Goal: Complete application form: Complete application form

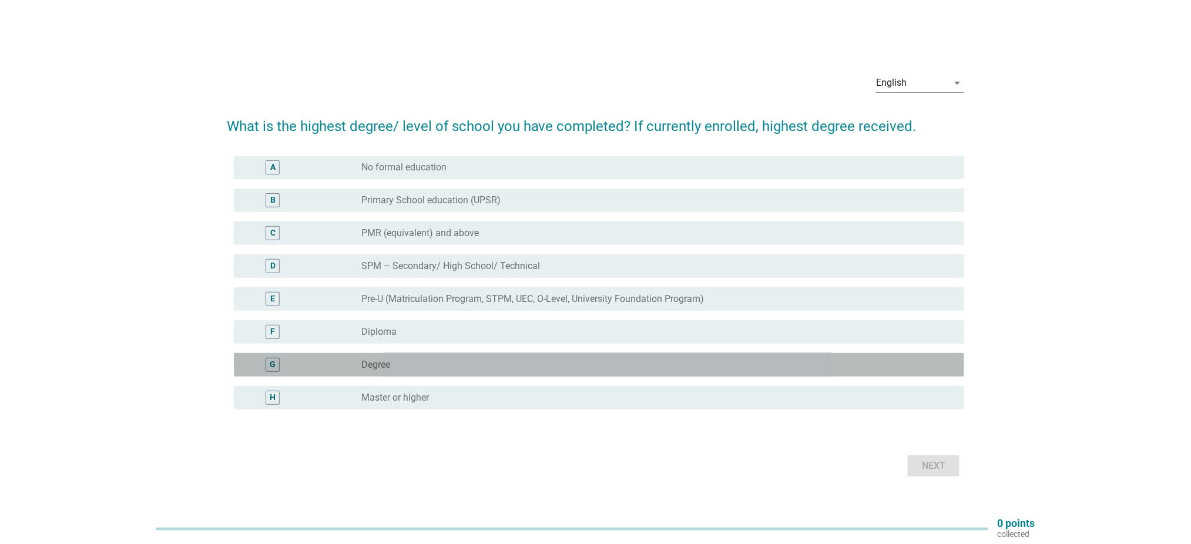
drag, startPoint x: 510, startPoint y: 363, endPoint x: 577, endPoint y: 354, distance: 68.2
click at [509, 363] on div "radio_button_unchecked Degree" at bounding box center [654, 365] width 584 height 12
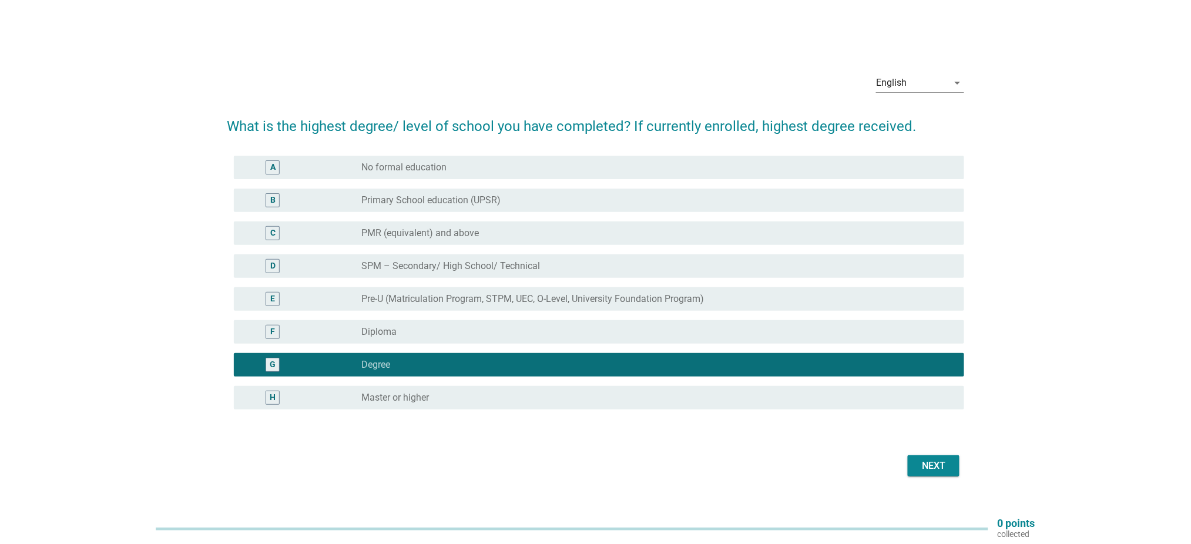
click at [937, 467] on div "Next" at bounding box center [933, 466] width 33 height 14
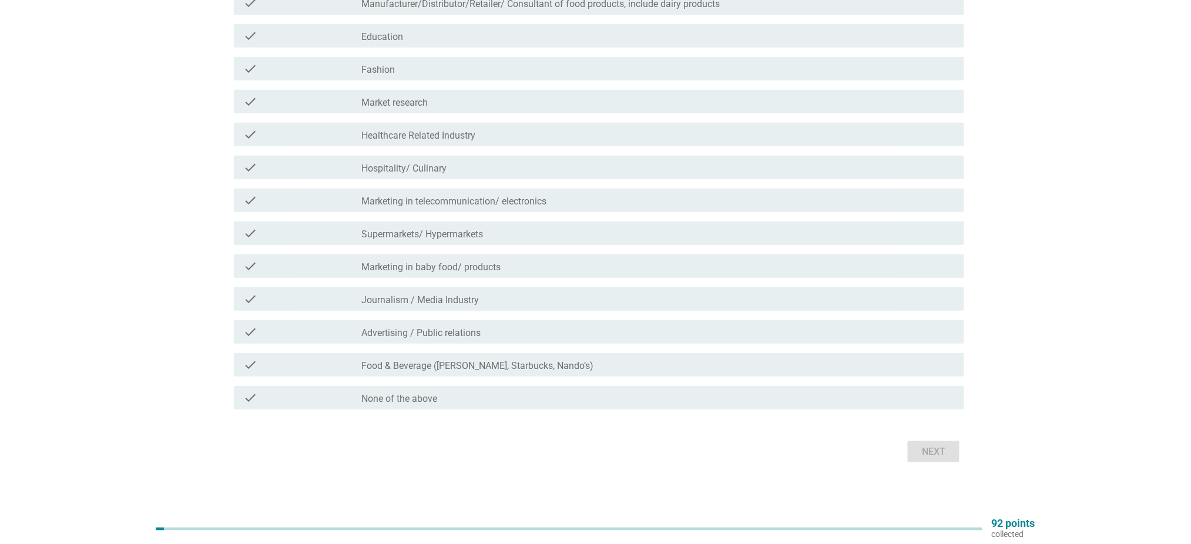
scroll to position [175, 0]
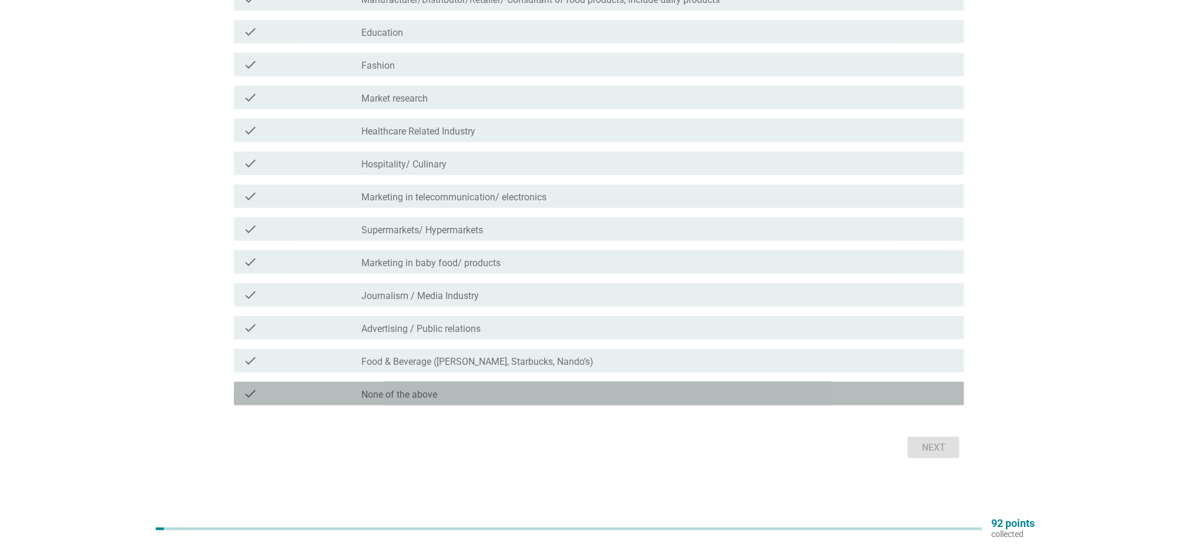
click at [669, 396] on div "check_box_outline_blank None of the above" at bounding box center [658, 394] width 593 height 14
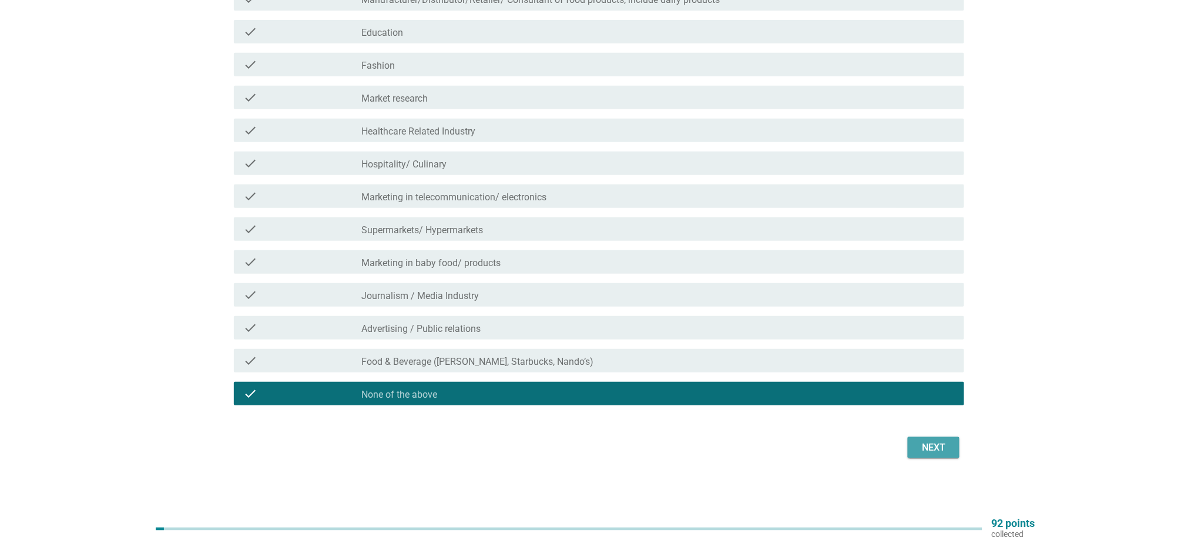
click at [937, 450] on div "Next" at bounding box center [933, 448] width 33 height 14
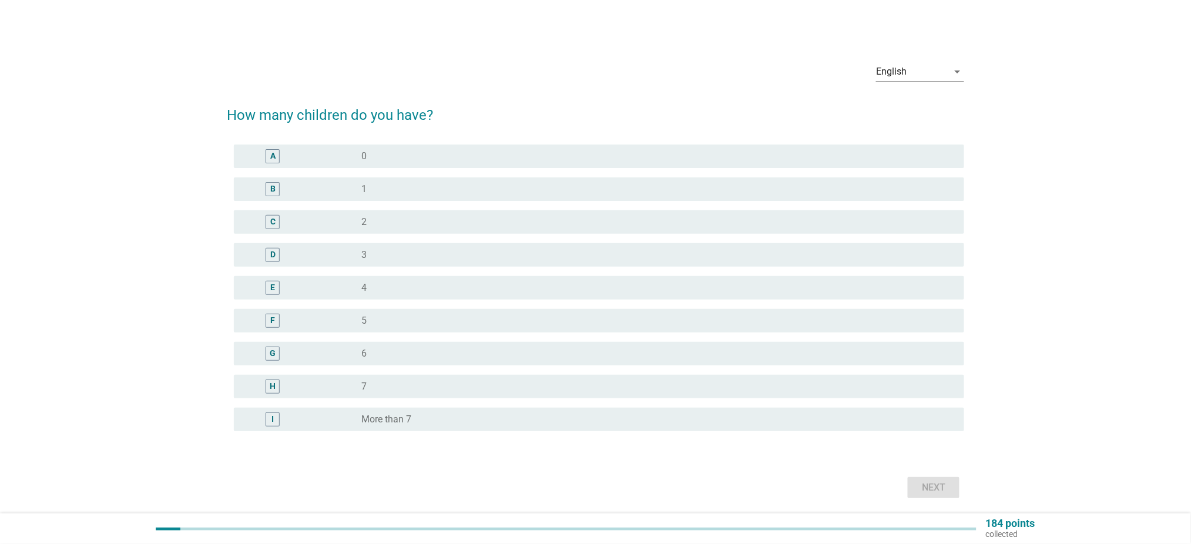
click at [427, 181] on div "B radio_button_unchecked 1" at bounding box center [599, 189] width 731 height 24
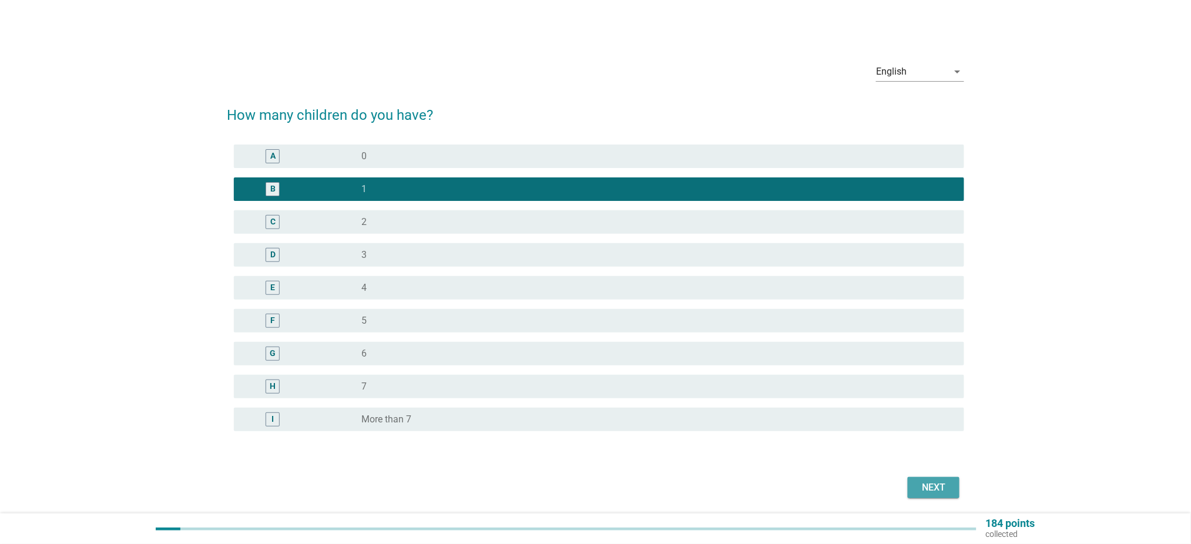
click at [939, 485] on div "Next" at bounding box center [933, 488] width 33 height 14
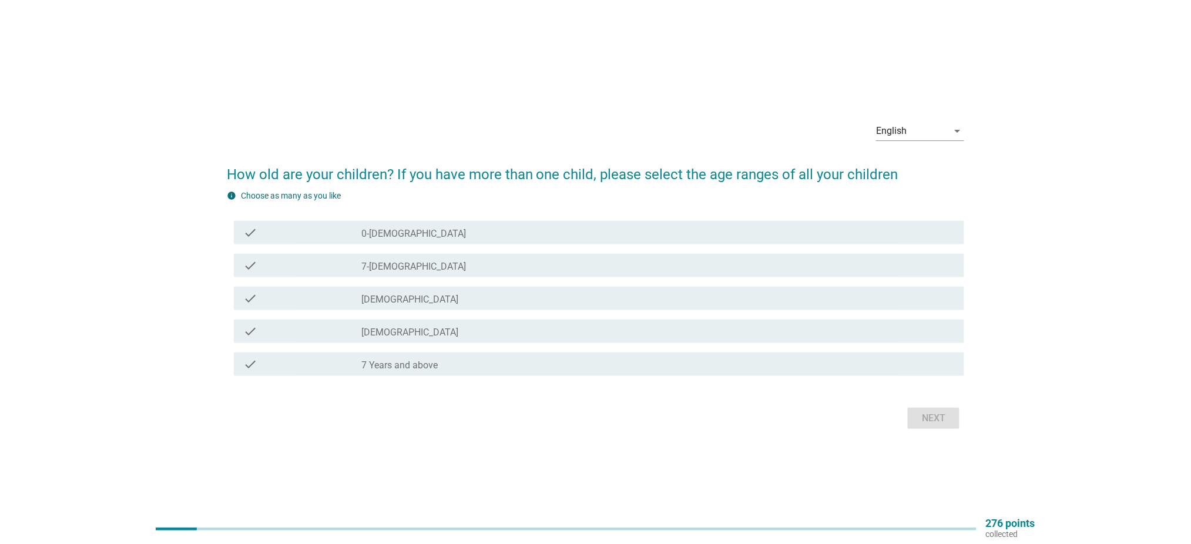
click at [547, 234] on div "check_box_outline_blank 0-[DEMOGRAPHIC_DATA]" at bounding box center [658, 233] width 593 height 14
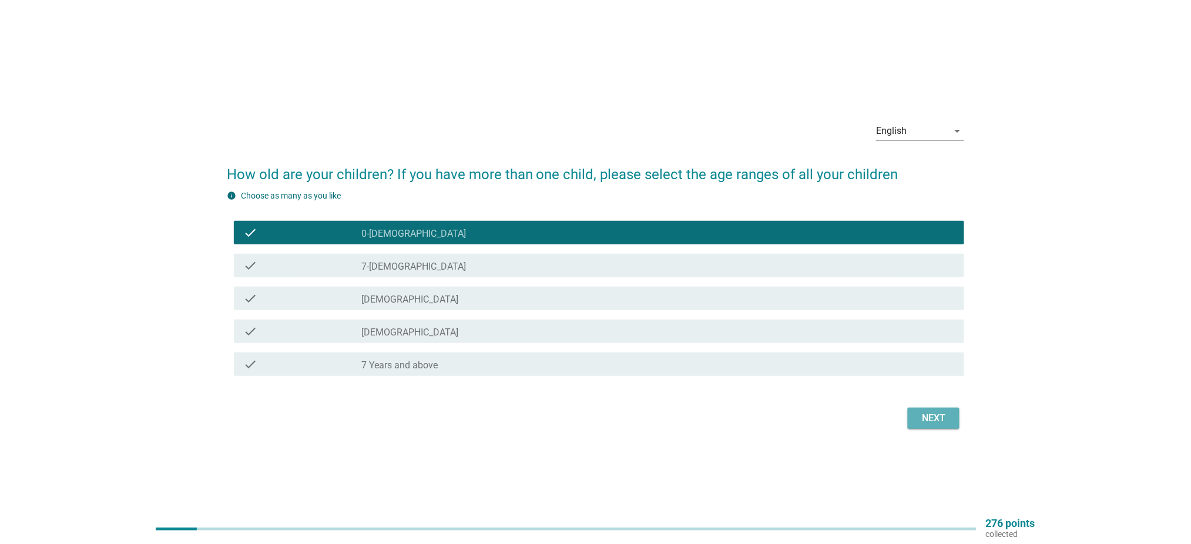
click at [946, 428] on button "Next" at bounding box center [934, 418] width 52 height 21
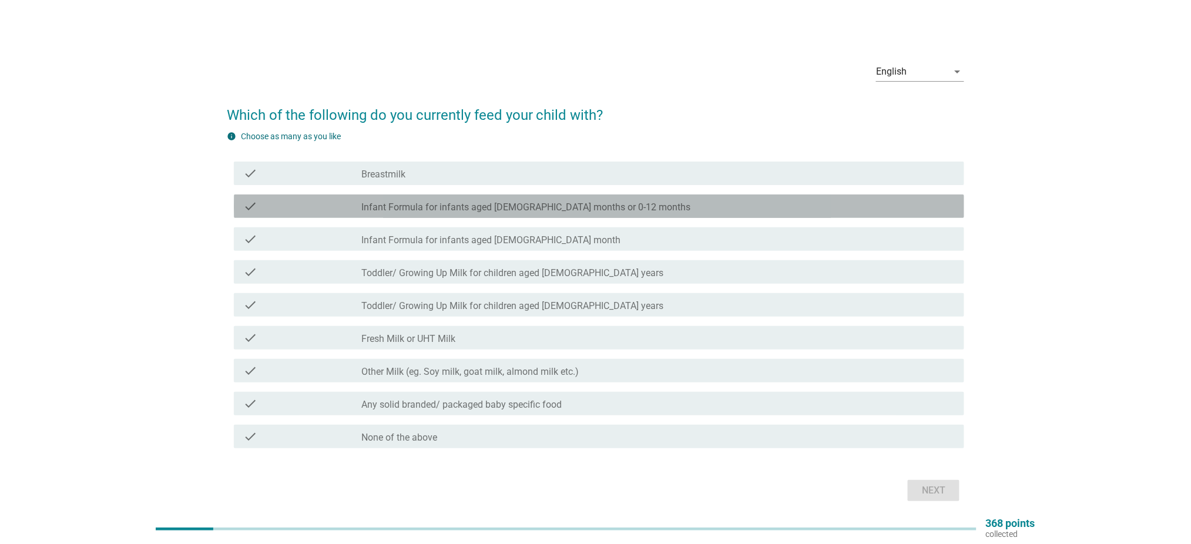
click at [495, 212] on label "Infant Formula for infants aged [DEMOGRAPHIC_DATA] months or 0-12 months" at bounding box center [526, 208] width 329 height 12
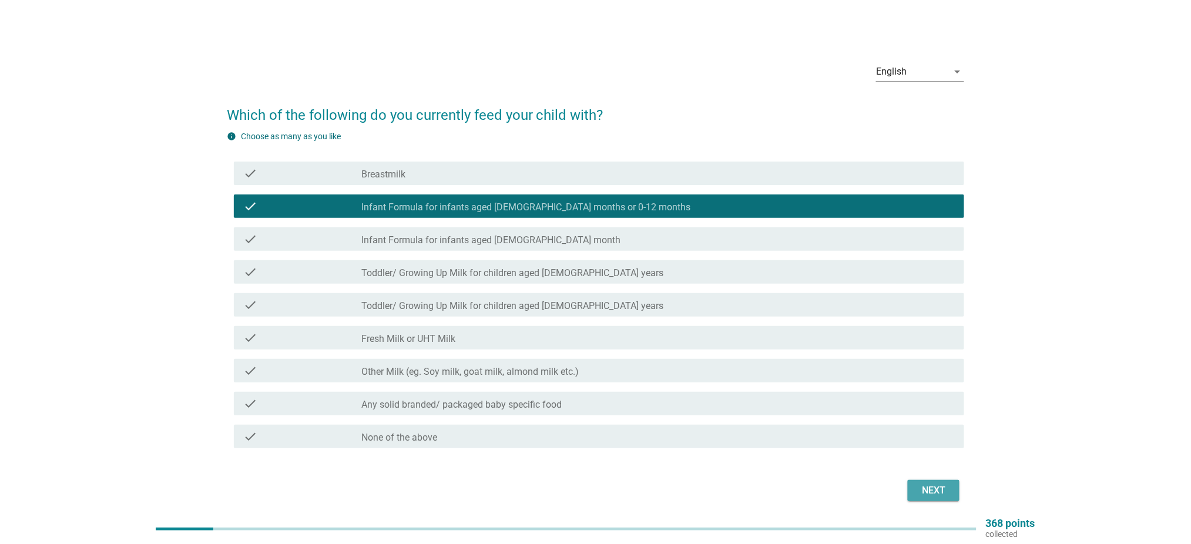
click at [950, 490] on div "Next" at bounding box center [933, 491] width 33 height 14
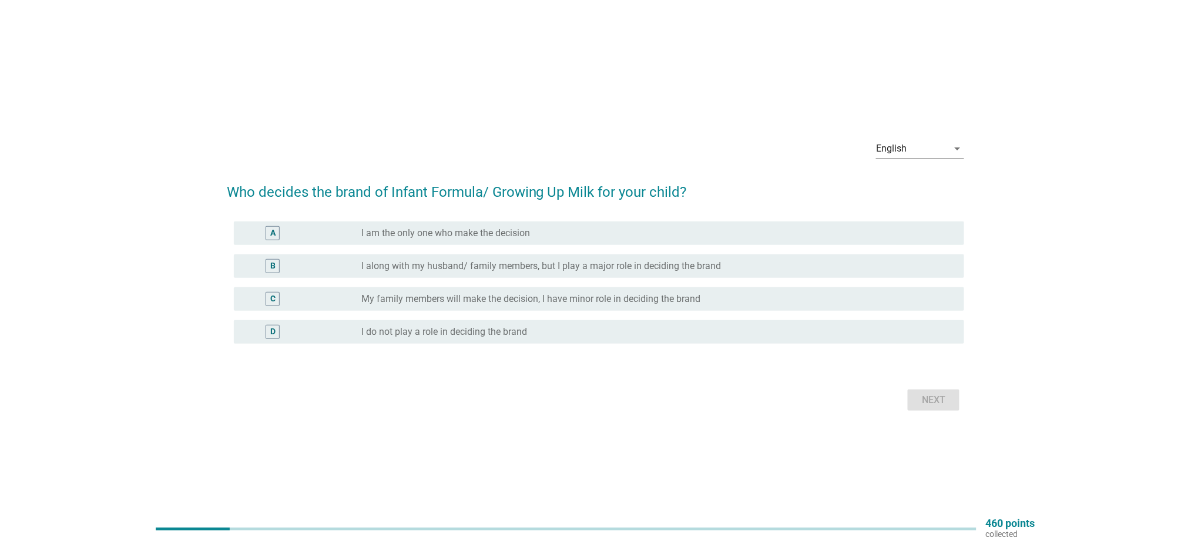
click at [515, 232] on label "I am the only one who make the decision" at bounding box center [446, 233] width 169 height 12
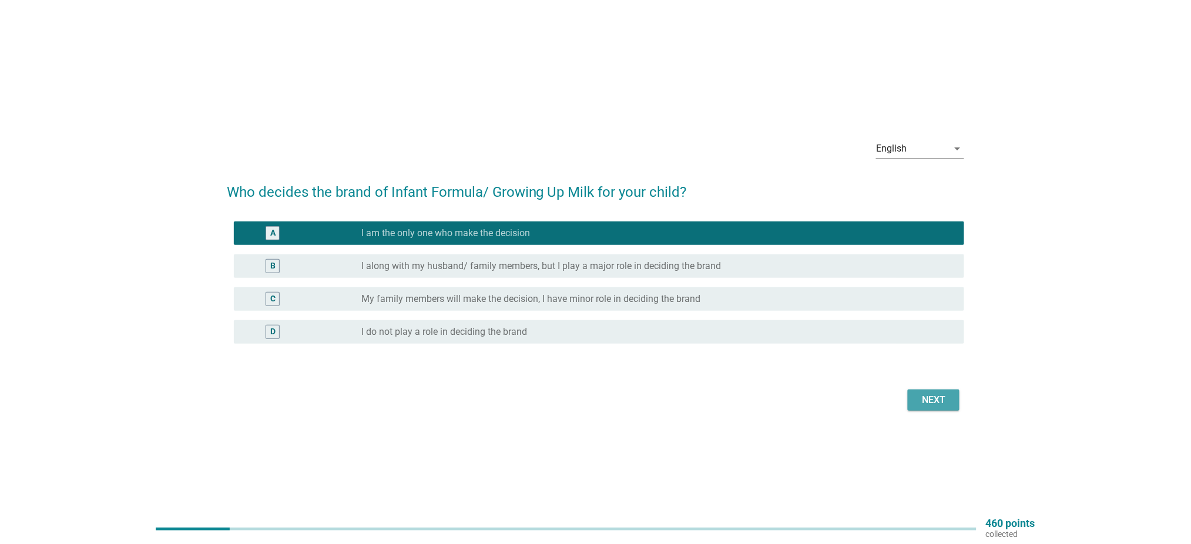
click at [936, 390] on button "Next" at bounding box center [934, 400] width 52 height 21
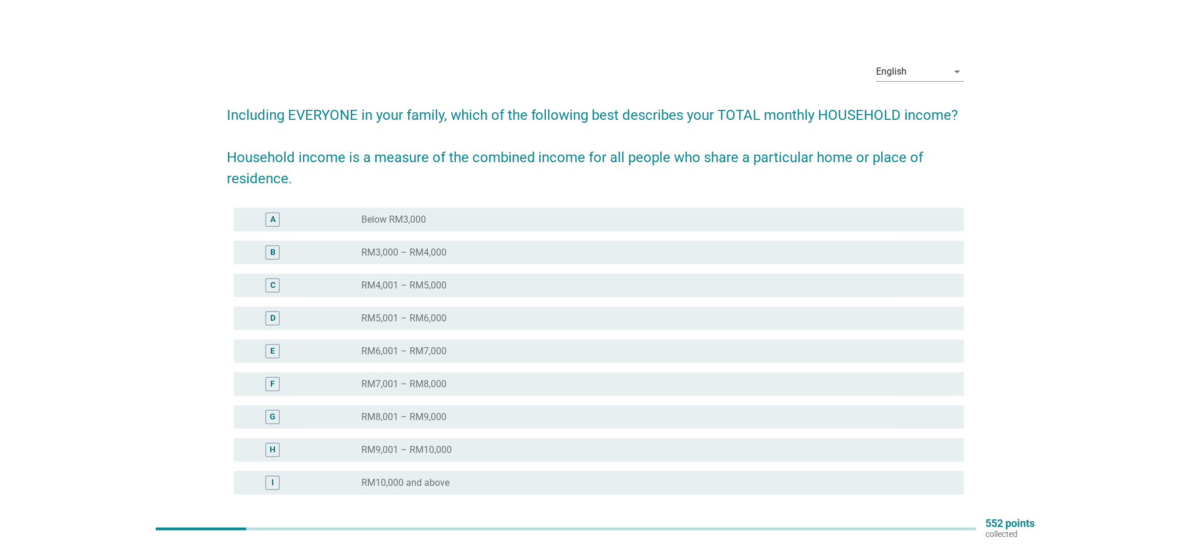
scroll to position [78, 0]
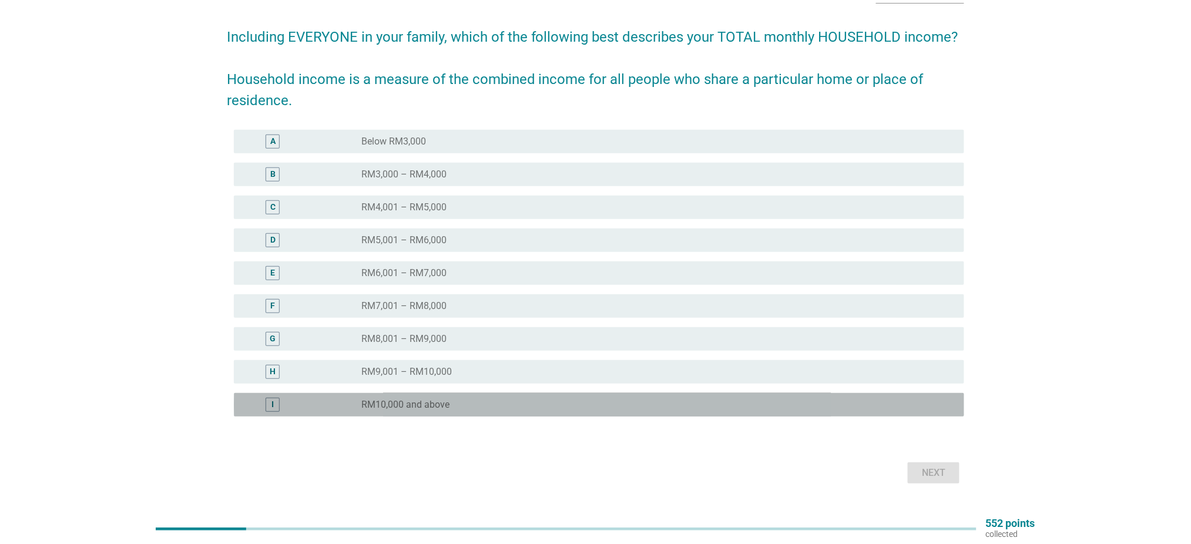
drag, startPoint x: 509, startPoint y: 402, endPoint x: 522, endPoint y: 403, distance: 13.0
click at [509, 403] on div "radio_button_unchecked RM10,000 and above" at bounding box center [654, 405] width 584 height 12
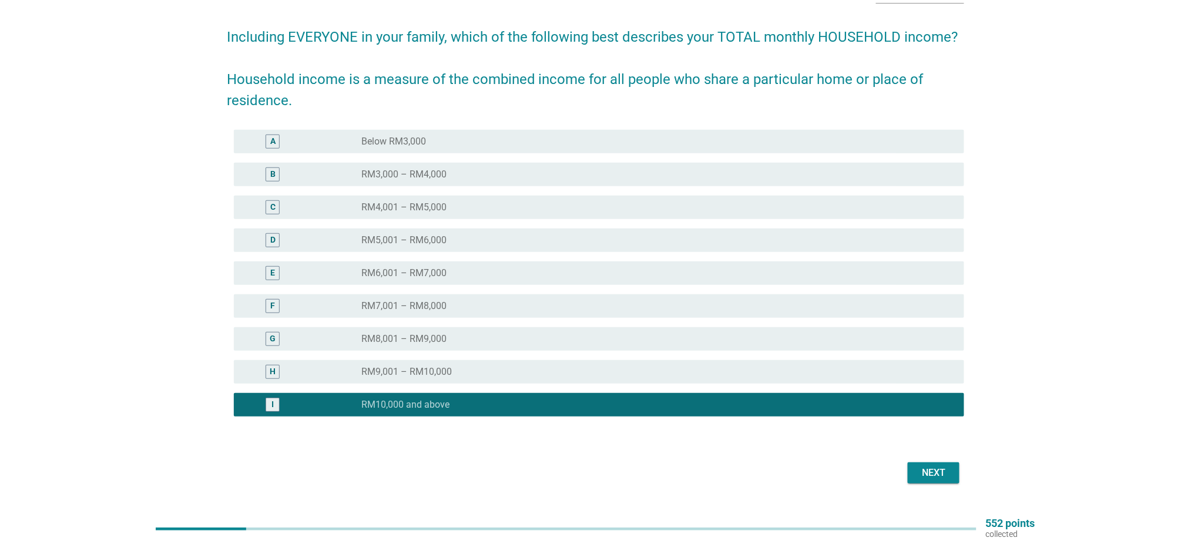
drag, startPoint x: 936, startPoint y: 487, endPoint x: 944, endPoint y: 474, distance: 15.5
click at [938, 484] on div "English arrow_drop_down Including EVERYONE in your family, which of the followi…" at bounding box center [595, 230] width 756 height 531
click at [944, 474] on div "Next" at bounding box center [933, 473] width 33 height 14
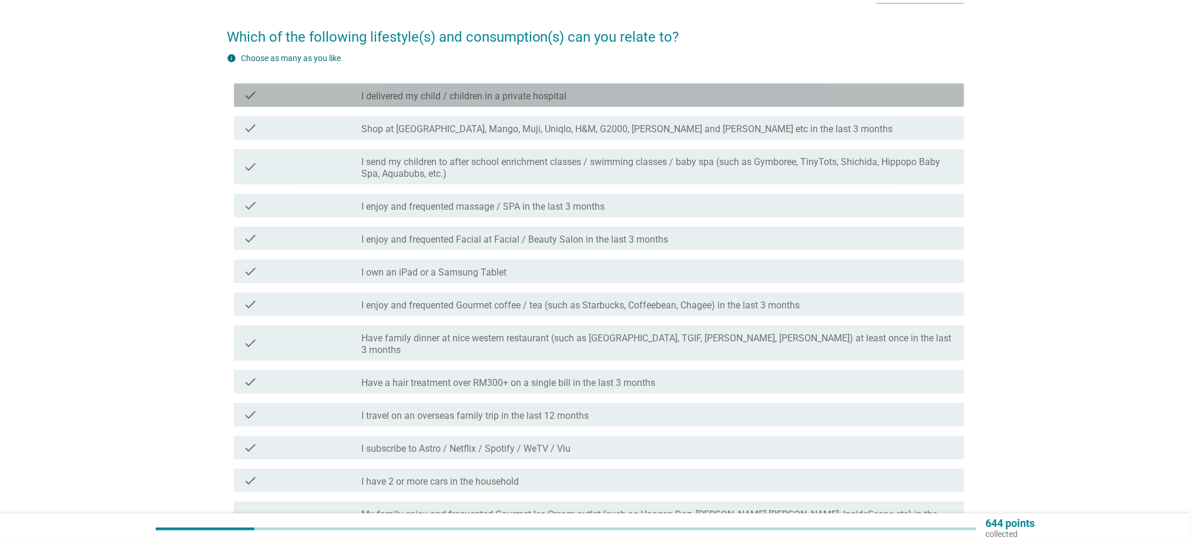
click at [537, 97] on label "I delivered my child / children in a private hospital" at bounding box center [464, 97] width 205 height 12
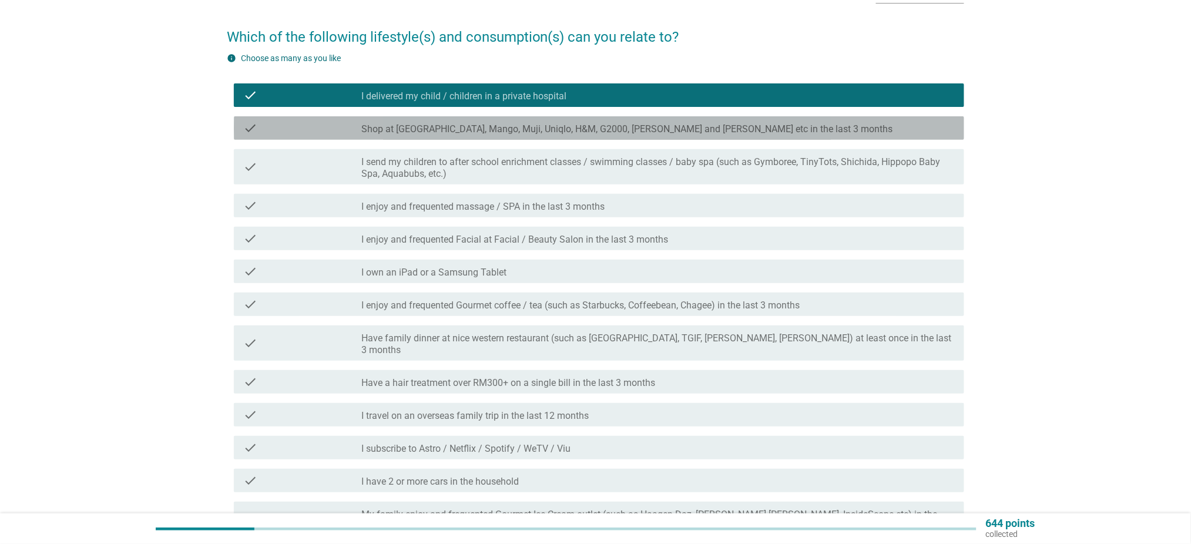
click at [515, 133] on label "Shop at [GEOGRAPHIC_DATA], Mango, Muji, Uniqlo, H&M, G2000, [PERSON_NAME] and […" at bounding box center [627, 129] width 531 height 12
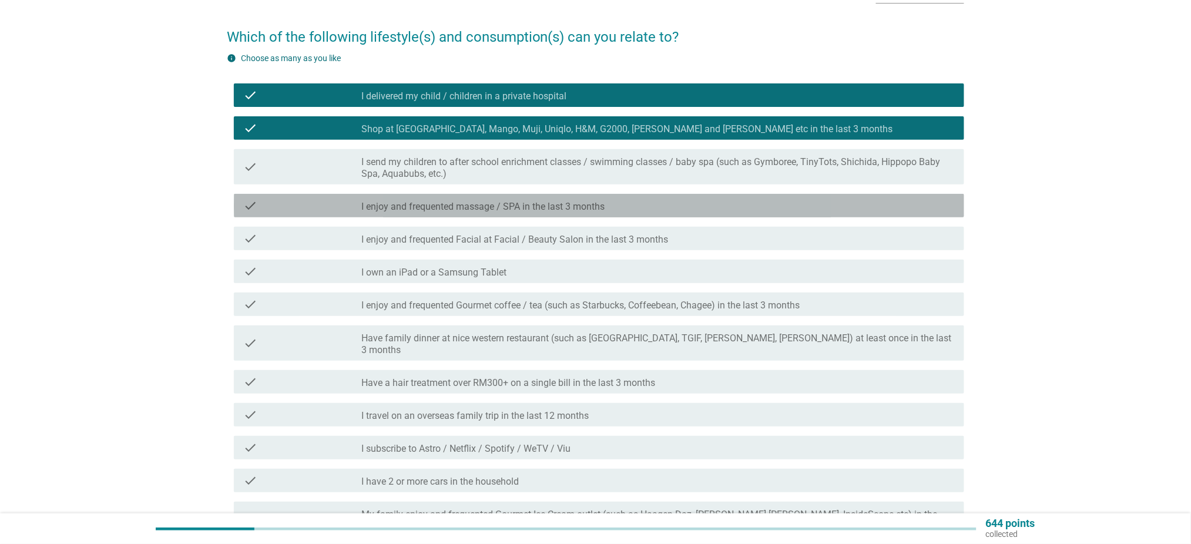
click at [525, 212] on label "I enjoy and frequented massage / SPA in the last 3 months" at bounding box center [483, 207] width 243 height 12
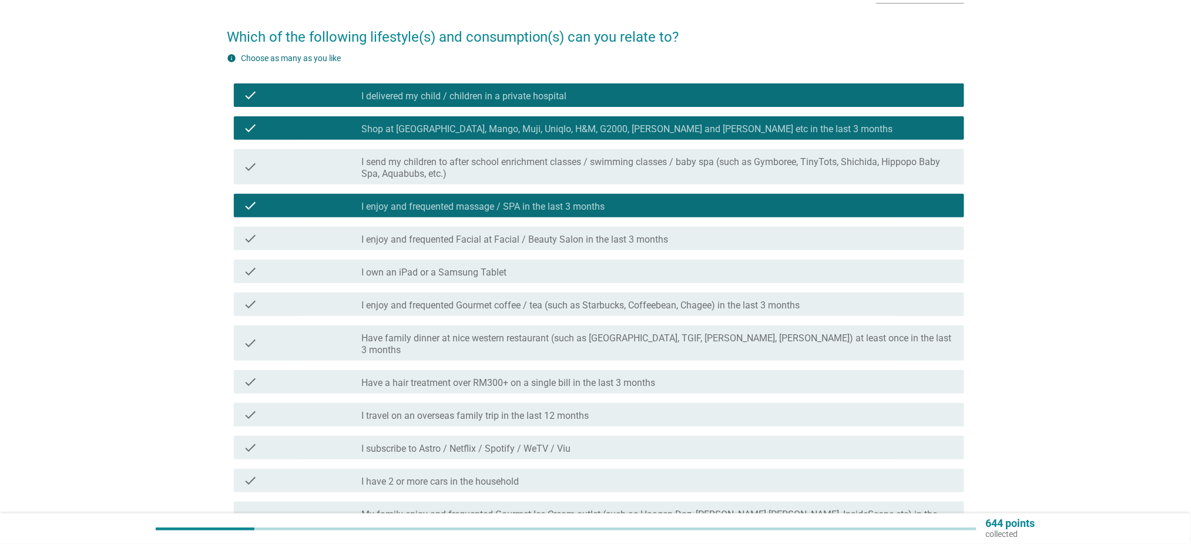
scroll to position [156, 0]
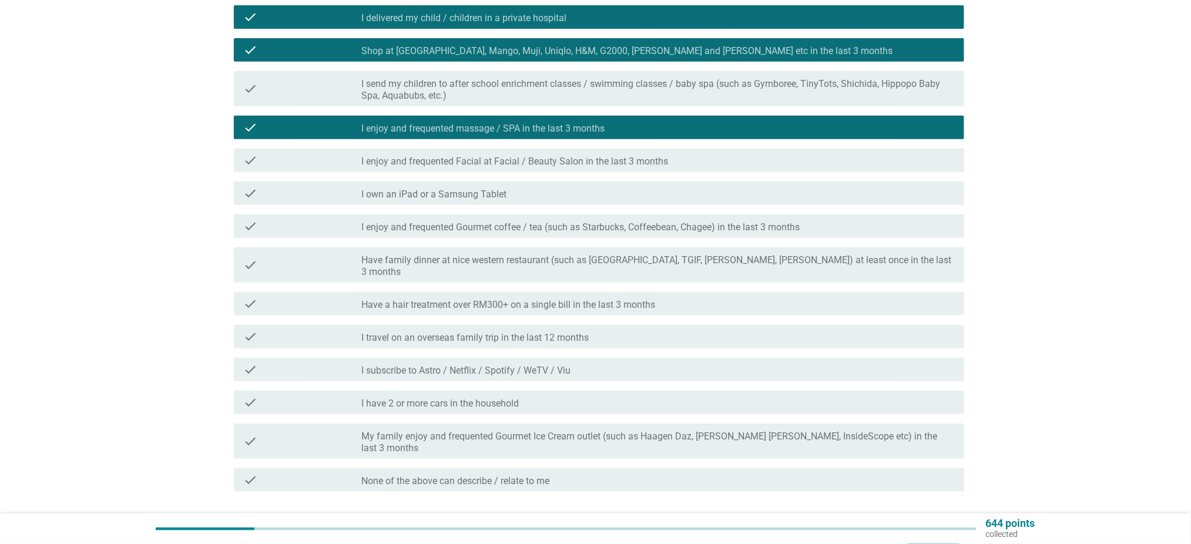
click at [570, 232] on label "I enjoy and frequented Gourmet coffee / tea (such as Starbucks, Coffeebean, Cha…" at bounding box center [581, 228] width 438 height 12
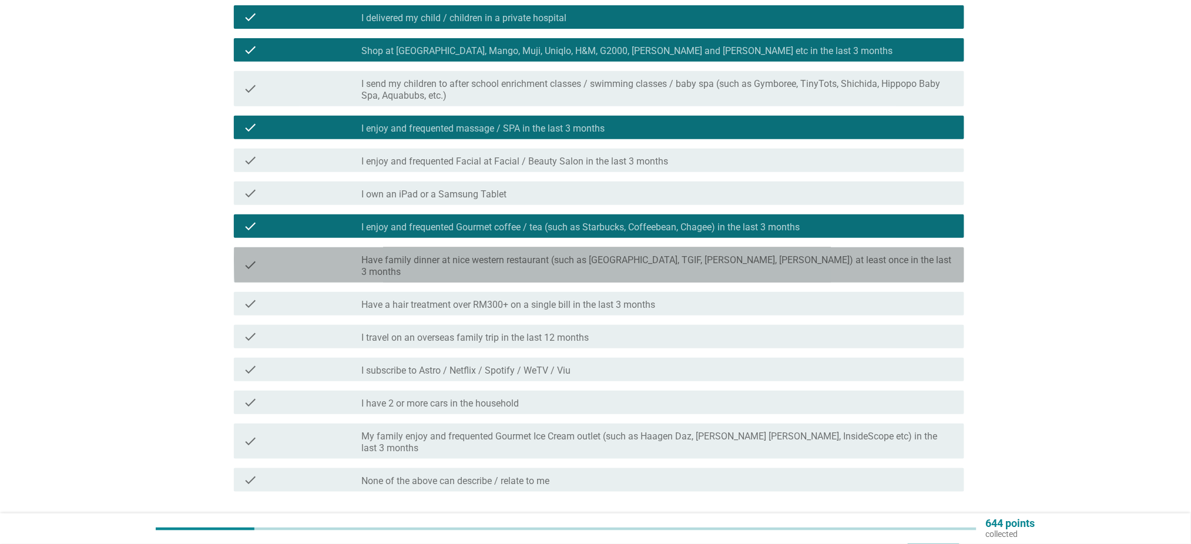
click at [552, 262] on label "Have family dinner at nice western restaurant (such as [GEOGRAPHIC_DATA], TGIF,…" at bounding box center [658, 266] width 593 height 24
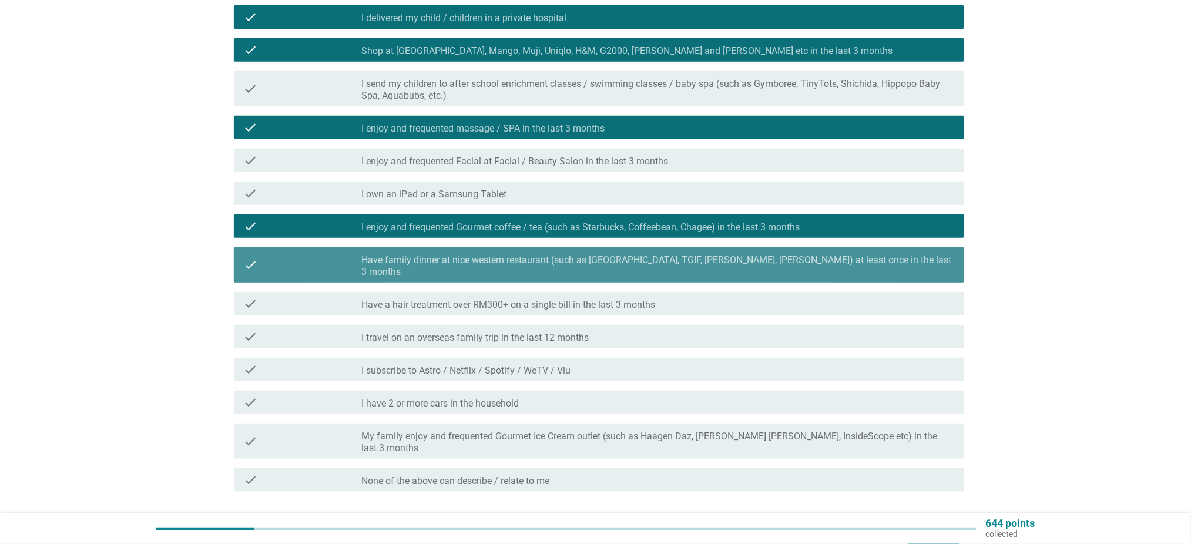
click at [584, 267] on div "check check_box Have family dinner at nice western restaurant (such as [GEOGRAP…" at bounding box center [599, 264] width 731 height 35
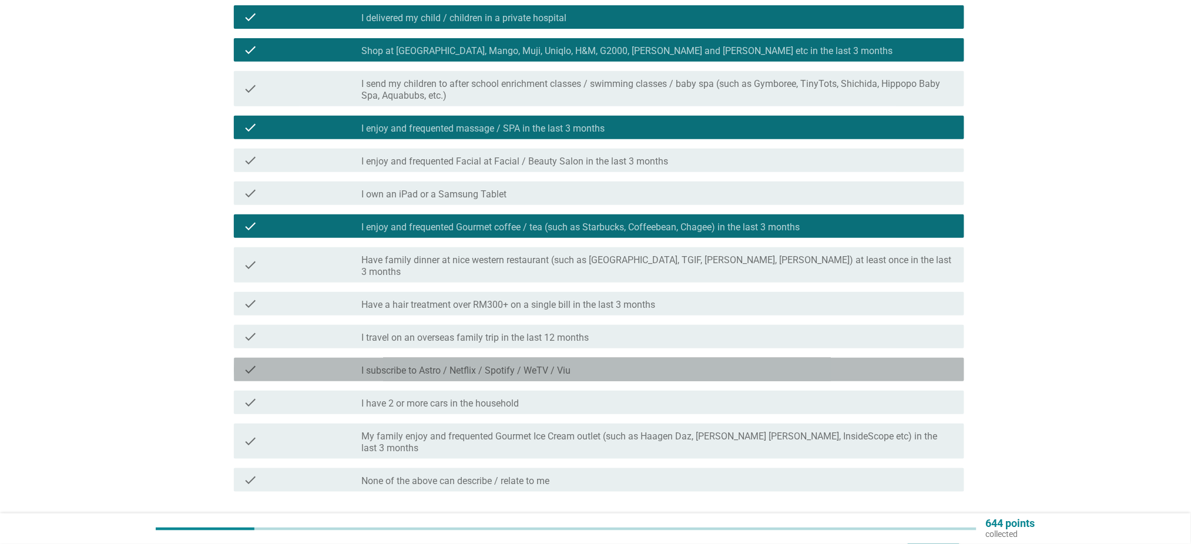
click at [691, 363] on div "check_box_outline_blank I subscribe to Astro / Netflix / Spotify / WeTV / Viu" at bounding box center [658, 370] width 593 height 14
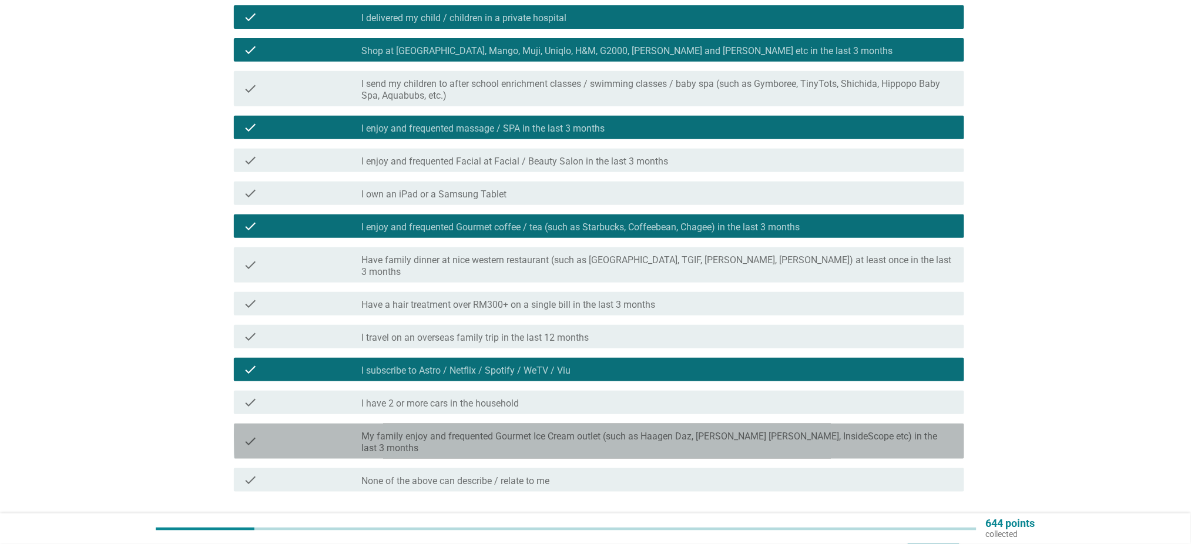
click at [923, 430] on div "check_box_outline_blank My family enjoy and frequented Gourmet Ice Cream outlet…" at bounding box center [658, 441] width 593 height 26
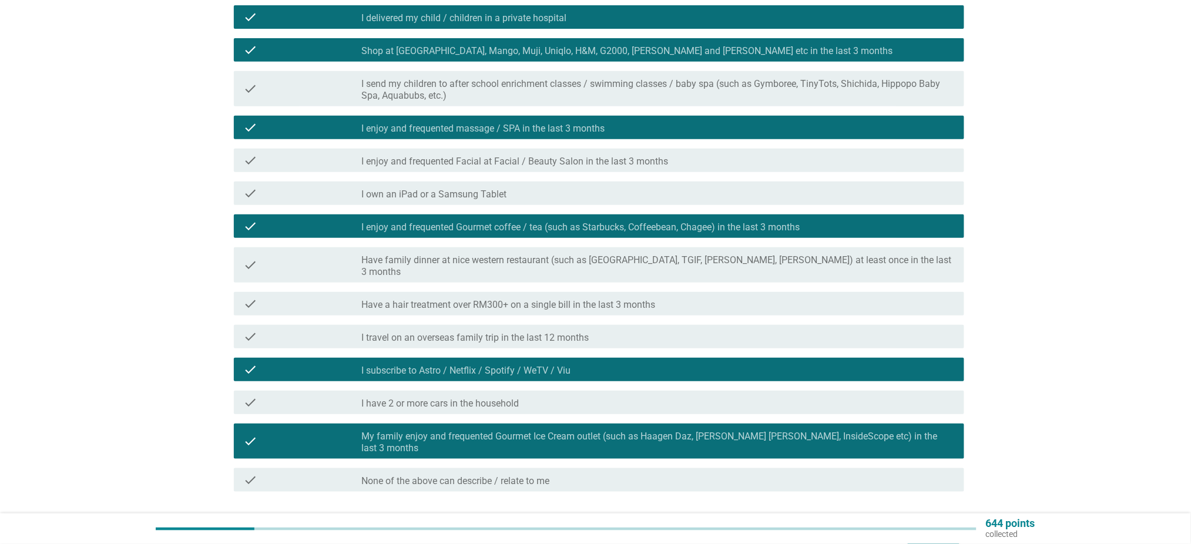
click at [939, 527] on div "Next" at bounding box center [933, 534] width 33 height 14
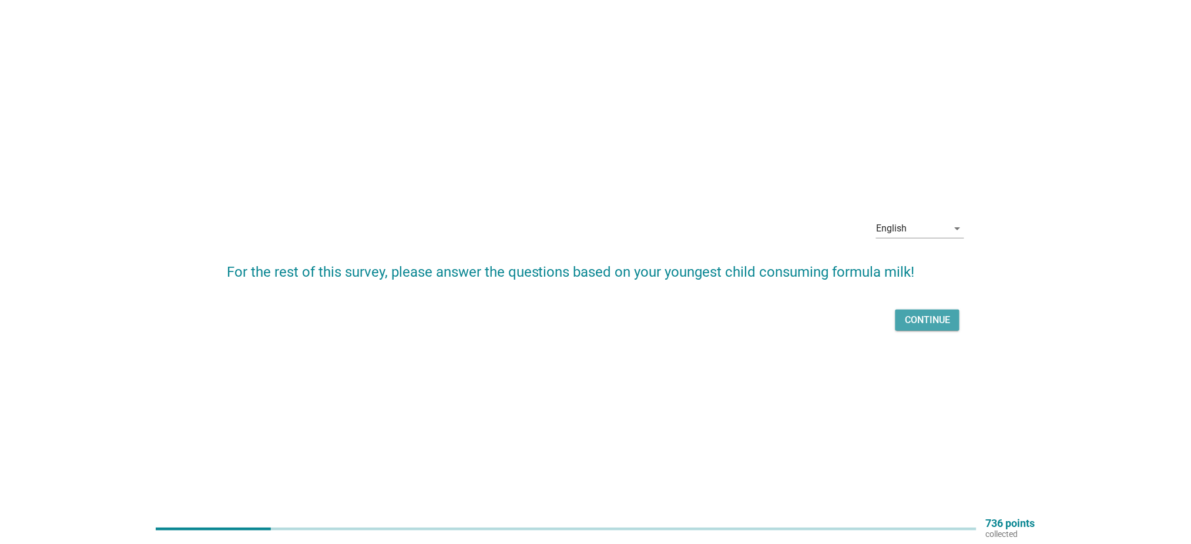
click at [929, 320] on div "Continue" at bounding box center [927, 320] width 45 height 14
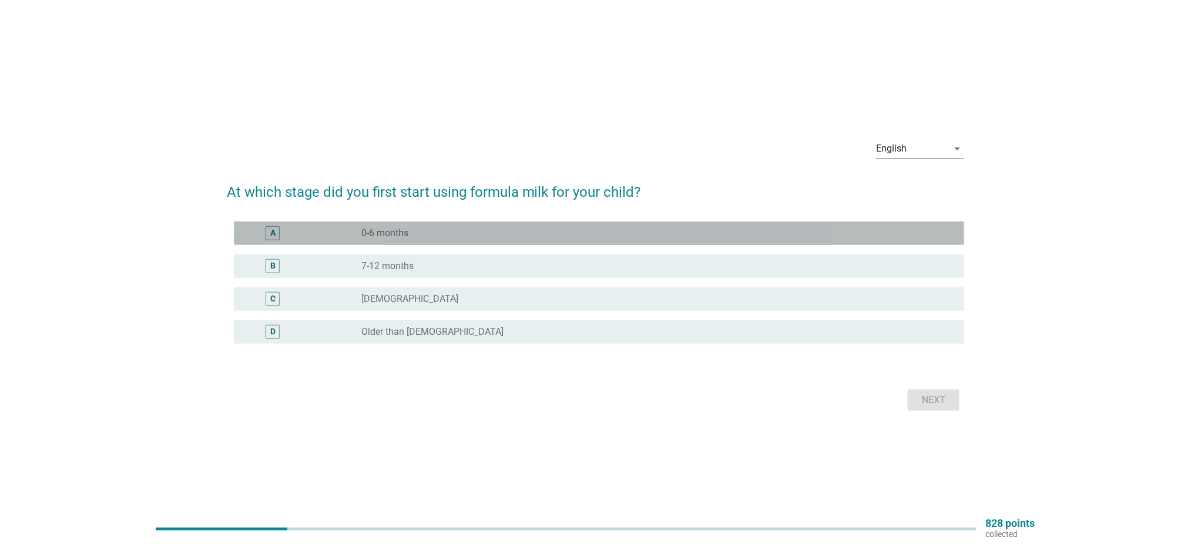
click at [431, 236] on div "radio_button_unchecked 0-6 months" at bounding box center [654, 233] width 584 height 12
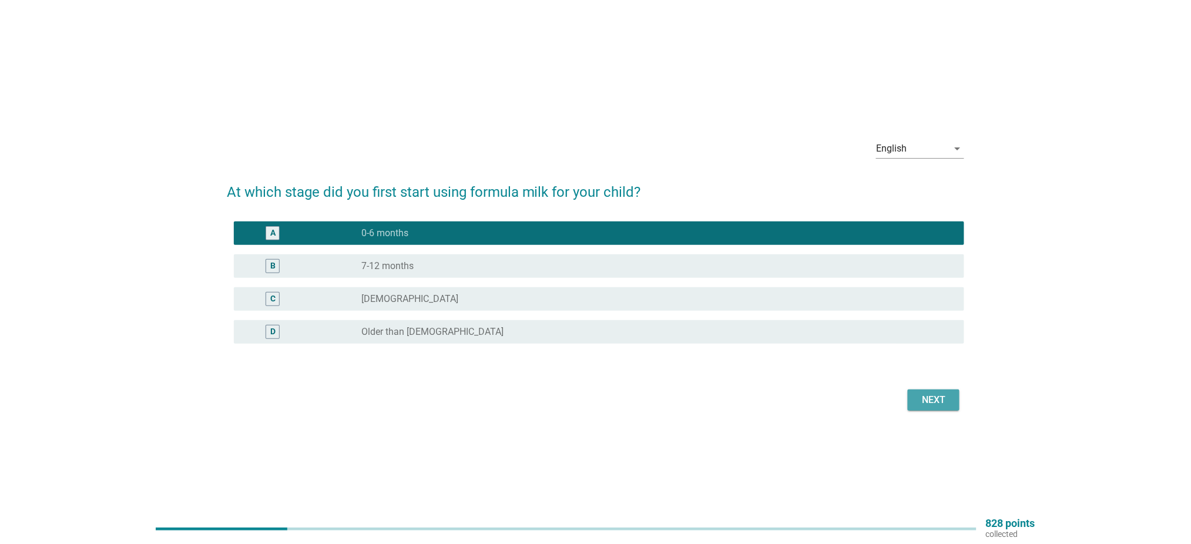
click at [933, 394] on button "Next" at bounding box center [934, 400] width 52 height 21
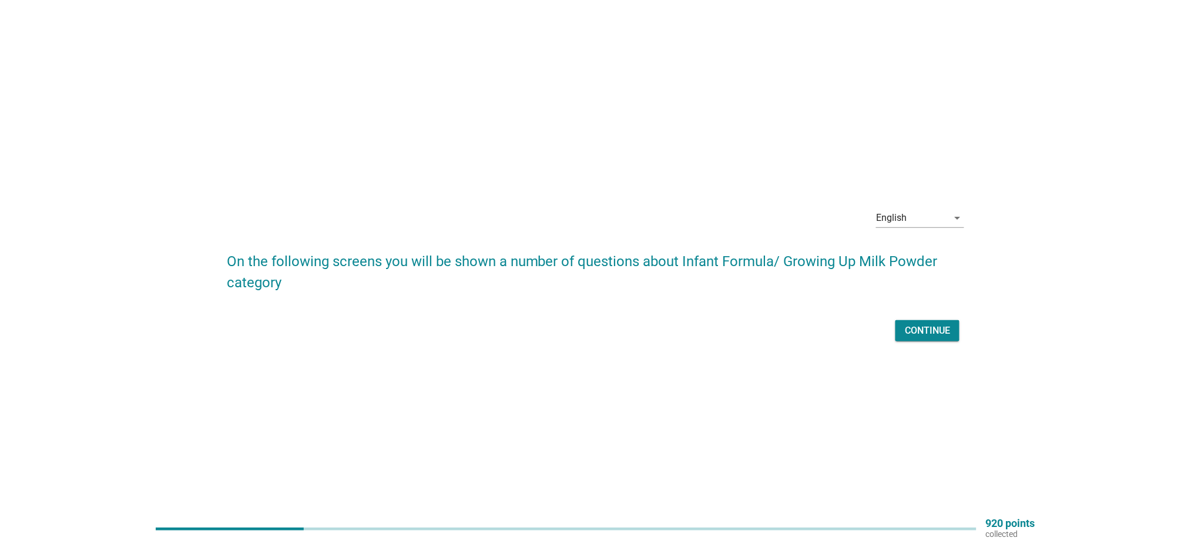
scroll to position [31, 0]
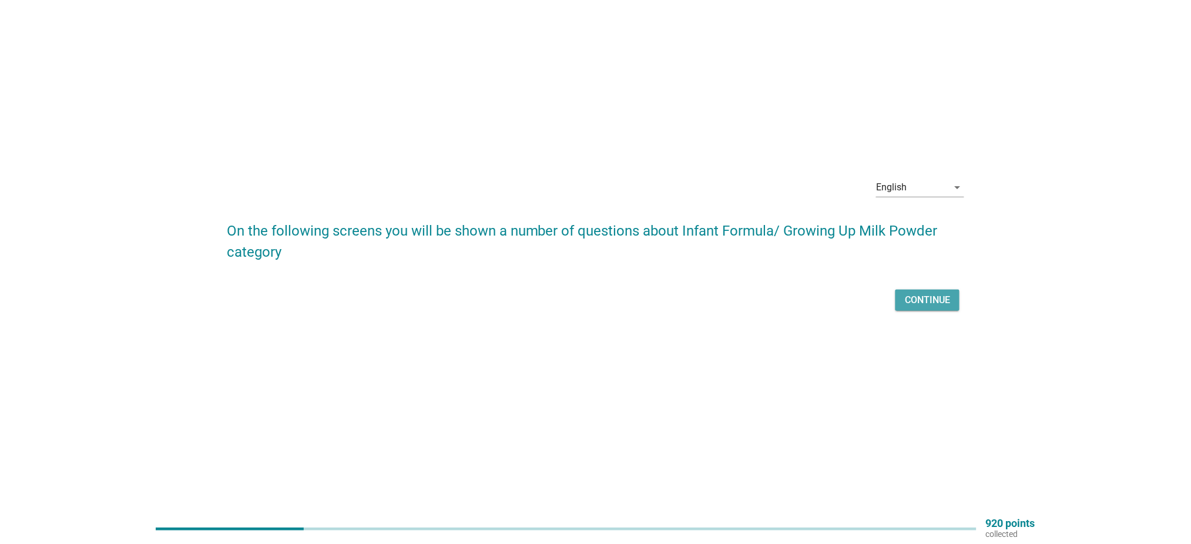
click at [933, 301] on div "Continue" at bounding box center [927, 300] width 45 height 14
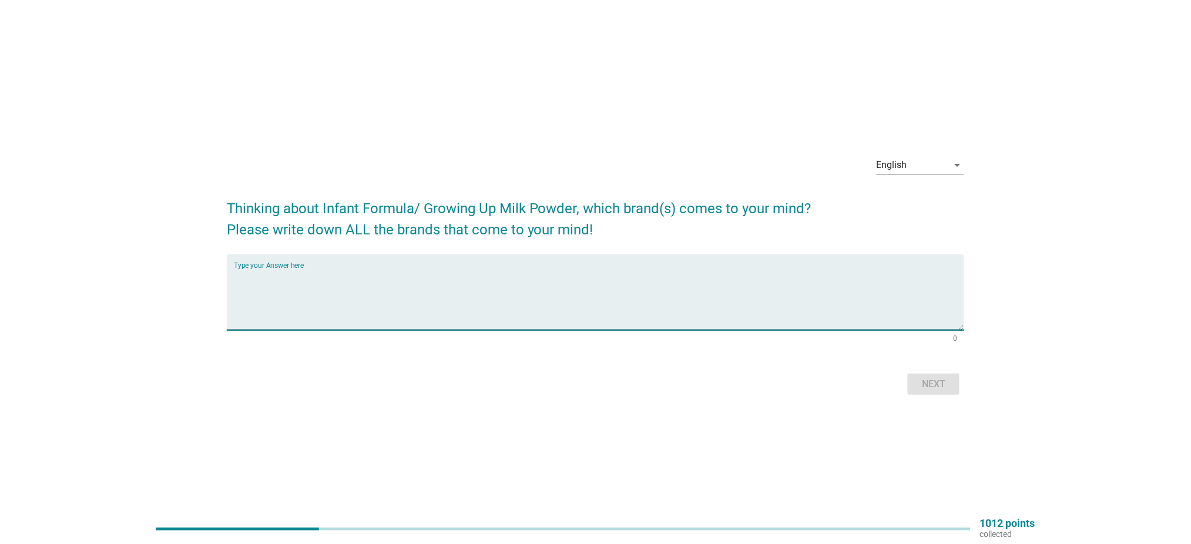
click at [489, 289] on textarea "Type your Answer here" at bounding box center [599, 300] width 731 height 62
type textarea "annum"
type textarea "Anmum, Enfagrow, [PERSON_NAME], Frisolac, Similac"
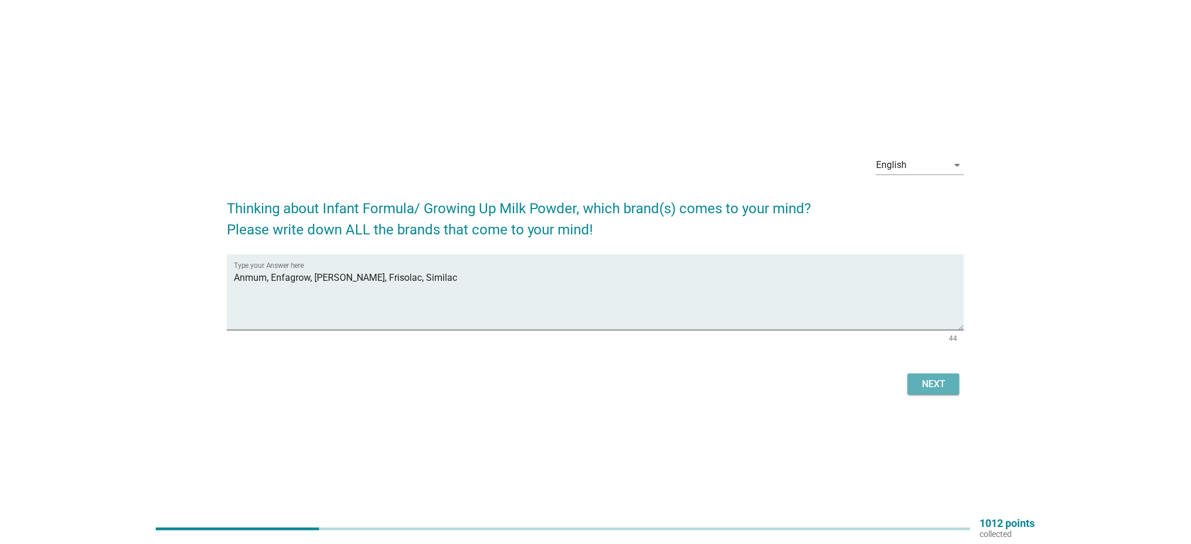
drag, startPoint x: 943, startPoint y: 394, endPoint x: 905, endPoint y: 403, distance: 38.8
click at [940, 396] on div "Next" at bounding box center [596, 384] width 738 height 28
click at [926, 391] on div "Next" at bounding box center [933, 384] width 33 height 14
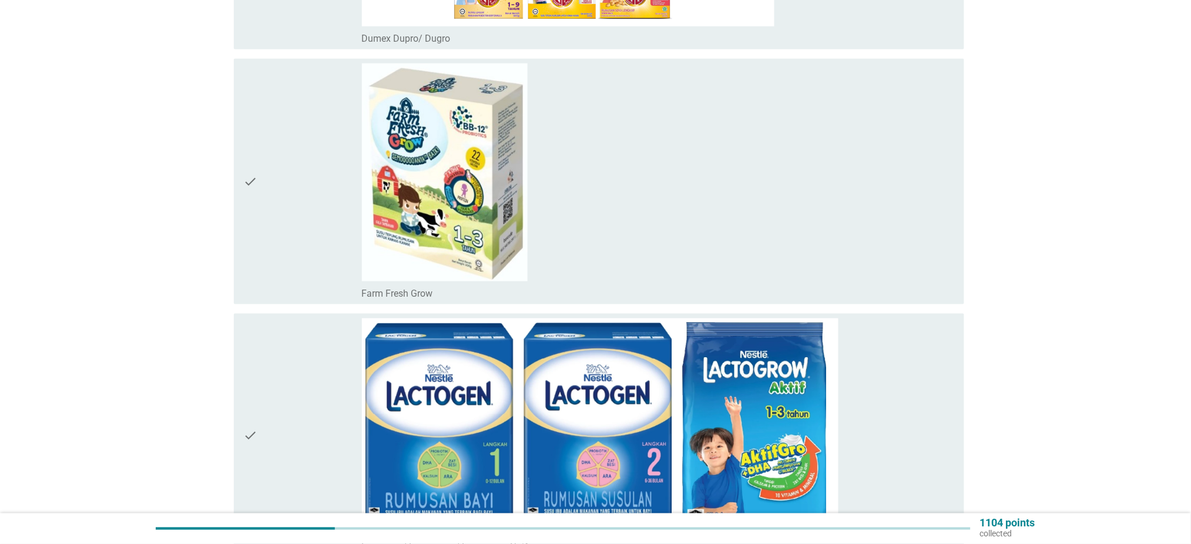
scroll to position [391, 0]
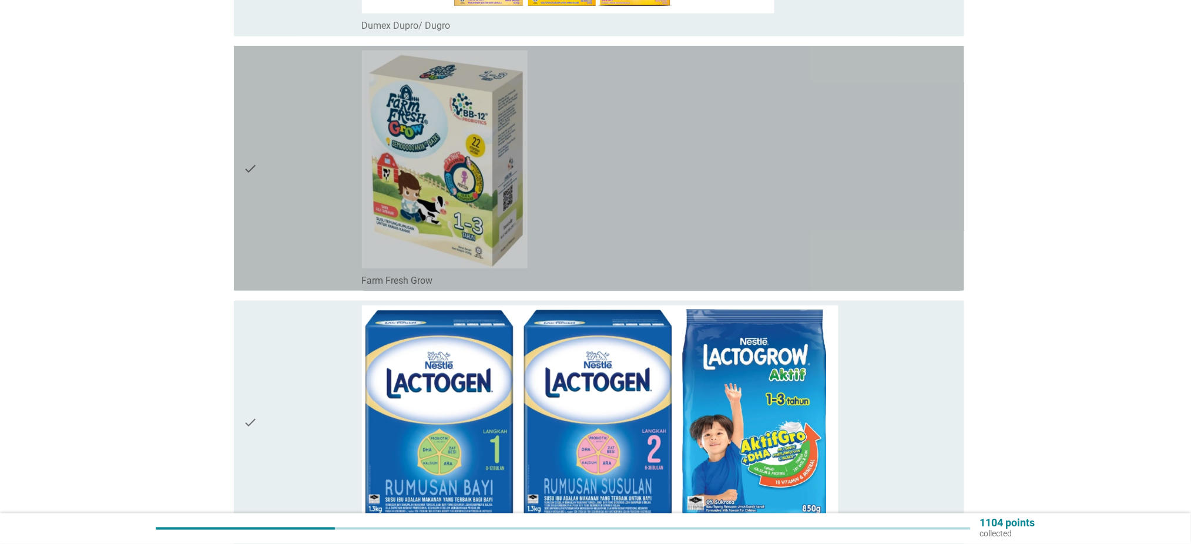
click at [568, 257] on div "check_box_outline_blank Farm Fresh Grow" at bounding box center [658, 169] width 593 height 236
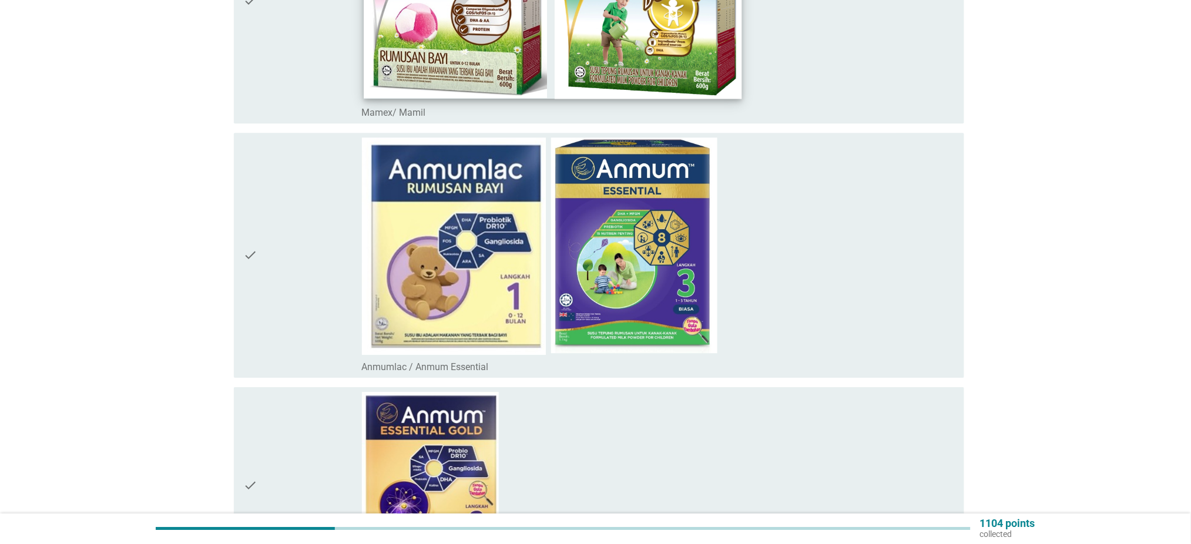
scroll to position [1175, 0]
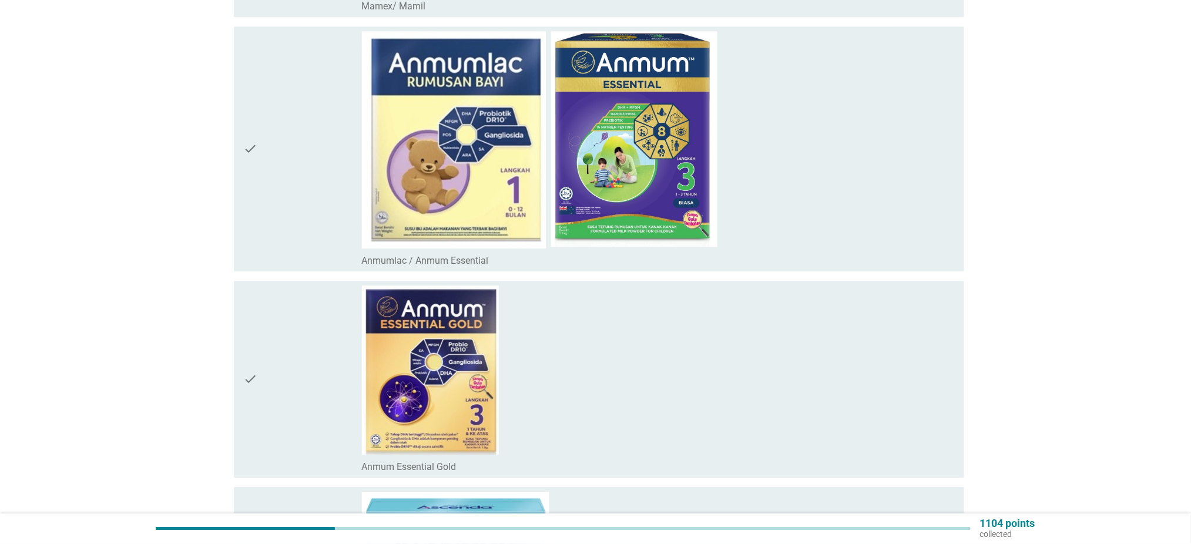
click at [551, 253] on div "check_box_outline_blank Anmumlac / Anmum Essential" at bounding box center [658, 260] width 593 height 14
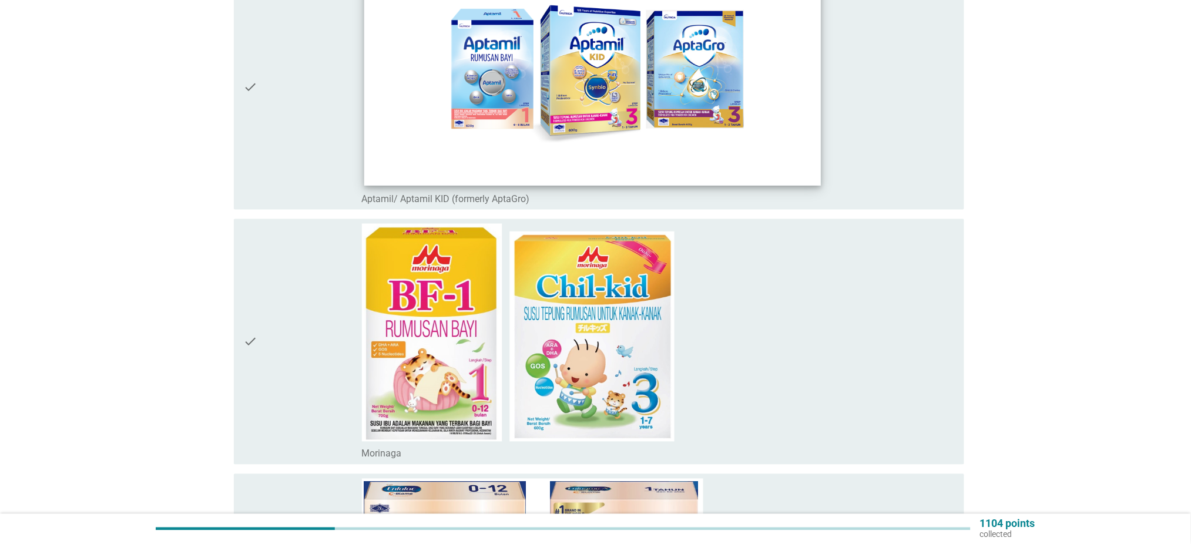
scroll to position [2272, 0]
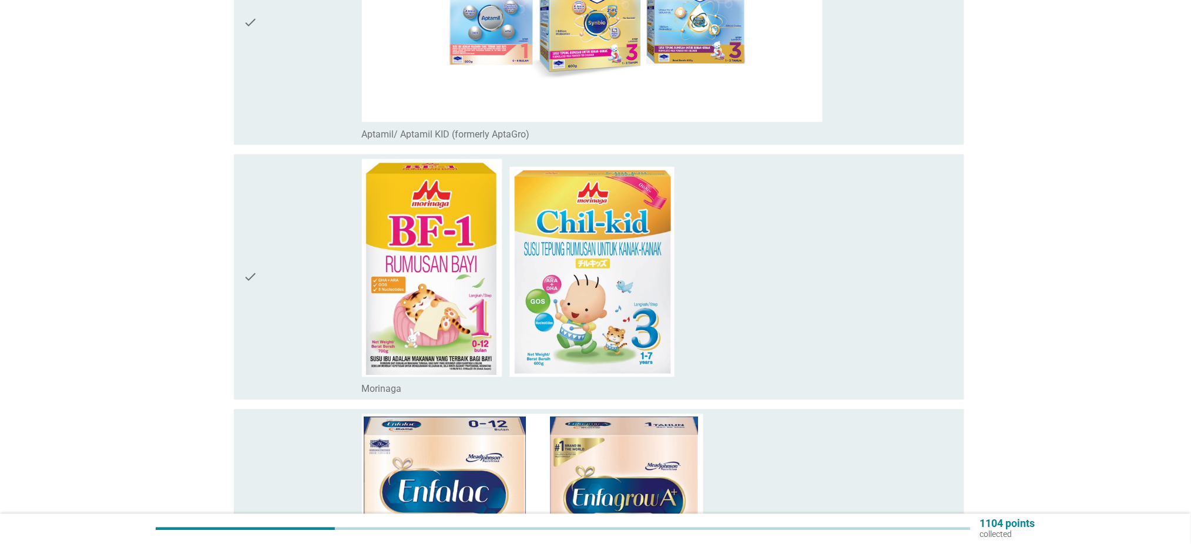
drag, startPoint x: 777, startPoint y: 329, endPoint x: 771, endPoint y: 323, distance: 8.3
click at [772, 324] on div "check_box_outline_blank [PERSON_NAME]" at bounding box center [658, 277] width 593 height 236
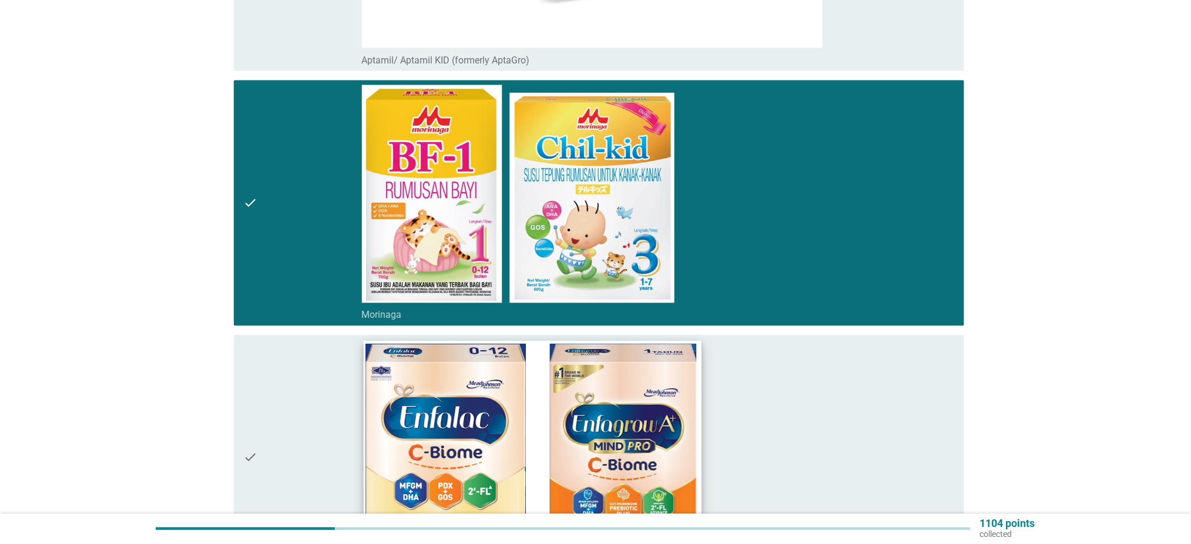
scroll to position [2507, 0]
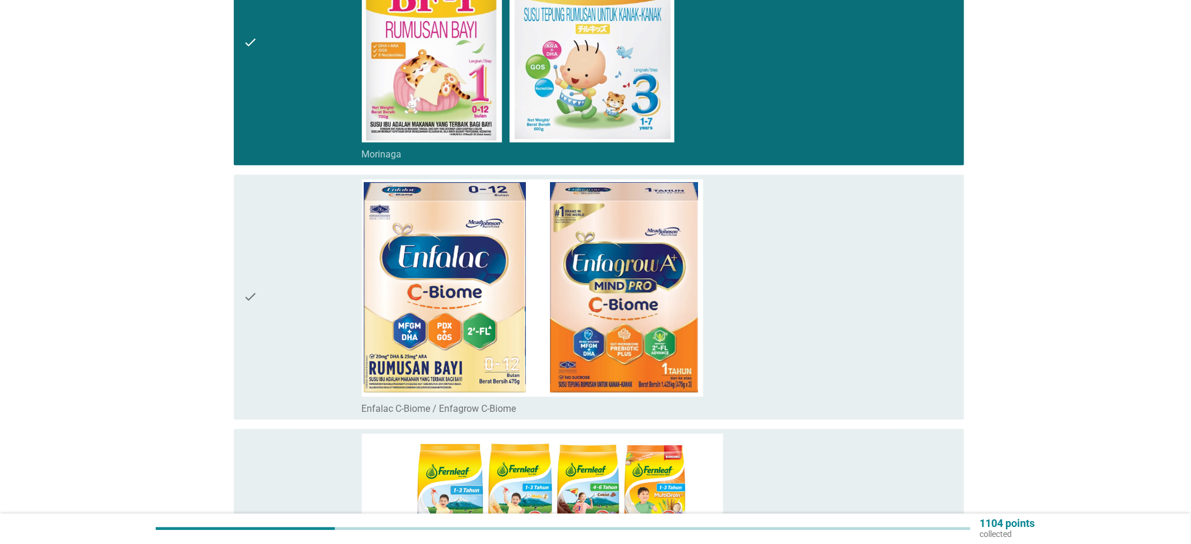
click at [796, 311] on div "check_box_outline_blank Enfalac C-Biome / Enfagrow C-Biome" at bounding box center [658, 297] width 593 height 236
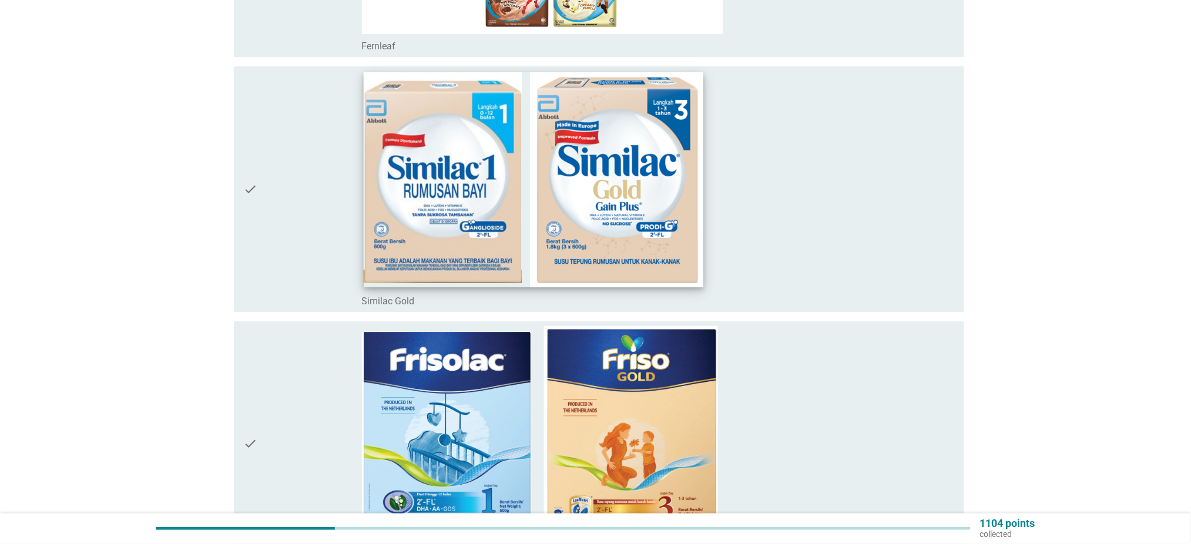
scroll to position [3134, 0]
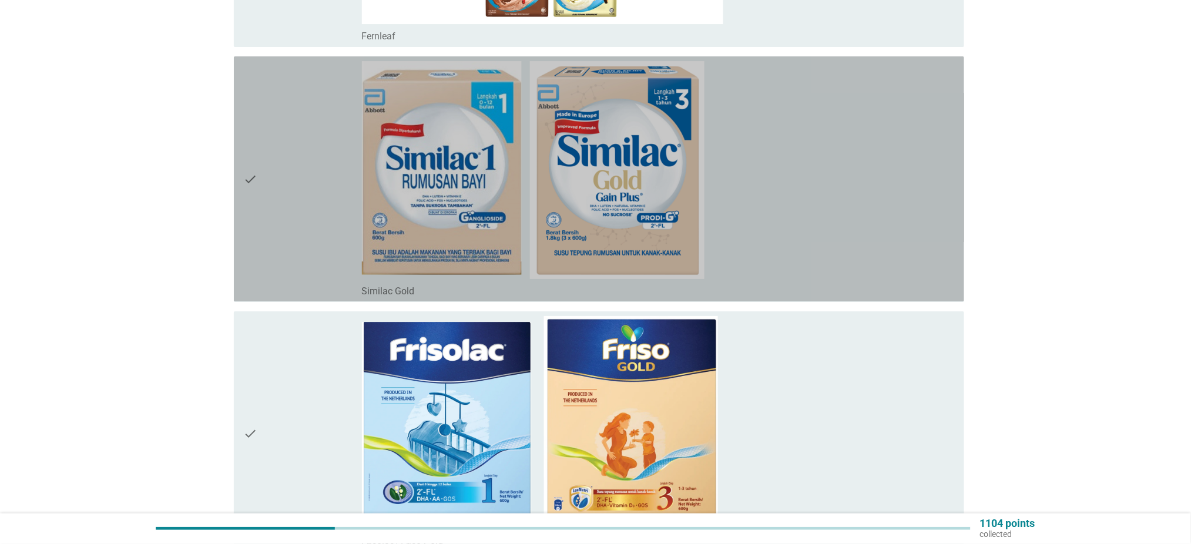
click at [775, 219] on div "check_box_outline_blank Similac Gold" at bounding box center [658, 179] width 593 height 236
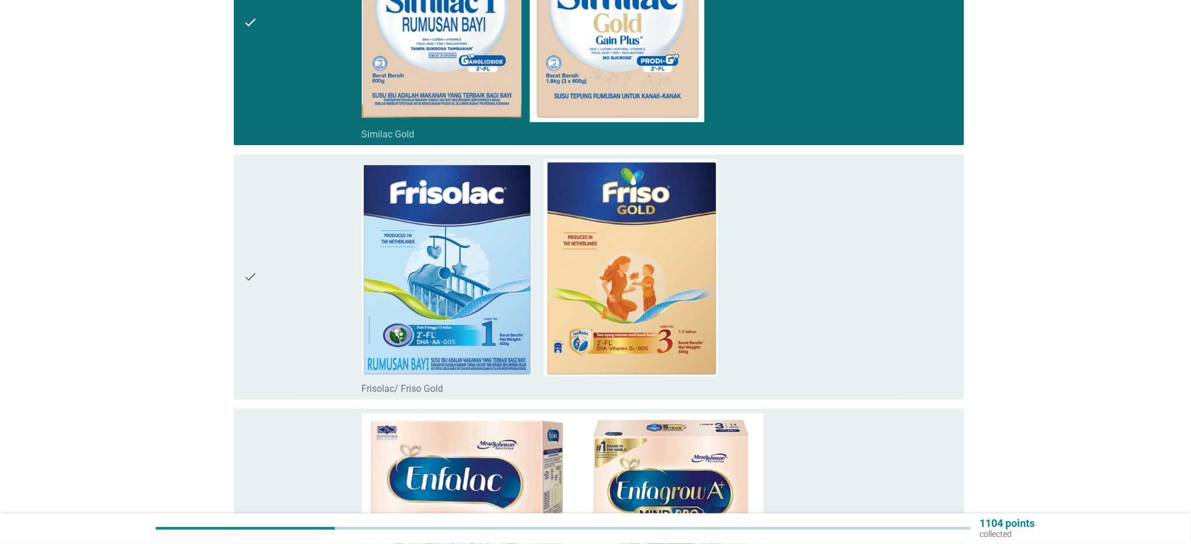
click at [743, 313] on div "check_box_outline_blank Frisolac/ Friso Gold" at bounding box center [658, 277] width 593 height 236
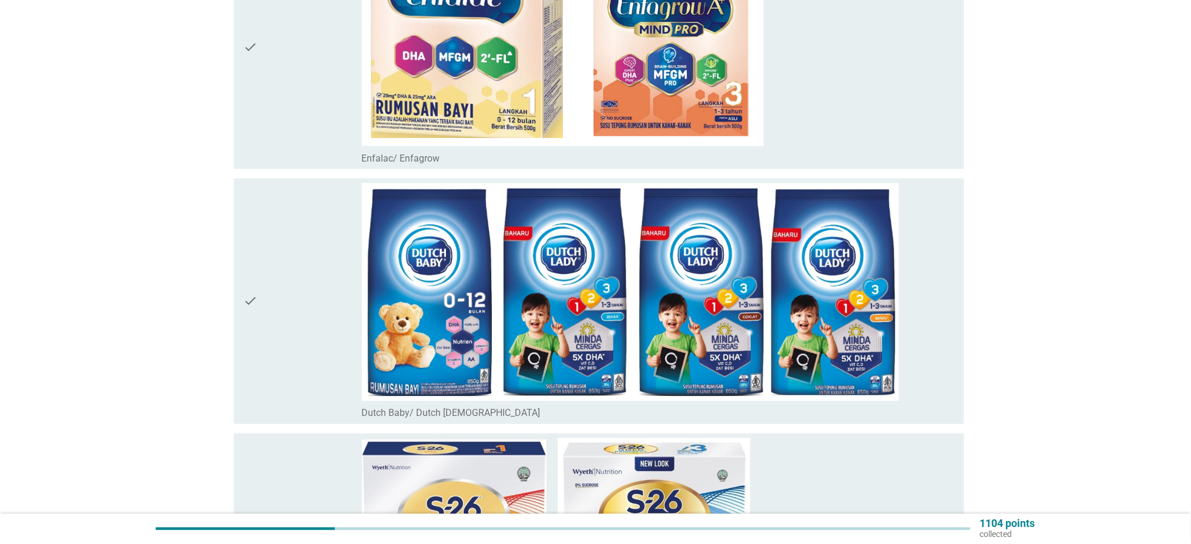
scroll to position [3996, 0]
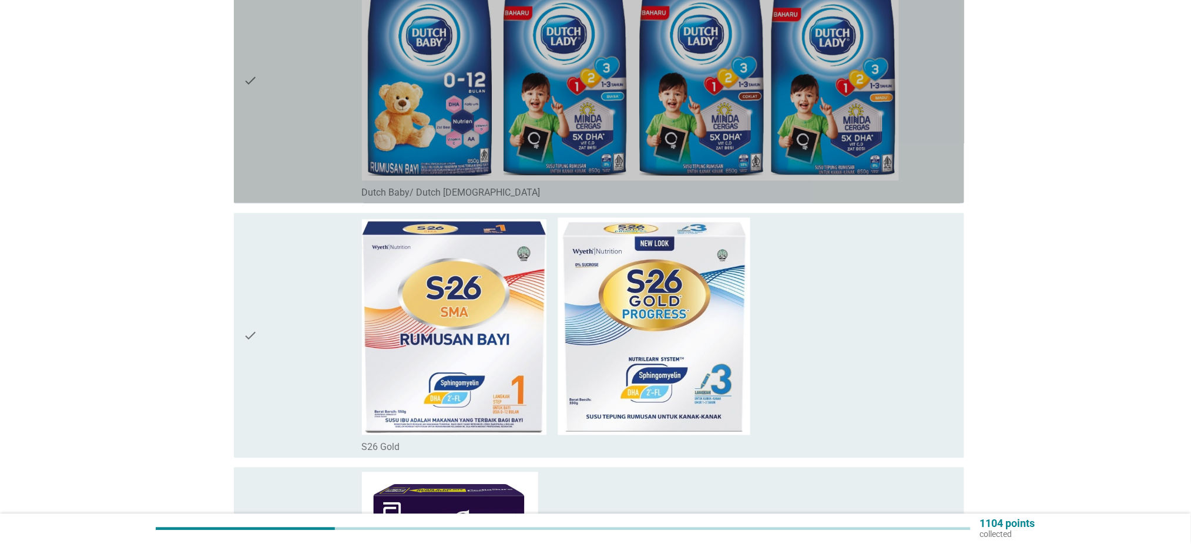
drag, startPoint x: 934, startPoint y: 166, endPoint x: 901, endPoint y: 236, distance: 77.5
click at [934, 166] on div "check_box_outline_blank Dutch Baby/ [DEMOGRAPHIC_DATA] [DEMOGRAPHIC_DATA]" at bounding box center [658, 81] width 593 height 236
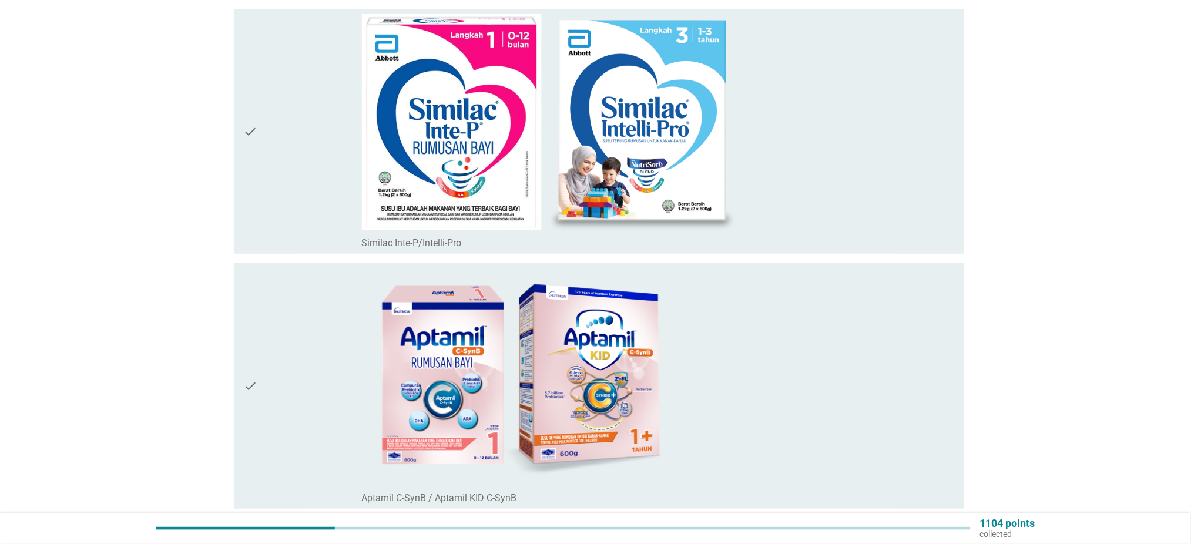
scroll to position [5015, 0]
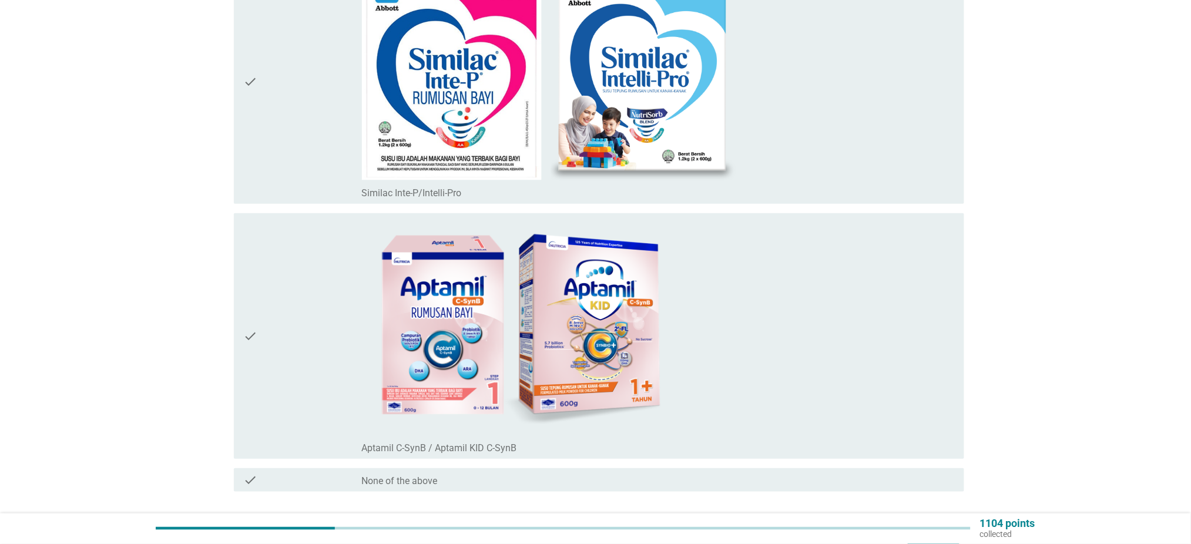
click at [913, 120] on div "check_box_outline_blank Similac Inte-P/Intelli-Pro" at bounding box center [658, 82] width 593 height 236
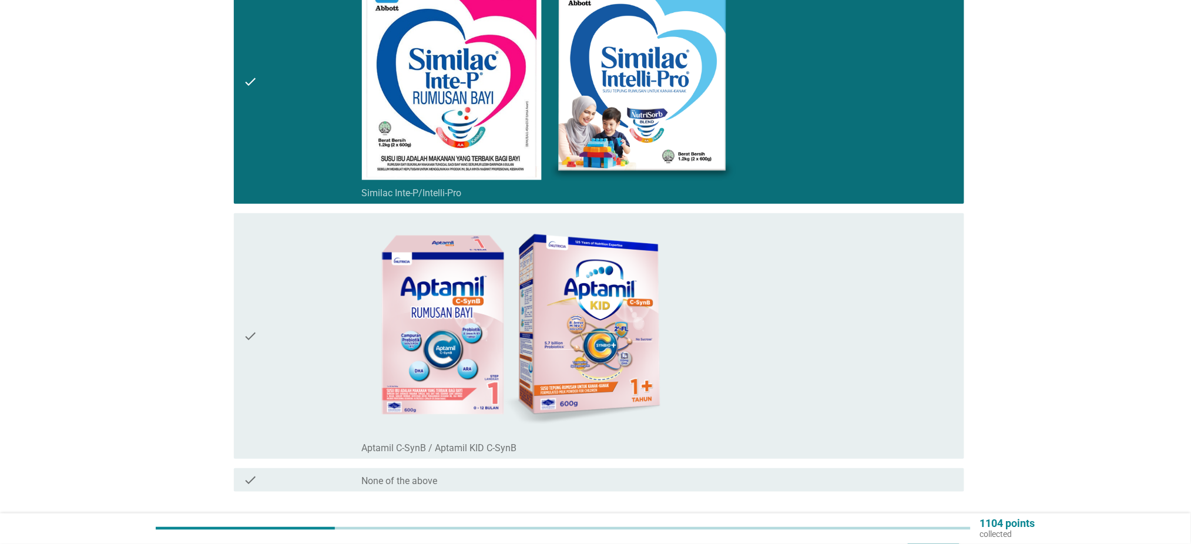
scroll to position [5105, 0]
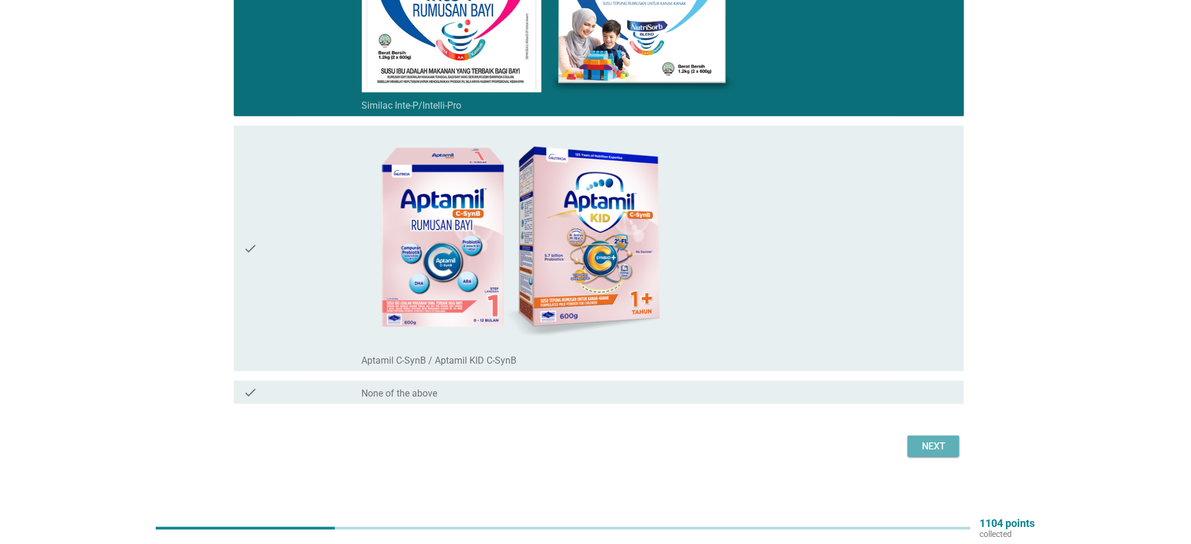
click at [918, 442] on div "Next" at bounding box center [933, 447] width 33 height 14
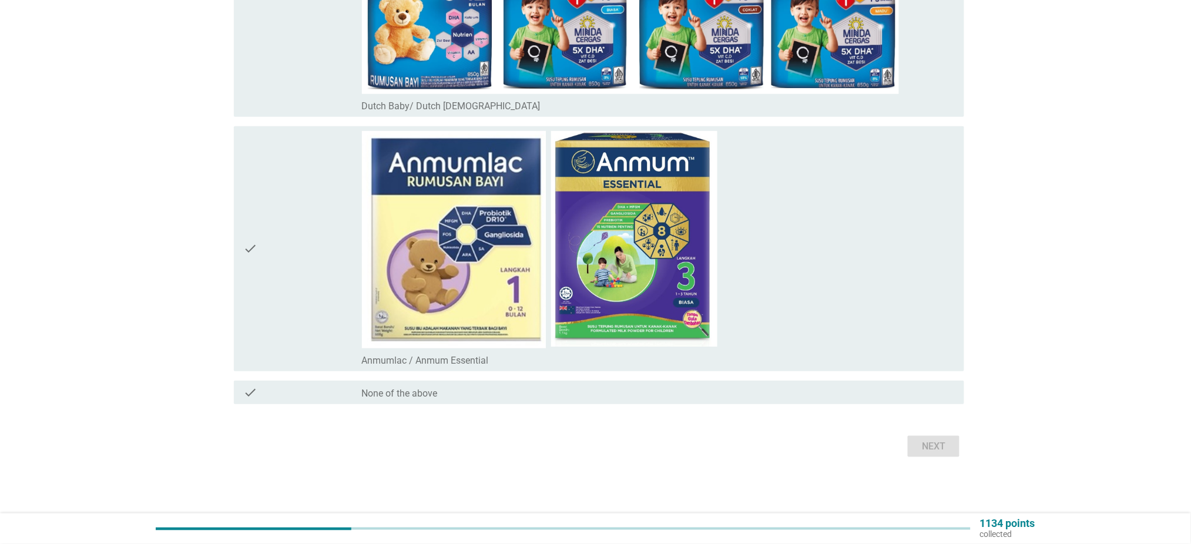
scroll to position [0, 0]
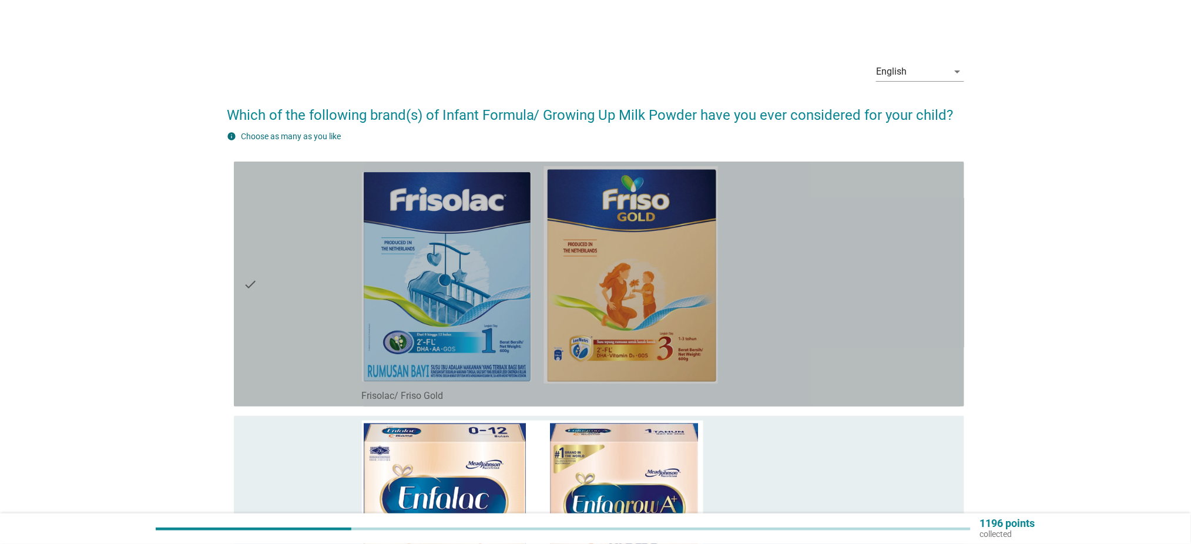
click at [775, 281] on div "check_box_outline_blank Frisolac/ Friso Gold" at bounding box center [658, 284] width 593 height 236
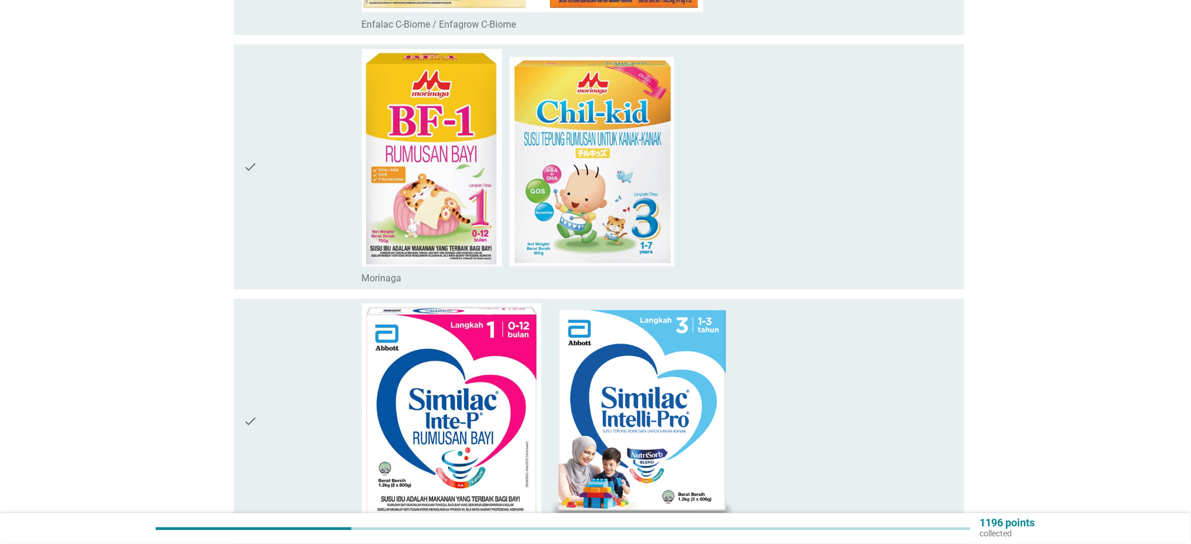
click at [821, 189] on div "check_box_outline_blank [PERSON_NAME]" at bounding box center [658, 167] width 593 height 236
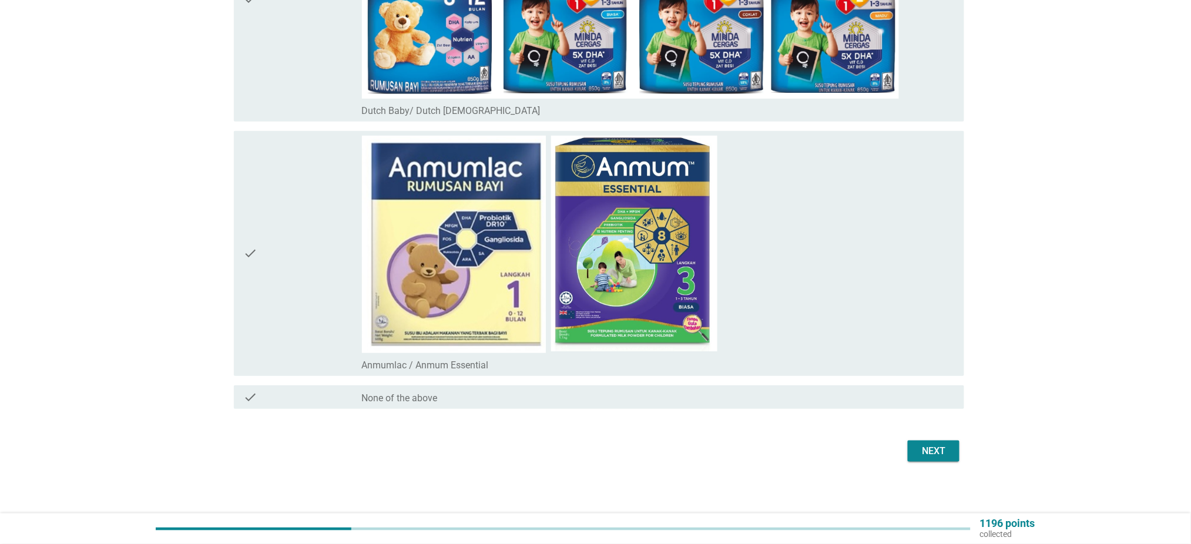
scroll to position [1819, 0]
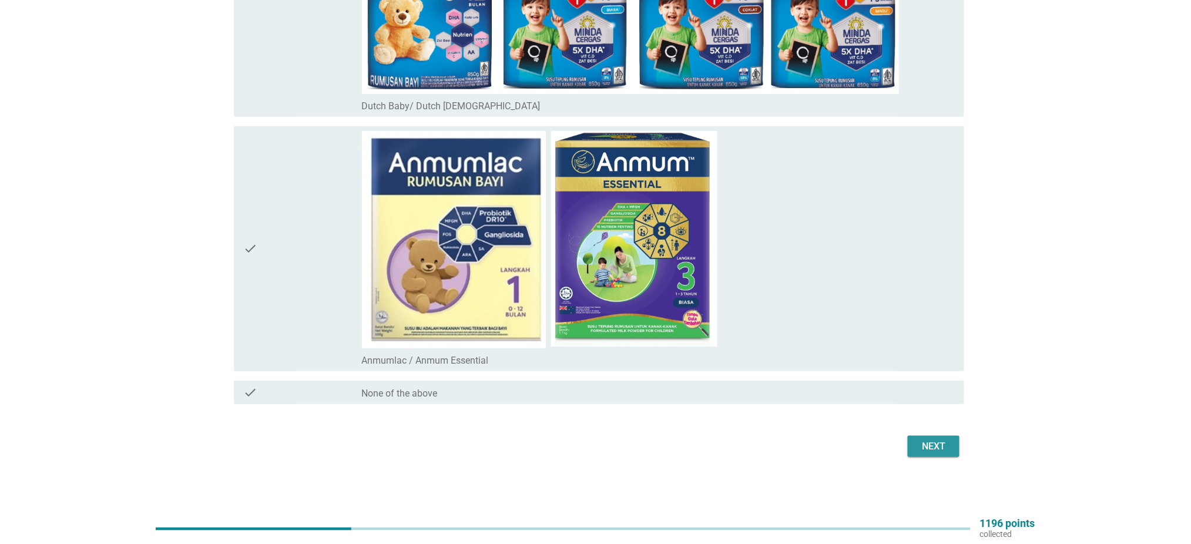
click at [929, 447] on div "Next" at bounding box center [933, 447] width 33 height 14
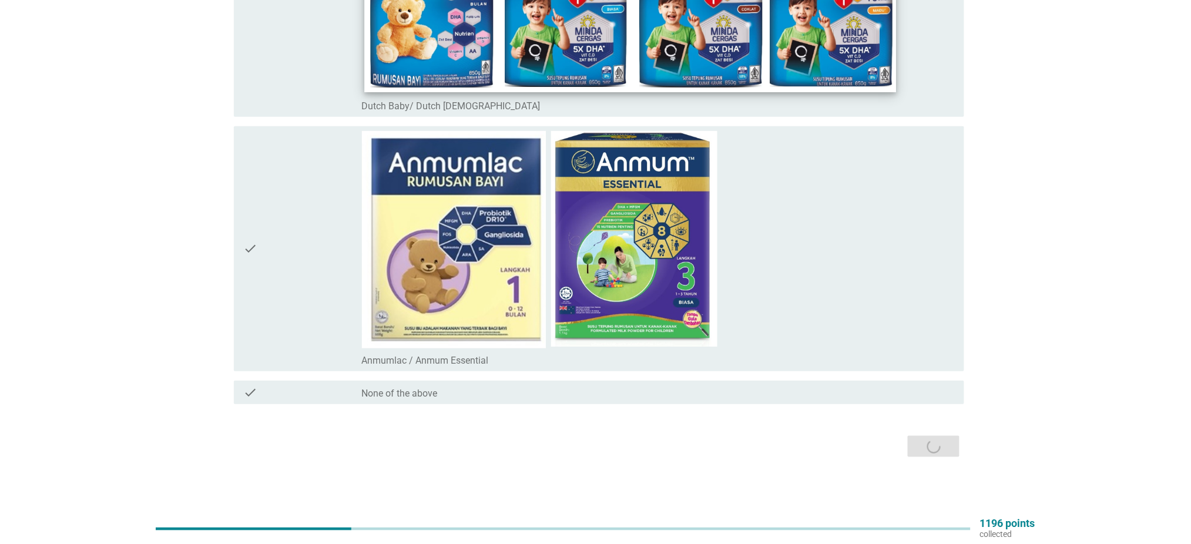
scroll to position [0, 0]
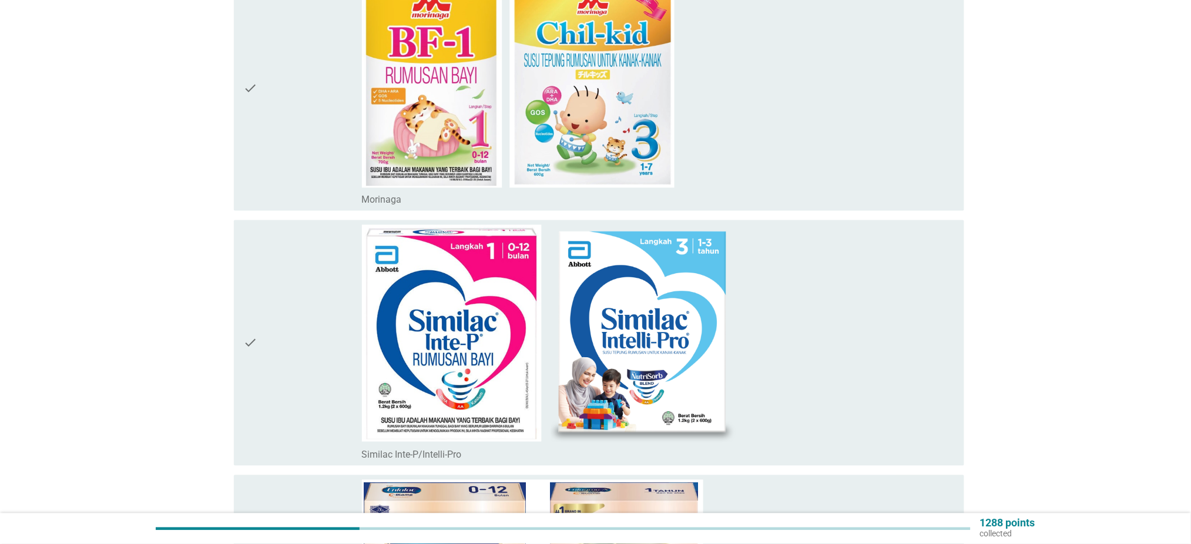
click at [798, 116] on div "check_box_outline_blank [PERSON_NAME]" at bounding box center [658, 89] width 593 height 236
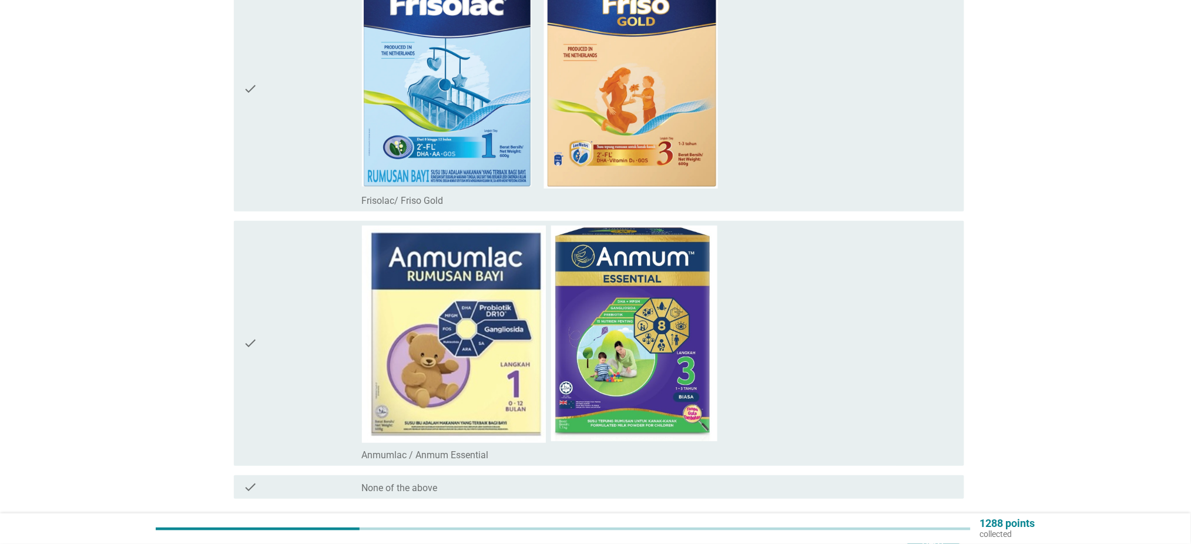
drag, startPoint x: 843, startPoint y: 135, endPoint x: 836, endPoint y: 183, distance: 49.3
click at [843, 135] on div "check_box Frisolac/ Friso Gold" at bounding box center [658, 89] width 593 height 236
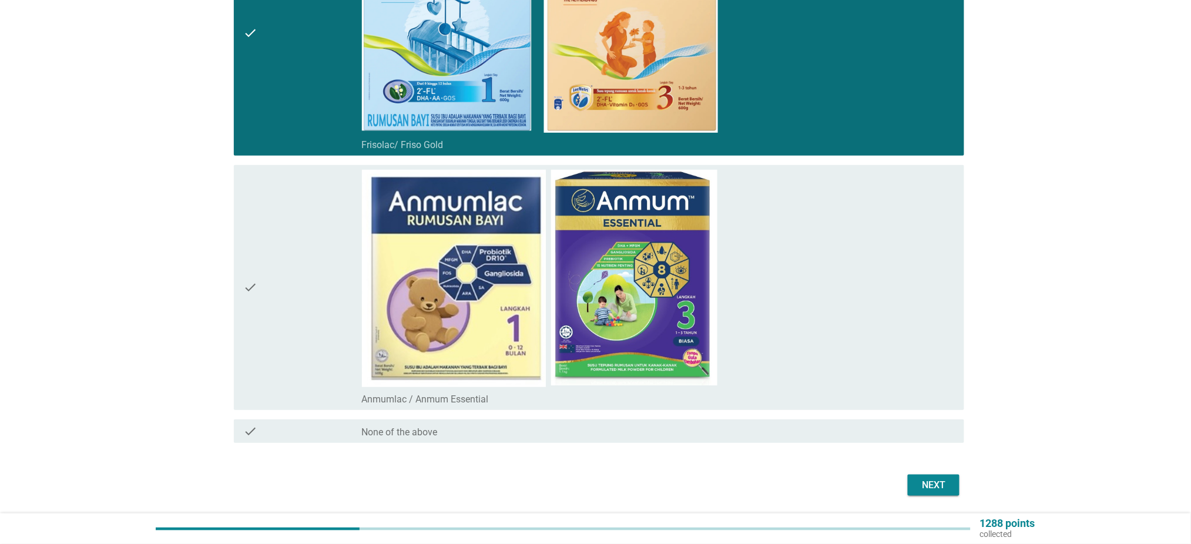
scroll to position [1819, 0]
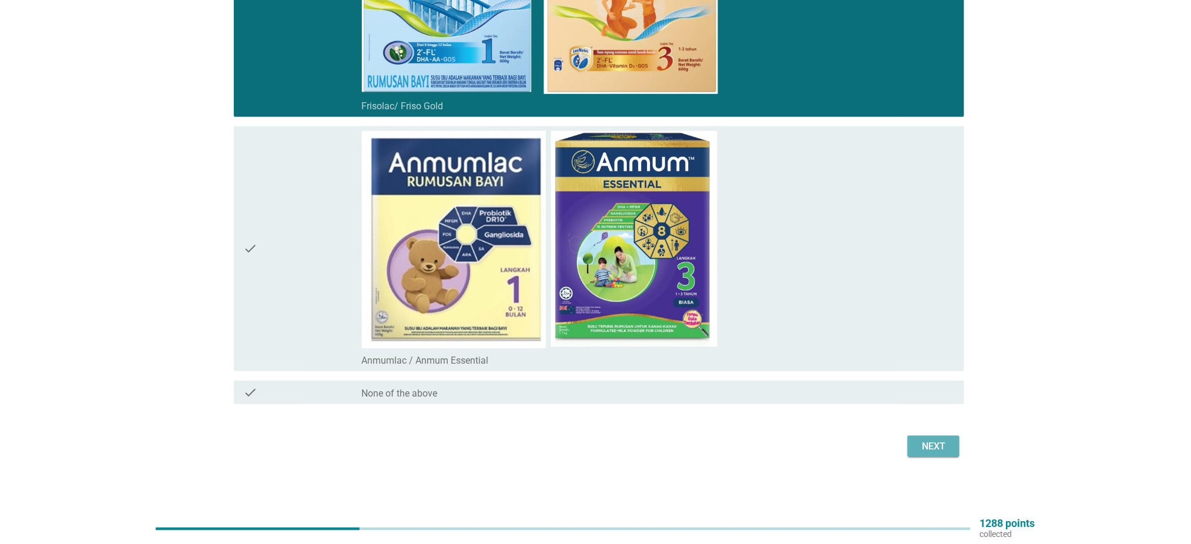
drag, startPoint x: 924, startPoint y: 440, endPoint x: 923, endPoint y: 433, distance: 7.8
click at [924, 440] on div "Next" at bounding box center [933, 447] width 33 height 14
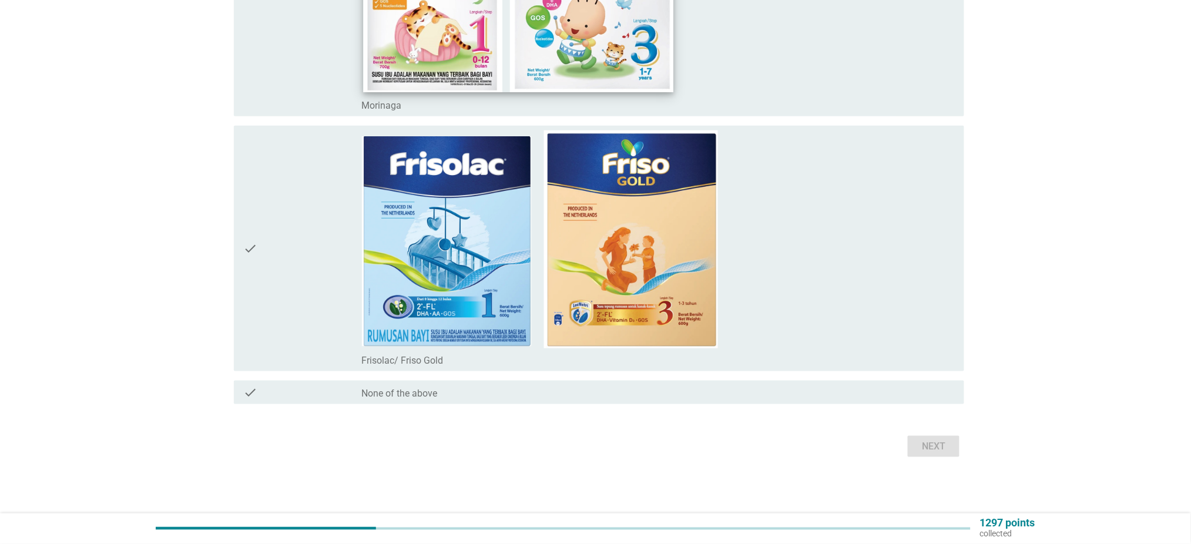
scroll to position [0, 0]
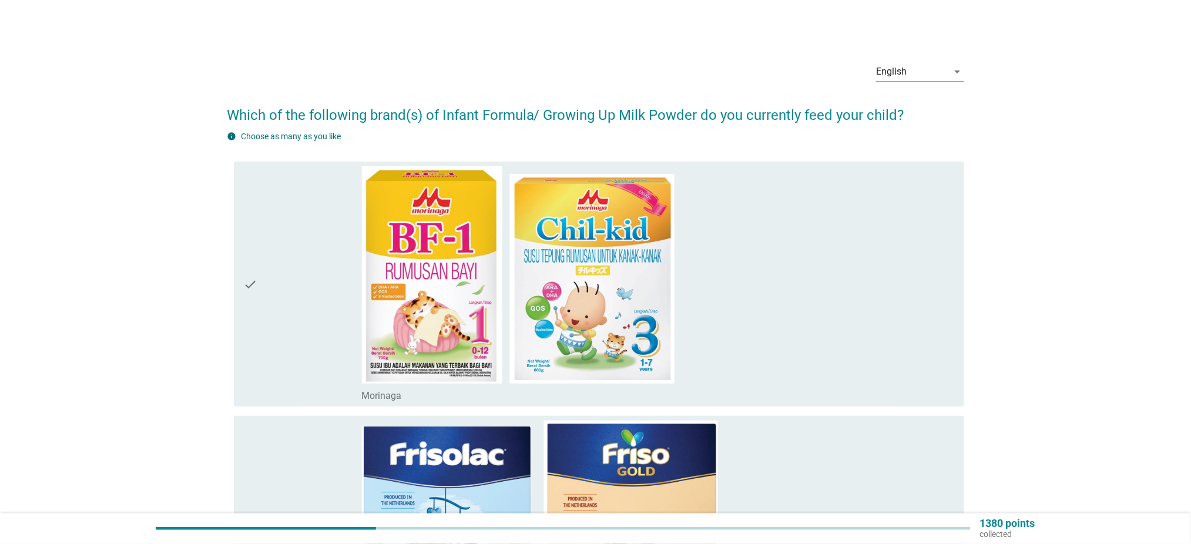
click at [795, 295] on div "check_box Morinaga" at bounding box center [658, 284] width 593 height 236
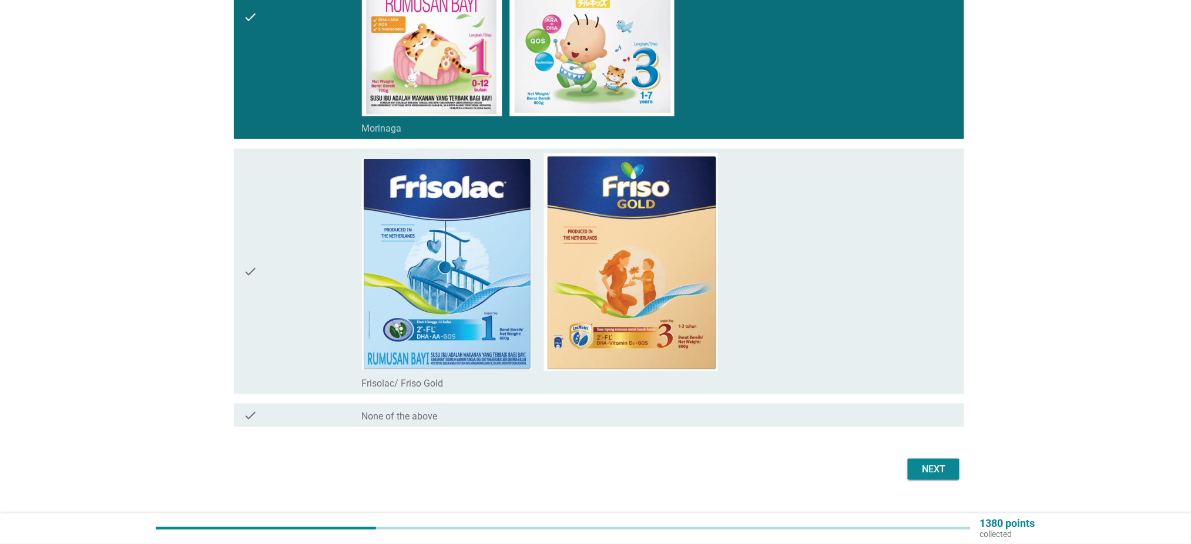
scroll to position [290, 0]
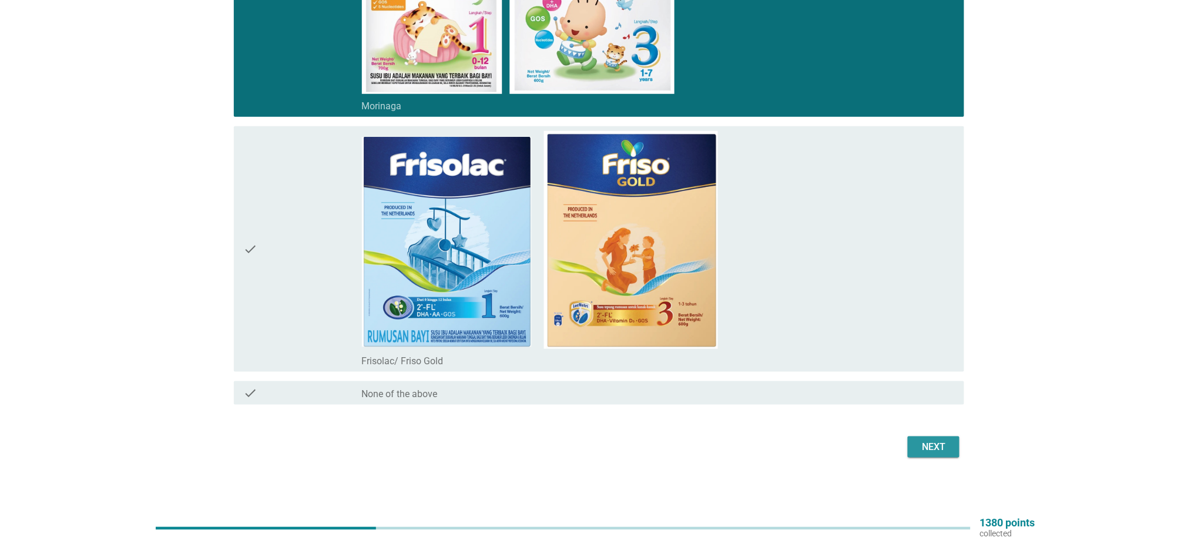
drag, startPoint x: 937, startPoint y: 448, endPoint x: 944, endPoint y: 431, distance: 17.9
click at [936, 443] on div "Next" at bounding box center [933, 447] width 33 height 14
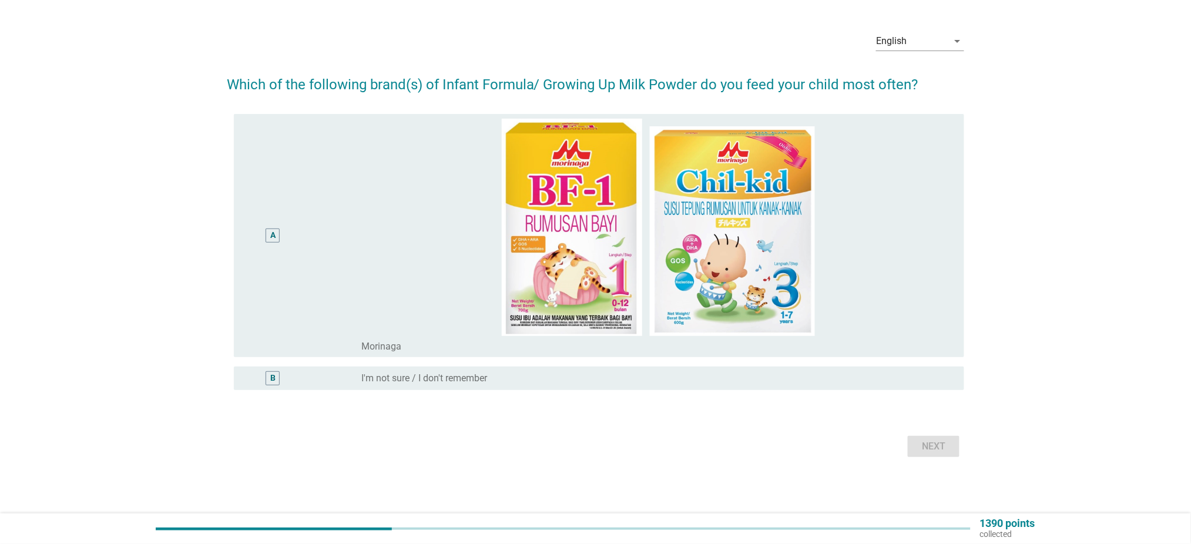
scroll to position [0, 0]
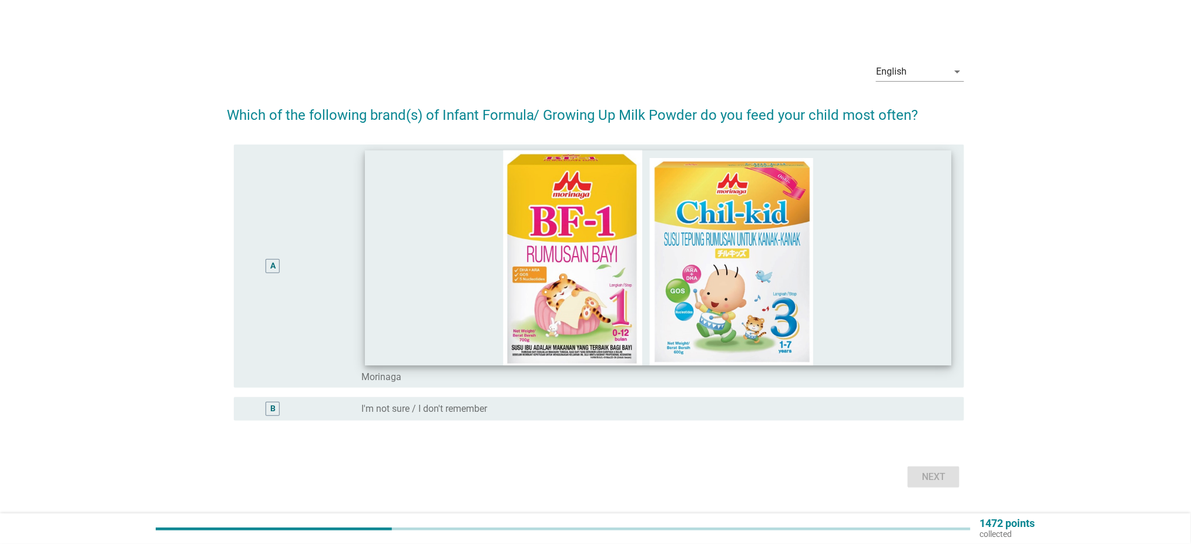
click at [906, 282] on img at bounding box center [658, 258] width 587 height 216
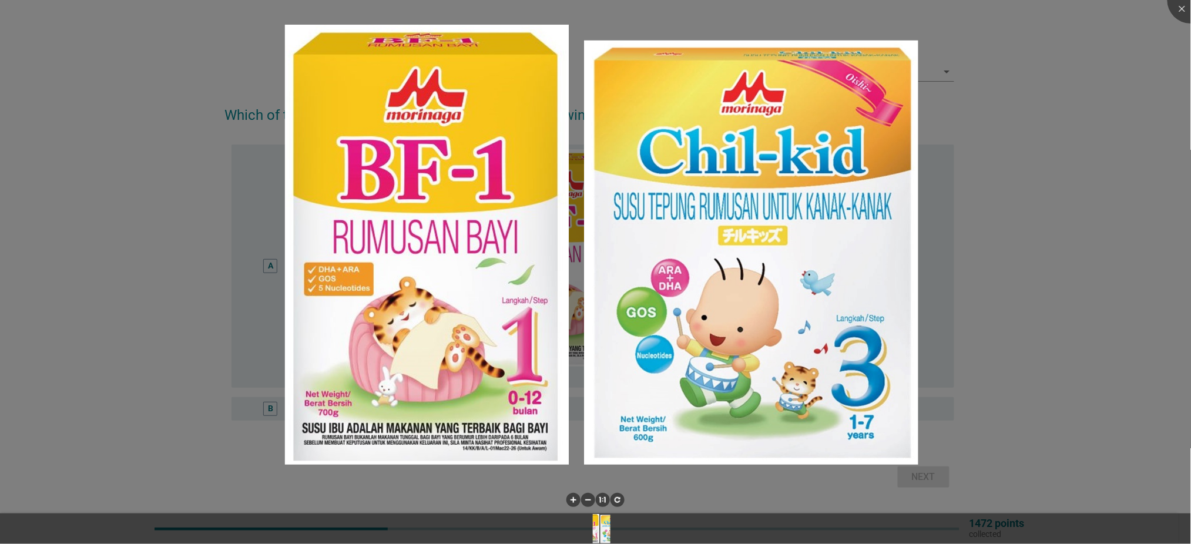
click at [936, 500] on div at bounding box center [595, 502] width 1191 height 24
click at [934, 480] on div at bounding box center [595, 272] width 1191 height 544
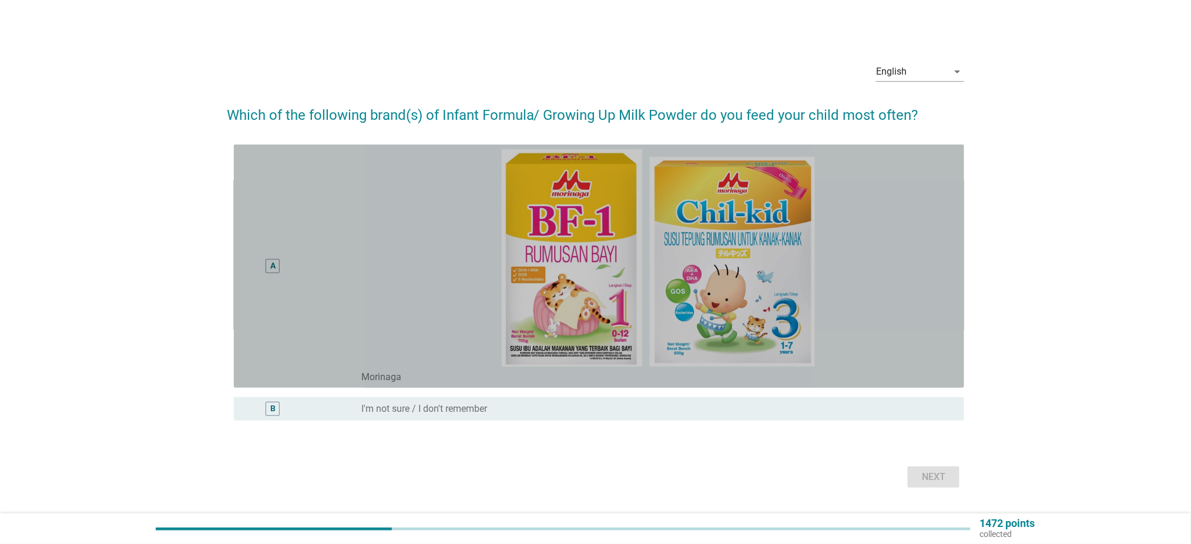
click at [288, 266] on div "A" at bounding box center [272, 266] width 59 height 234
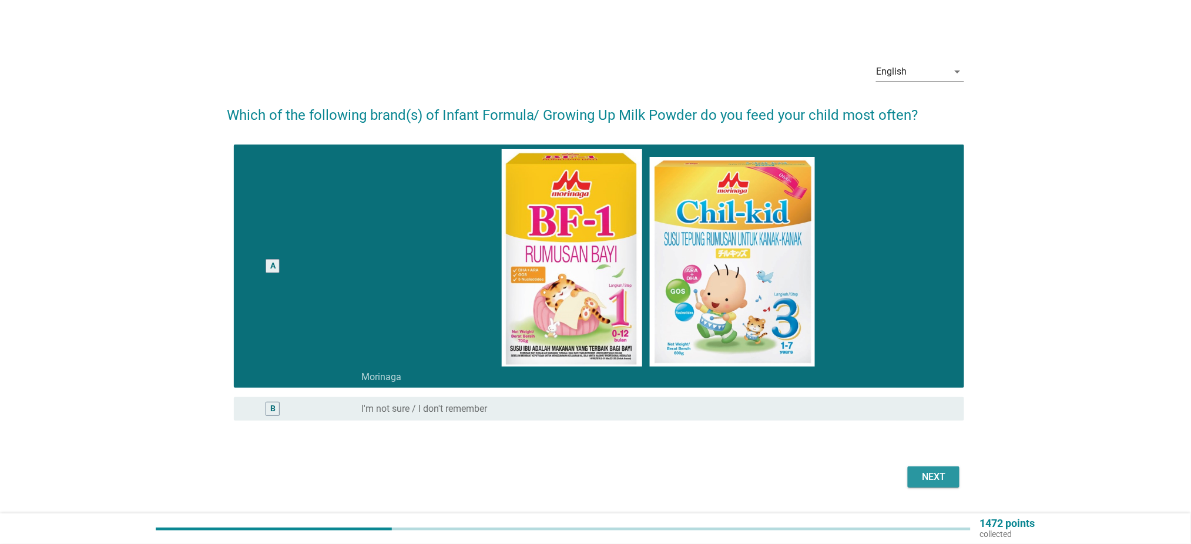
click at [927, 480] on div "Next" at bounding box center [933, 477] width 33 height 14
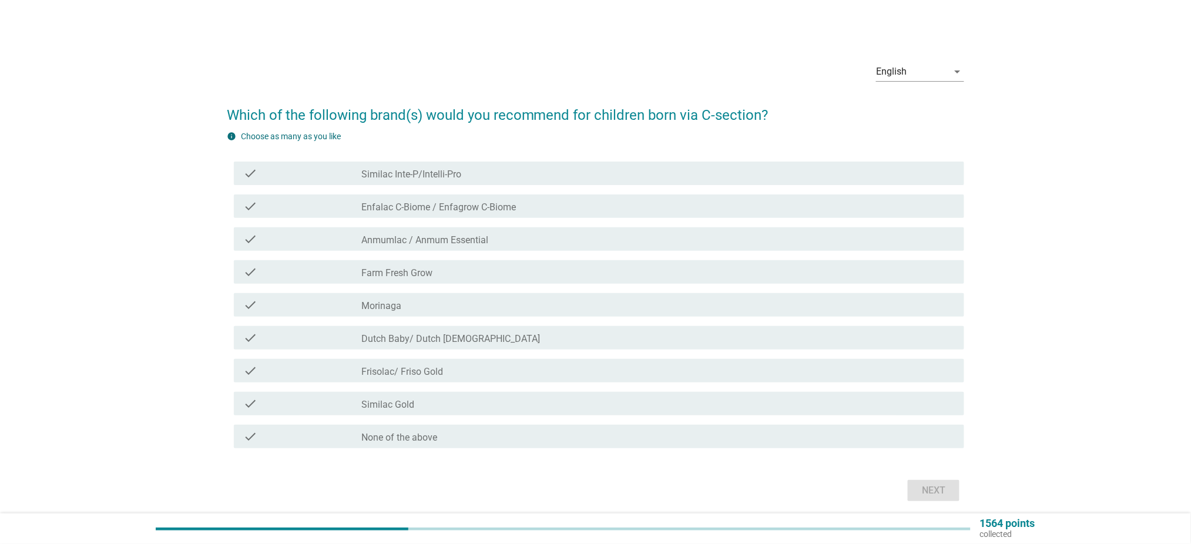
click at [423, 296] on div "check check_box_outline_blank [PERSON_NAME]" at bounding box center [599, 305] width 731 height 24
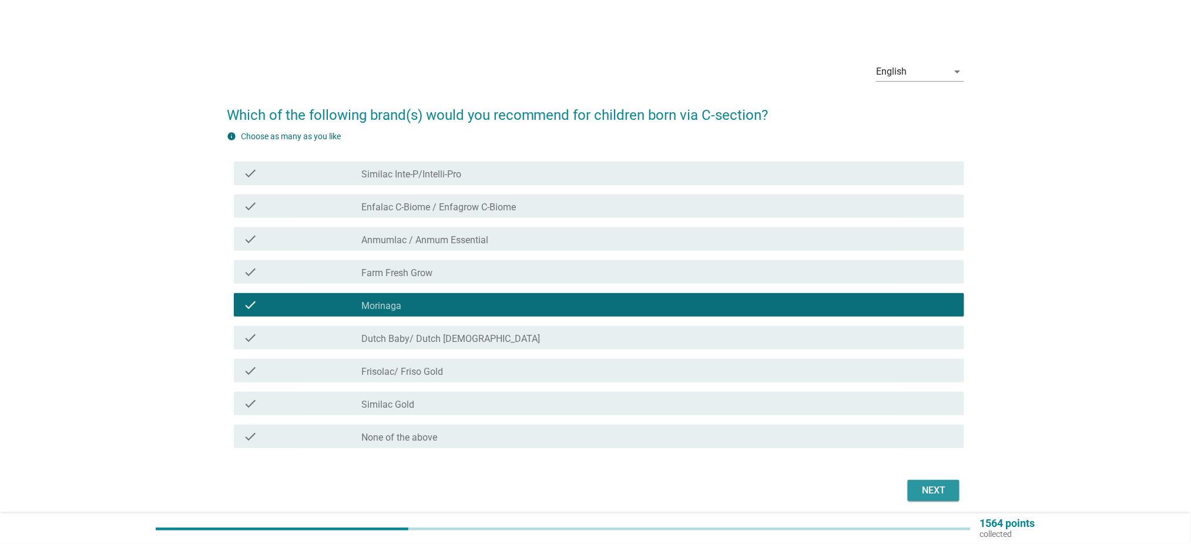
drag, startPoint x: 937, startPoint y: 490, endPoint x: 948, endPoint y: 481, distance: 13.8
click at [937, 490] on div "Next" at bounding box center [933, 491] width 33 height 14
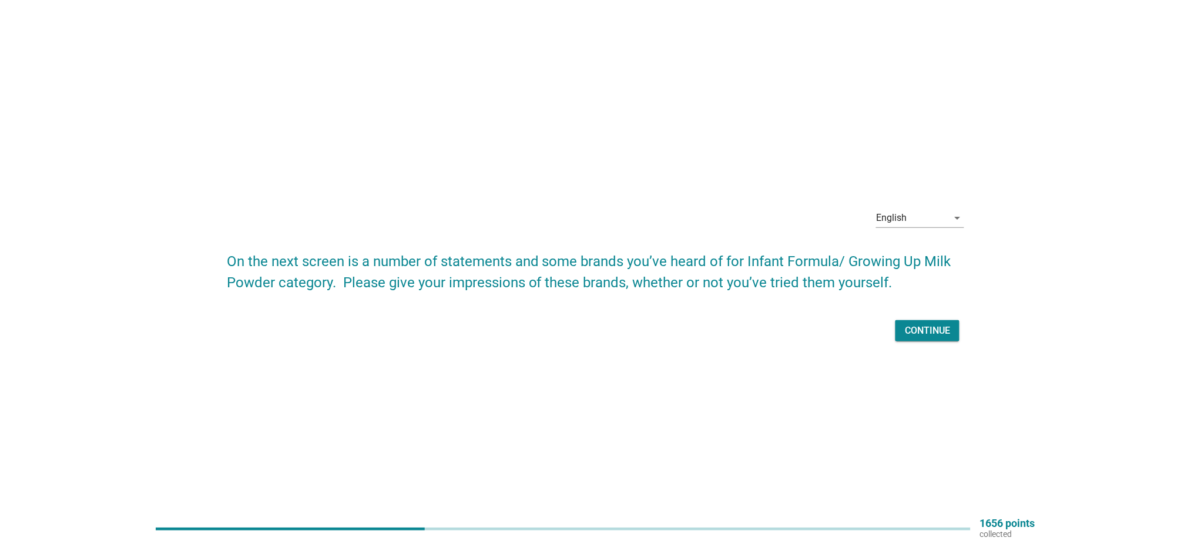
click at [940, 335] on div "Continue" at bounding box center [927, 331] width 45 height 14
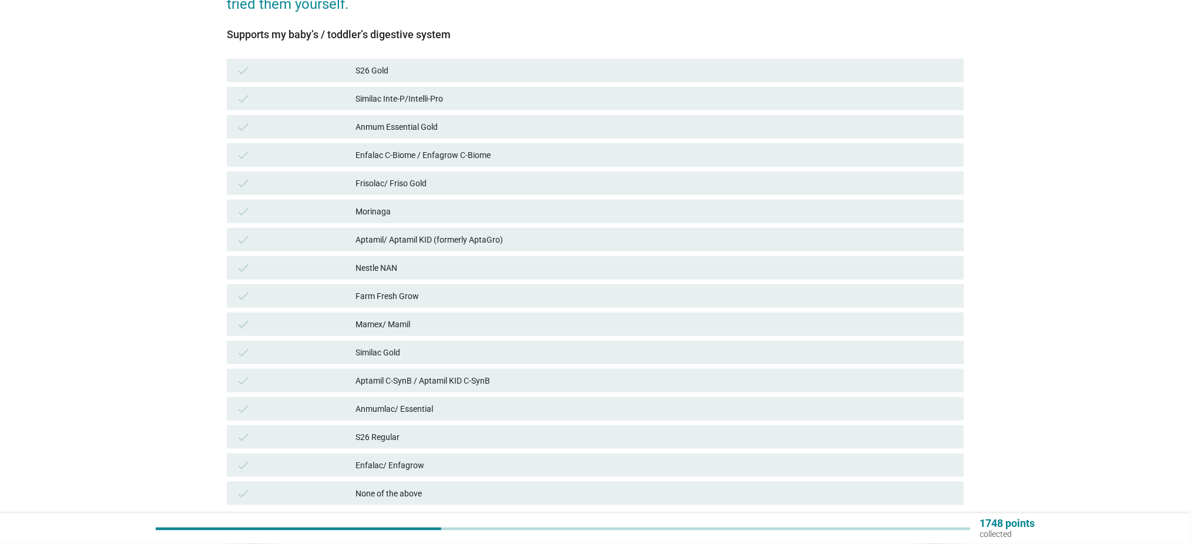
scroll to position [235, 0]
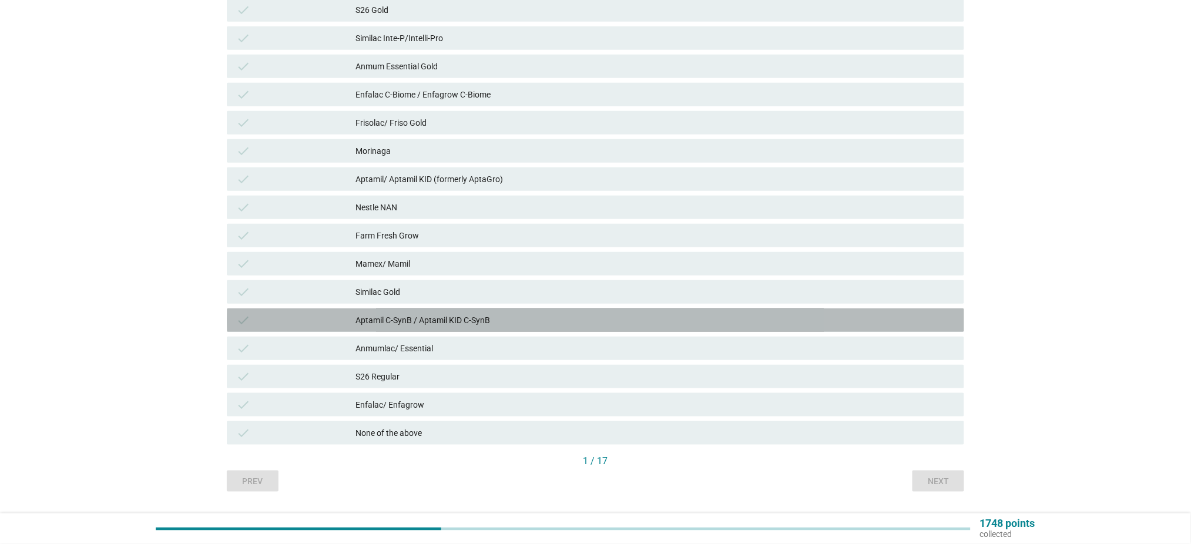
click at [451, 316] on div "Aptamil C-SynB / Aptamil KID C-SynB" at bounding box center [655, 320] width 599 height 14
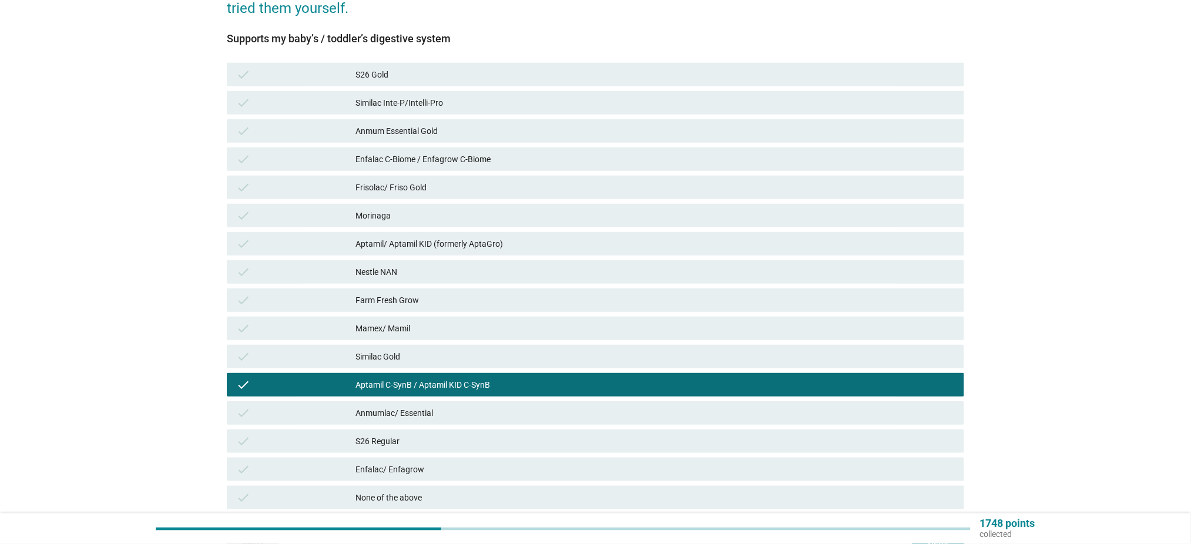
scroll to position [156, 0]
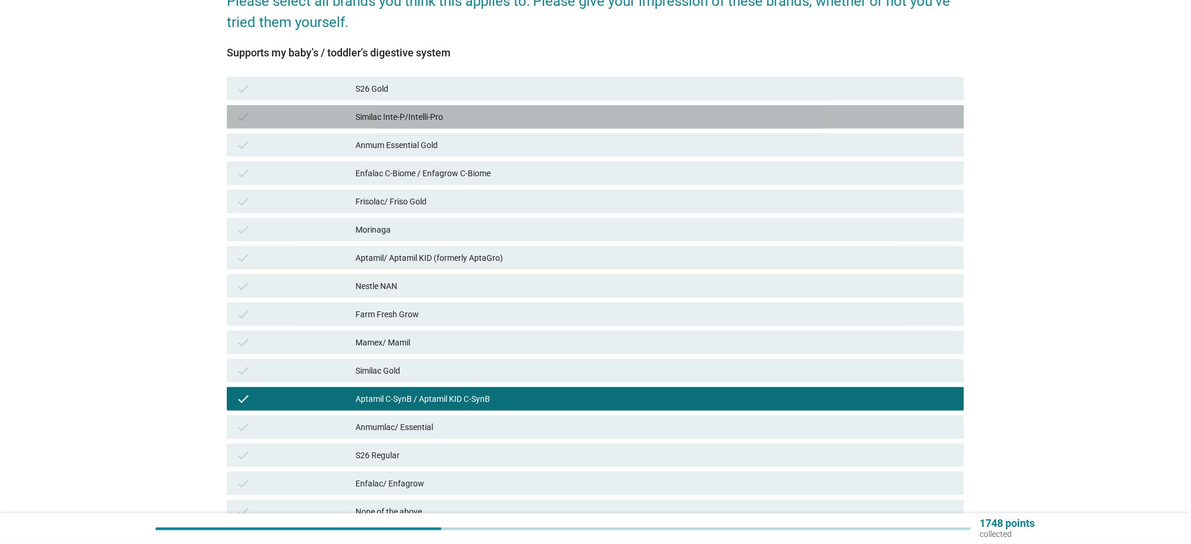
click at [518, 114] on div "Similac Inte-P/Intelli-Pro" at bounding box center [655, 117] width 599 height 14
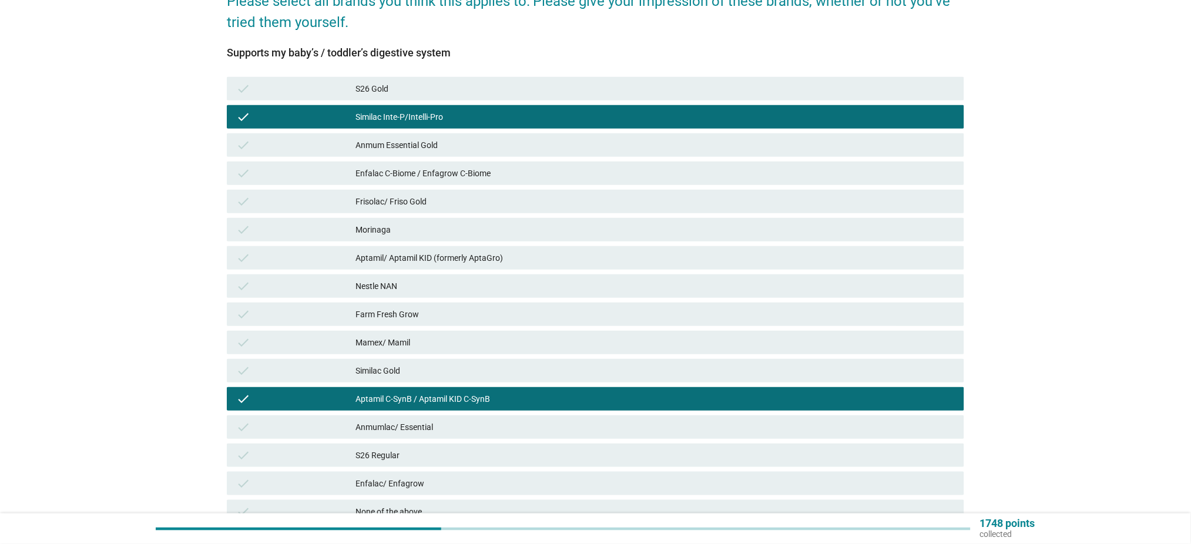
click at [633, 177] on div "Enfalac C-Biome / Enfagrow C-Biome" at bounding box center [655, 173] width 599 height 14
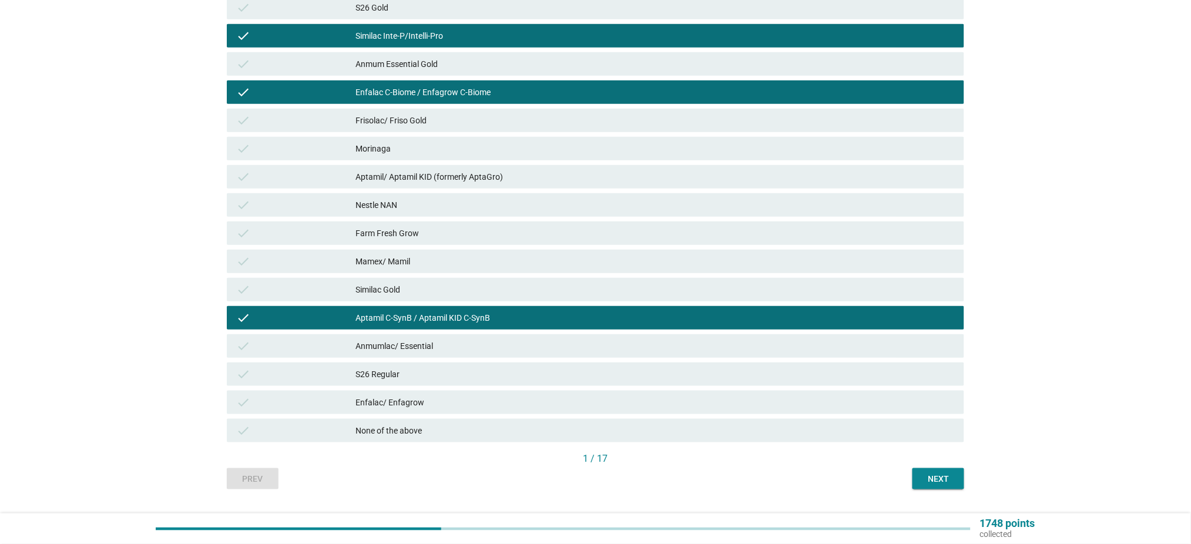
scroll to position [266, 0]
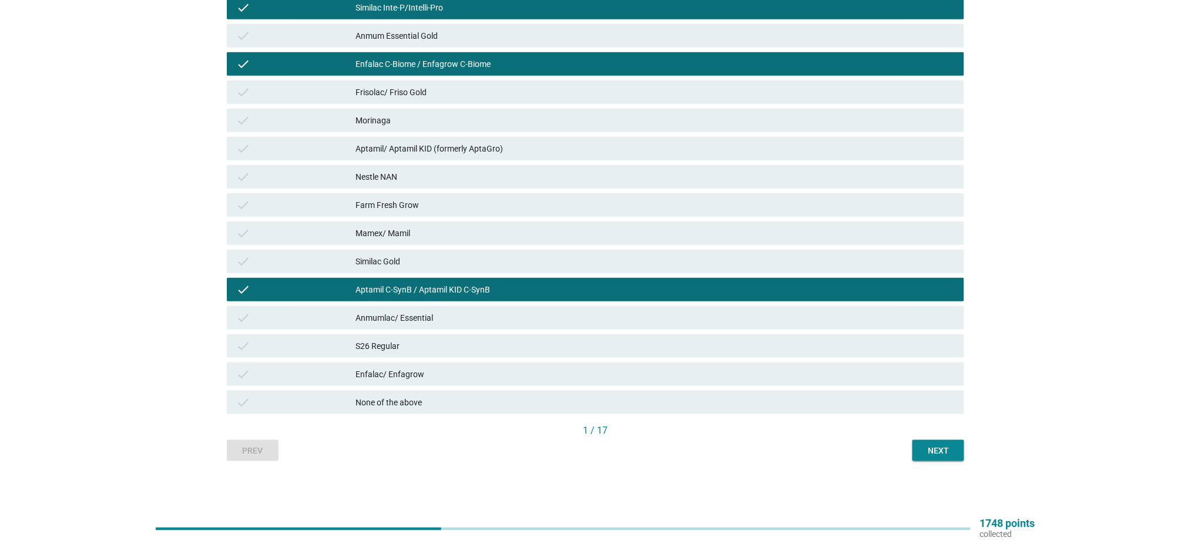
drag, startPoint x: 932, startPoint y: 488, endPoint x: 932, endPoint y: 471, distance: 17.1
click at [927, 484] on div "English arrow_drop_down Which of these brands do you think…? Please select all …" at bounding box center [595, 124] width 1191 height 780
click at [934, 455] on div "Next" at bounding box center [938, 451] width 33 height 12
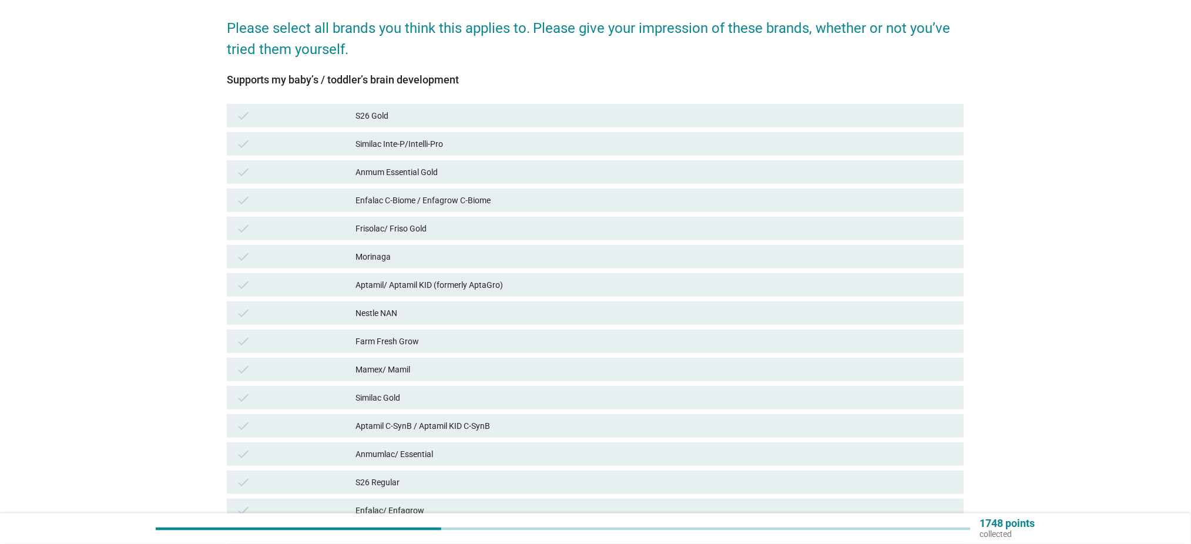
scroll to position [156, 0]
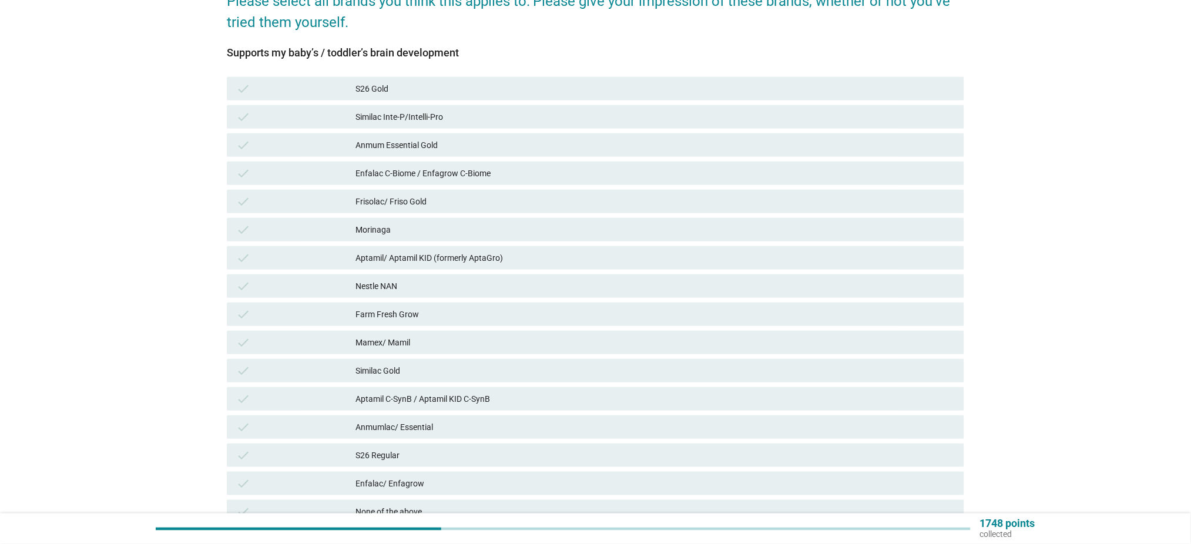
click at [459, 118] on div "Similac Inte-P/Intelli-Pro" at bounding box center [655, 117] width 599 height 14
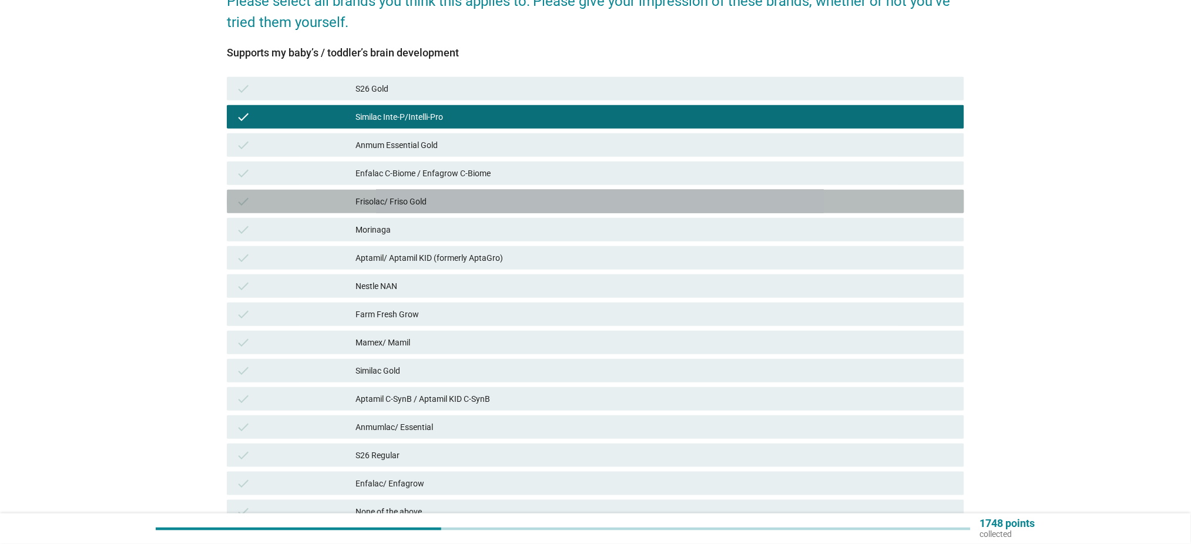
click at [475, 202] on div "Frisolac/ Friso Gold" at bounding box center [655, 202] width 599 height 14
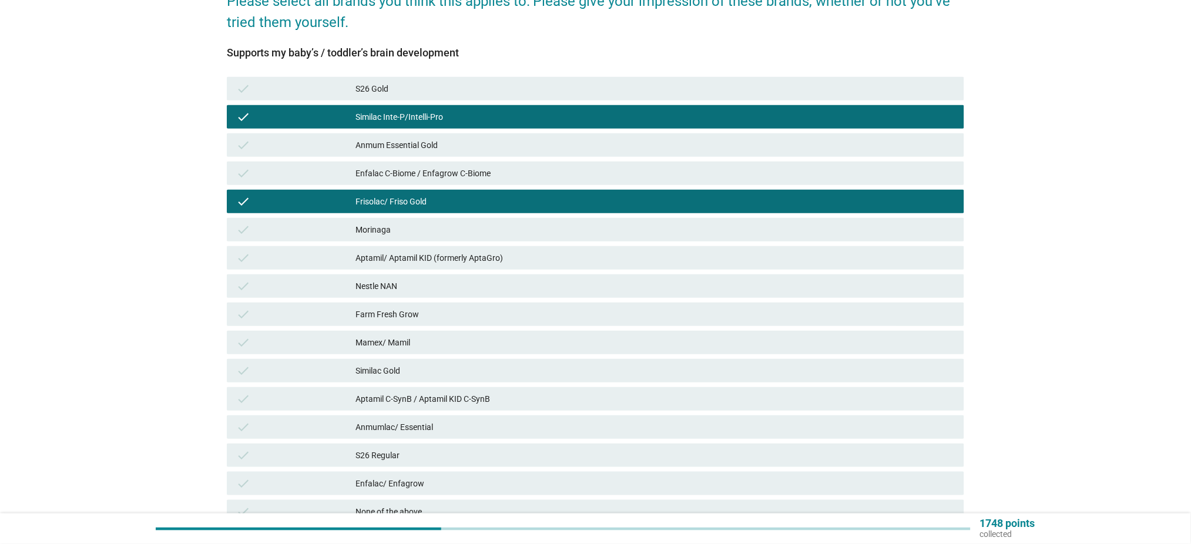
click at [463, 259] on div "Aptamil/ Aptamil KID (formerly AptaGro)" at bounding box center [655, 258] width 599 height 14
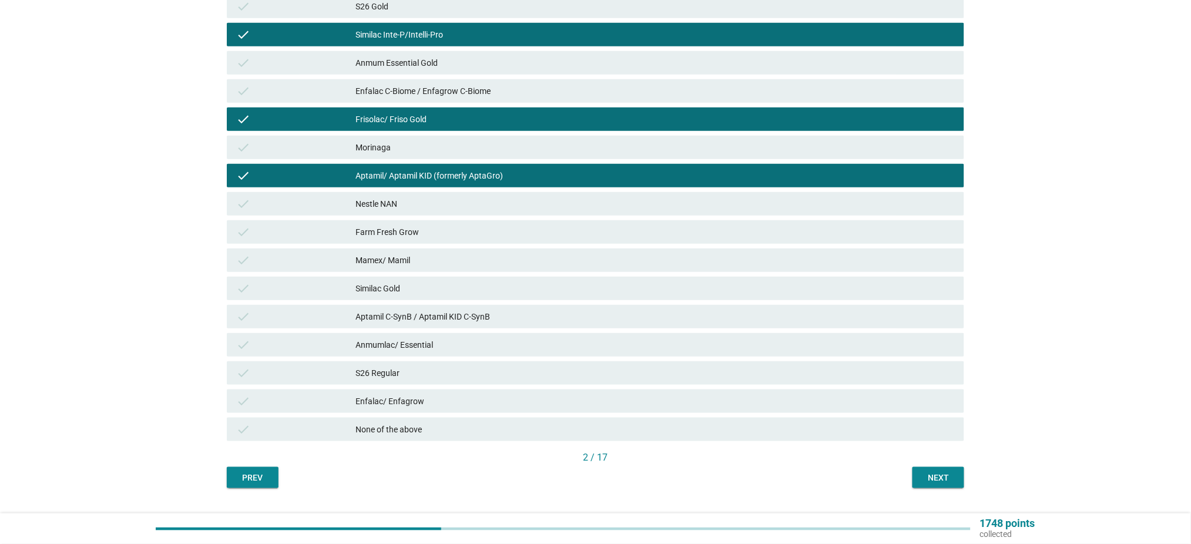
scroll to position [266, 0]
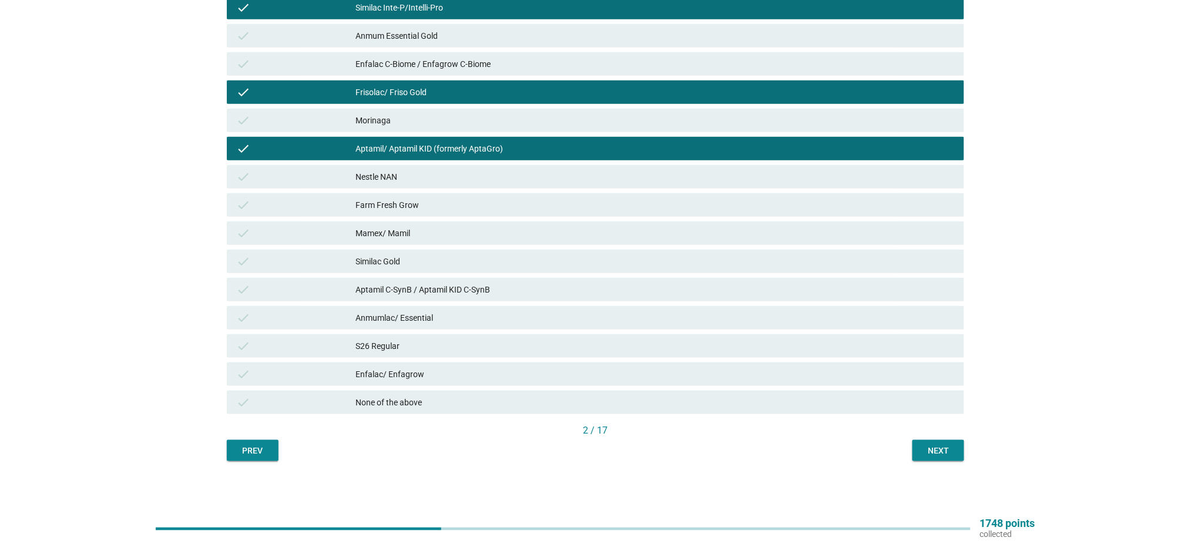
click at [518, 319] on div "Anmumlac/ Essential" at bounding box center [655, 318] width 599 height 14
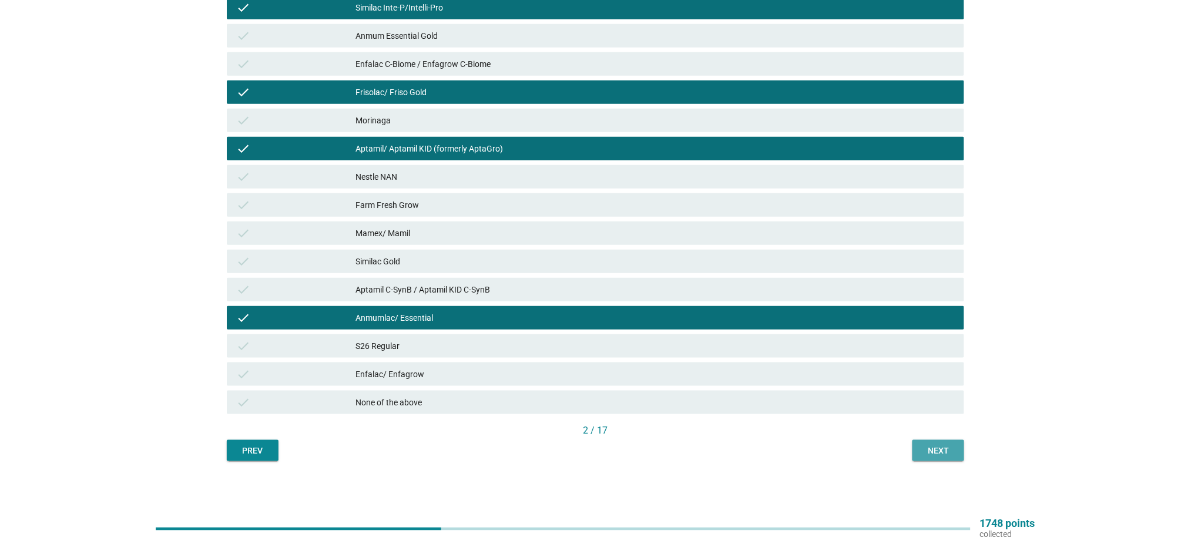
click at [939, 454] on div "Next" at bounding box center [938, 451] width 33 height 12
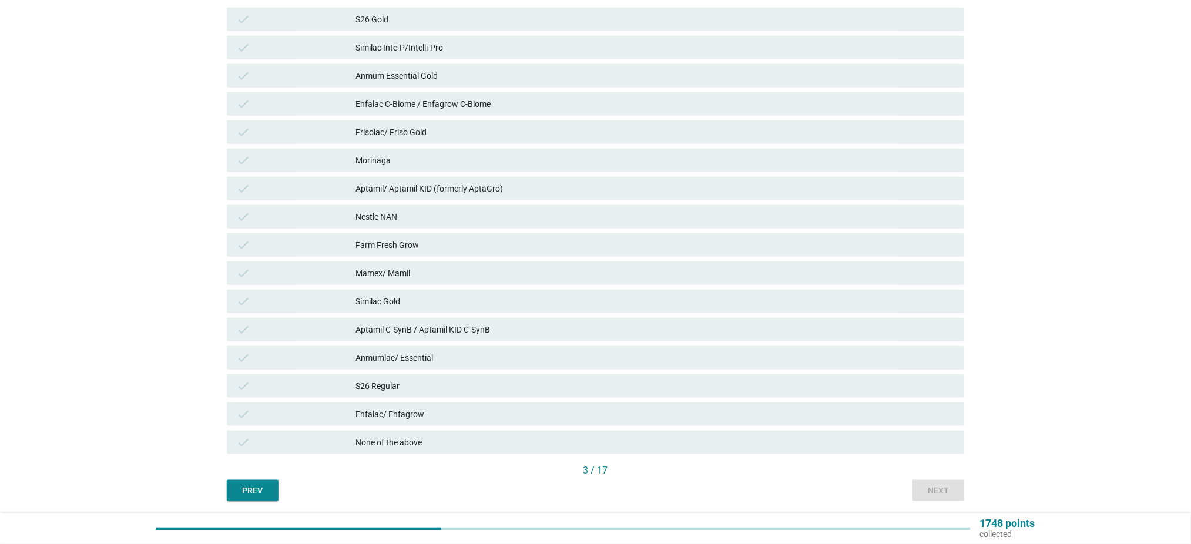
scroll to position [235, 0]
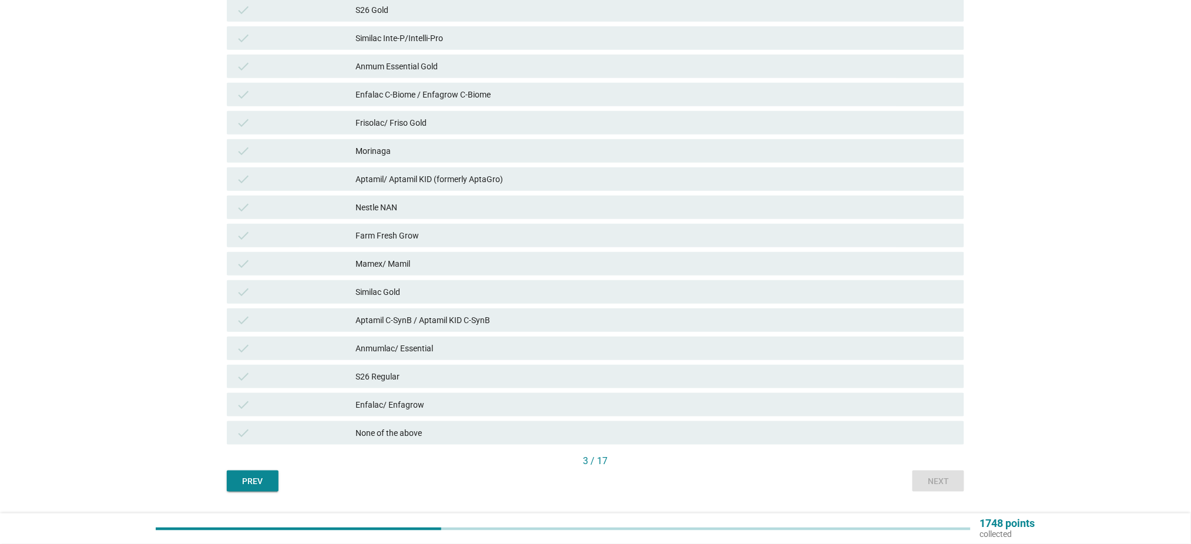
click at [520, 170] on div "check Aptamil/ Aptamil KID (formerly AptaGro)" at bounding box center [596, 179] width 738 height 24
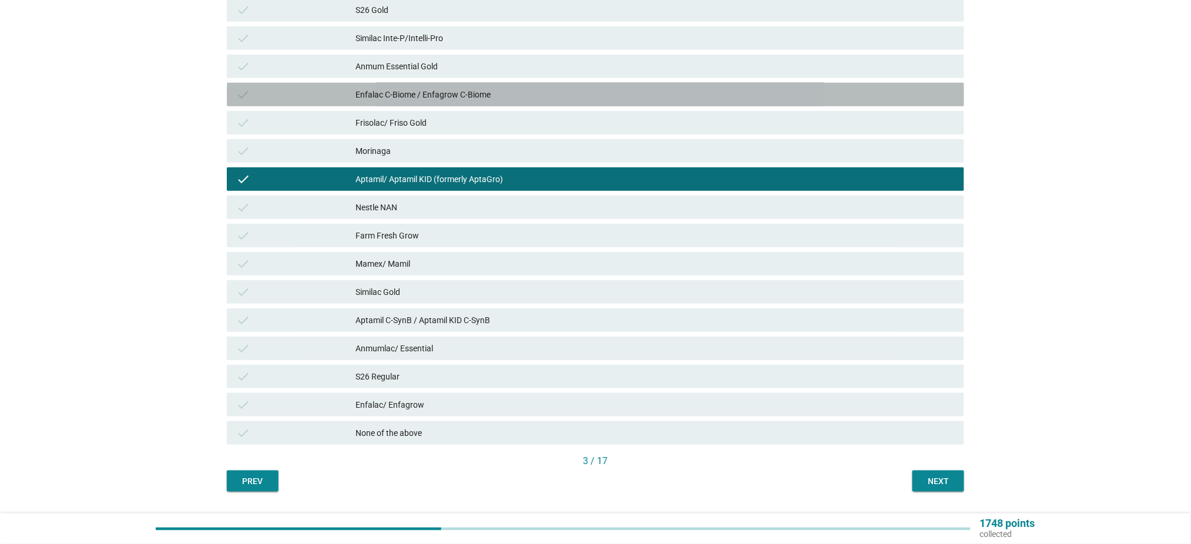
click at [605, 99] on div "Enfalac C-Biome / Enfagrow C-Biome" at bounding box center [655, 95] width 599 height 14
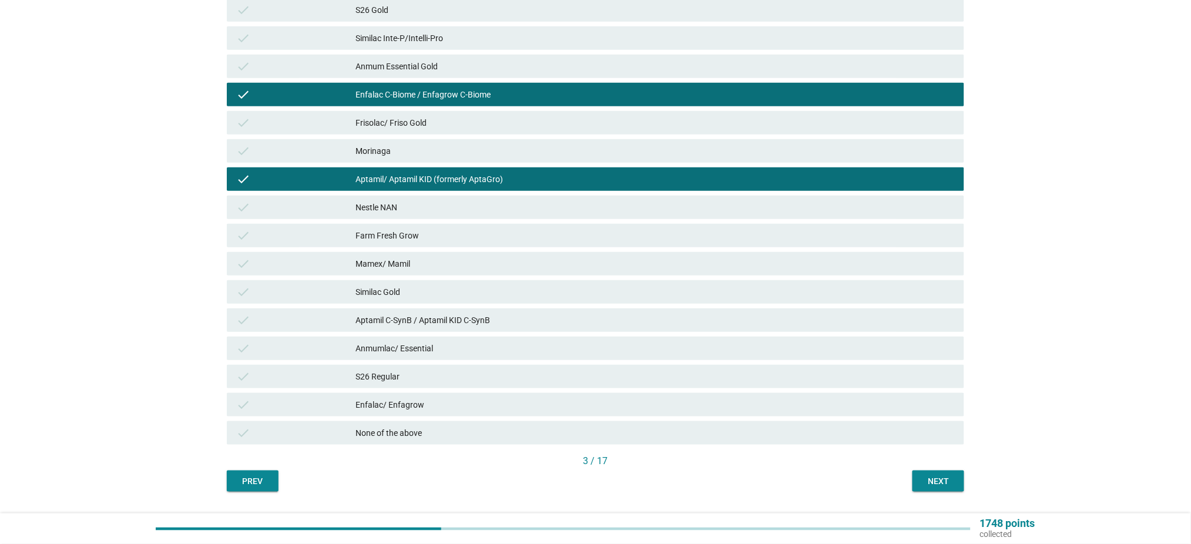
click at [553, 322] on div "Aptamil C-SynB / Aptamil KID C-SynB" at bounding box center [655, 320] width 599 height 14
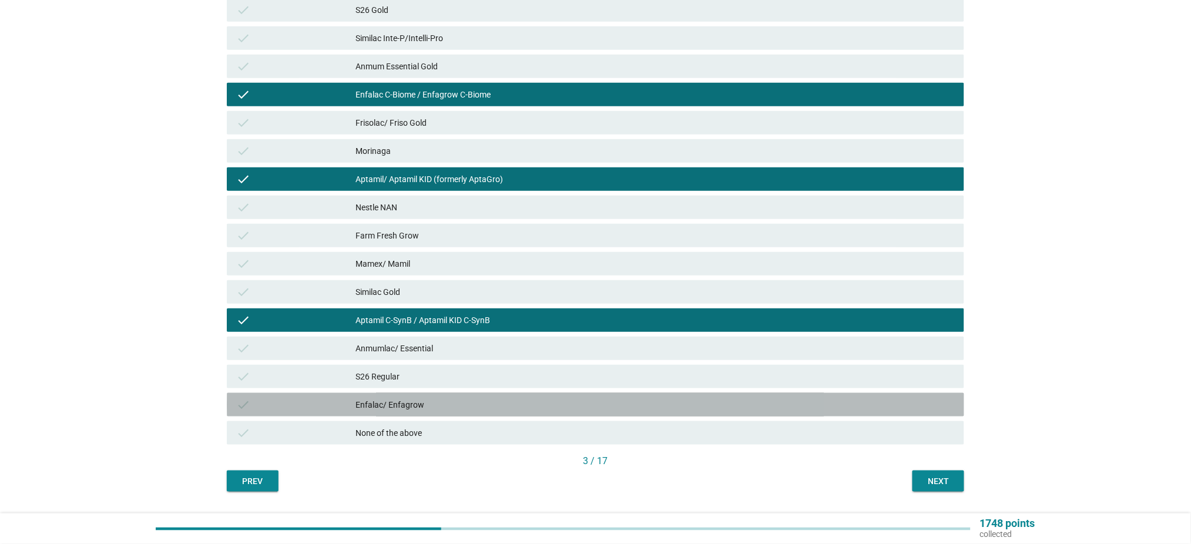
click at [560, 404] on div "Enfalac/ Enfagrow" at bounding box center [655, 405] width 599 height 14
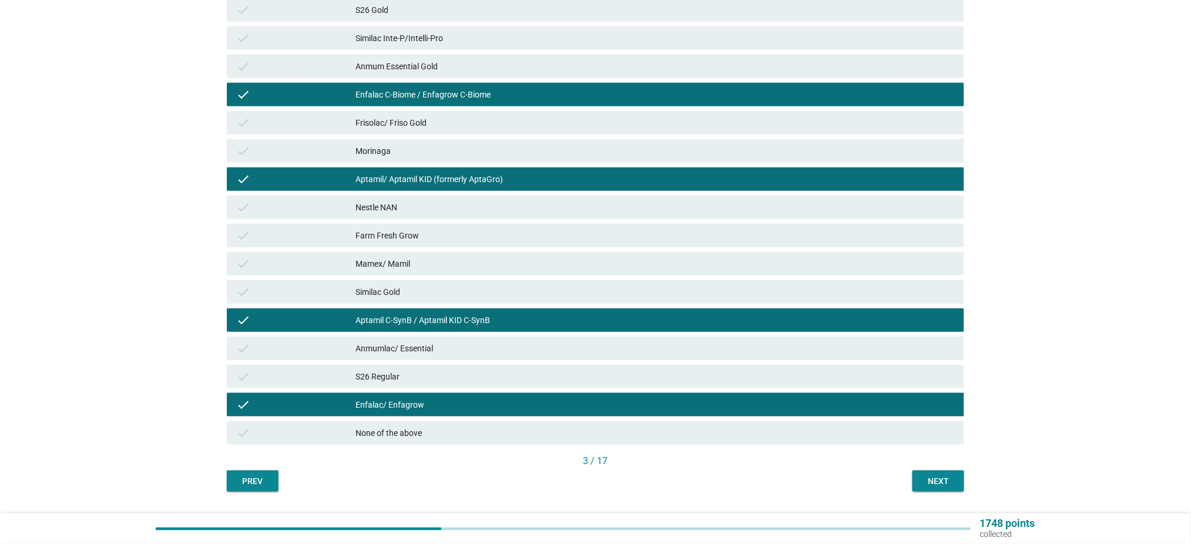
drag, startPoint x: 926, startPoint y: 490, endPoint x: 922, endPoint y: 498, distance: 9.7
click at [926, 490] on button "Next" at bounding box center [939, 481] width 52 height 21
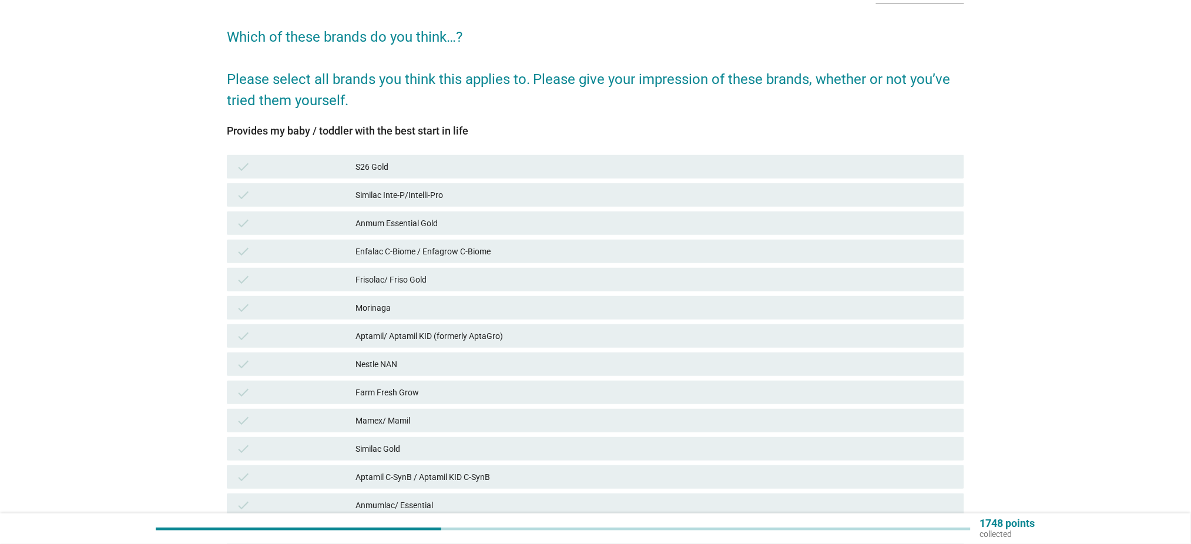
scroll to position [156, 0]
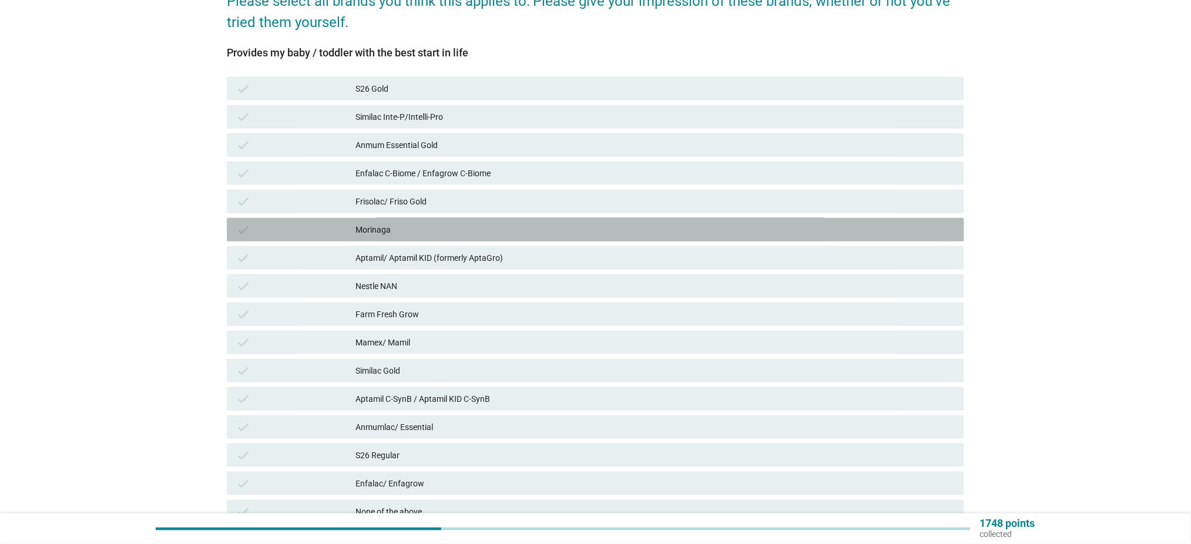
click at [455, 232] on div "Morinaga" at bounding box center [655, 230] width 599 height 14
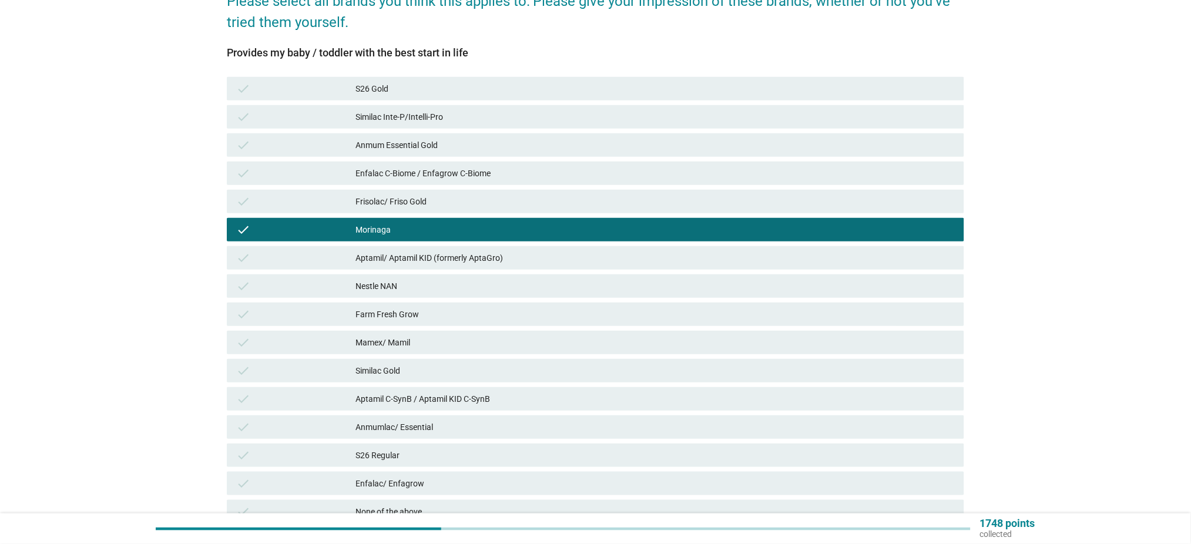
click at [467, 212] on div "check Frisolac/ Friso Gold" at bounding box center [596, 202] width 738 height 24
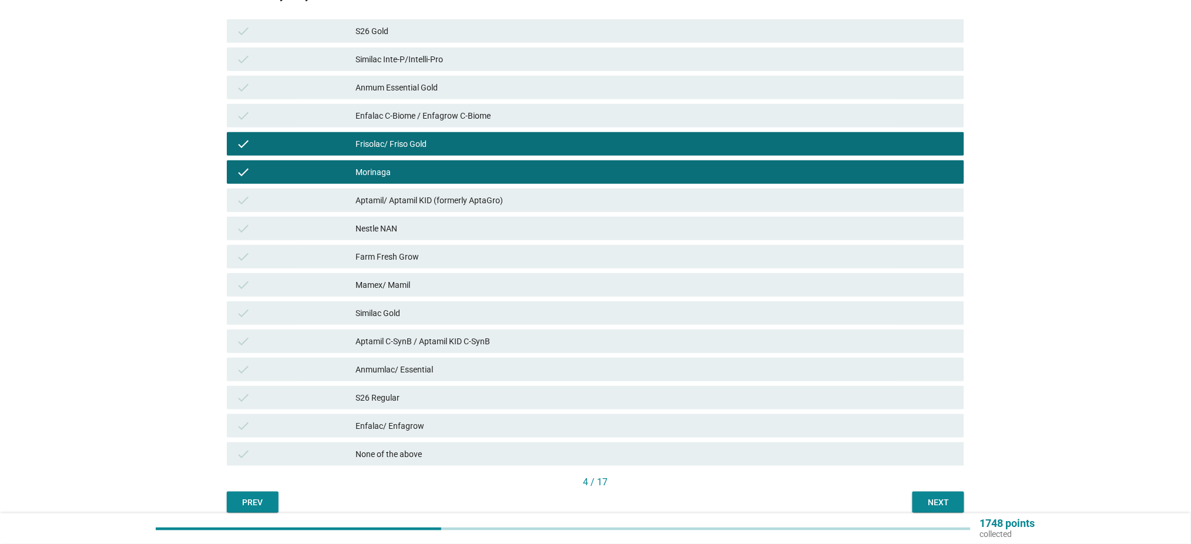
scroll to position [266, 0]
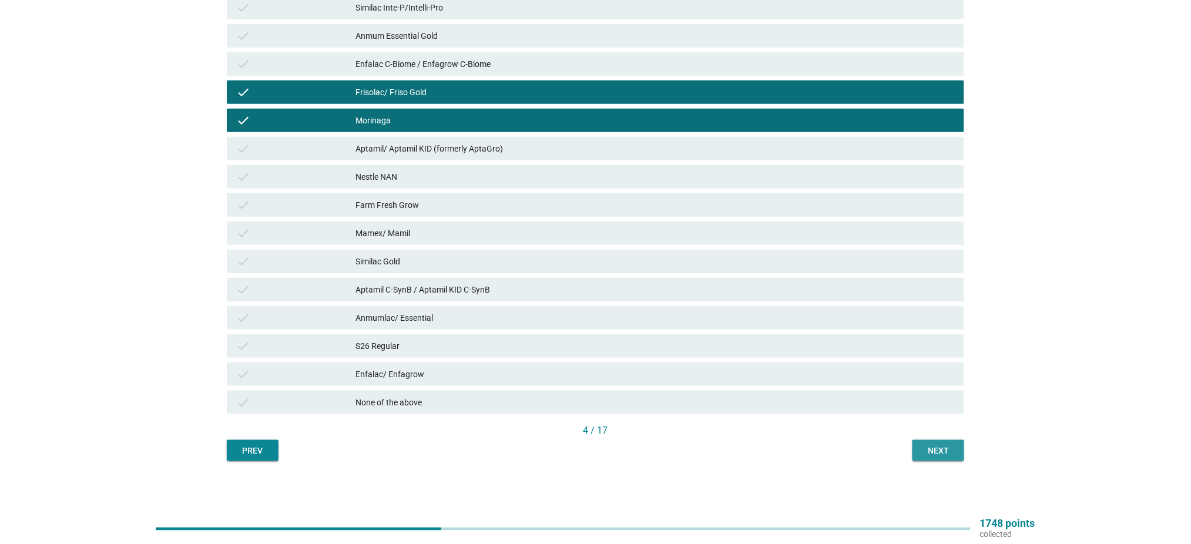
drag, startPoint x: 916, startPoint y: 448, endPoint x: 875, endPoint y: 483, distance: 53.4
click at [916, 450] on button "Next" at bounding box center [939, 450] width 52 height 21
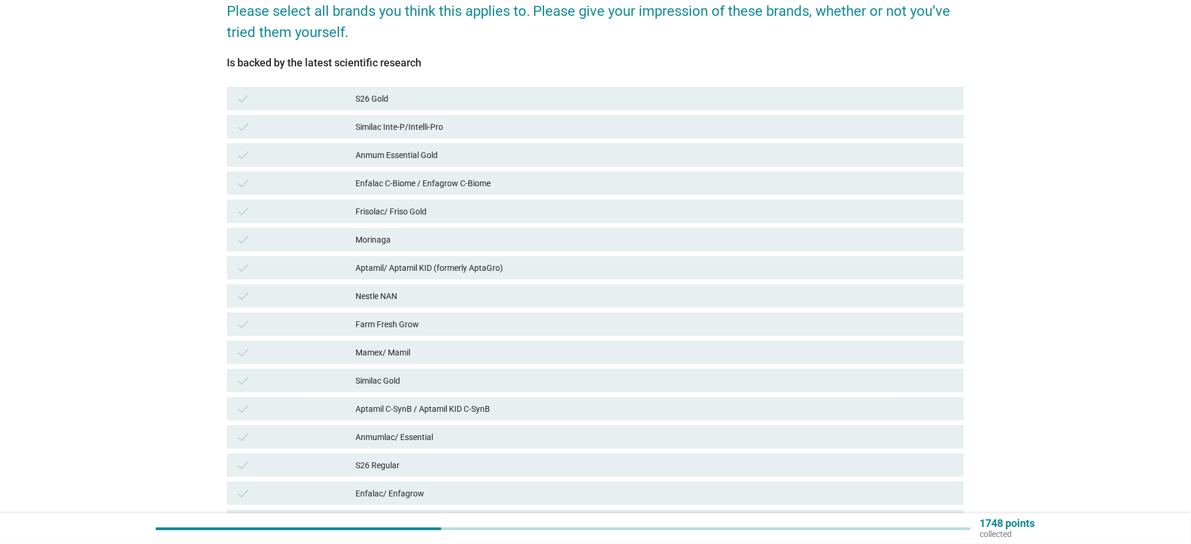
scroll to position [156, 0]
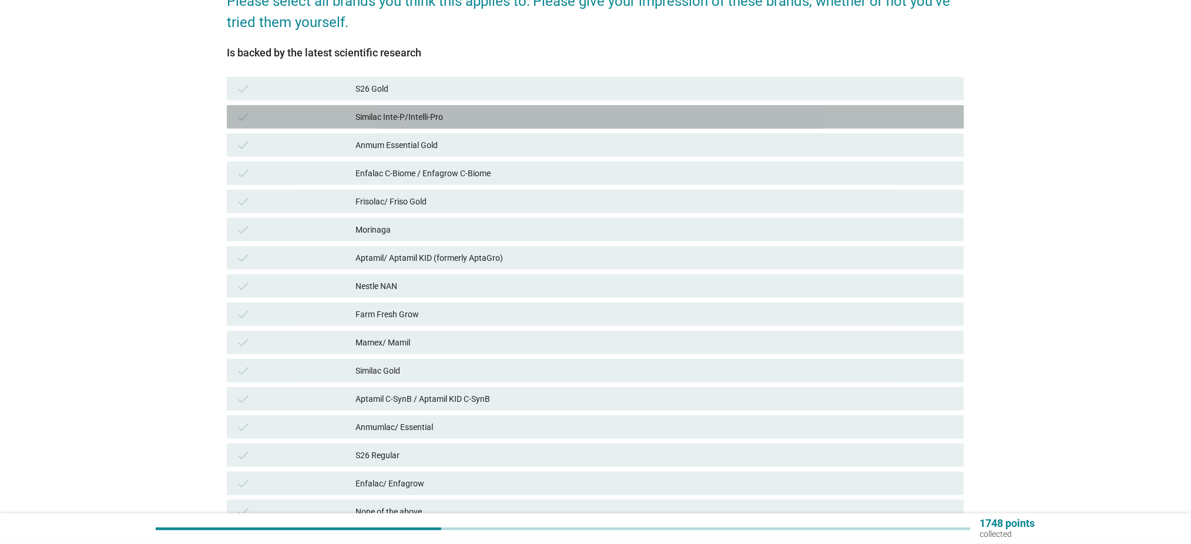
click at [502, 121] on div "Similac Inte-P/Intelli-Pro" at bounding box center [655, 117] width 599 height 14
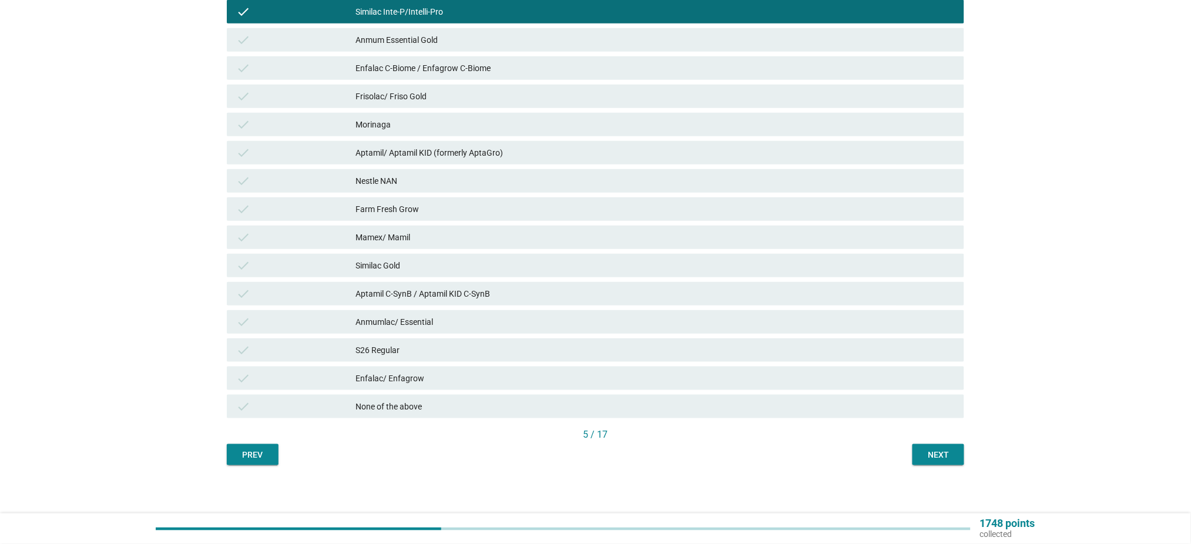
scroll to position [266, 0]
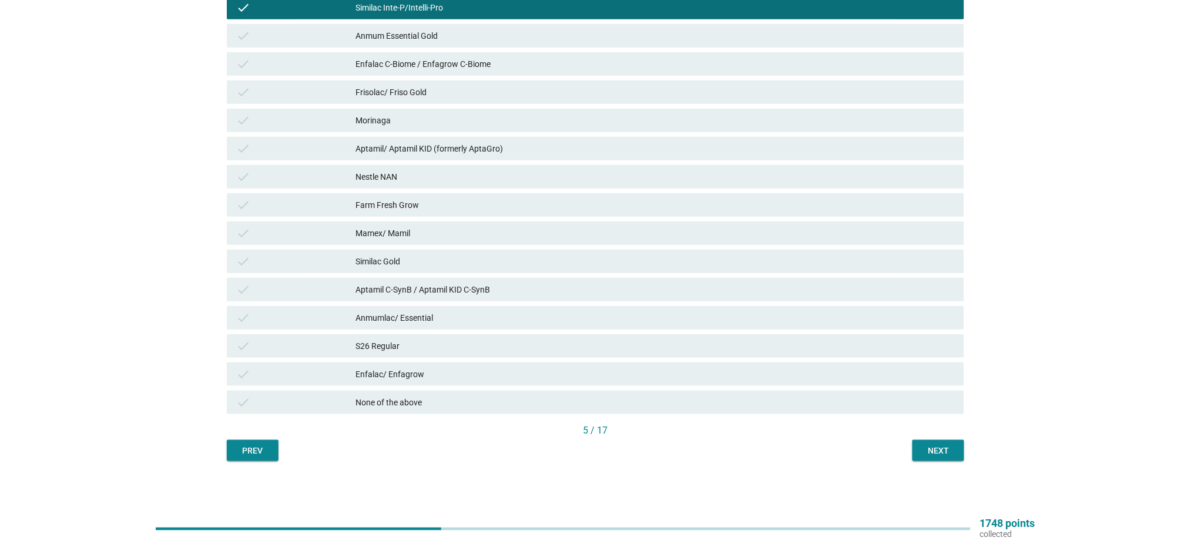
click at [475, 259] on div "Similac Gold" at bounding box center [655, 261] width 599 height 14
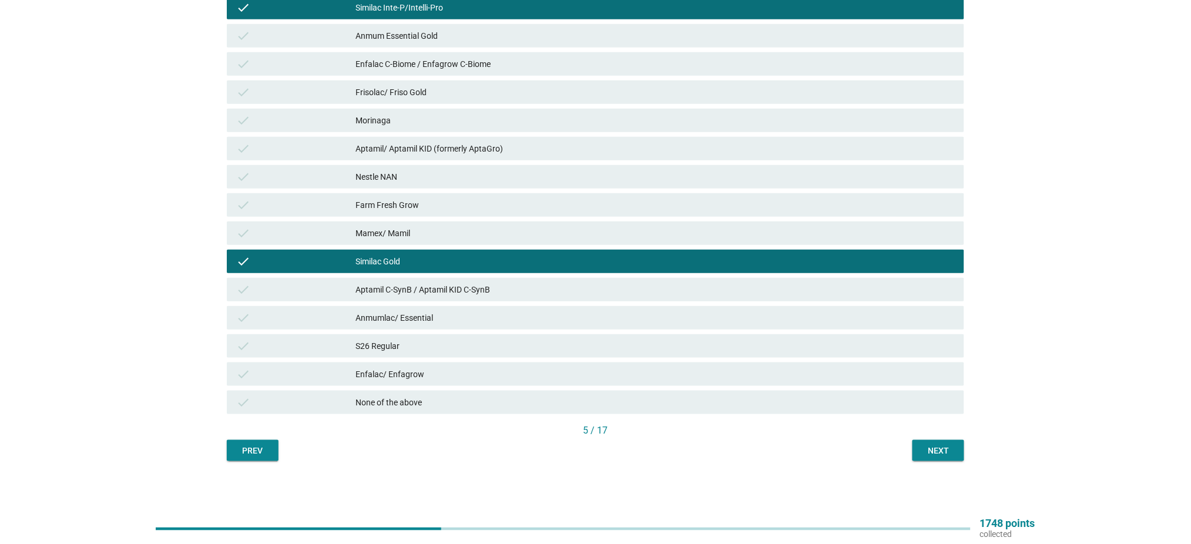
click at [595, 288] on div "Aptamil C-SynB / Aptamil KID C-SynB" at bounding box center [655, 290] width 599 height 14
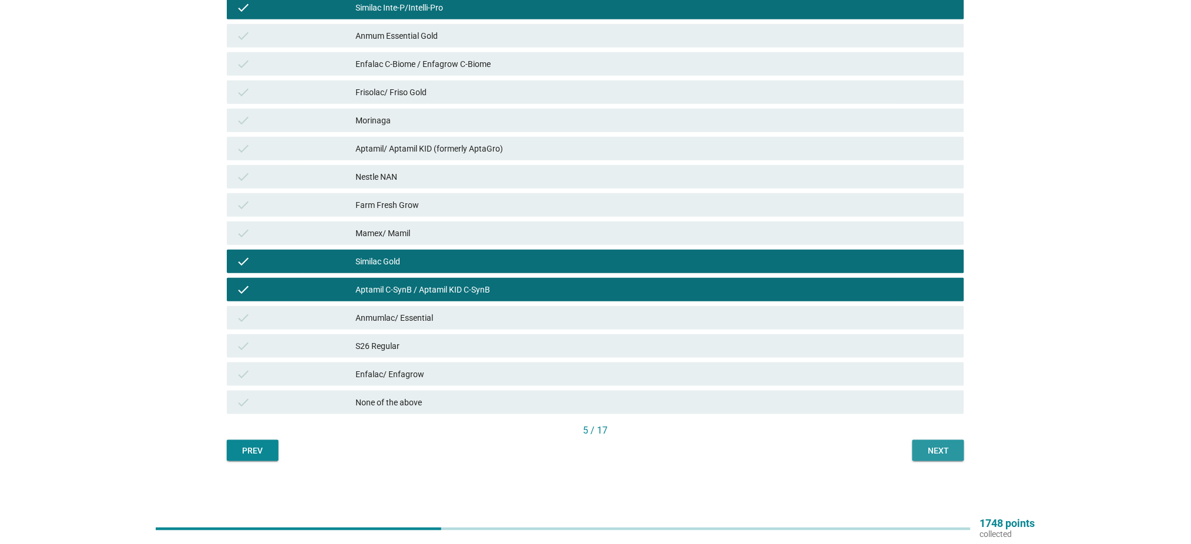
click at [951, 454] on div "Next" at bounding box center [938, 451] width 33 height 12
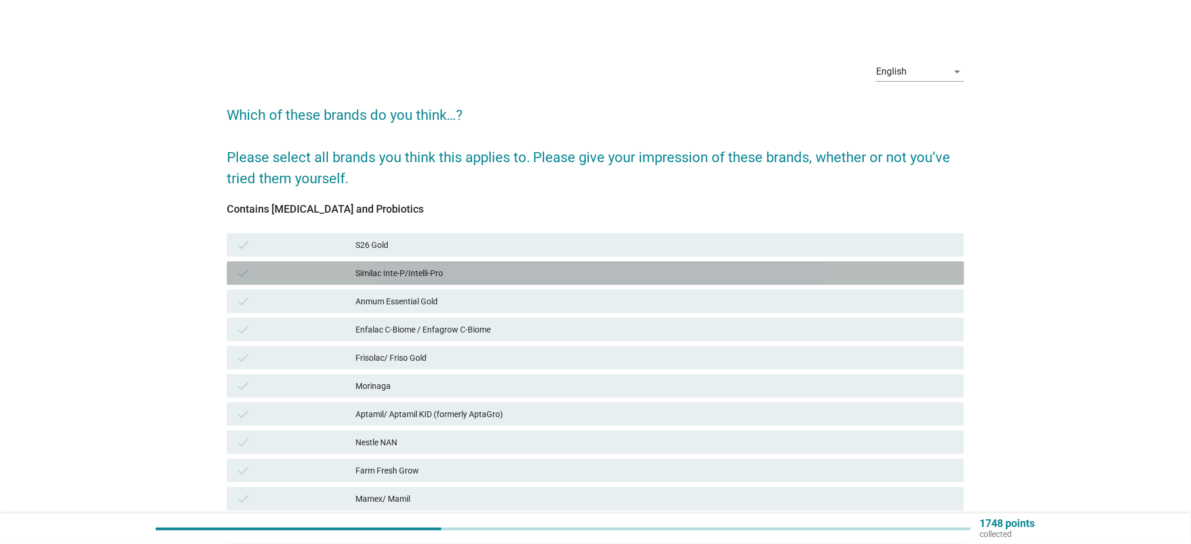
click at [466, 270] on div "Similac Inte-P/Intelli-Pro" at bounding box center [655, 273] width 599 height 14
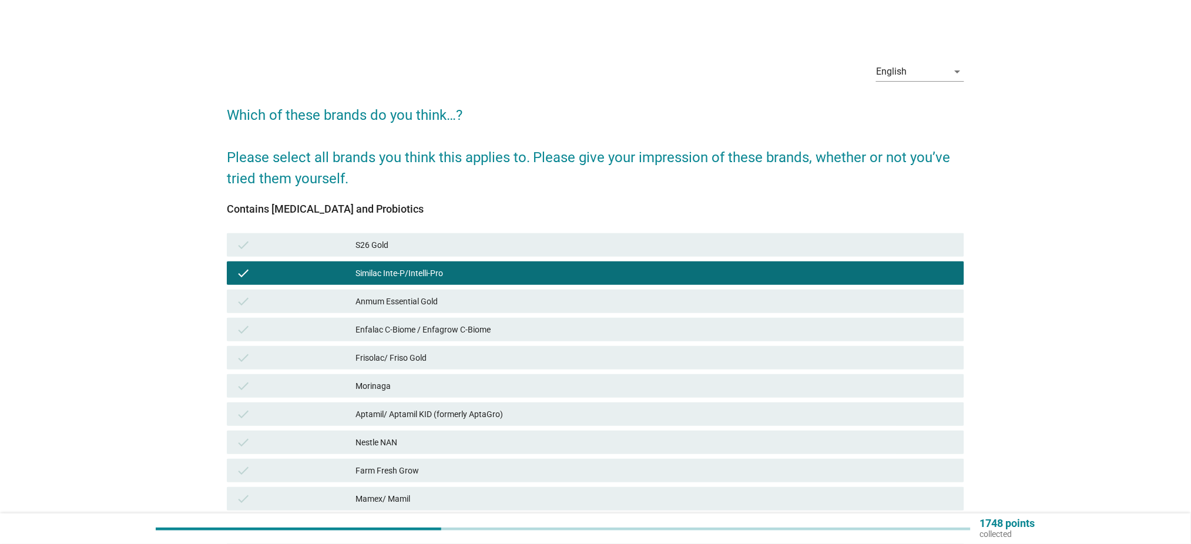
click at [491, 331] on div "Enfalac C-Biome / Enfagrow C-Biome" at bounding box center [655, 330] width 599 height 14
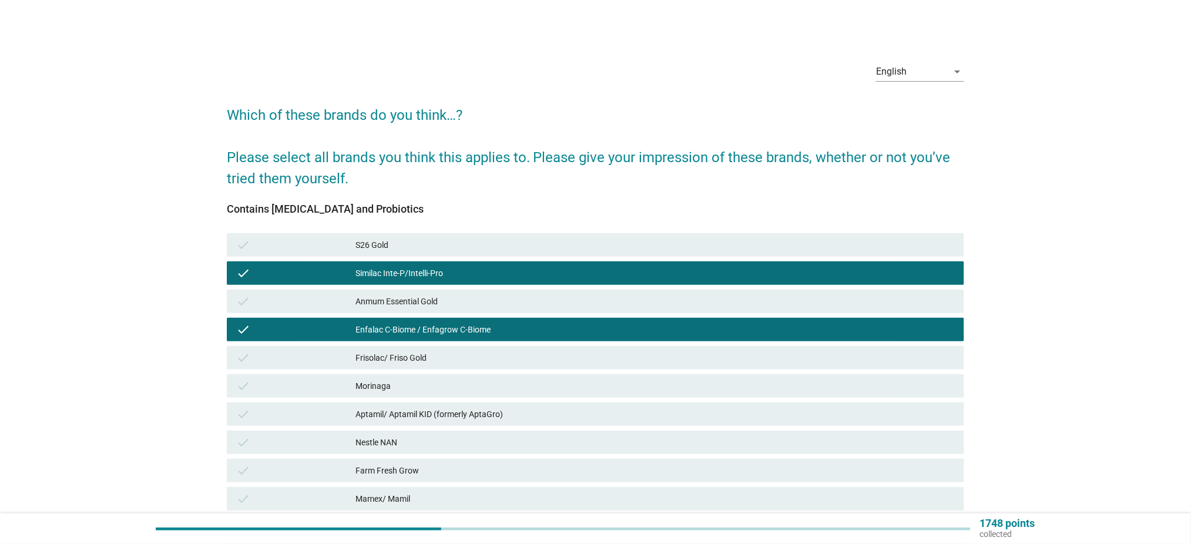
click at [533, 355] on div "Frisolac/ Friso Gold" at bounding box center [655, 358] width 599 height 14
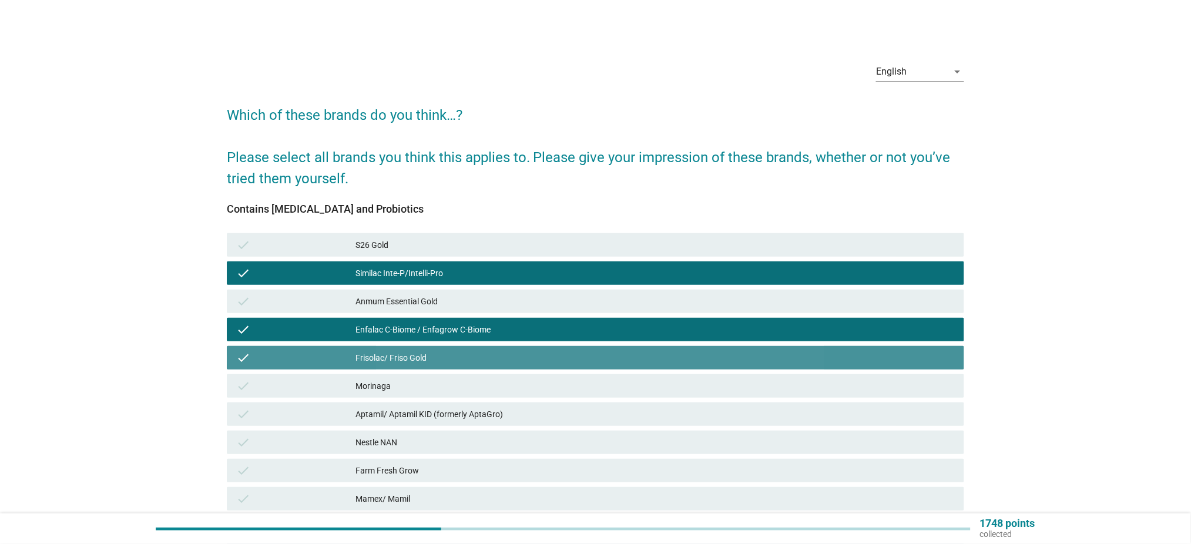
click at [533, 355] on div "Frisolac/ Friso Gold" at bounding box center [655, 358] width 599 height 14
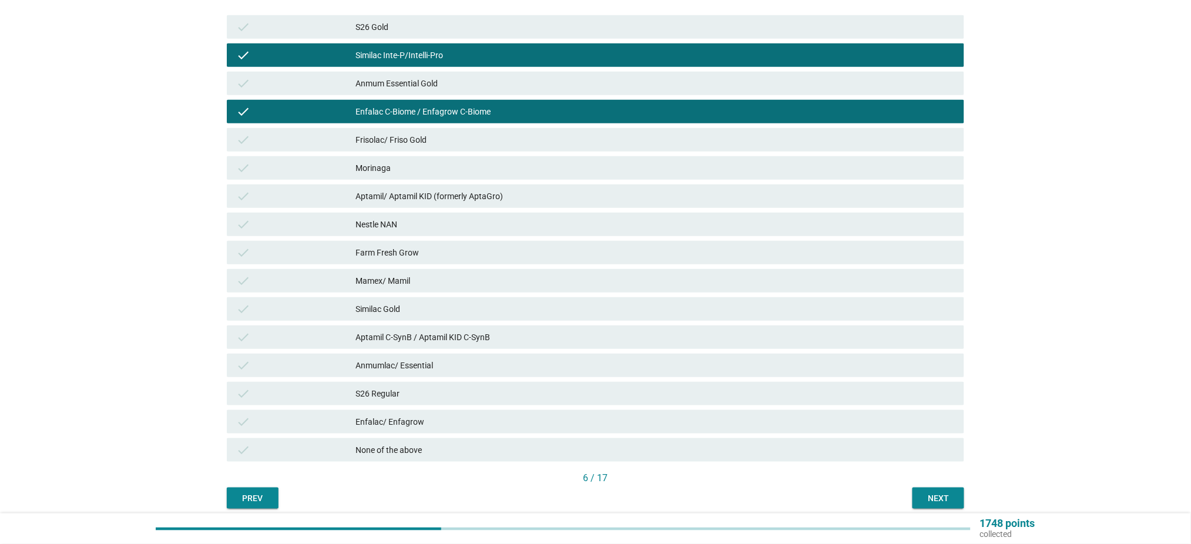
scroll to position [235, 0]
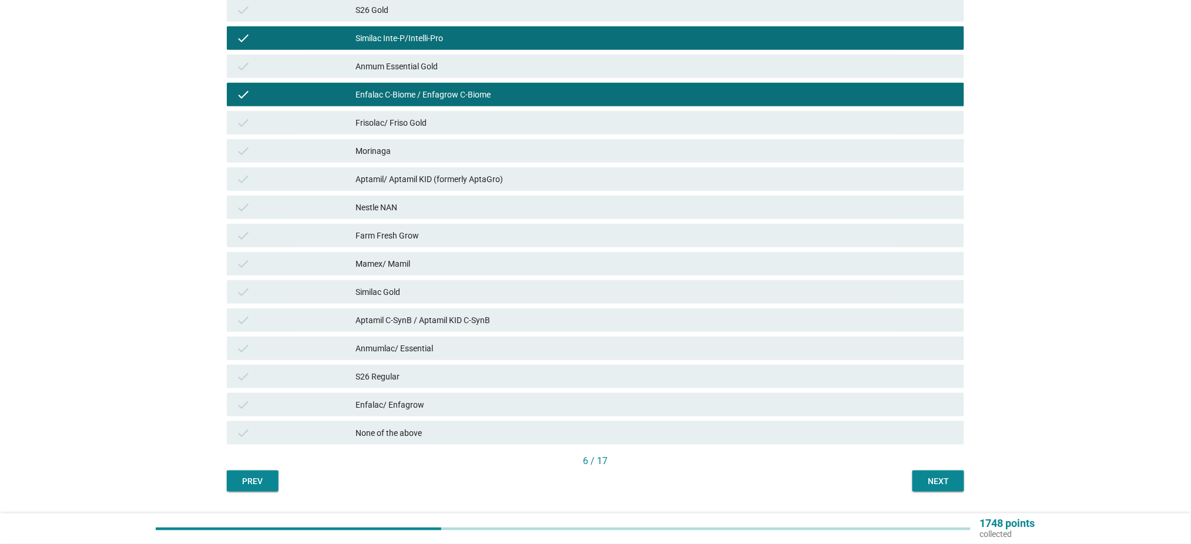
click at [464, 321] on div "Aptamil C-SynB / Aptamil KID C-SynB" at bounding box center [655, 320] width 599 height 14
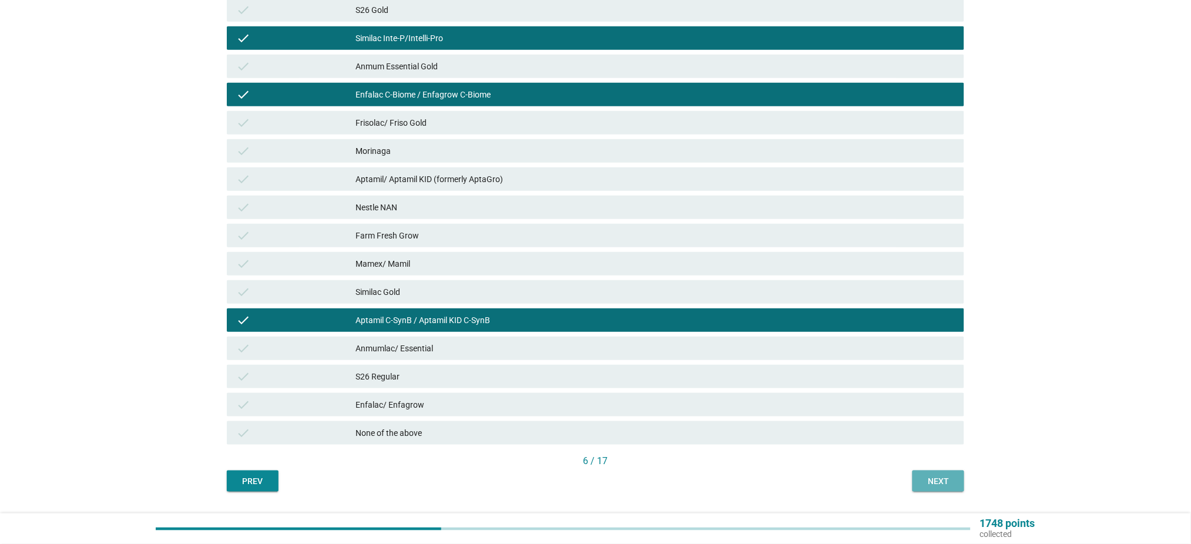
drag, startPoint x: 946, startPoint y: 479, endPoint x: 917, endPoint y: 507, distance: 40.7
click at [944, 478] on div "Next" at bounding box center [938, 481] width 33 height 12
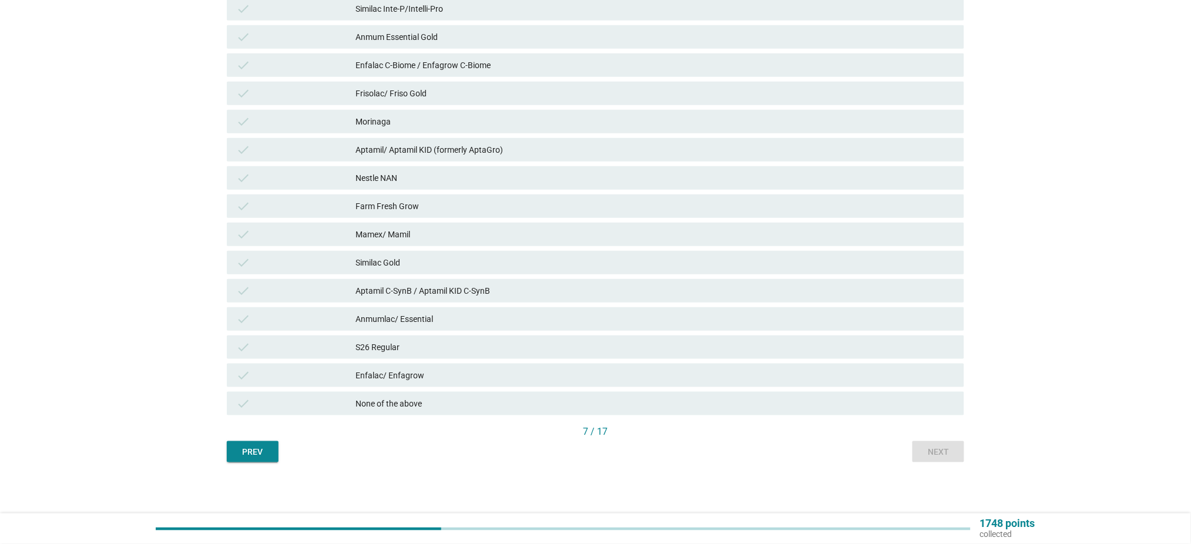
scroll to position [266, 0]
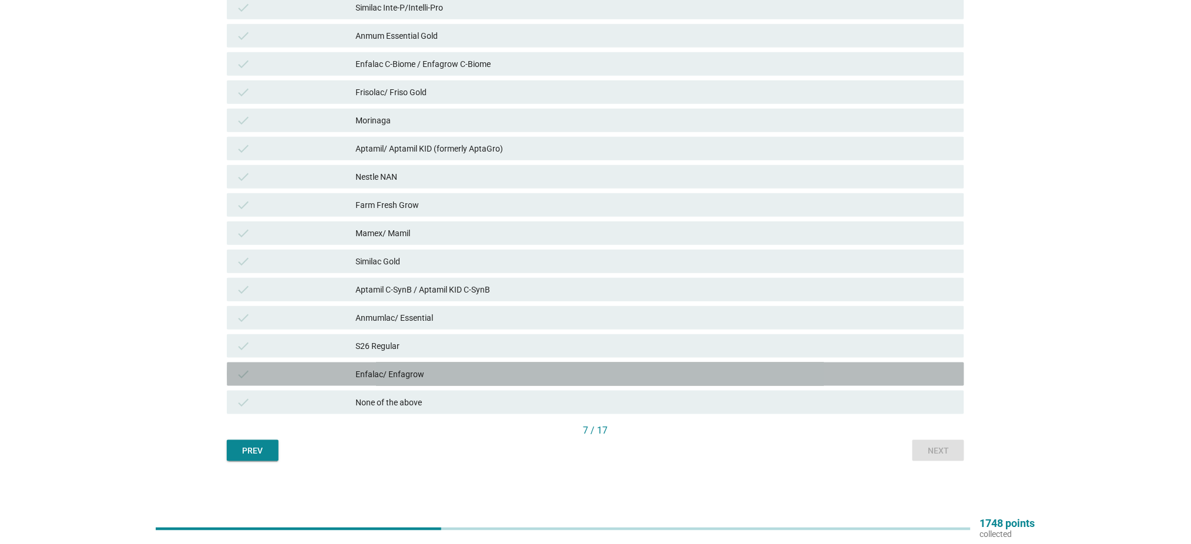
click at [442, 371] on div "Enfalac/ Enfagrow" at bounding box center [655, 374] width 599 height 14
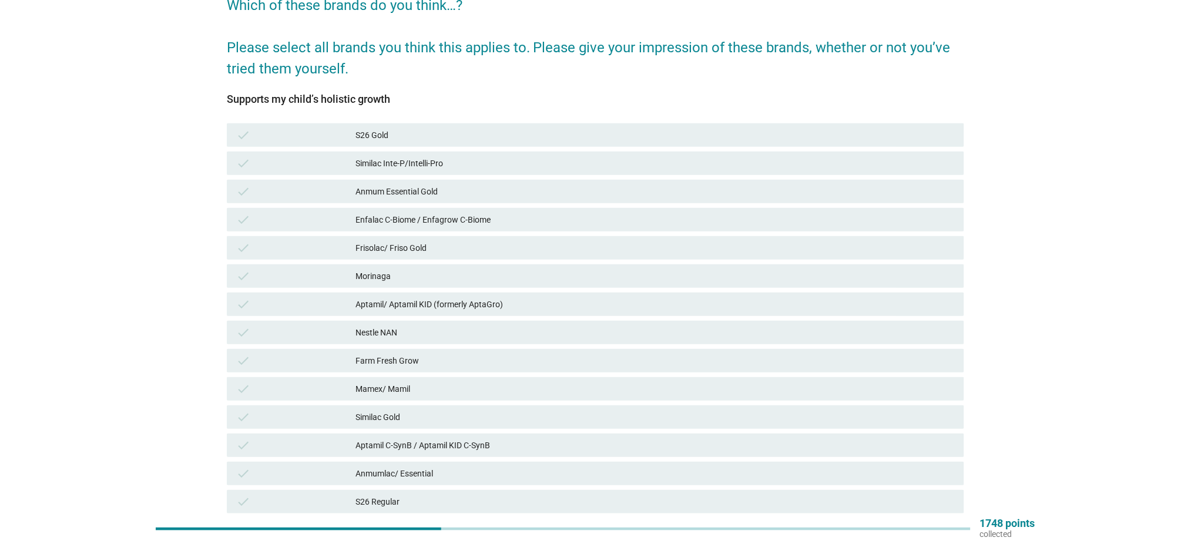
scroll to position [109, 0]
click at [480, 279] on div "Morinaga" at bounding box center [655, 277] width 599 height 14
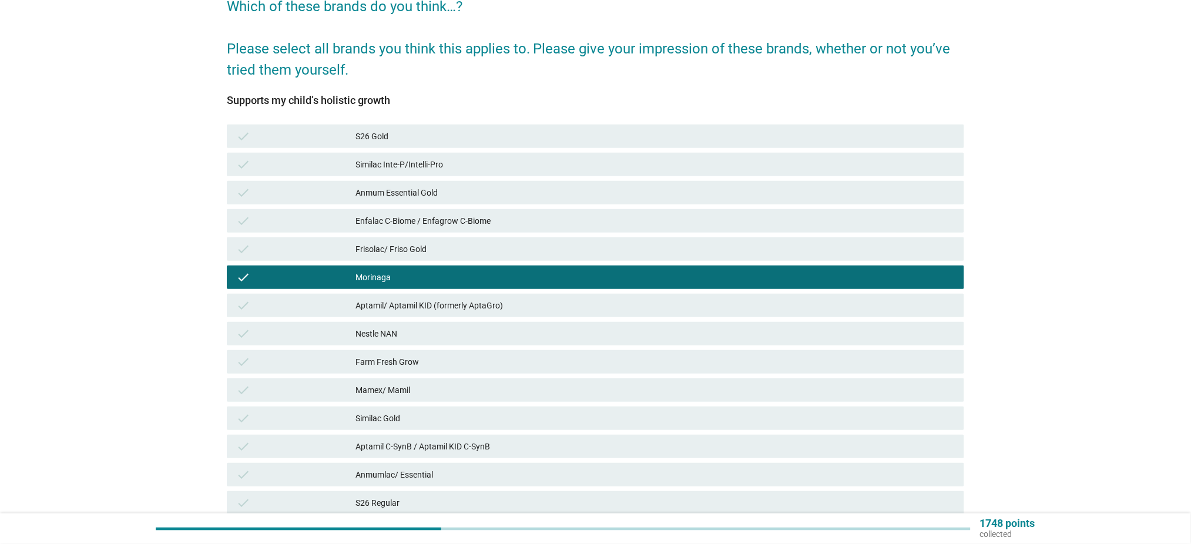
click at [505, 254] on div "Frisolac/ Friso Gold" at bounding box center [655, 249] width 599 height 14
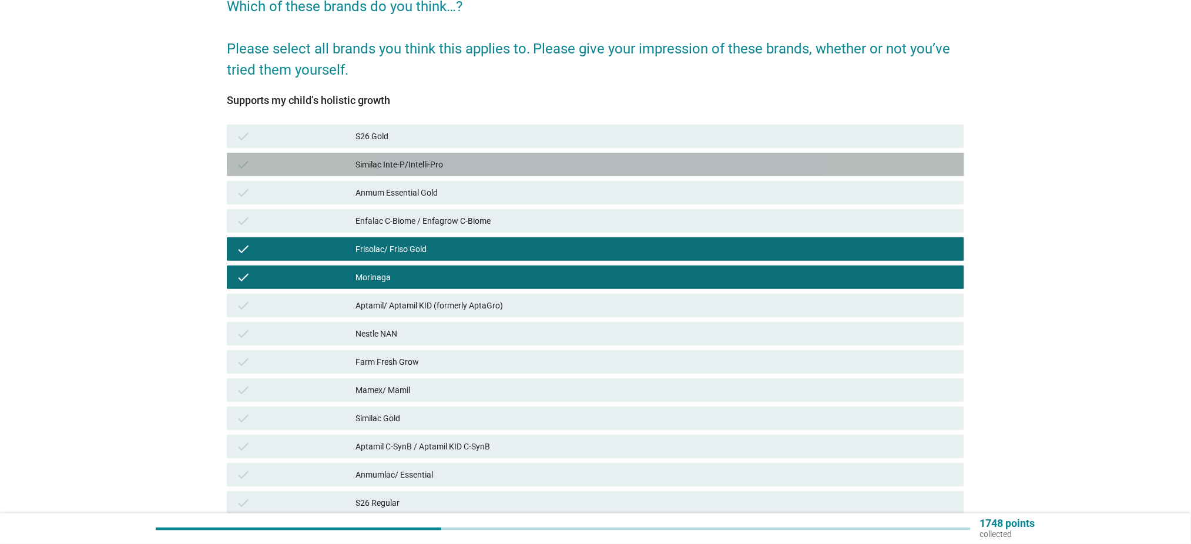
click at [542, 160] on div "Similac Inte-P/Intelli-Pro" at bounding box center [655, 165] width 599 height 14
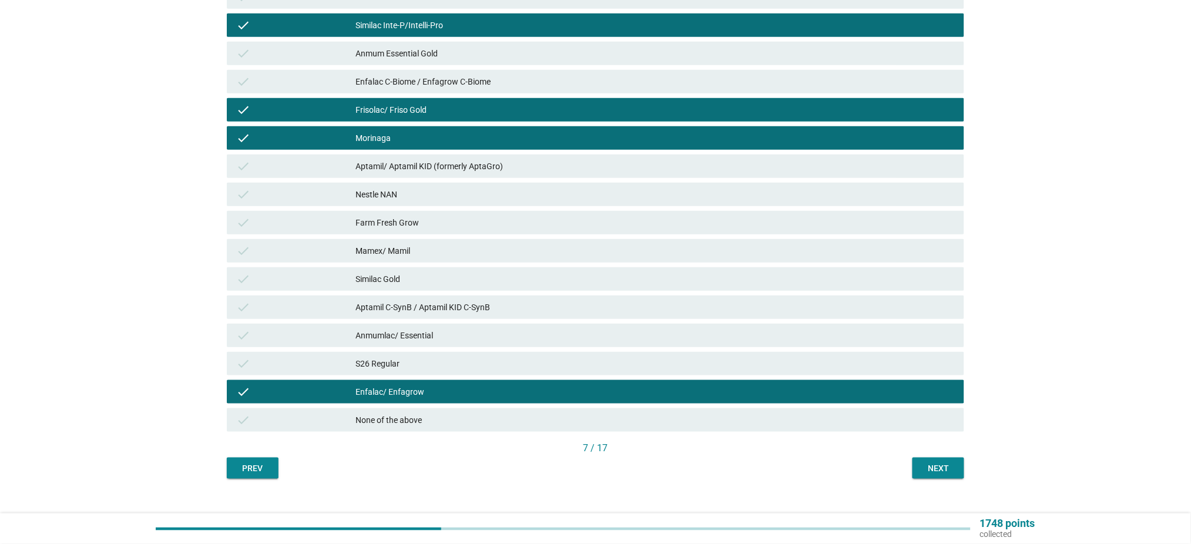
scroll to position [266, 0]
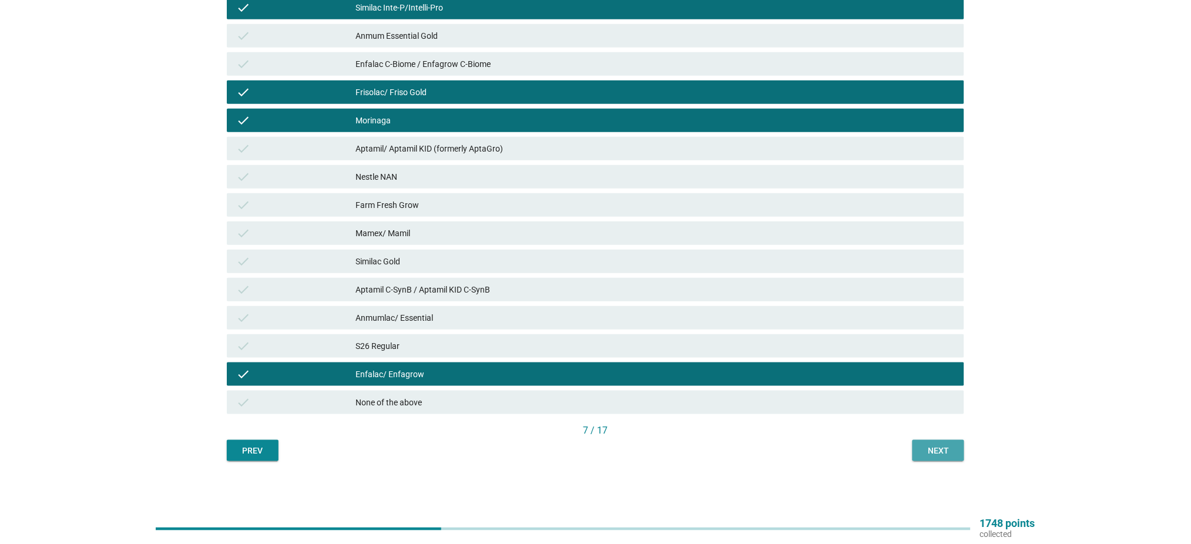
click at [953, 445] on div "Next" at bounding box center [938, 451] width 33 height 12
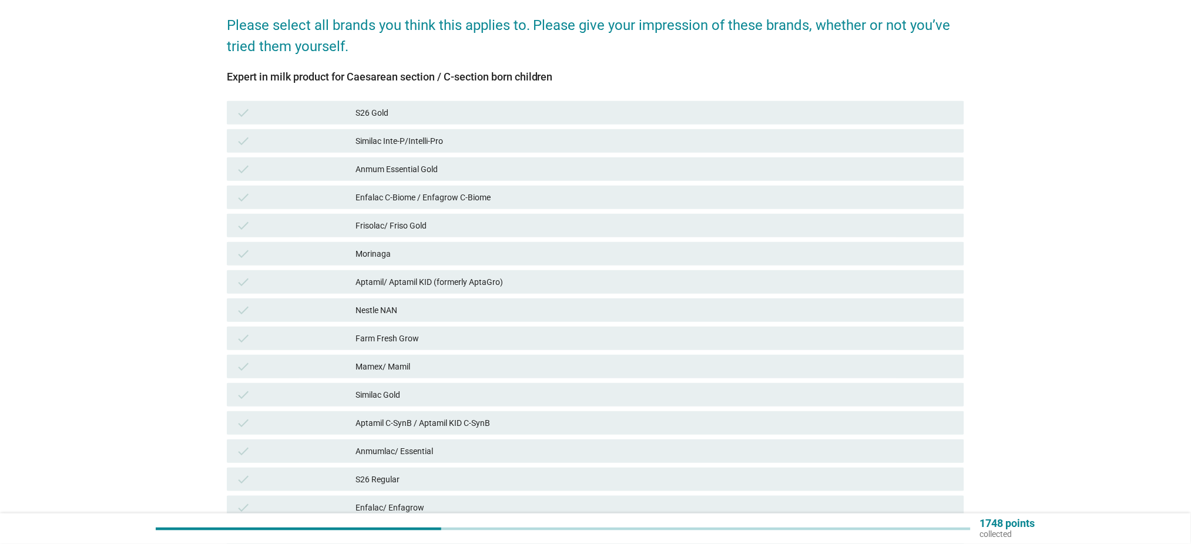
scroll to position [156, 0]
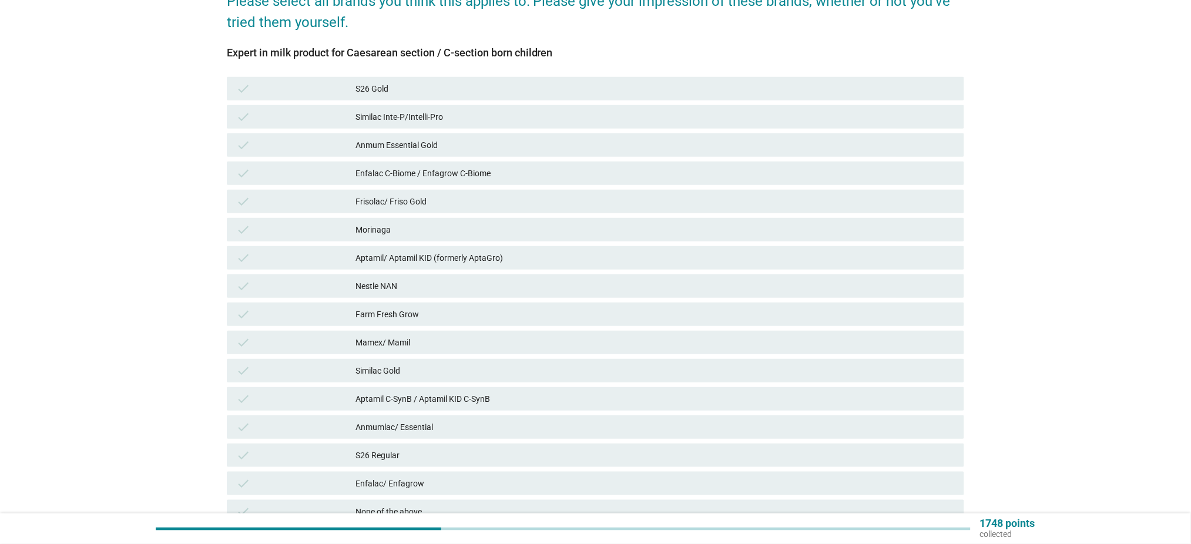
click at [463, 89] on div "S26 Gold" at bounding box center [655, 89] width 599 height 14
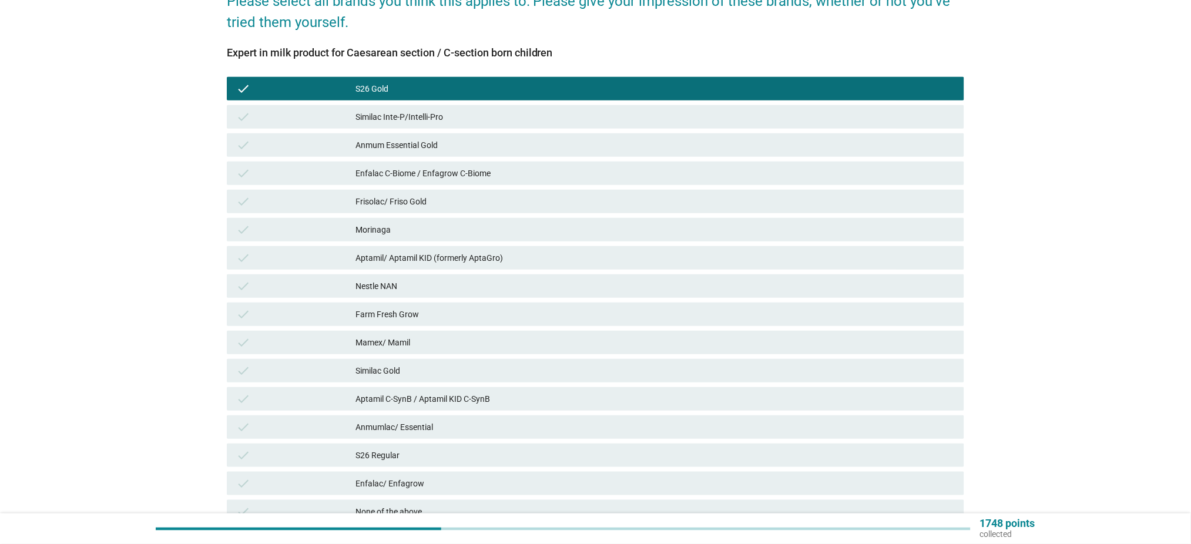
click at [503, 380] on div "check Similac Gold" at bounding box center [596, 371] width 738 height 24
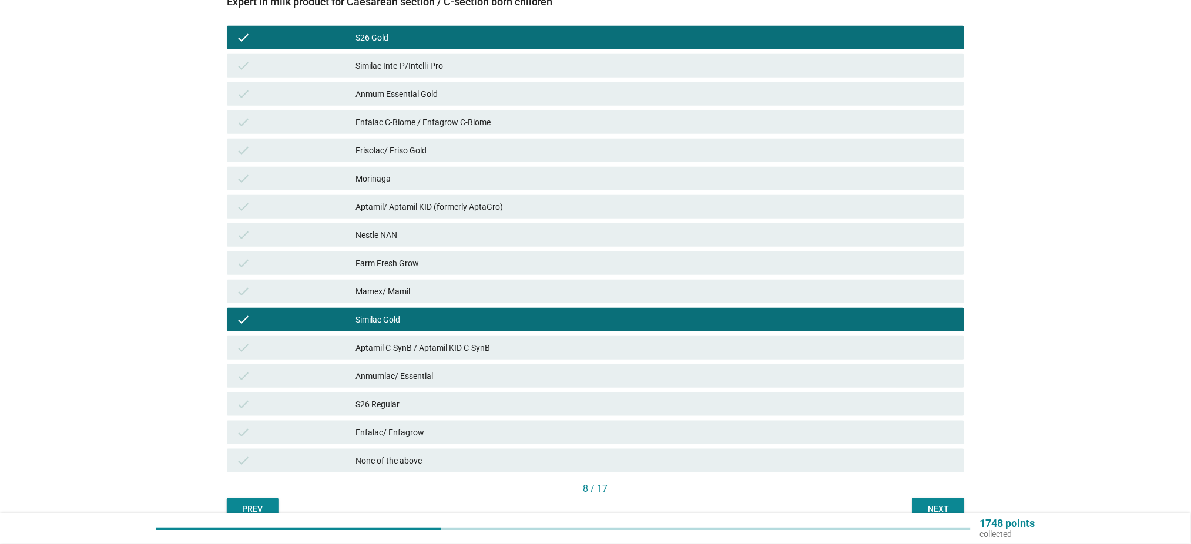
scroll to position [235, 0]
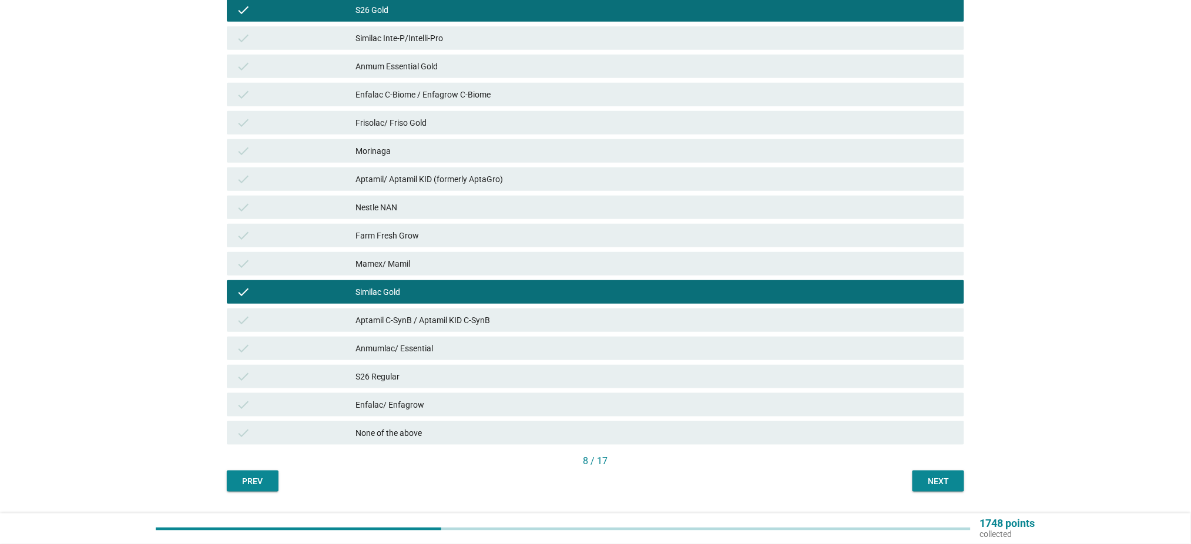
click at [929, 488] on button "Next" at bounding box center [939, 481] width 52 height 21
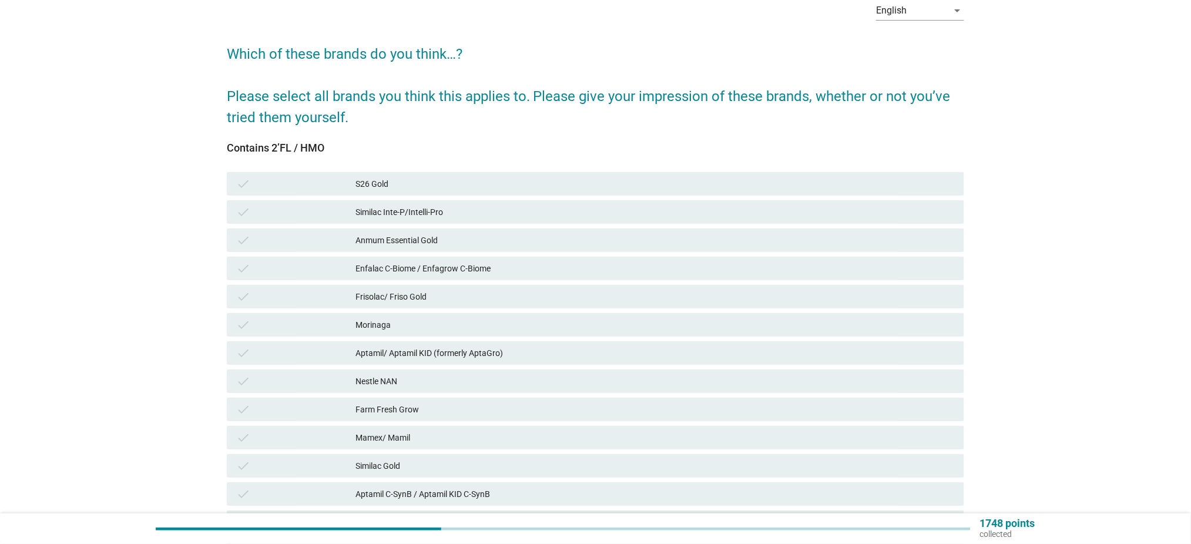
scroll to position [78, 0]
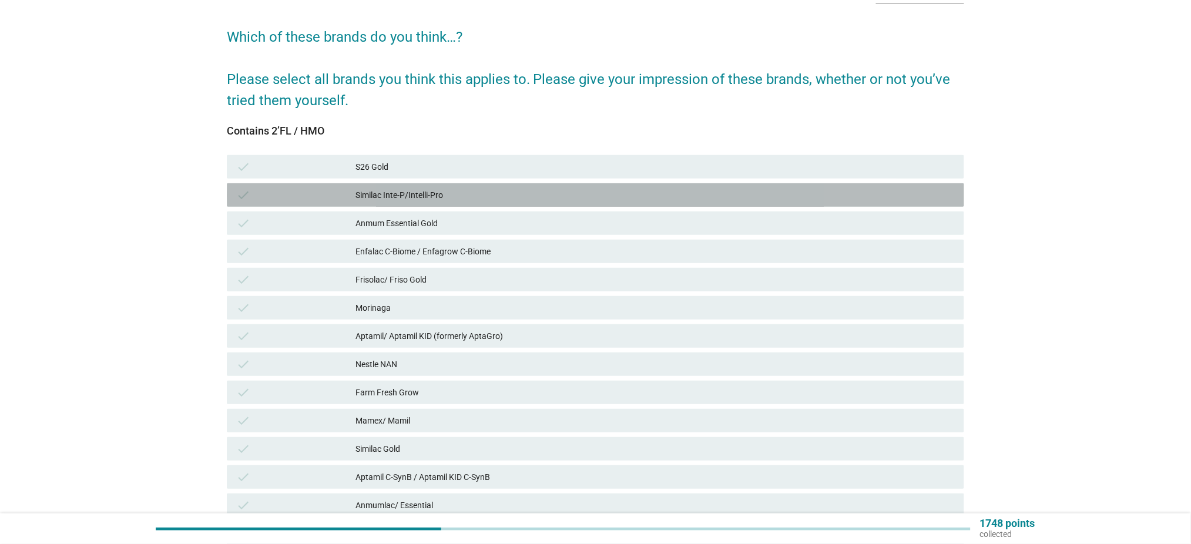
click at [499, 195] on div "Similac Inte-P/Intelli-Pro" at bounding box center [655, 195] width 599 height 14
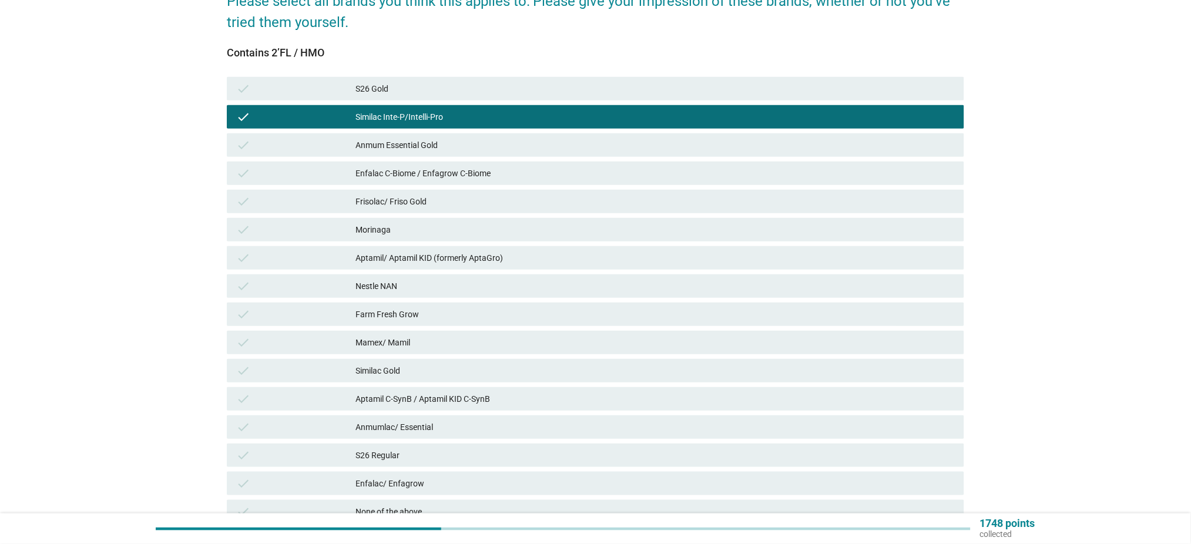
scroll to position [235, 0]
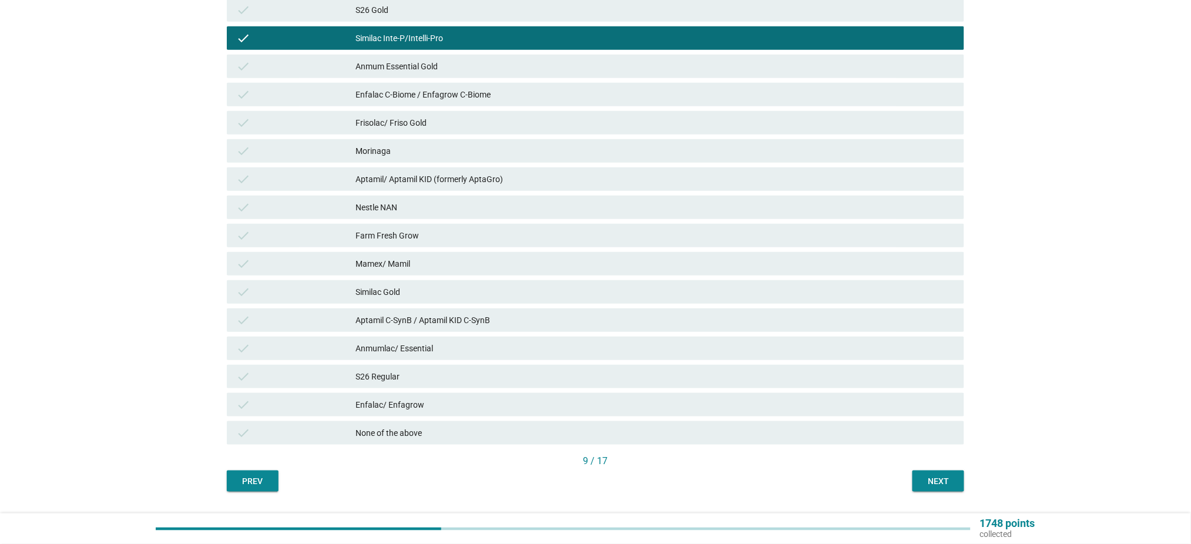
click at [512, 170] on div "check Aptamil/ Aptamil KID (formerly AptaGro)" at bounding box center [596, 179] width 738 height 24
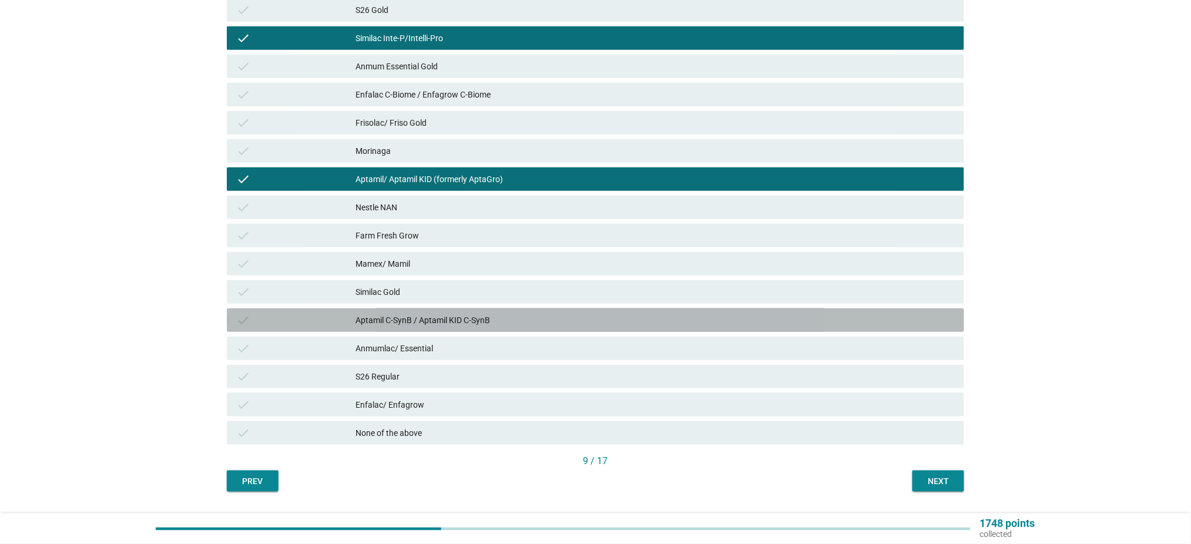
drag, startPoint x: 512, startPoint y: 314, endPoint x: 579, endPoint y: 347, distance: 74.9
click at [513, 314] on div "Aptamil C-SynB / Aptamil KID C-SynB" at bounding box center [655, 320] width 599 height 14
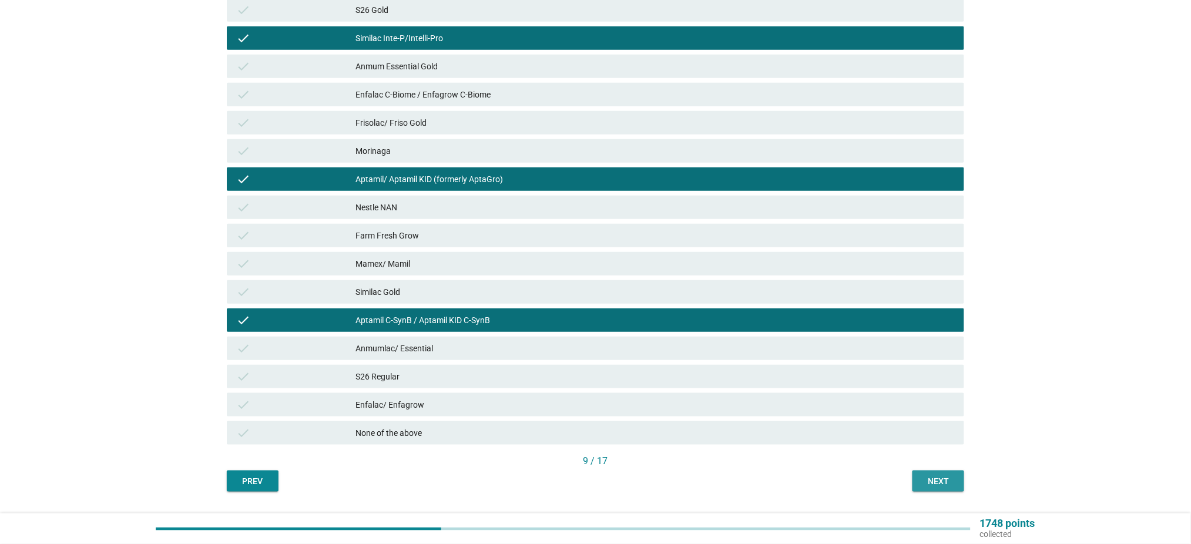
click at [936, 475] on div "Next" at bounding box center [938, 481] width 33 height 12
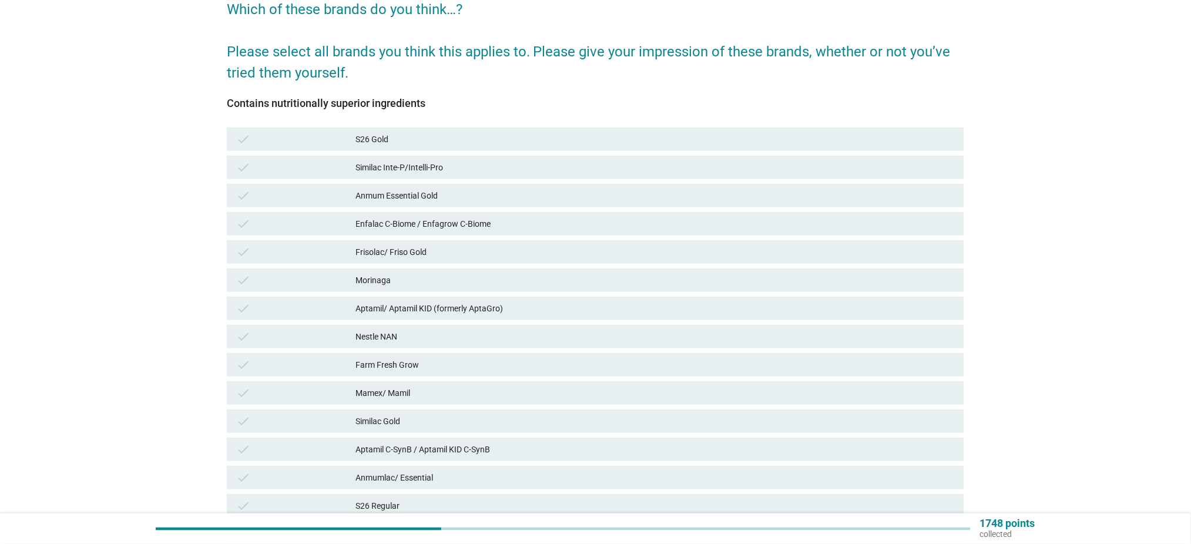
scroll to position [156, 0]
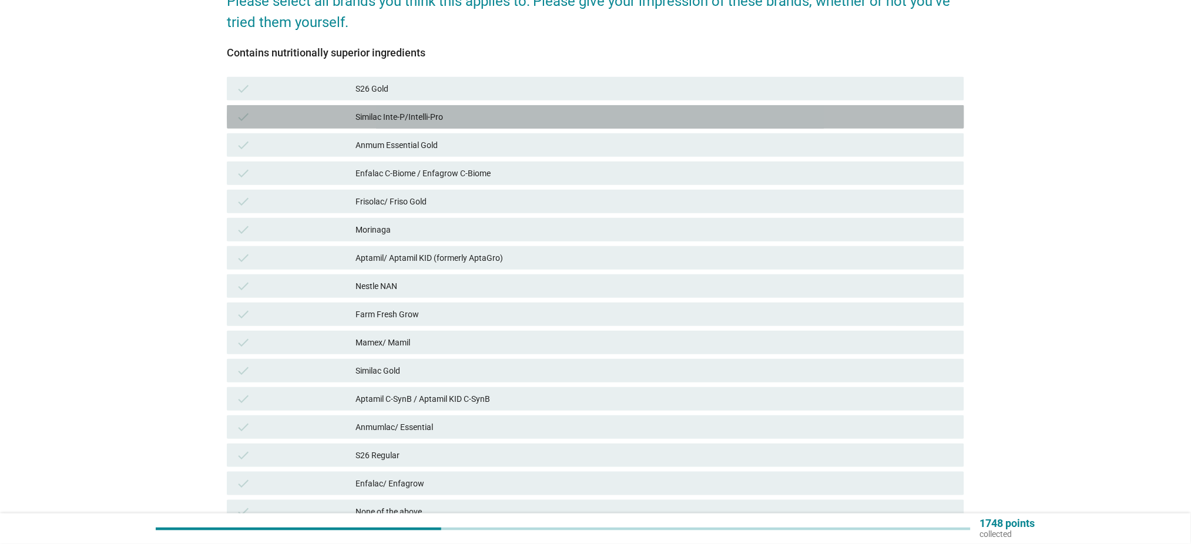
click at [379, 112] on div "Similac Inte-P/Intelli-Pro" at bounding box center [655, 117] width 599 height 14
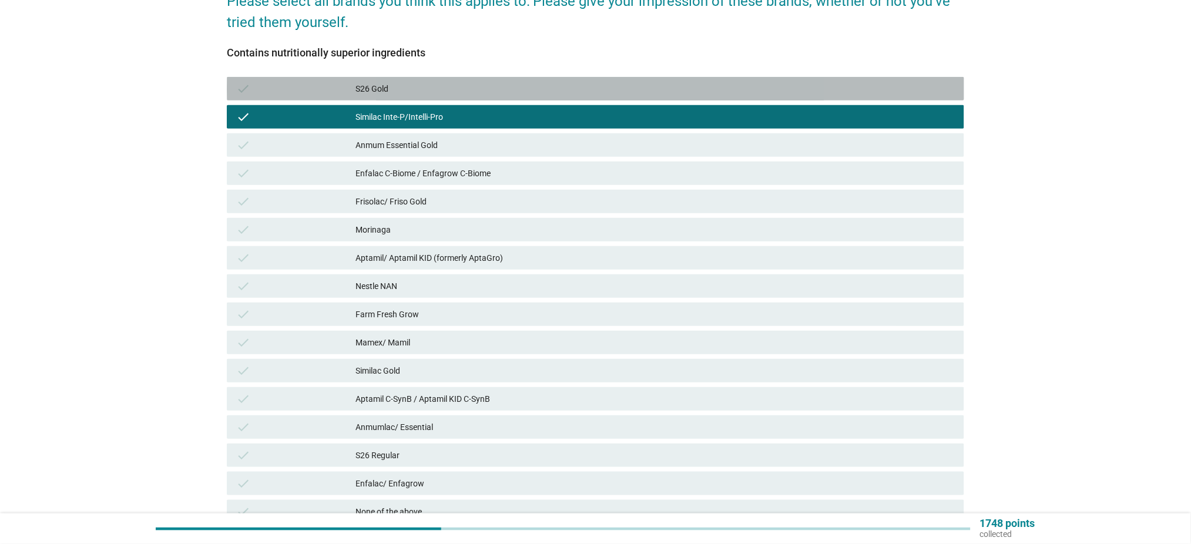
click at [421, 85] on div "S26 Gold" at bounding box center [655, 89] width 599 height 14
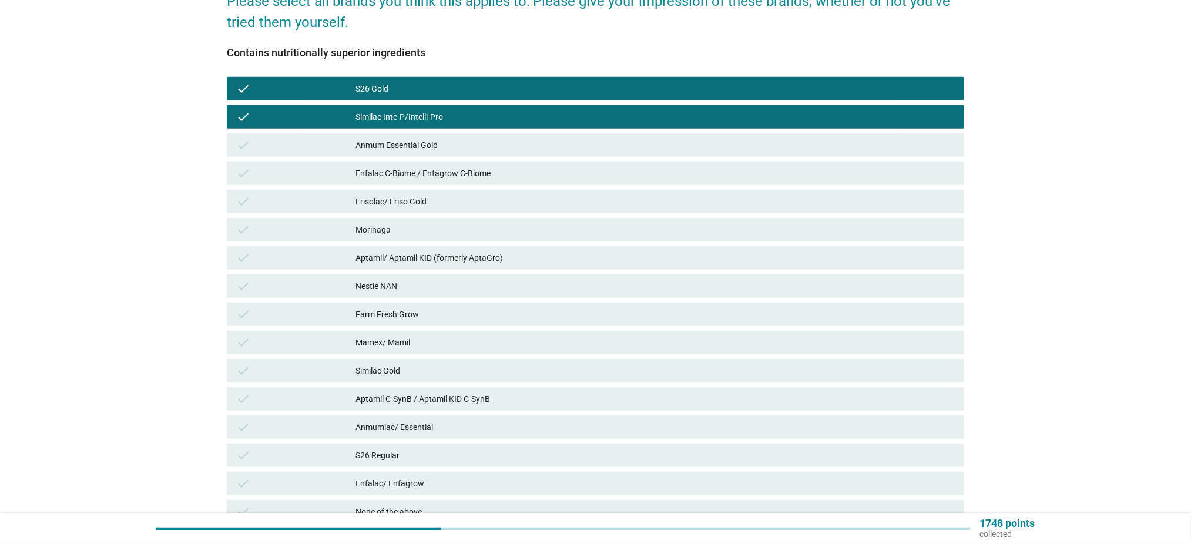
click at [436, 205] on div "Frisolac/ Friso Gold" at bounding box center [655, 202] width 599 height 14
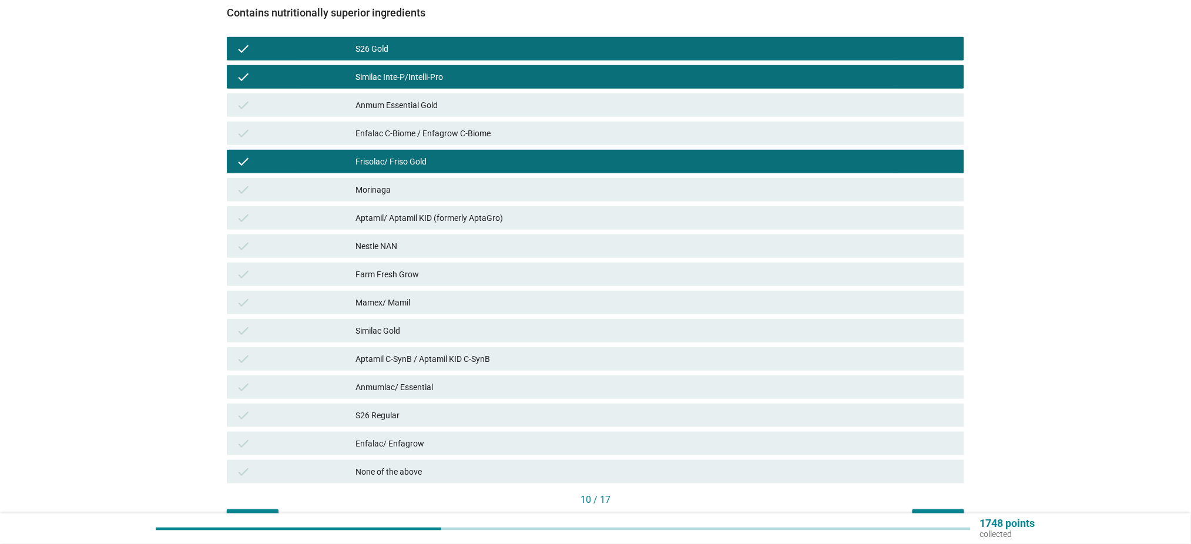
scroll to position [235, 0]
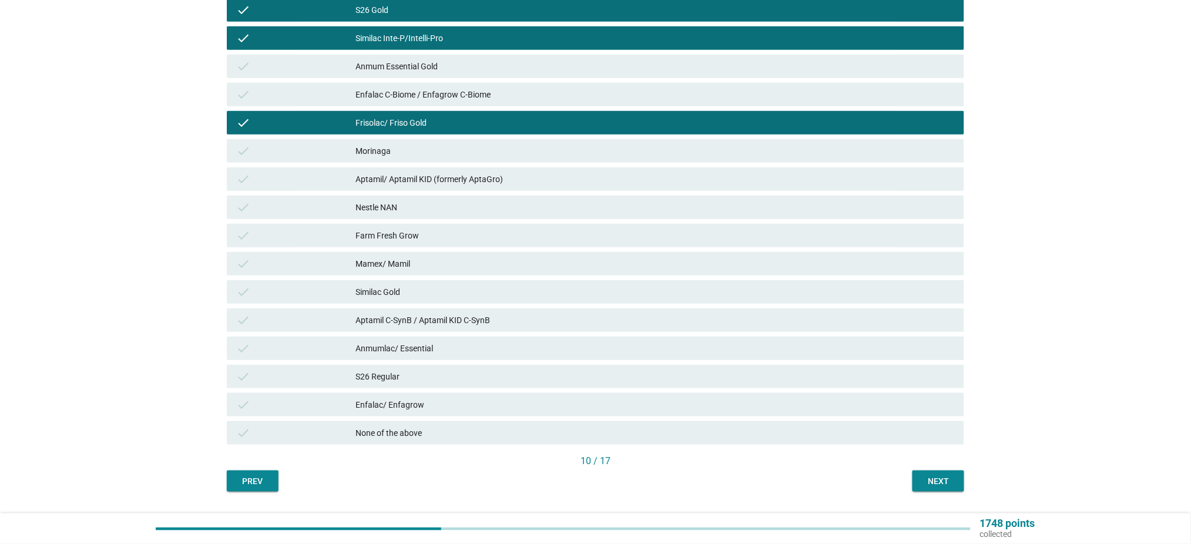
click at [455, 139] on div "check [PERSON_NAME]" at bounding box center [596, 151] width 738 height 24
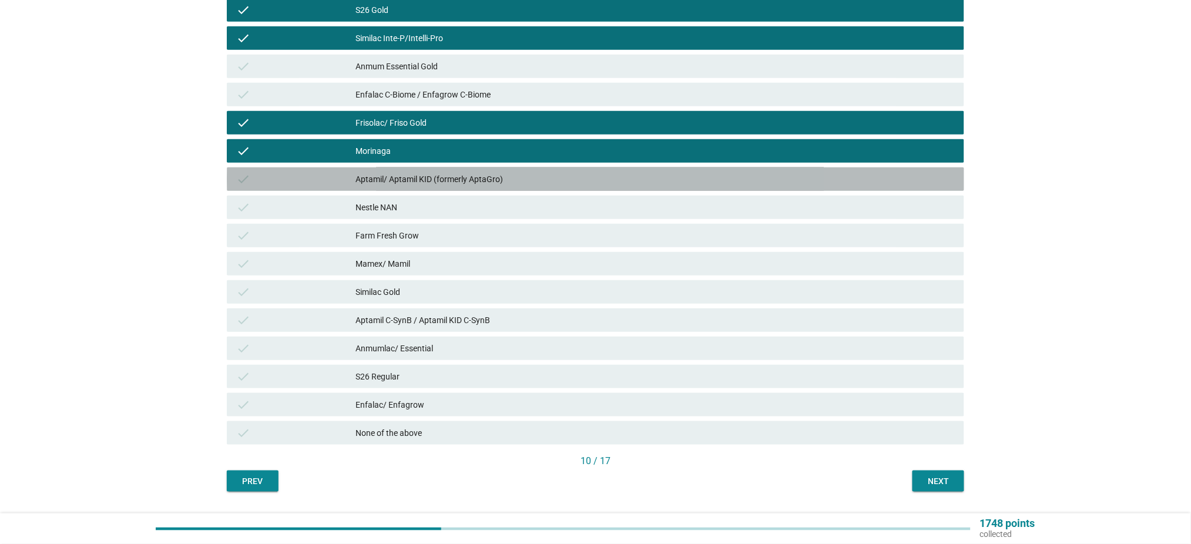
click at [457, 183] on div "Aptamil/ Aptamil KID (formerly AptaGro)" at bounding box center [655, 179] width 599 height 14
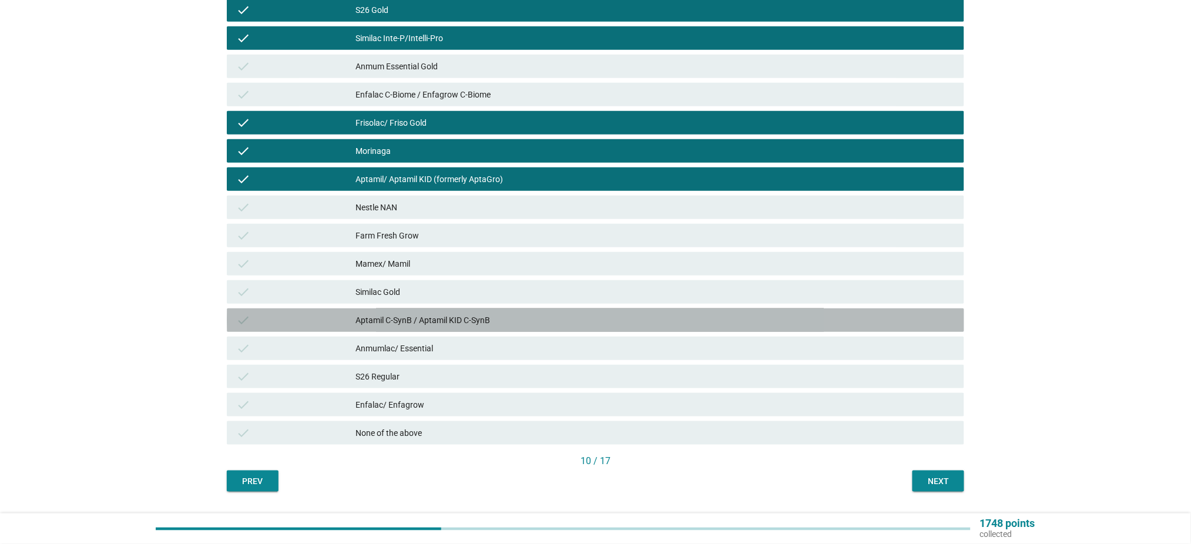
click at [453, 323] on div "Aptamil C-SynB / Aptamil KID C-SynB" at bounding box center [655, 320] width 599 height 14
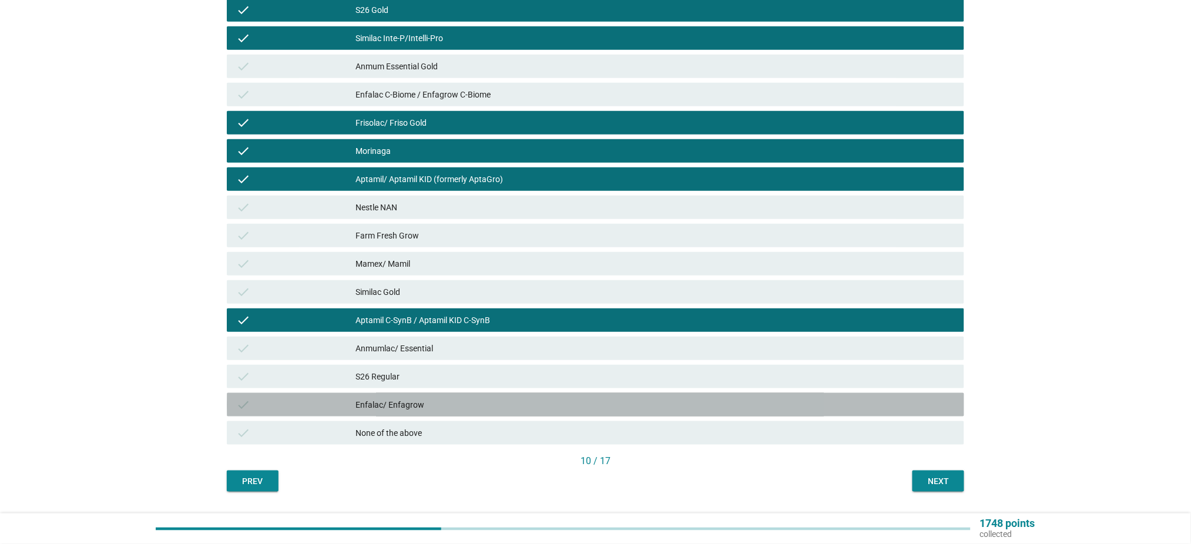
drag, startPoint x: 825, startPoint y: 401, endPoint x: 882, endPoint y: 462, distance: 83.6
click at [825, 400] on div "Enfalac/ Enfagrow" at bounding box center [655, 405] width 599 height 14
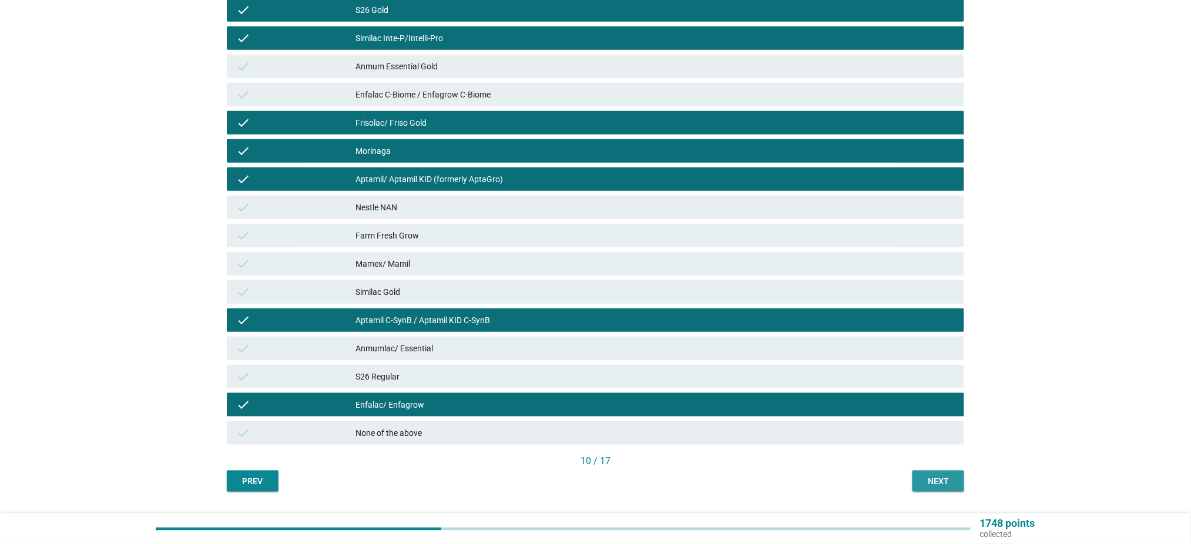
drag, startPoint x: 933, startPoint y: 478, endPoint x: 920, endPoint y: 487, distance: 15.6
click at [927, 480] on div "Next" at bounding box center [938, 481] width 33 height 12
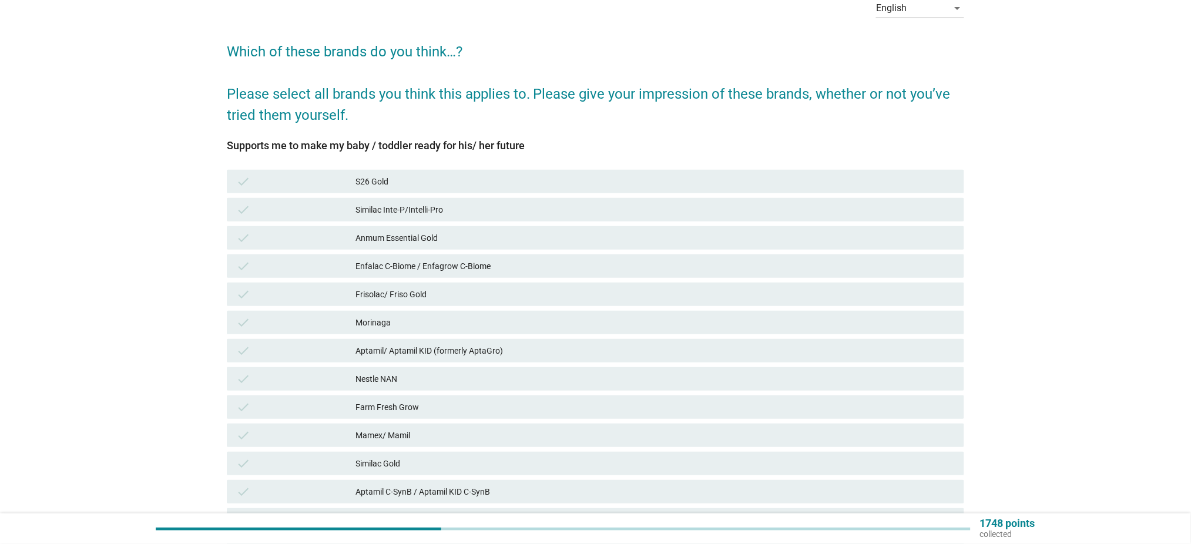
scroll to position [78, 0]
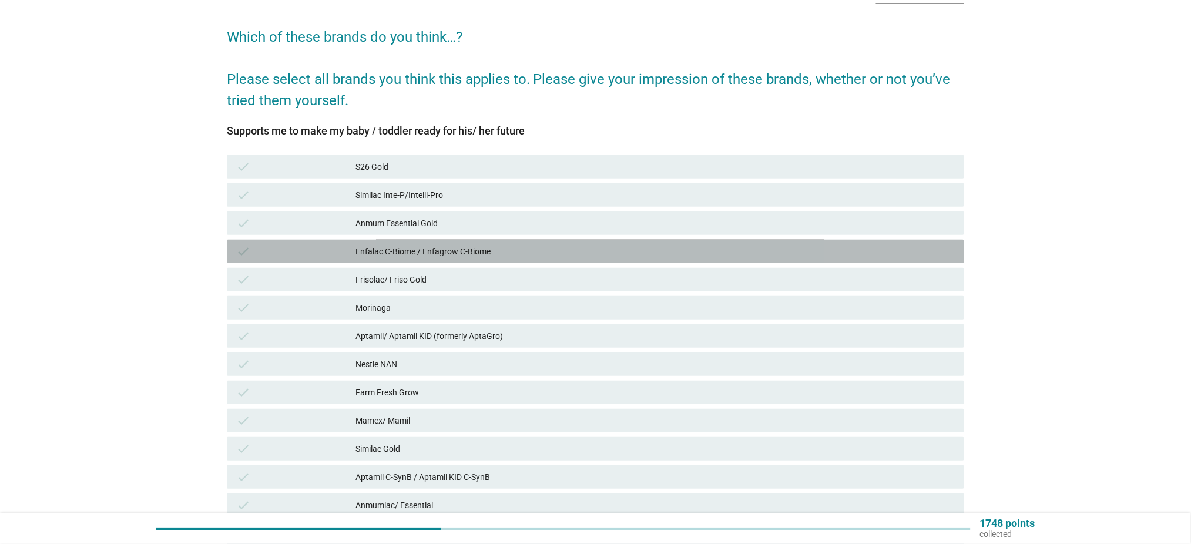
click at [421, 247] on div "Enfalac C-Biome / Enfagrow C-Biome" at bounding box center [655, 251] width 599 height 14
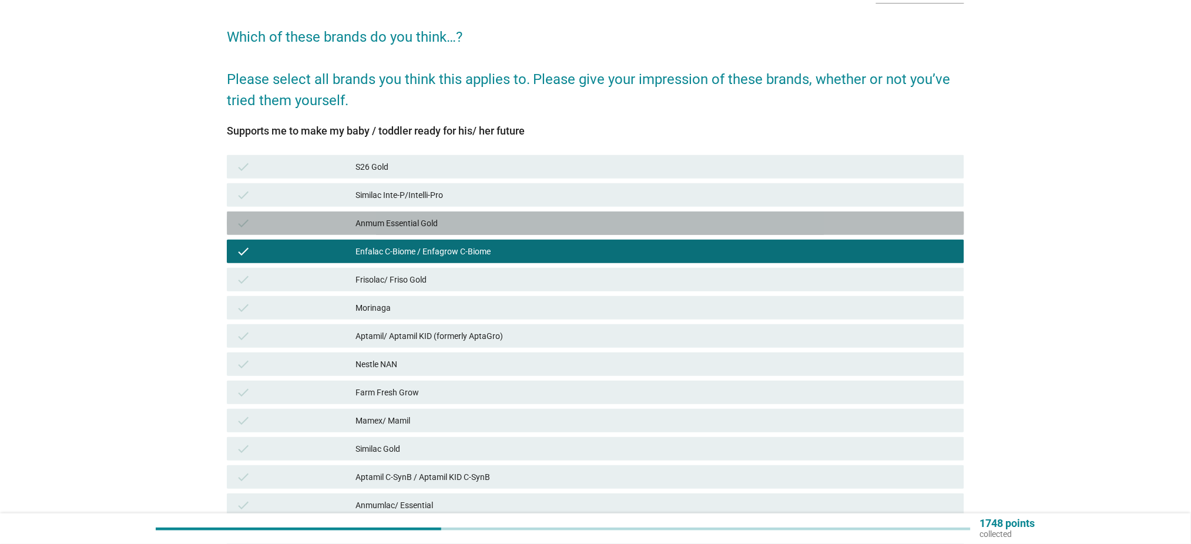
click at [433, 227] on div "Anmum Essential Gold" at bounding box center [655, 223] width 599 height 14
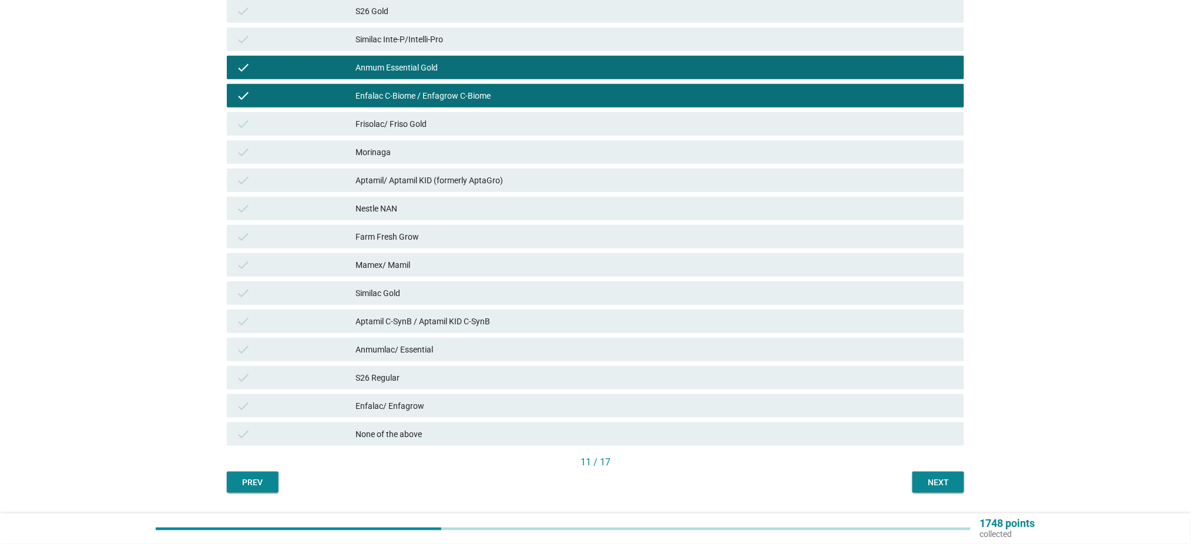
scroll to position [235, 0]
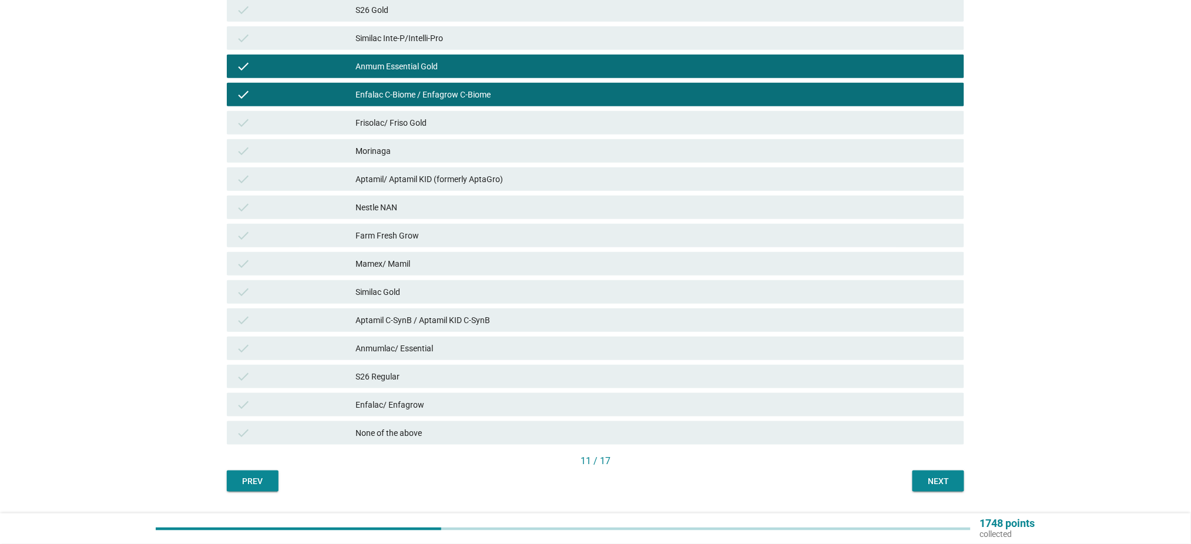
click at [434, 380] on div "S26 Regular" at bounding box center [655, 377] width 599 height 14
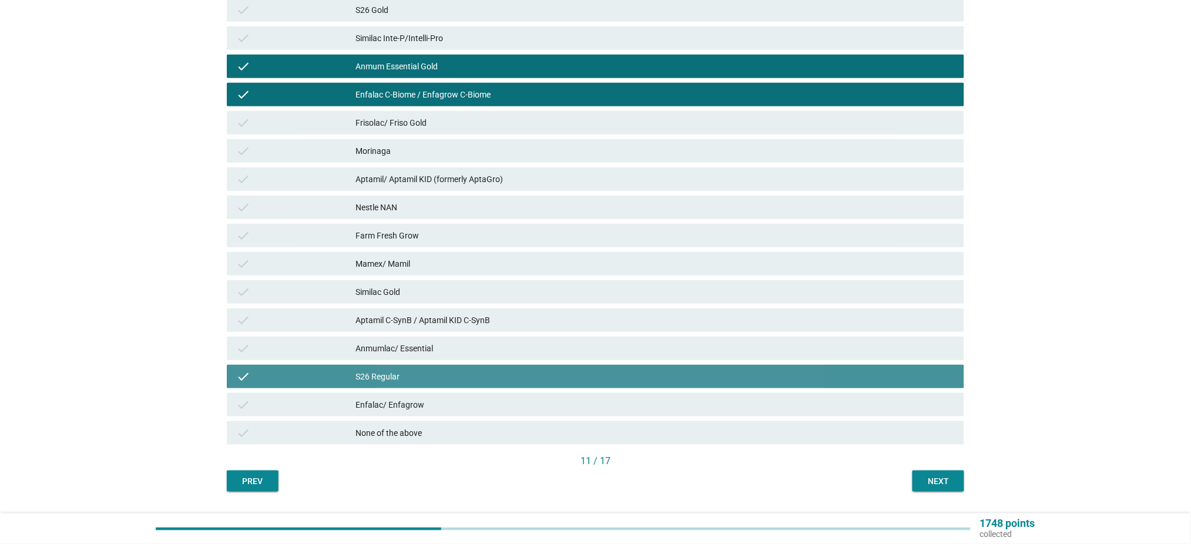
click at [434, 380] on div "S26 Regular" at bounding box center [655, 377] width 599 height 14
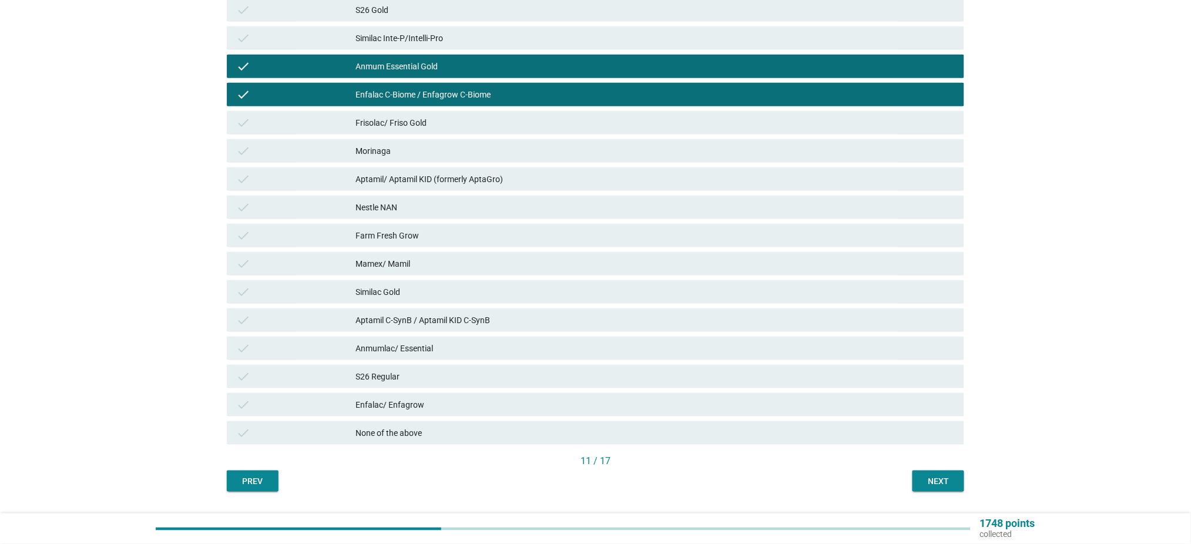
click at [472, 12] on div "S26 Gold" at bounding box center [655, 10] width 599 height 14
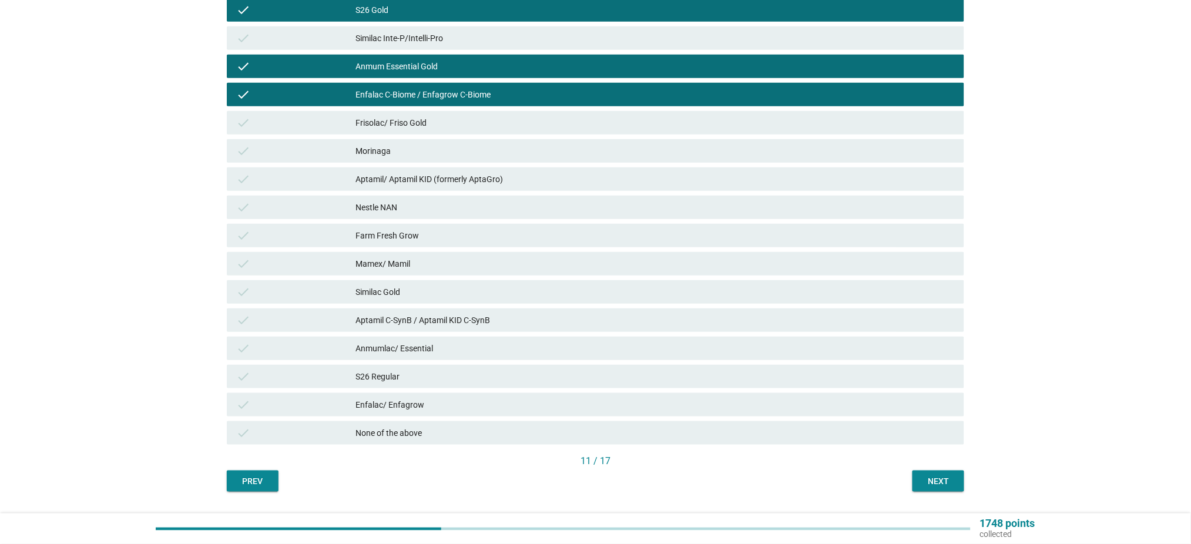
click at [466, 33] on div "Similac Inte-P/Intelli-Pro" at bounding box center [655, 38] width 599 height 14
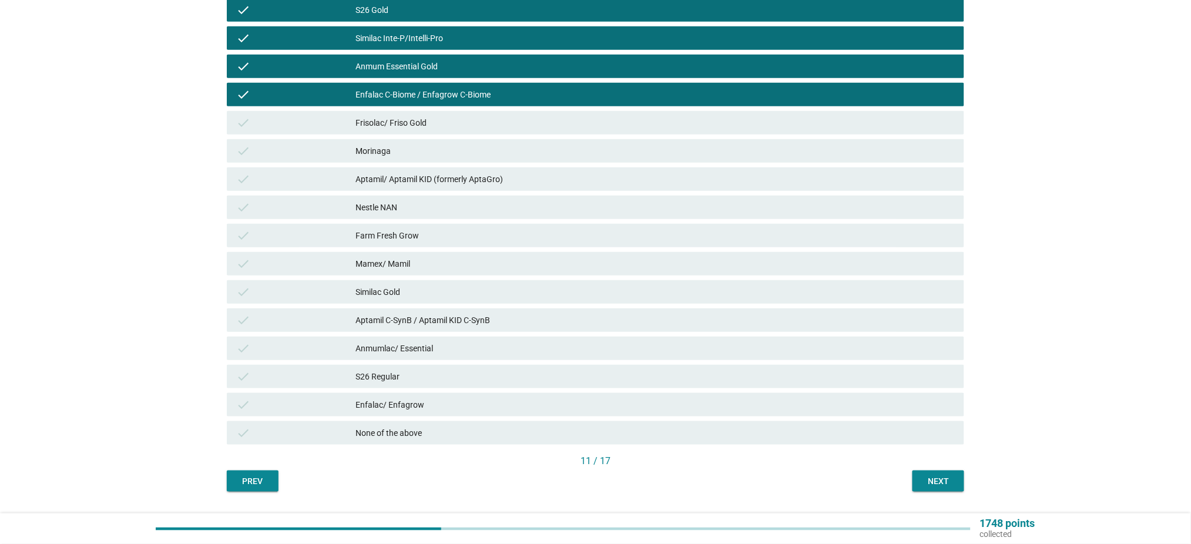
click at [480, 71] on div "Anmum Essential Gold" at bounding box center [655, 66] width 599 height 14
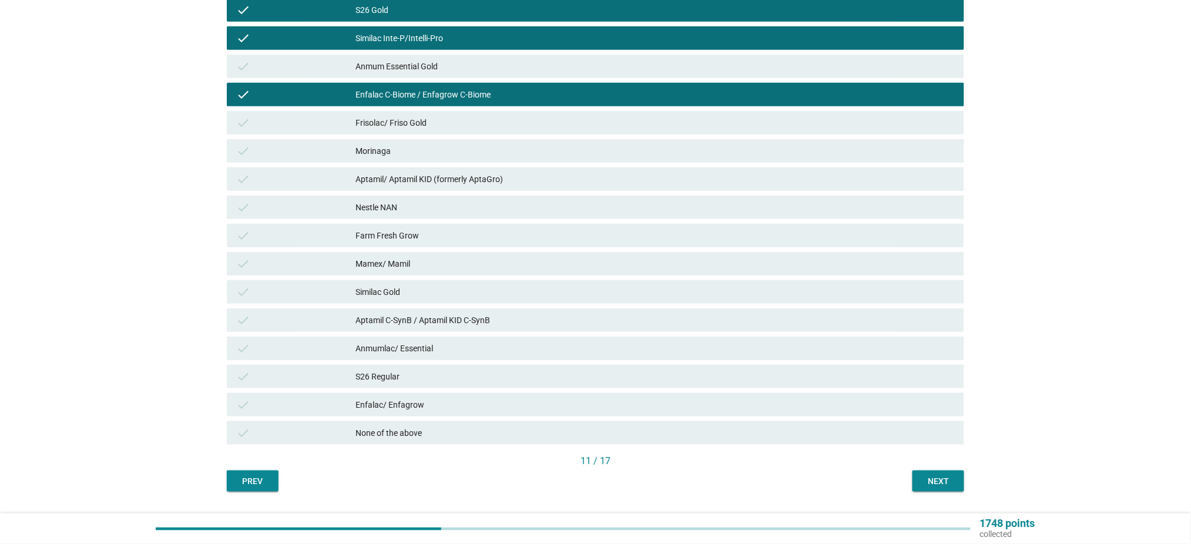
click at [480, 323] on div "Aptamil C-SynB / Aptamil KID C-SynB" at bounding box center [655, 320] width 599 height 14
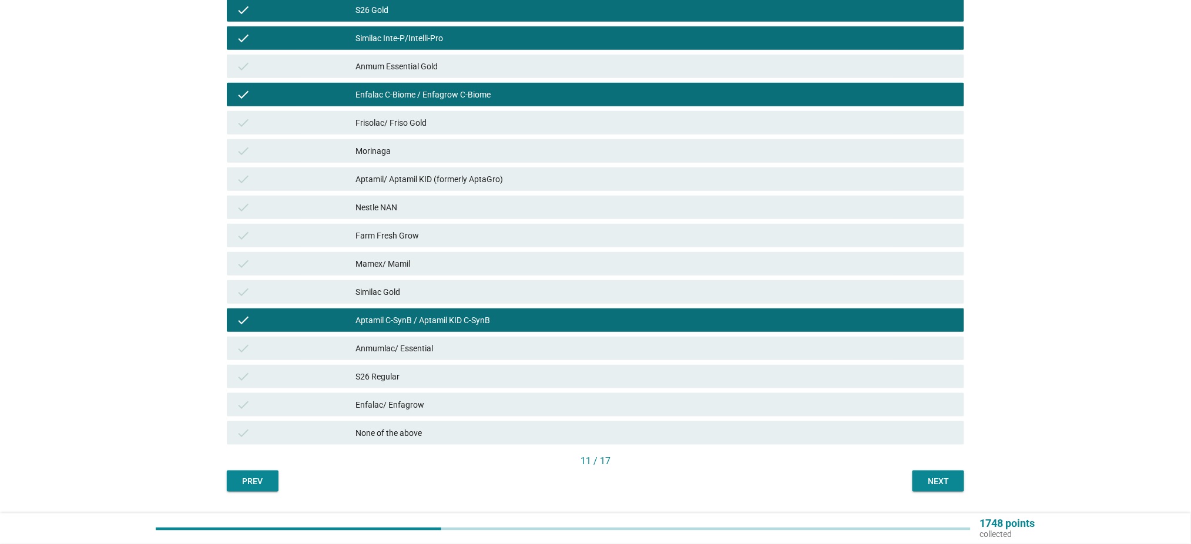
click at [604, 283] on div "check Similac Gold" at bounding box center [596, 292] width 738 height 24
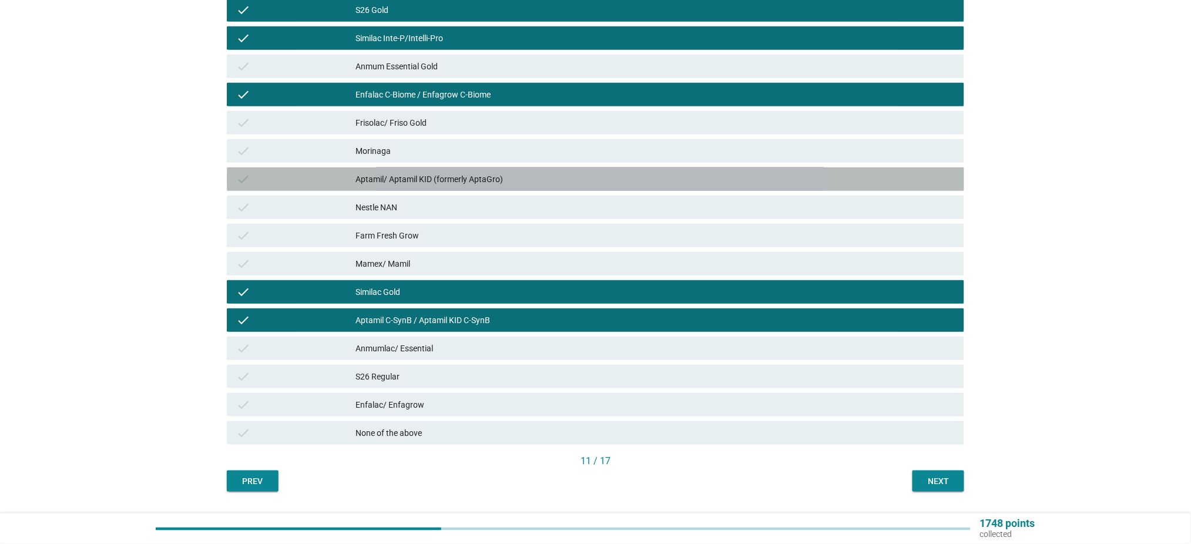
click at [806, 185] on div "Aptamil/ Aptamil KID (formerly AptaGro)" at bounding box center [655, 179] width 599 height 14
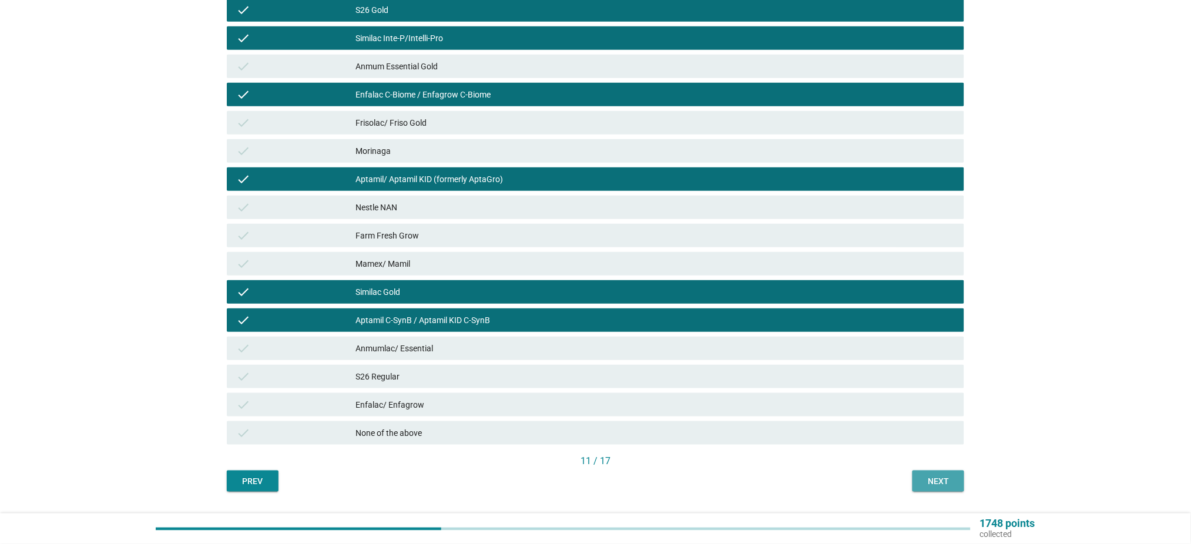
click at [953, 484] on div "Next" at bounding box center [938, 481] width 33 height 12
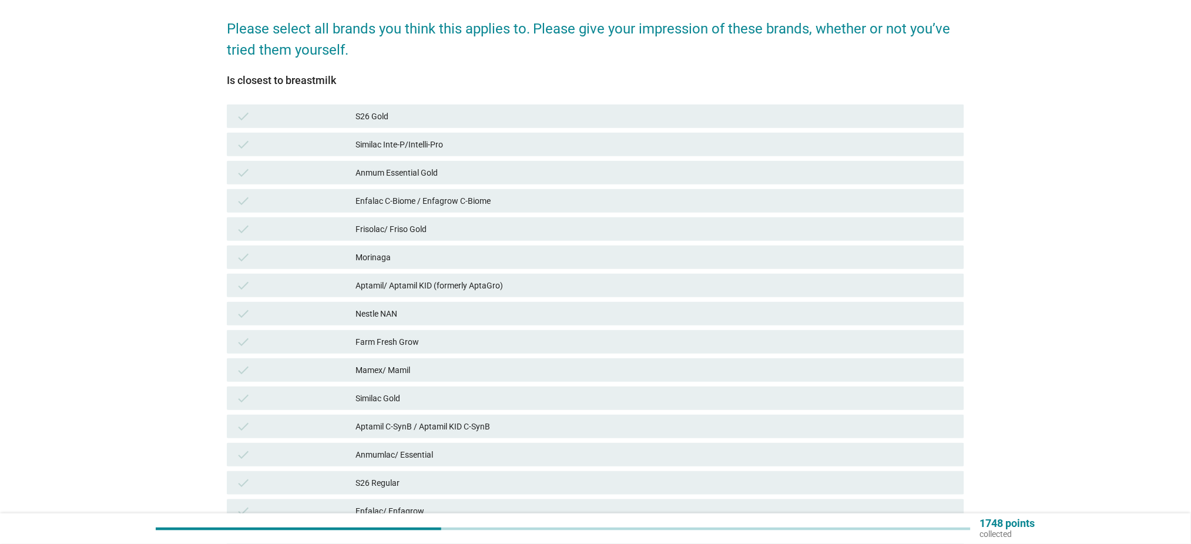
scroll to position [156, 0]
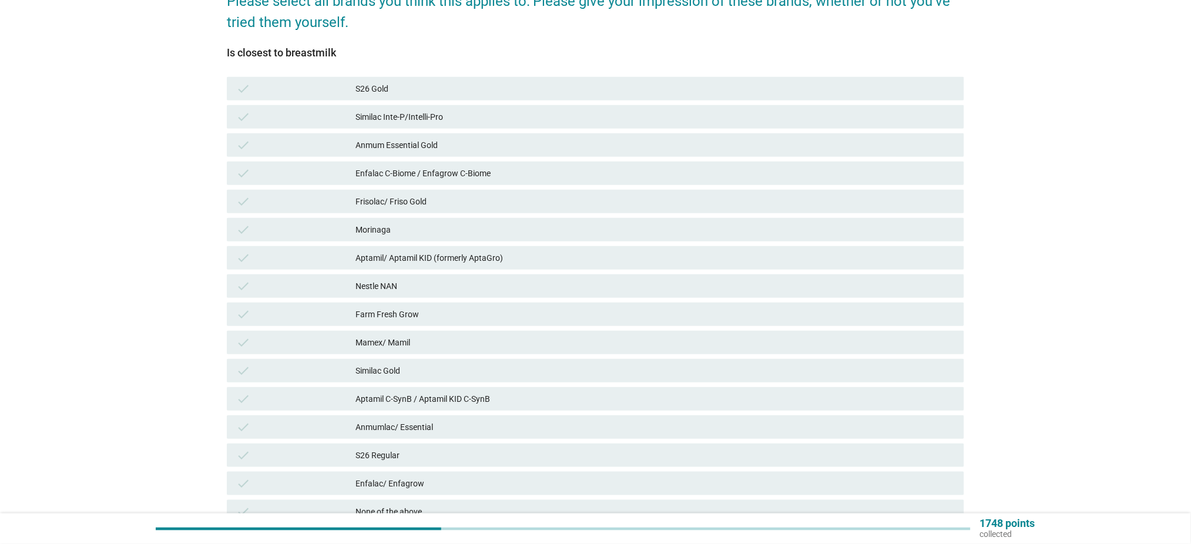
drag, startPoint x: 430, startPoint y: 228, endPoint x: 457, endPoint y: 264, distance: 44.9
click at [430, 227] on div "Morinaga" at bounding box center [655, 230] width 599 height 14
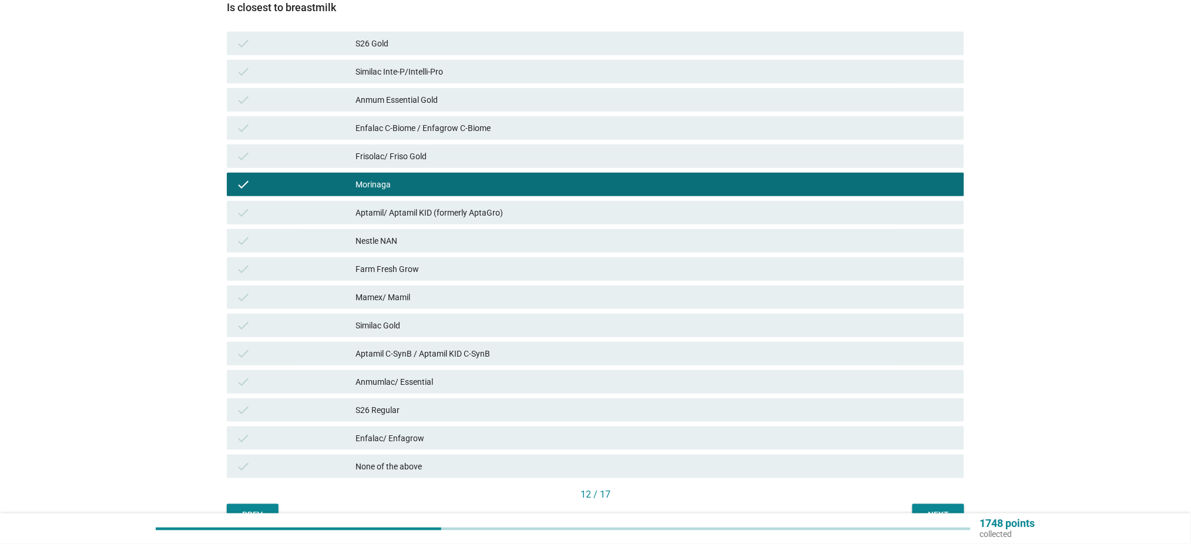
scroll to position [266, 0]
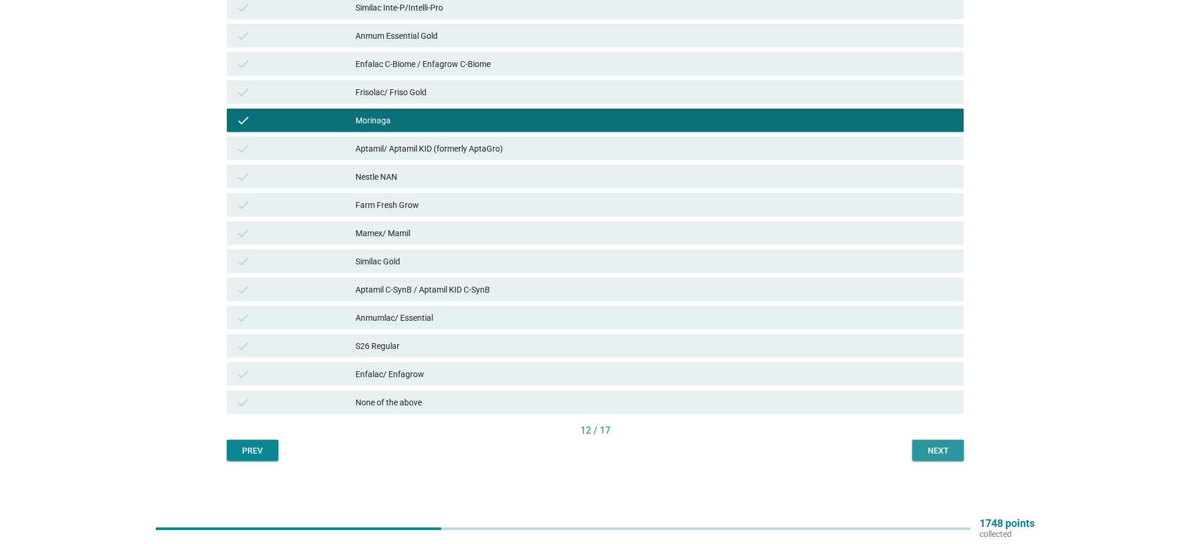
click at [927, 460] on button "Next" at bounding box center [939, 450] width 52 height 21
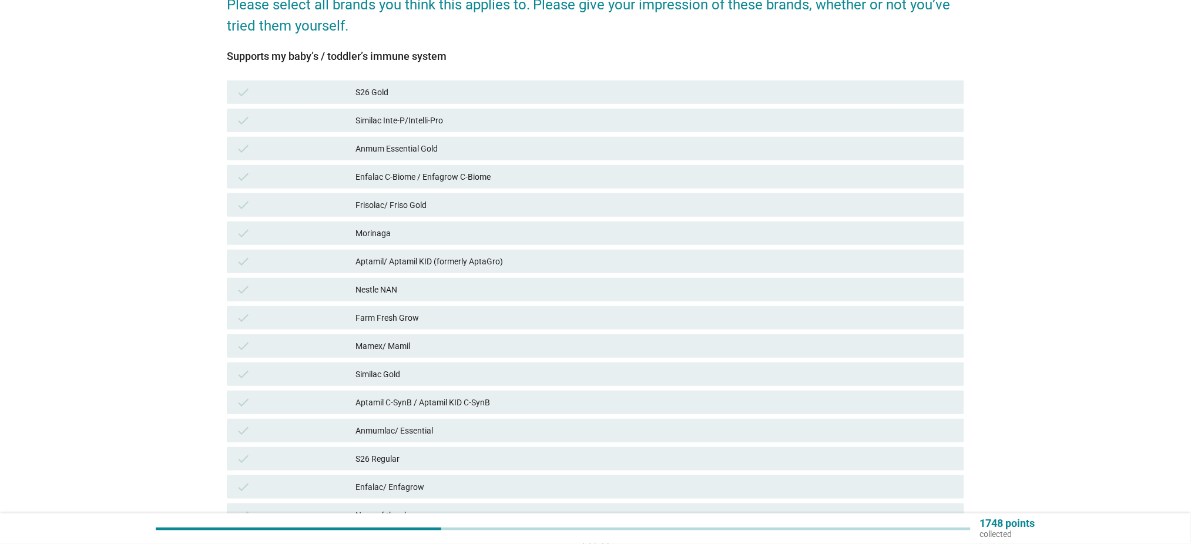
scroll to position [156, 0]
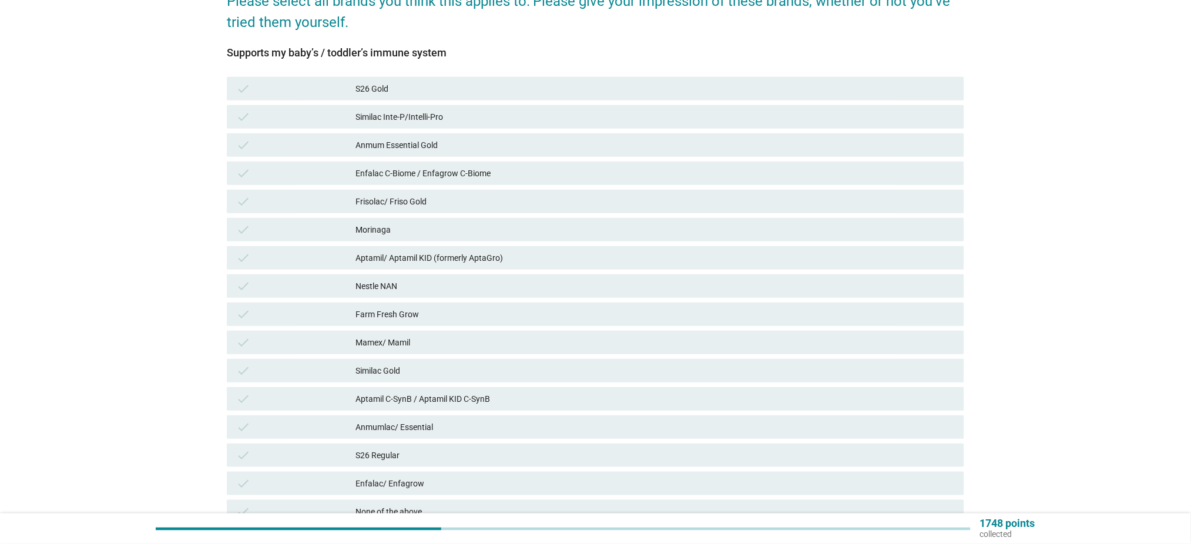
click at [513, 174] on div "Enfalac C-Biome / Enfagrow C-Biome" at bounding box center [655, 173] width 599 height 14
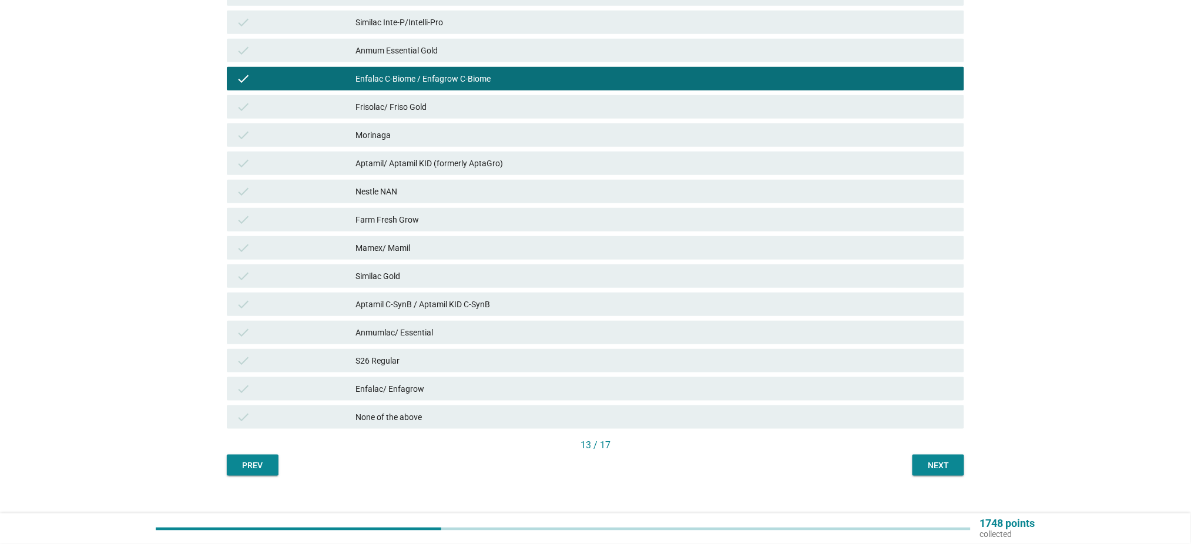
scroll to position [266, 0]
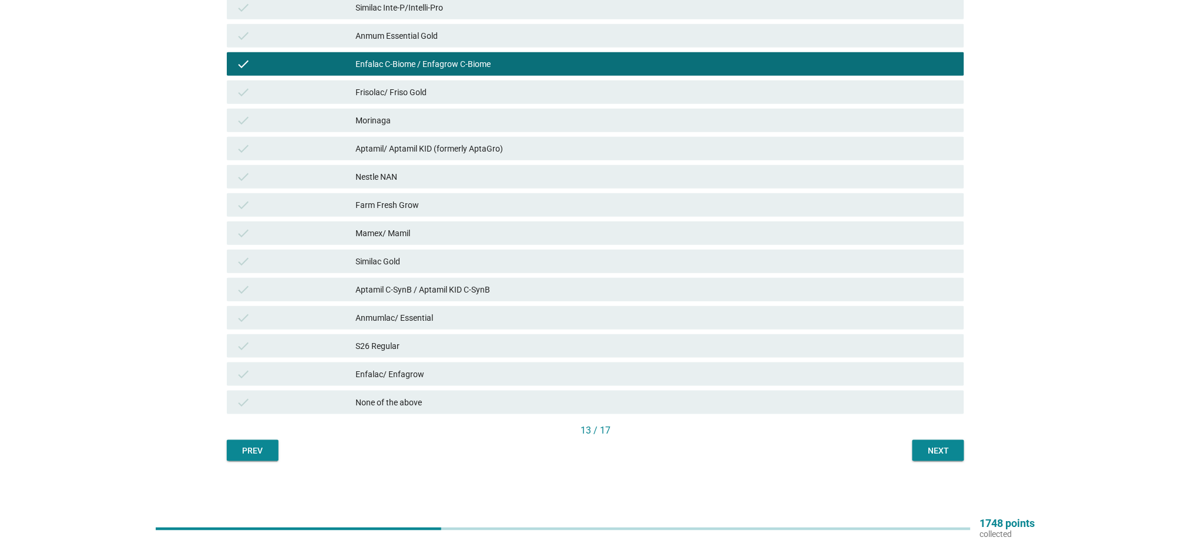
click at [400, 295] on div "Aptamil C-SynB / Aptamil KID C-SynB" at bounding box center [655, 290] width 599 height 14
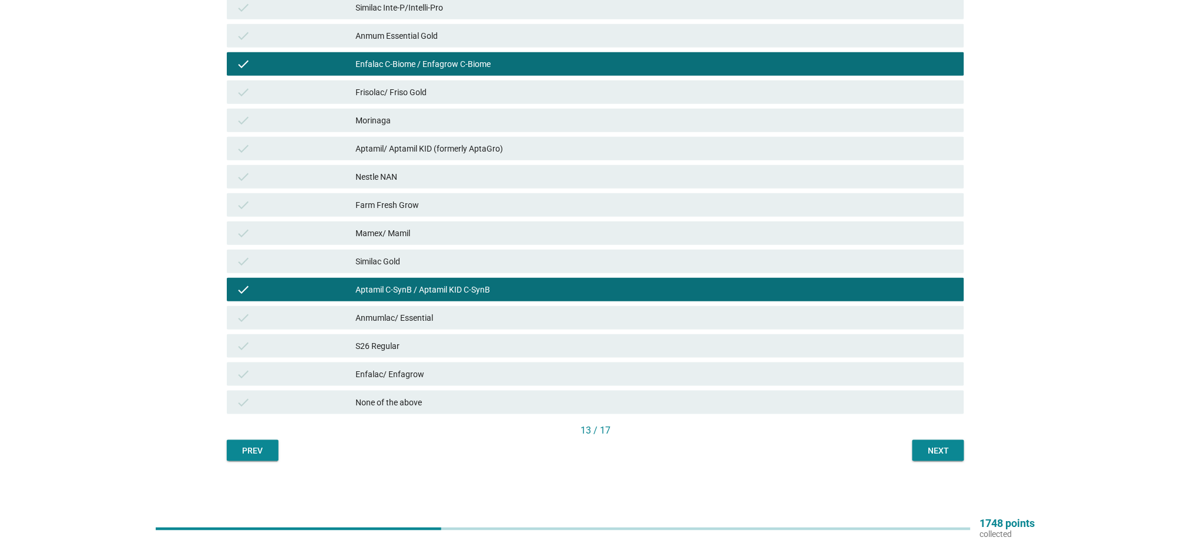
click at [933, 457] on button "Next" at bounding box center [939, 450] width 52 height 21
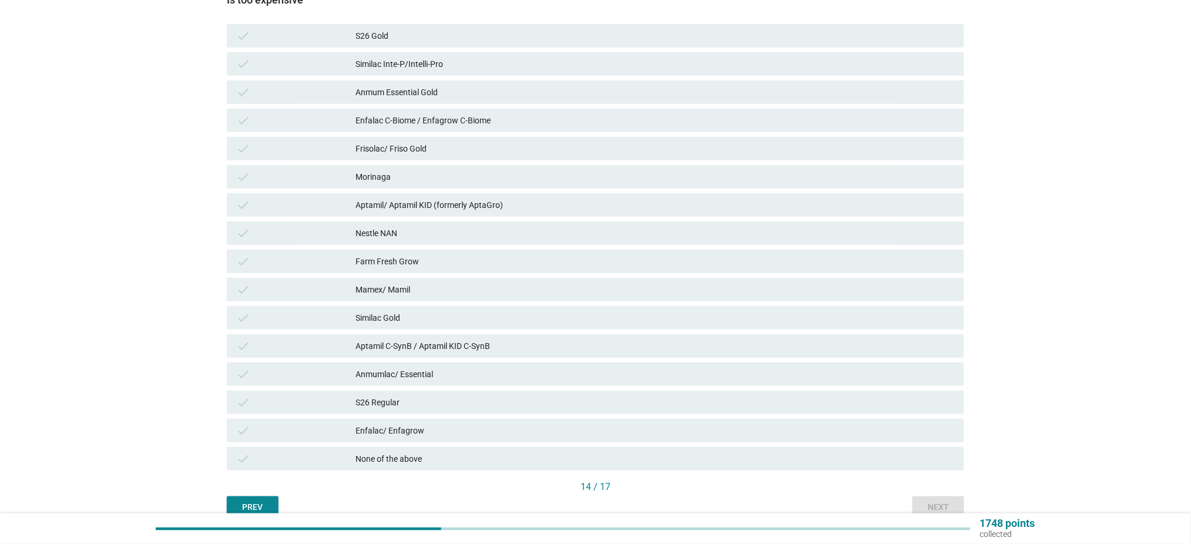
scroll to position [235, 0]
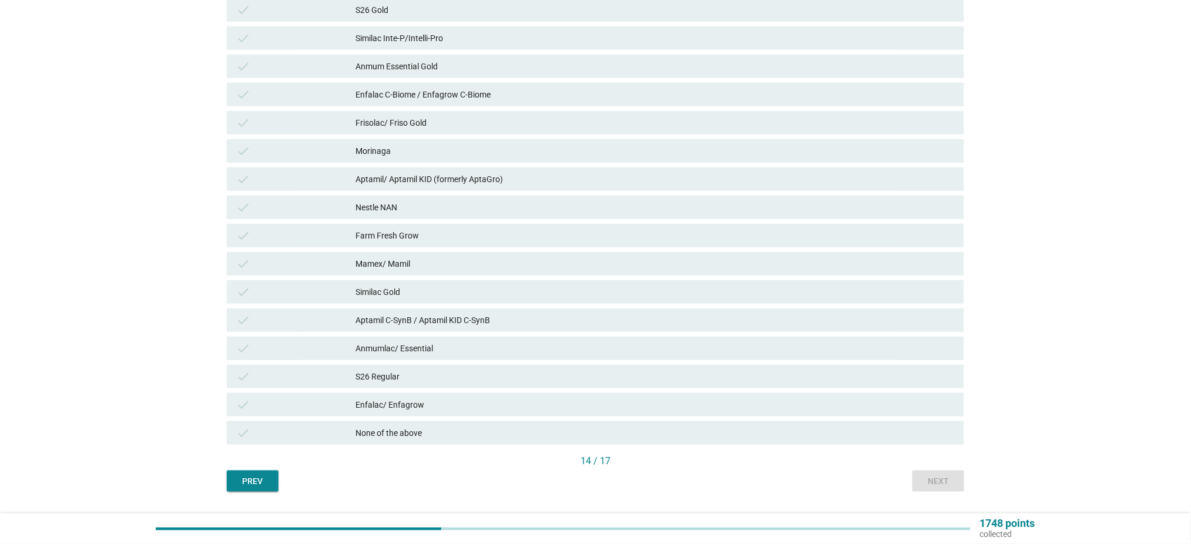
click at [421, 189] on div "check Aptamil/ Aptamil KID (formerly AptaGro)" at bounding box center [596, 179] width 738 height 24
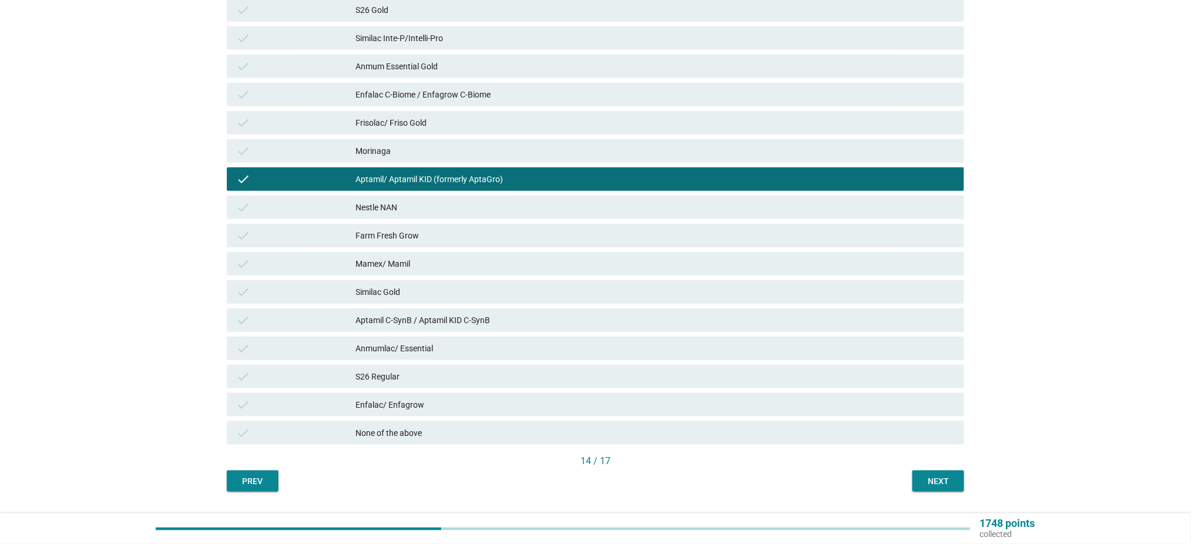
click at [437, 159] on div "check [PERSON_NAME]" at bounding box center [596, 151] width 738 height 24
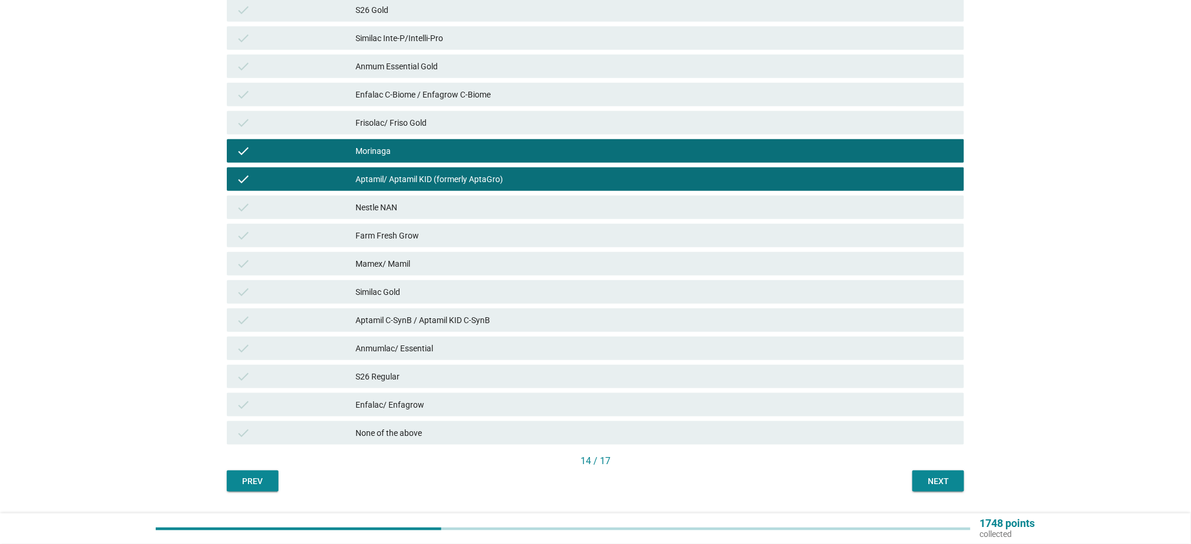
click at [410, 296] on div "Similac Gold" at bounding box center [655, 292] width 599 height 14
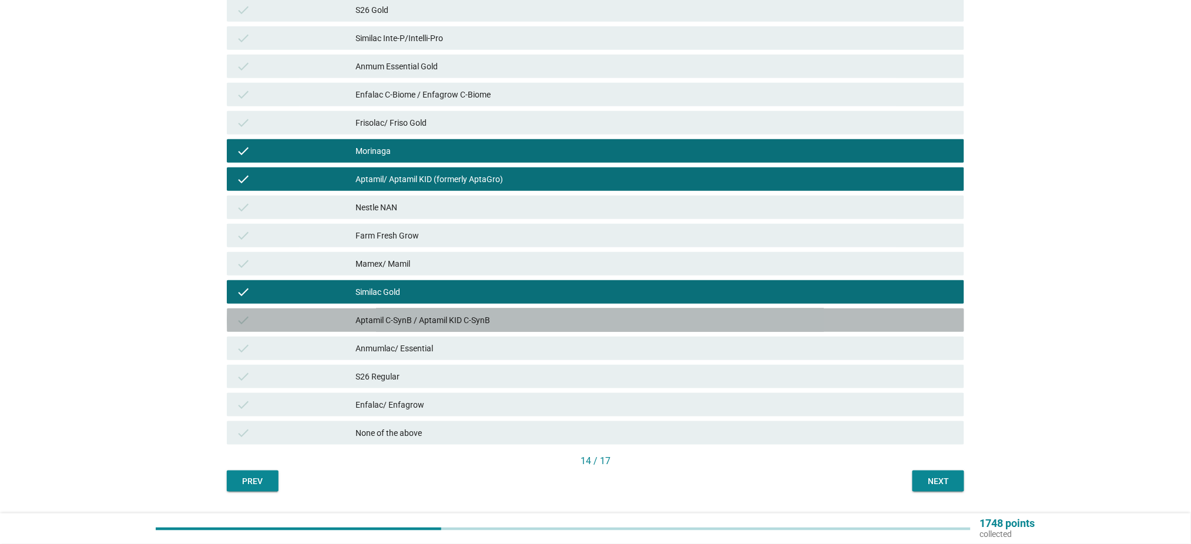
click at [417, 315] on div "Aptamil C-SynB / Aptamil KID C-SynB" at bounding box center [655, 320] width 599 height 14
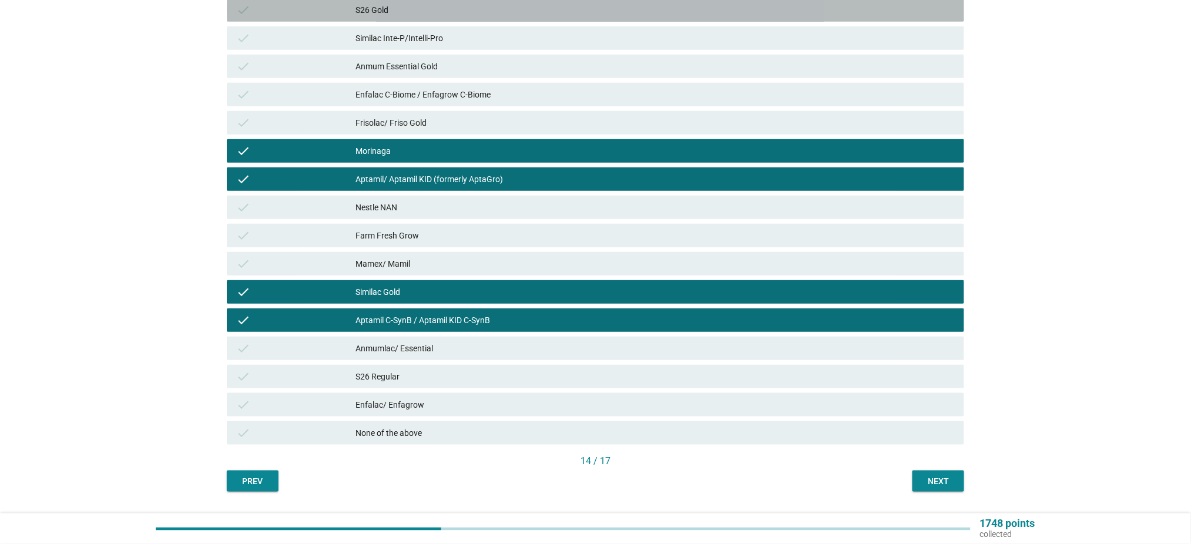
click at [416, 10] on div "S26 Gold" at bounding box center [655, 10] width 599 height 14
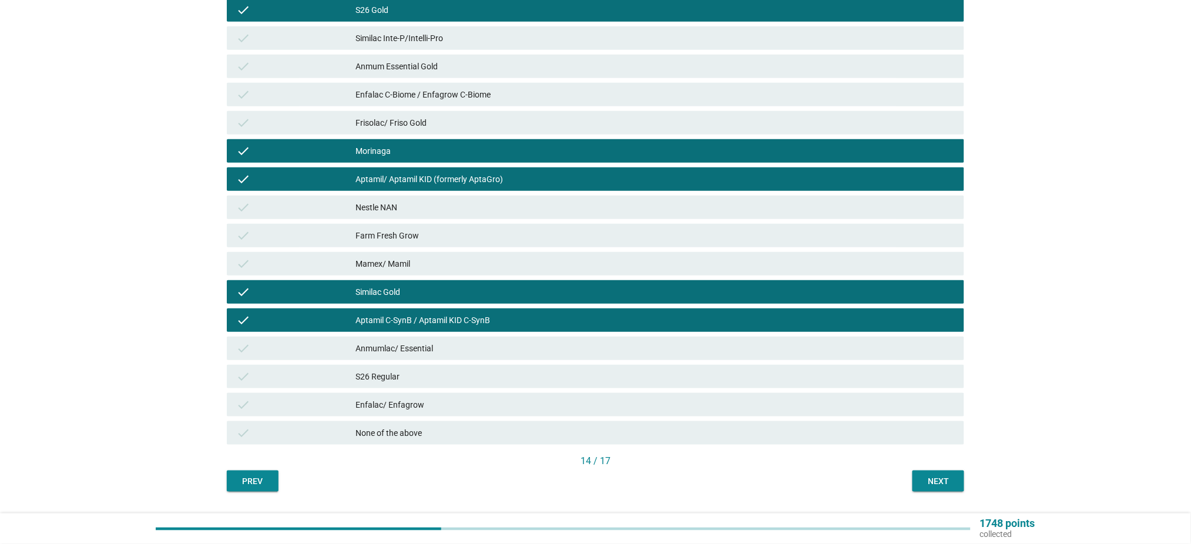
click at [419, 38] on div "Similac Inte-P/Intelli-Pro" at bounding box center [655, 38] width 599 height 14
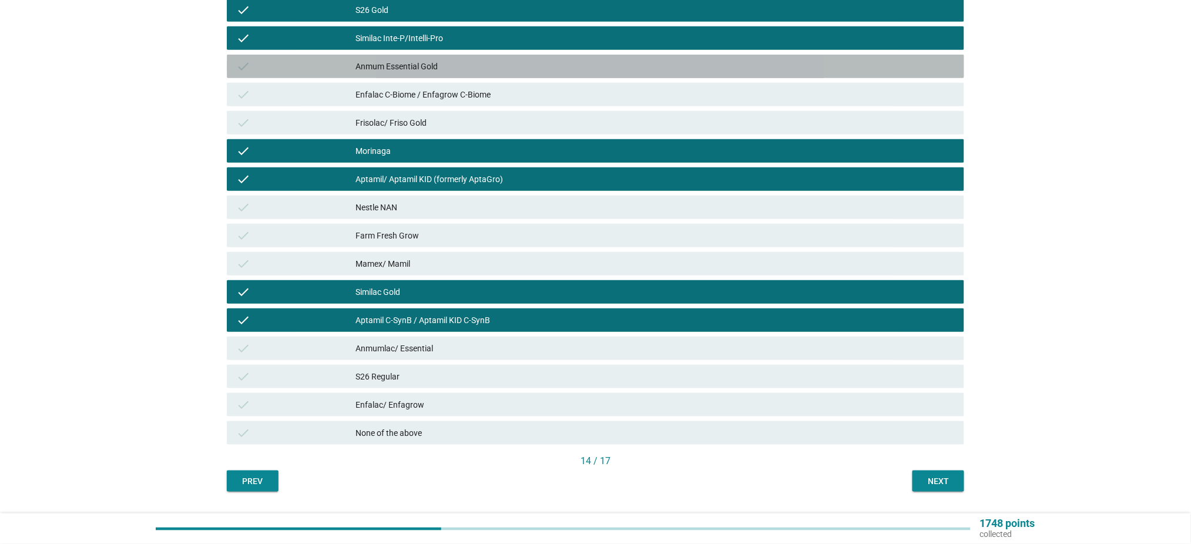
click at [562, 55] on div "check Anmum Essential Gold" at bounding box center [596, 67] width 738 height 24
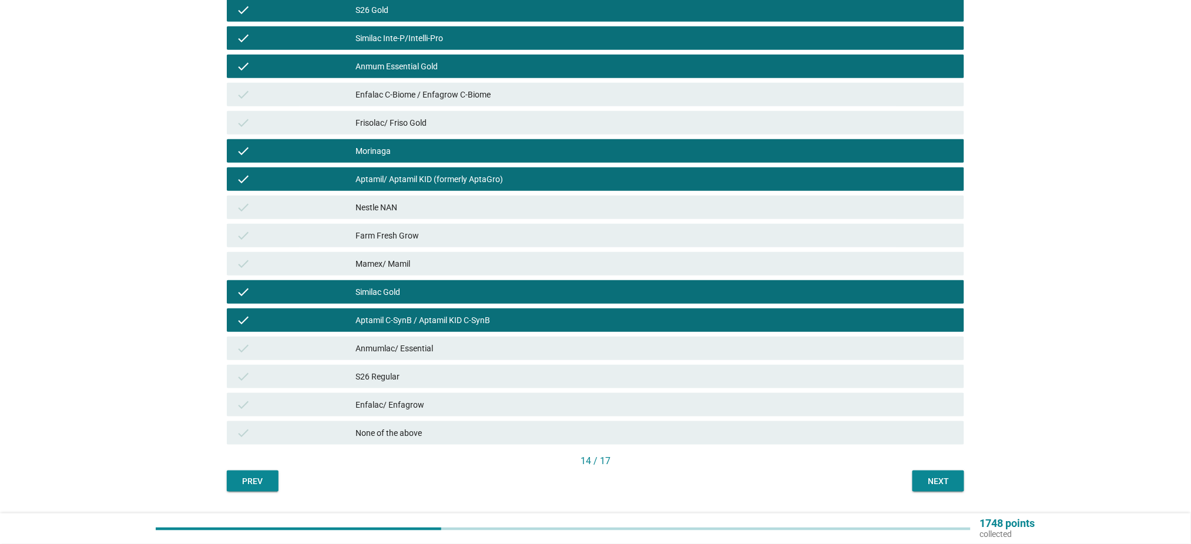
click at [655, 102] on div "check Enfalac C-Biome / Enfagrow C-Biome" at bounding box center [596, 95] width 738 height 24
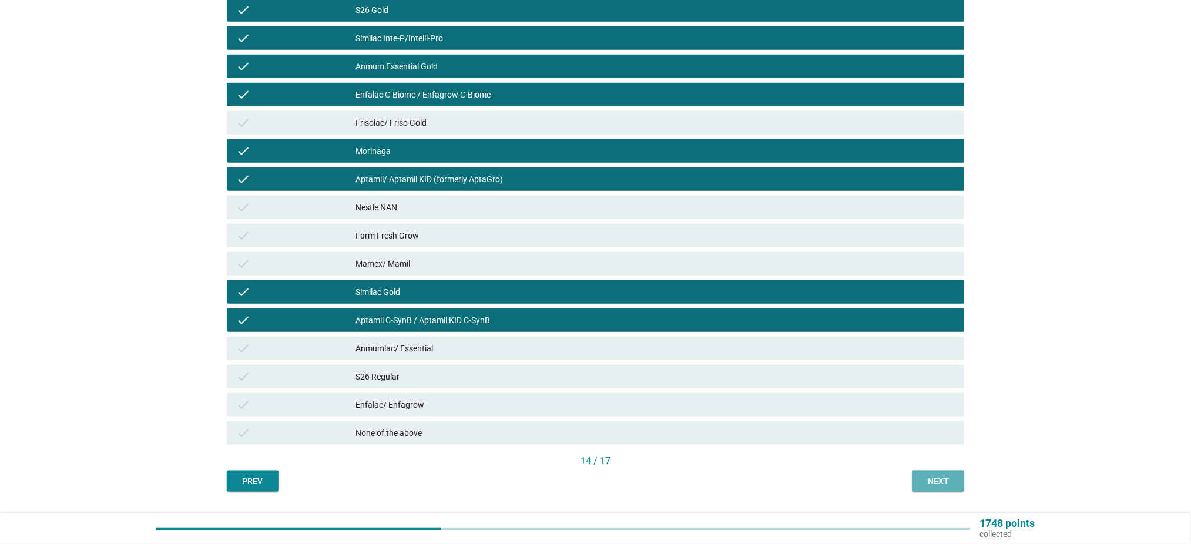
click at [934, 489] on button "Next" at bounding box center [939, 481] width 52 height 21
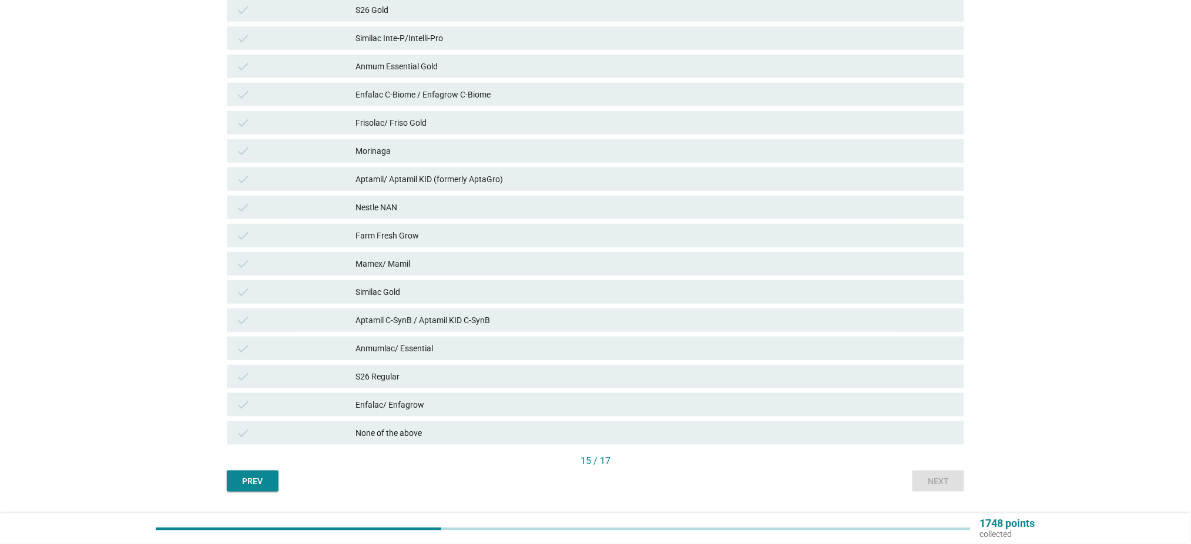
click at [452, 206] on div "Nestle NAN" at bounding box center [655, 207] width 599 height 14
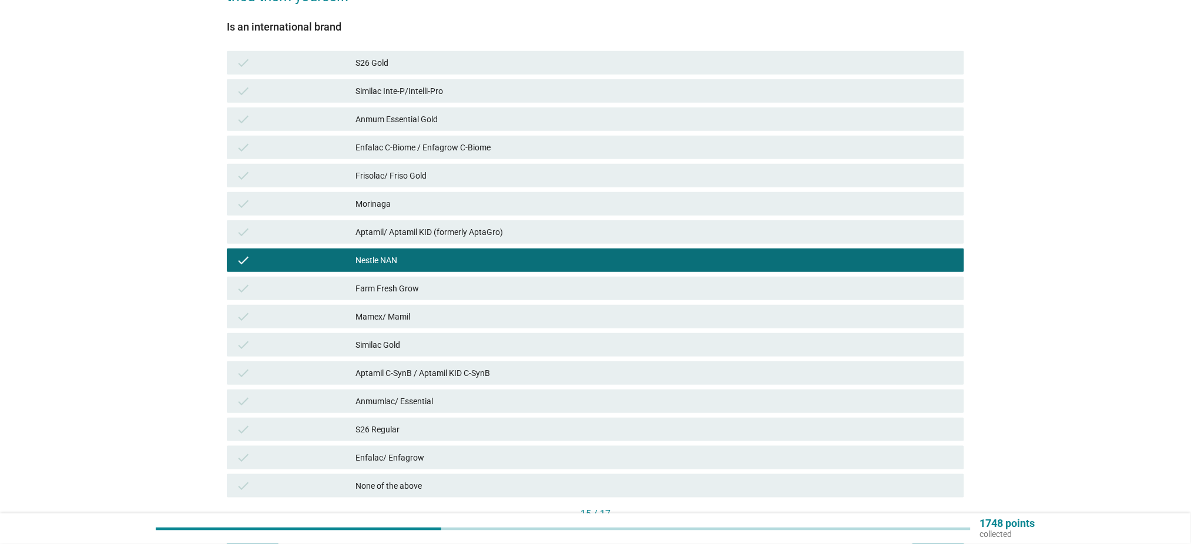
scroll to position [156, 0]
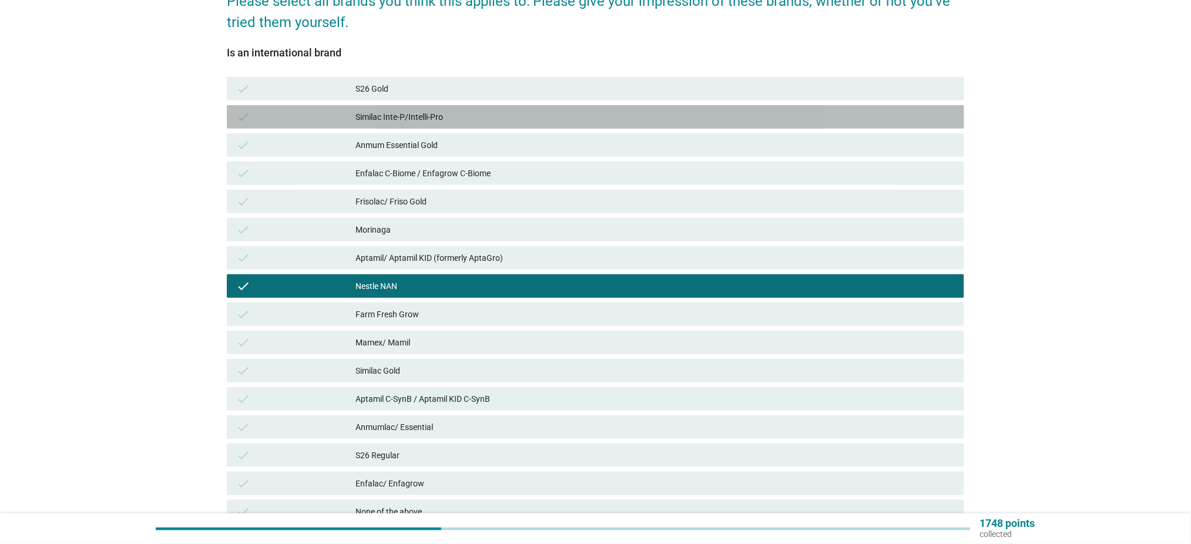
click at [493, 126] on div "check Similac Inte-P/Intelli-Pro" at bounding box center [596, 117] width 738 height 24
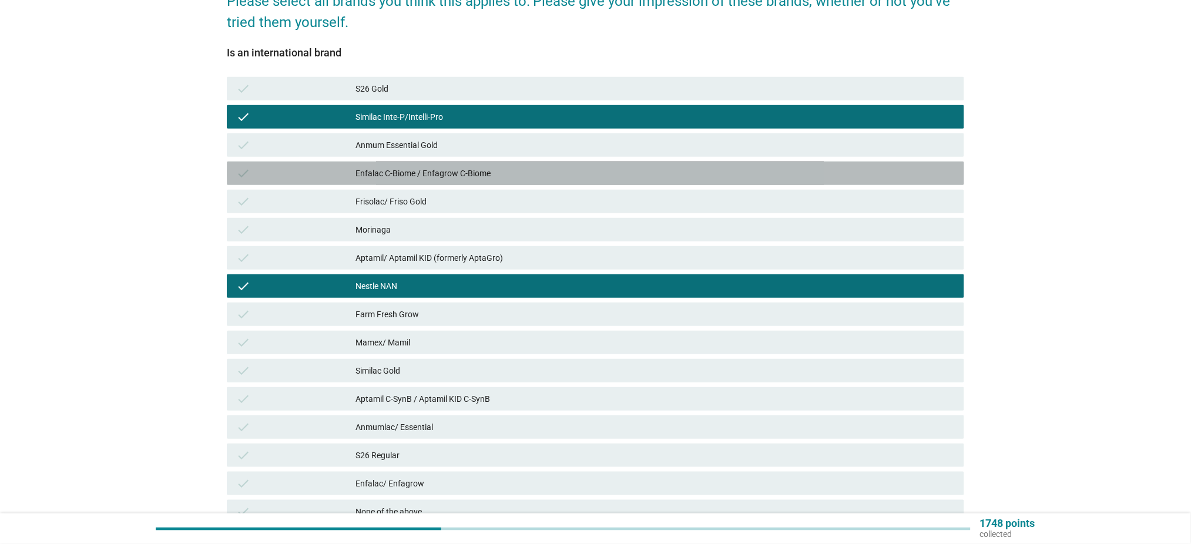
click at [497, 173] on div "Enfalac C-Biome / Enfagrow C-Biome" at bounding box center [655, 173] width 599 height 14
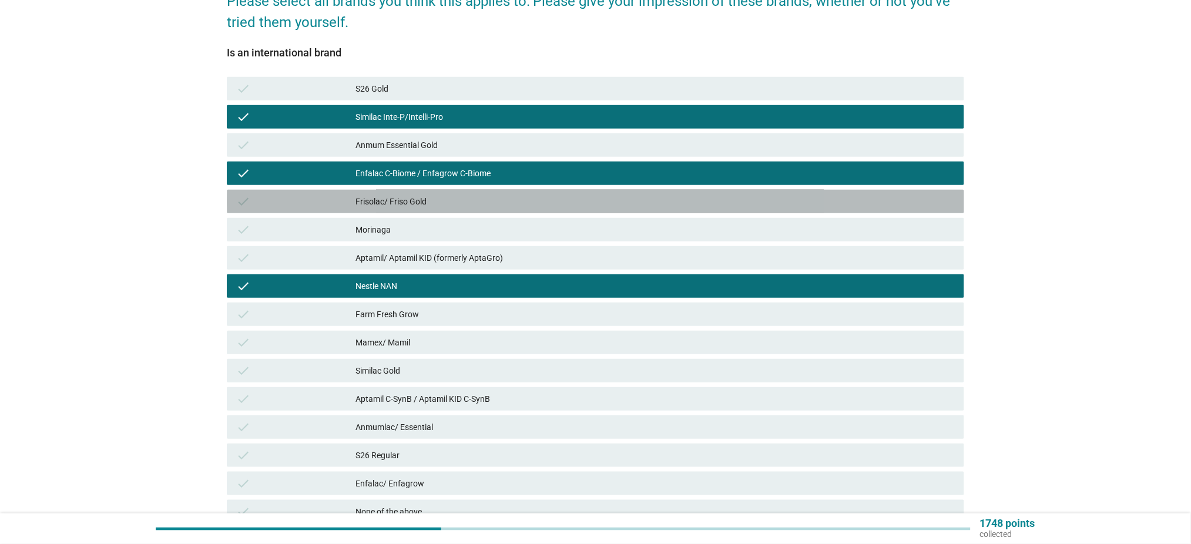
click at [520, 206] on div "Frisolac/ Friso Gold" at bounding box center [655, 202] width 599 height 14
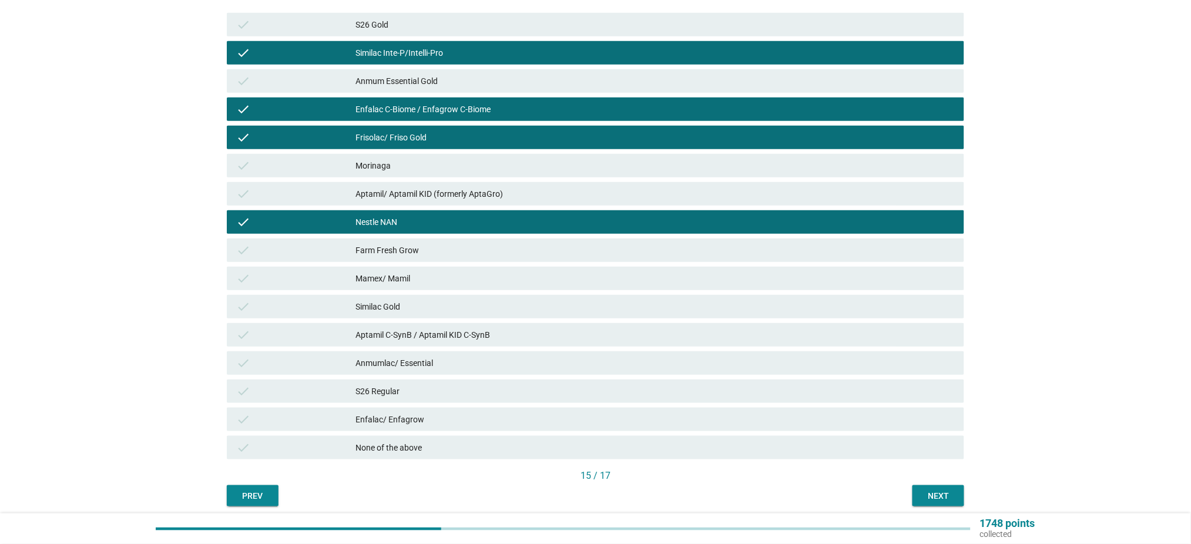
scroll to position [235, 0]
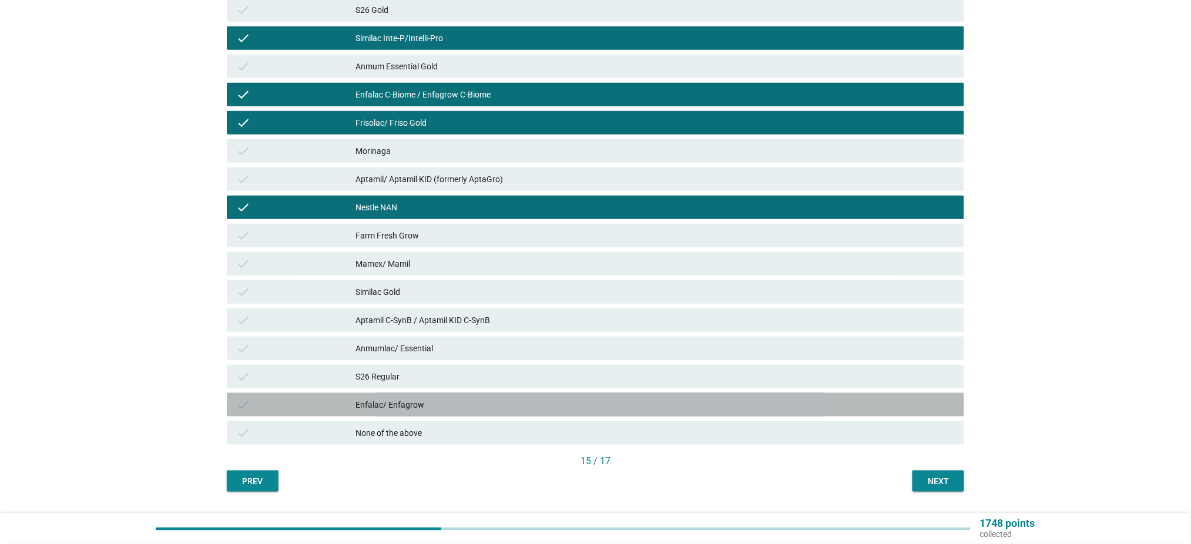
click at [486, 404] on div "Enfalac/ Enfagrow" at bounding box center [655, 405] width 599 height 14
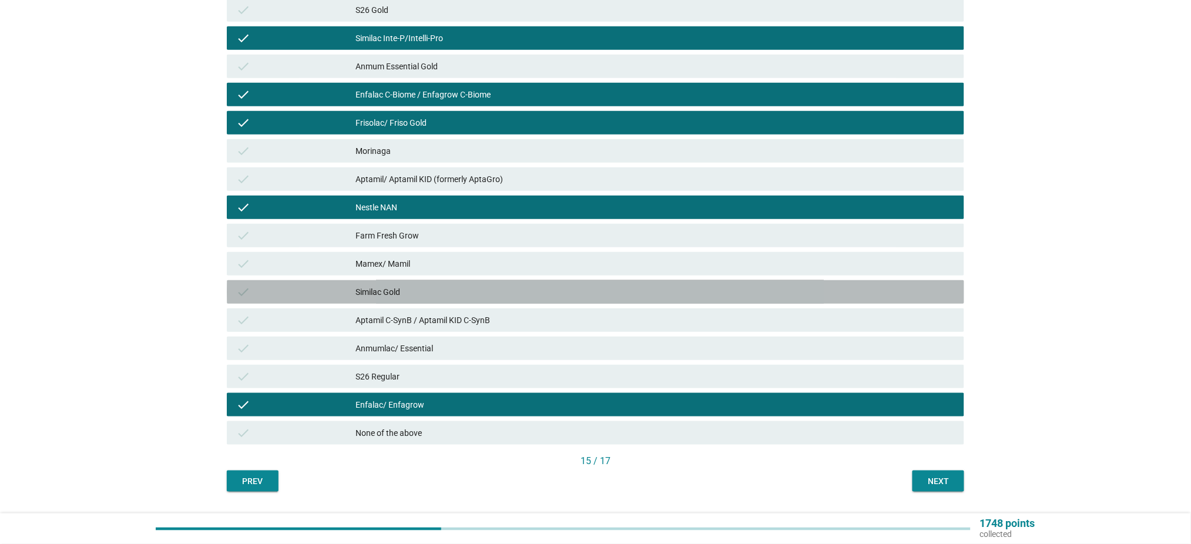
click at [515, 293] on div "Similac Gold" at bounding box center [655, 292] width 599 height 14
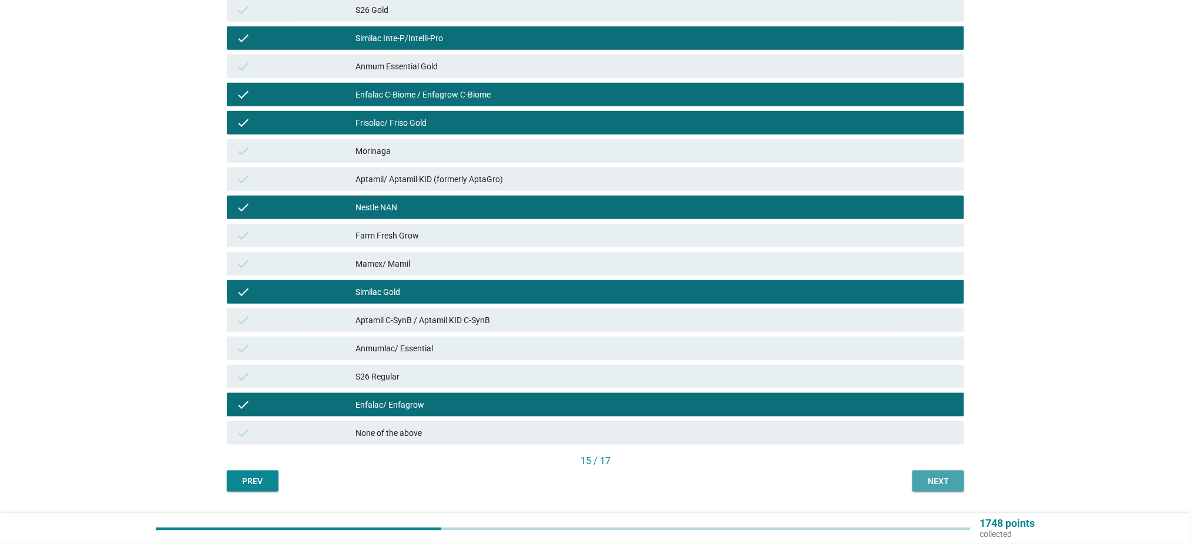
click at [925, 485] on div "Next" at bounding box center [938, 481] width 33 height 12
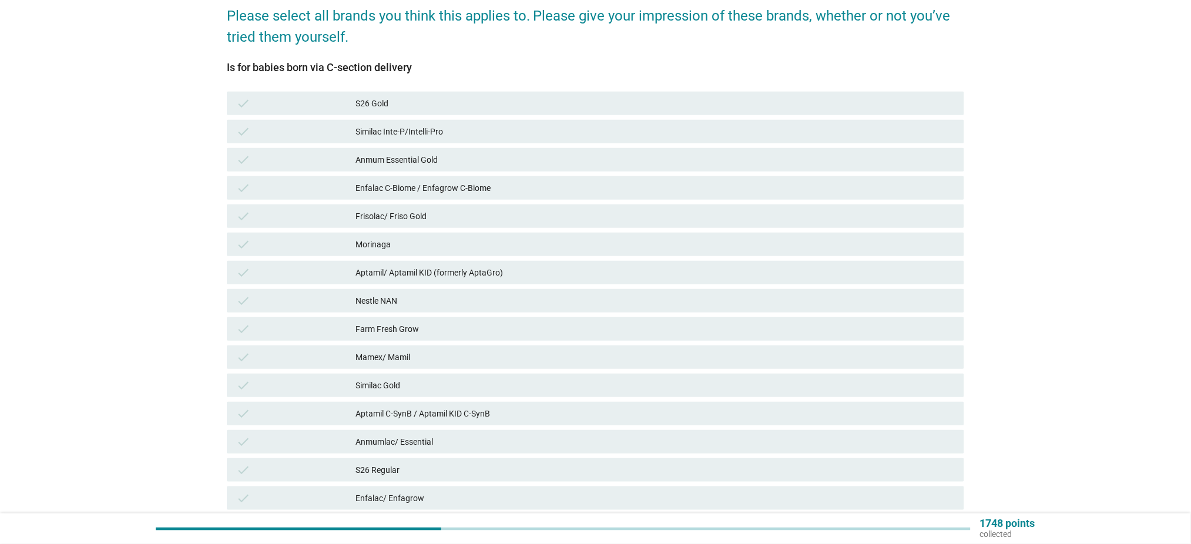
scroll to position [156, 0]
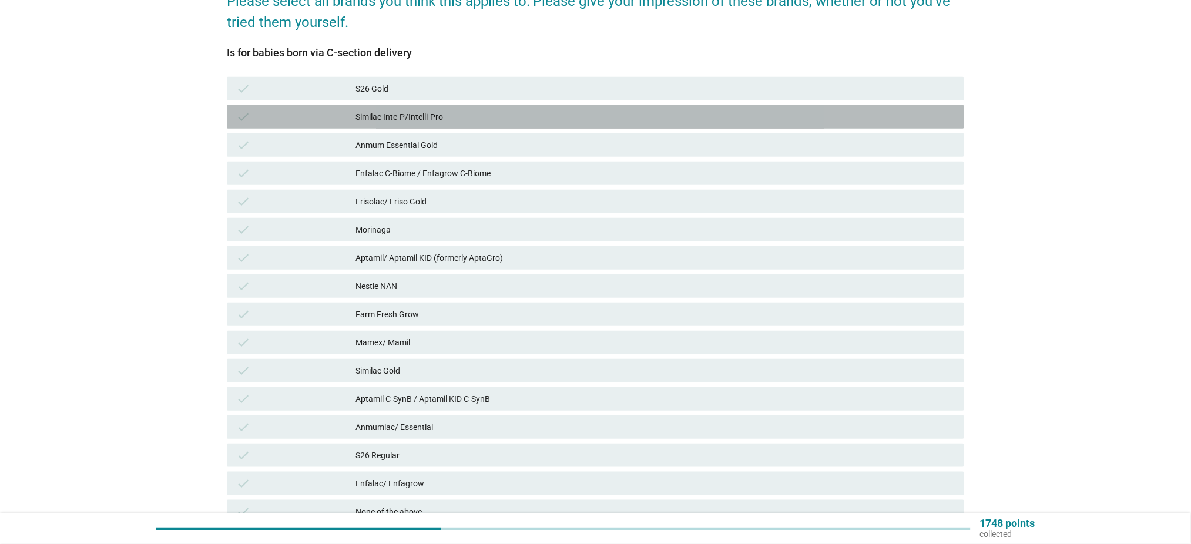
click at [444, 110] on div "Similac Inte-P/Intelli-Pro" at bounding box center [655, 117] width 599 height 14
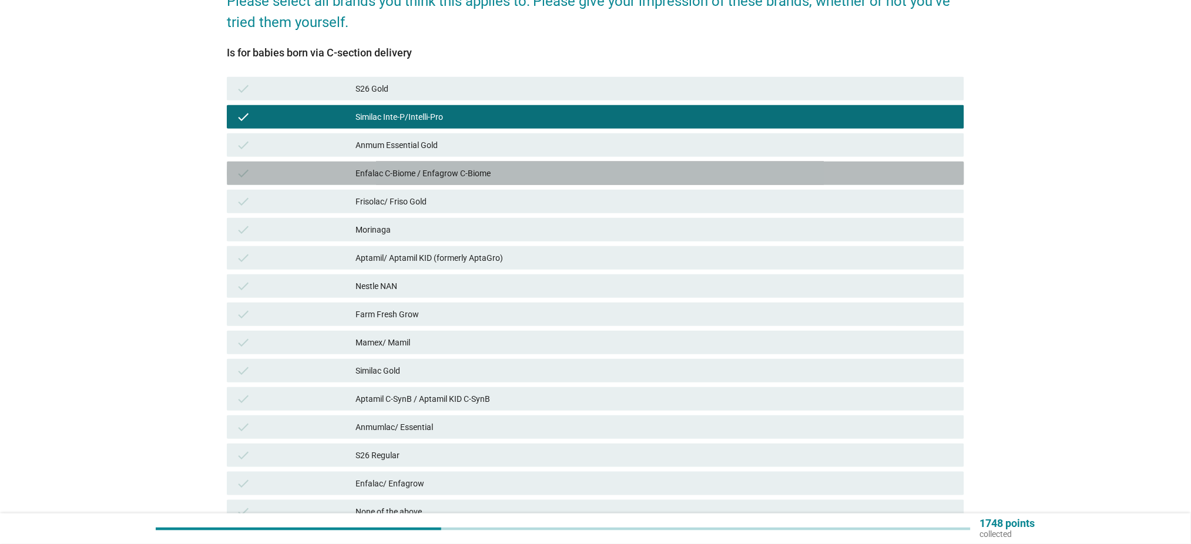
click at [481, 176] on div "Enfalac C-Biome / Enfagrow C-Biome" at bounding box center [655, 173] width 599 height 14
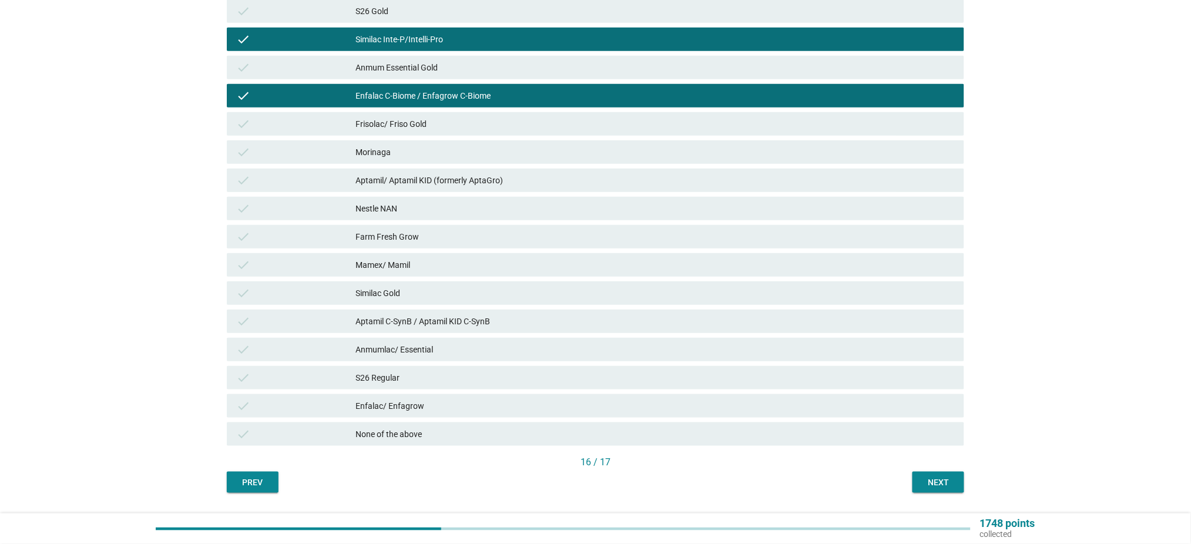
scroll to position [235, 0]
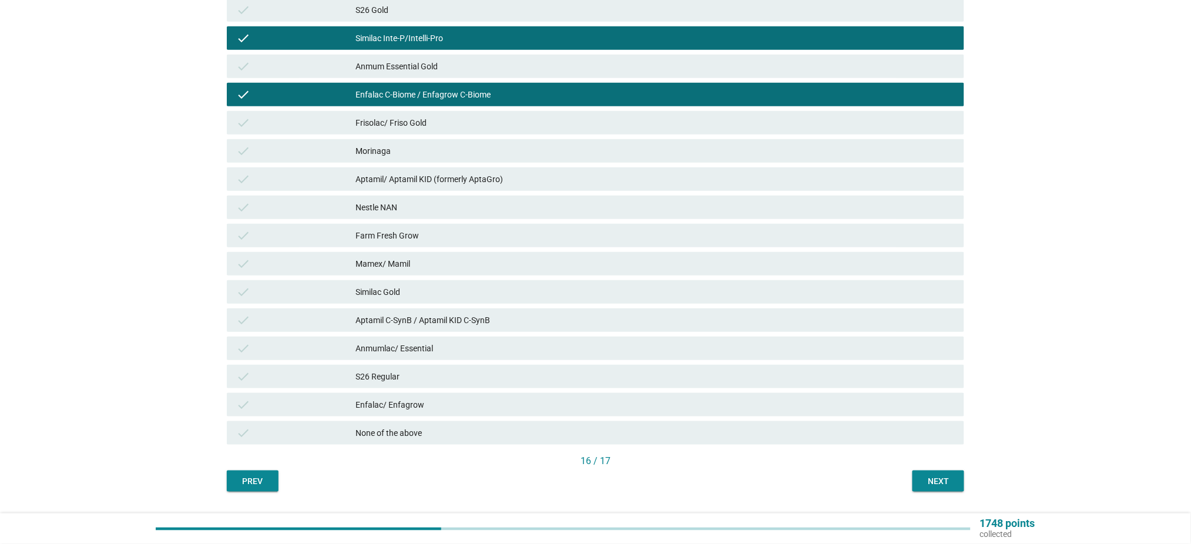
click at [454, 313] on div "Aptamil C-SynB / Aptamil KID C-SynB" at bounding box center [655, 320] width 599 height 14
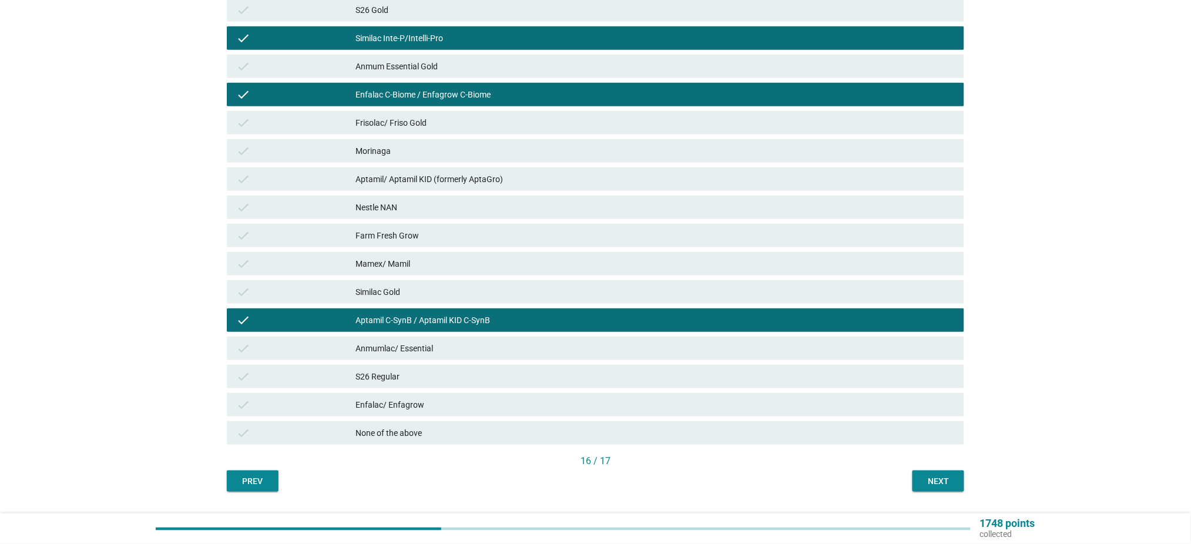
click at [501, 178] on div "Aptamil/ Aptamil KID (formerly AptaGro)" at bounding box center [655, 179] width 599 height 14
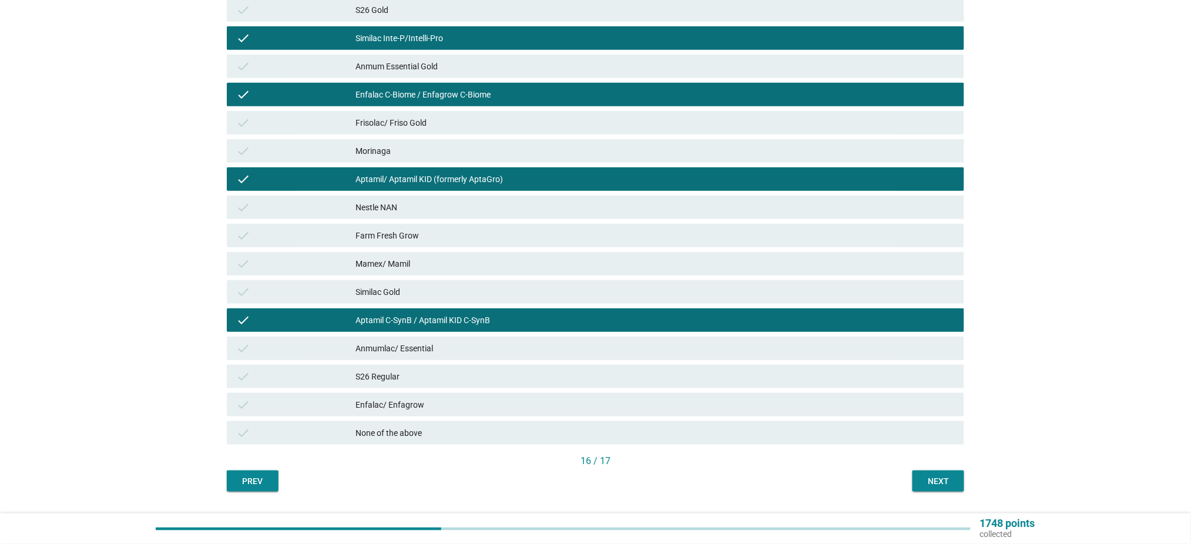
click at [922, 489] on div "English arrow_drop_down Which of these brands do you think…? Please select all …" at bounding box center [595, 154] width 756 height 693
click at [936, 488] on button "Next" at bounding box center [939, 481] width 52 height 21
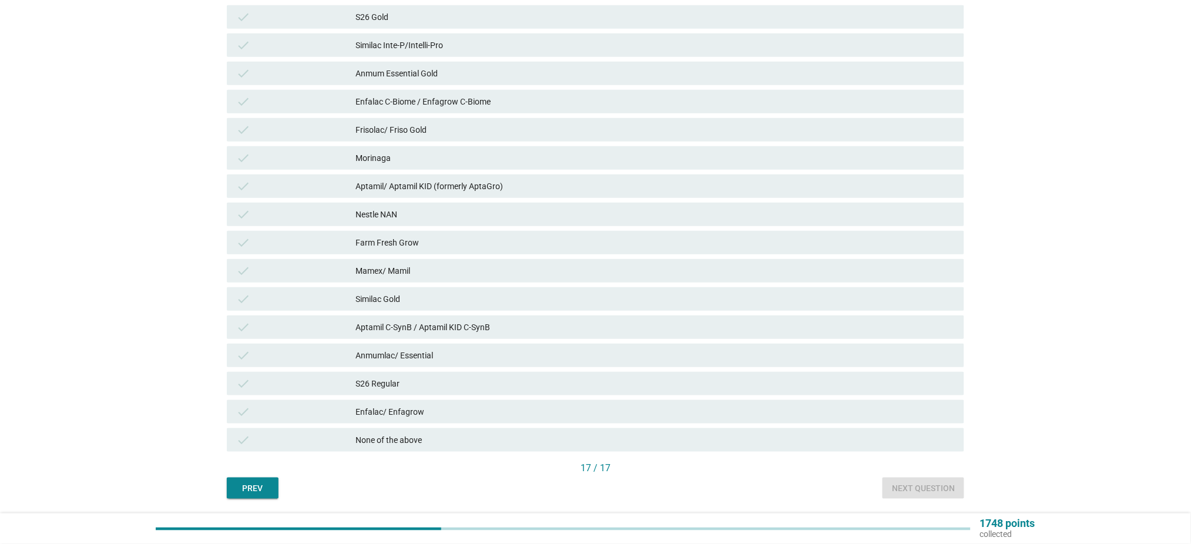
scroll to position [266, 0]
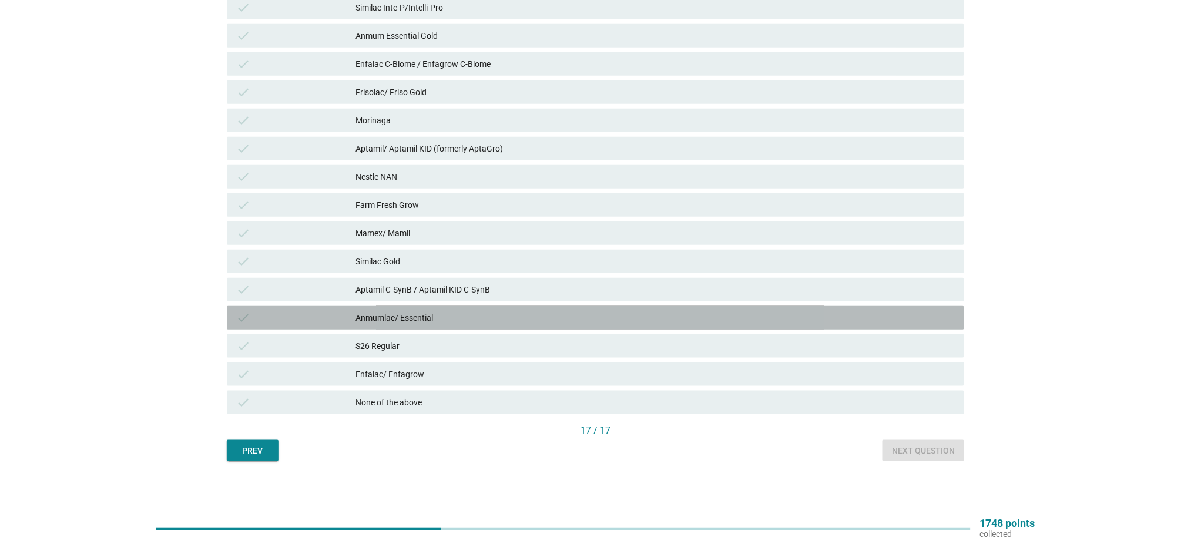
click at [244, 311] on icon "check" at bounding box center [243, 318] width 14 height 14
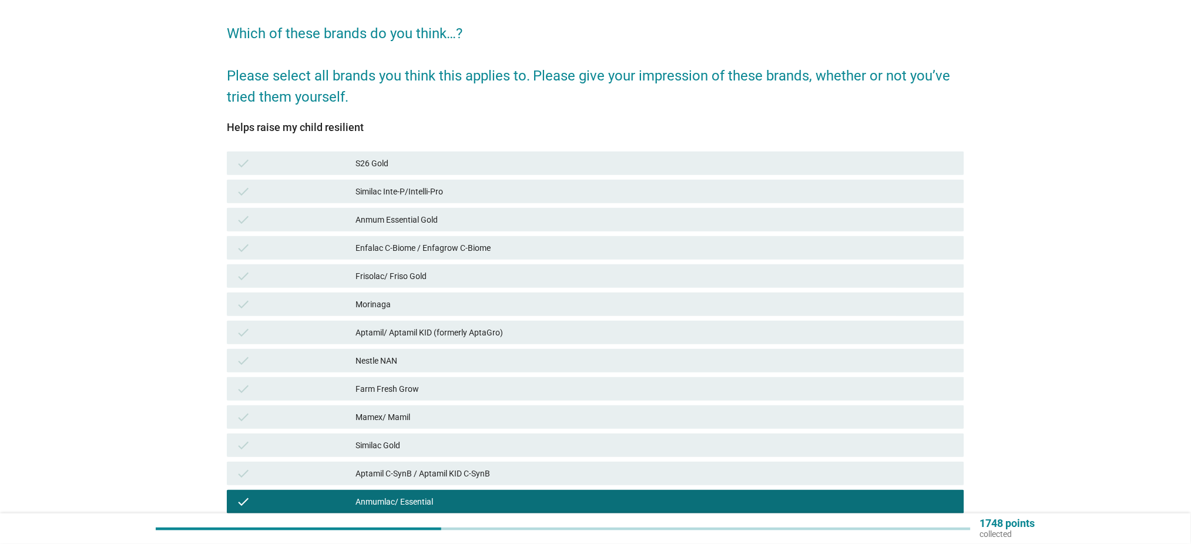
scroll to position [109, 0]
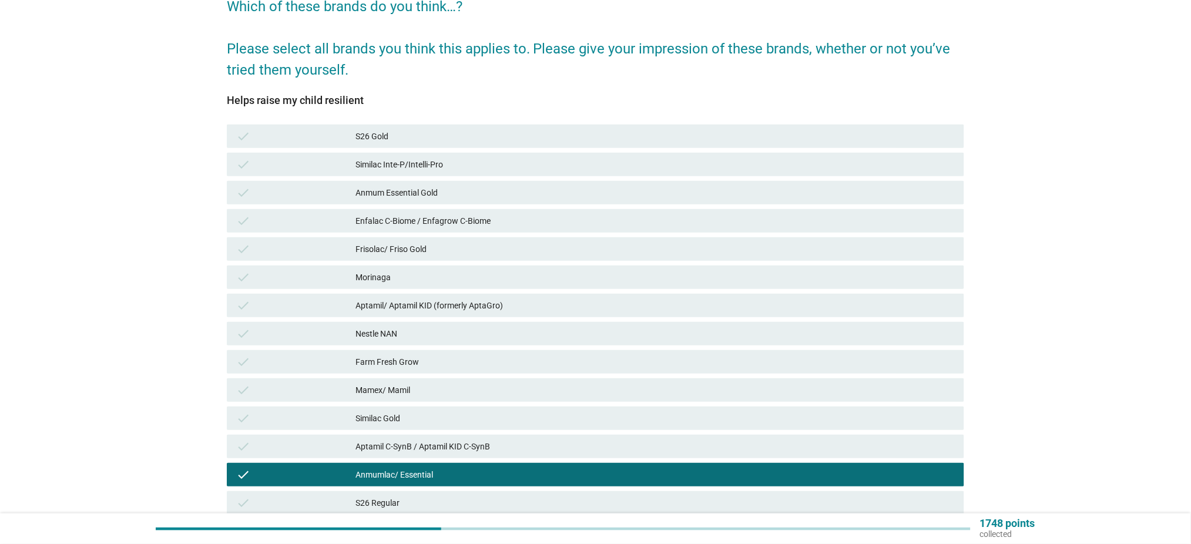
click at [433, 187] on div "Anmum Essential Gold" at bounding box center [655, 193] width 599 height 14
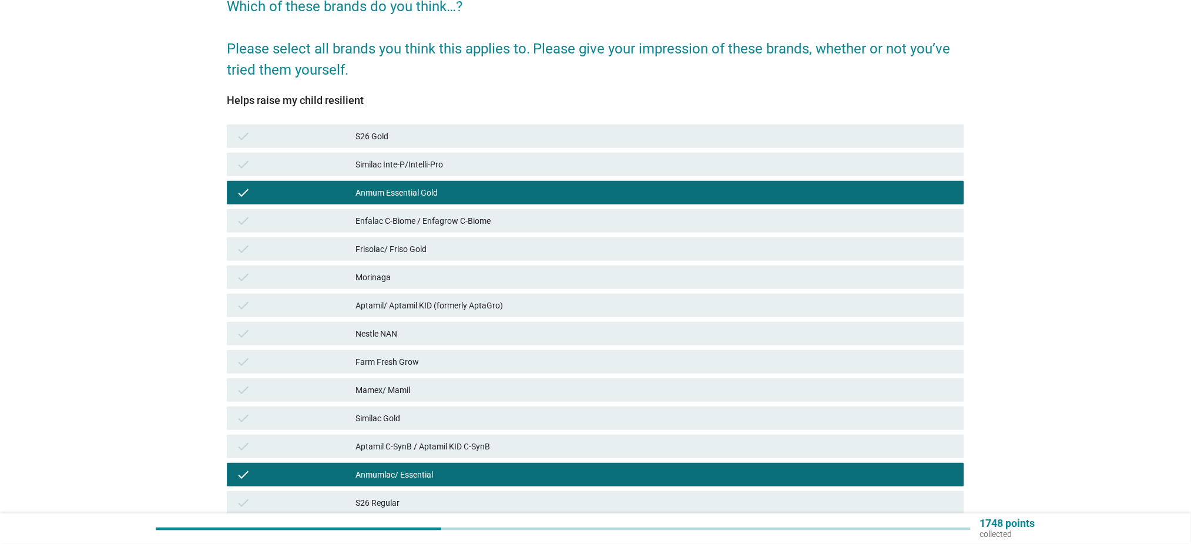
click at [445, 131] on div "S26 Gold" at bounding box center [655, 136] width 599 height 14
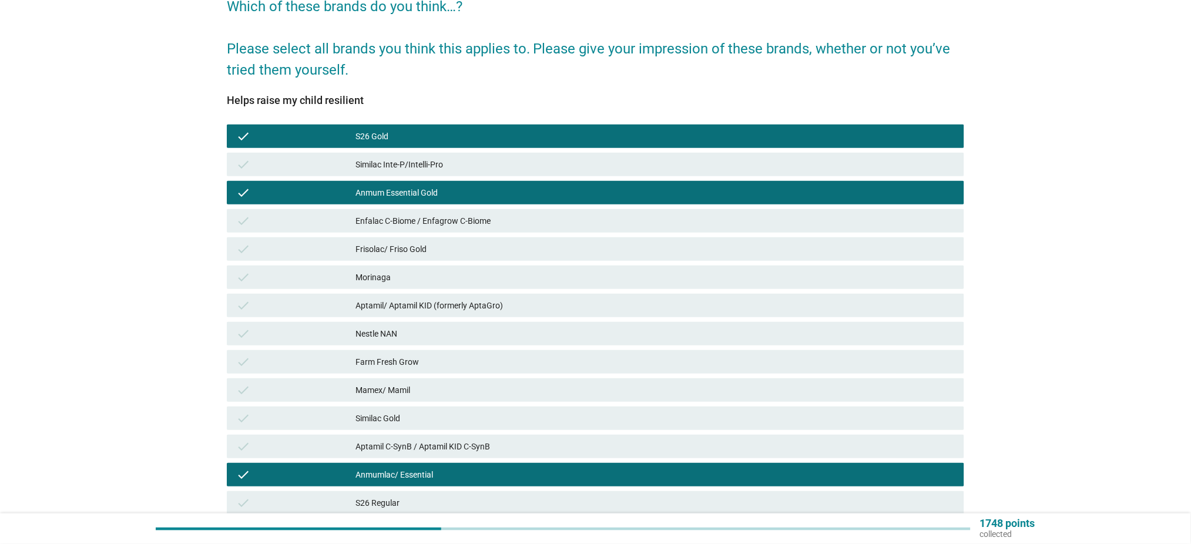
click at [441, 179] on div "check Anmum Essential Gold" at bounding box center [596, 193] width 742 height 28
click at [444, 207] on div "check Enfalac C-Biome / Enfagrow C-Biome" at bounding box center [596, 221] width 742 height 28
click at [441, 226] on div "Enfalac C-Biome / Enfagrow C-Biome" at bounding box center [655, 221] width 599 height 14
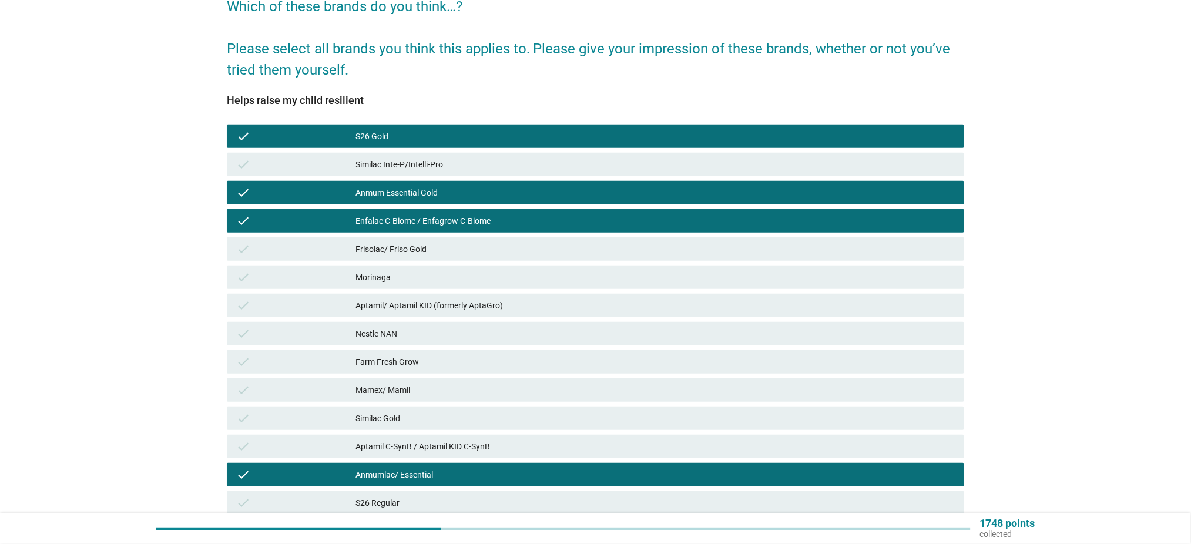
click at [470, 158] on div "Similac Inte-P/Intelli-Pro" at bounding box center [655, 165] width 599 height 14
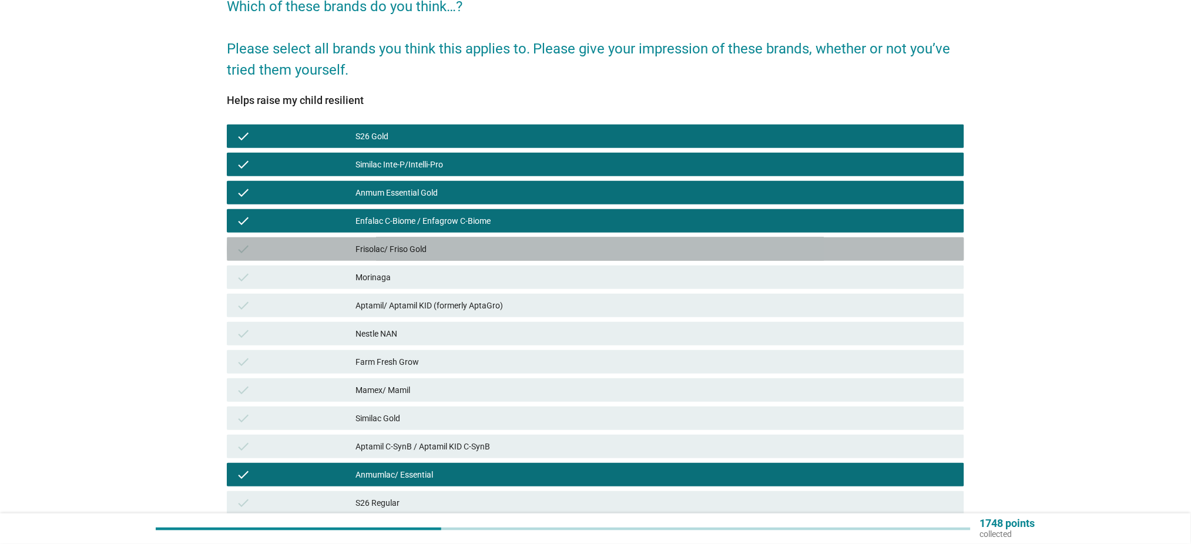
drag, startPoint x: 450, startPoint y: 249, endPoint x: 525, endPoint y: 280, distance: 81.4
click at [451, 249] on div "Frisolac/ Friso Gold" at bounding box center [655, 249] width 599 height 14
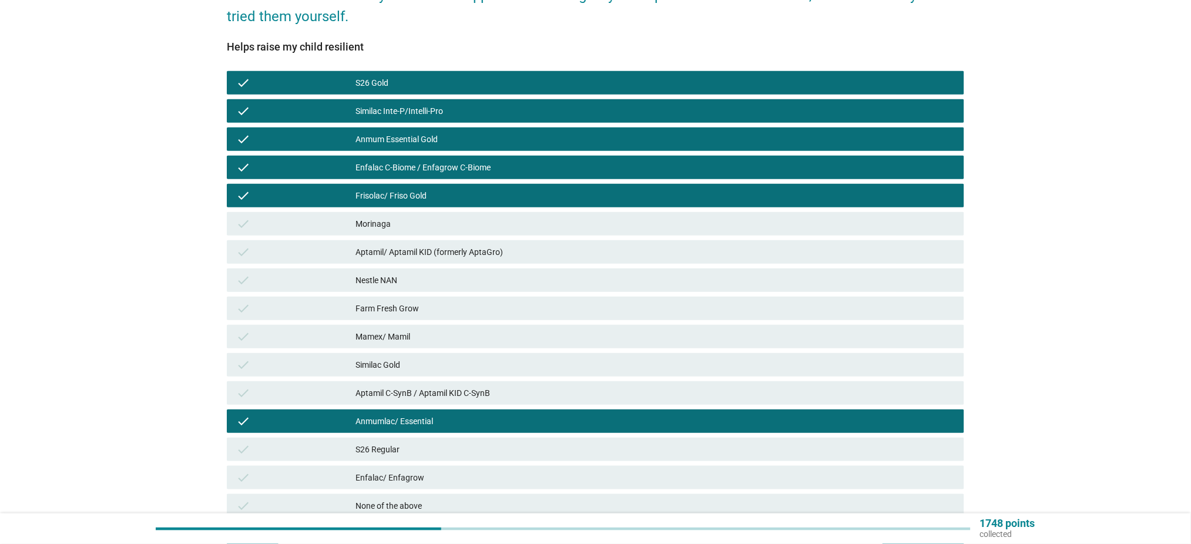
scroll to position [266, 0]
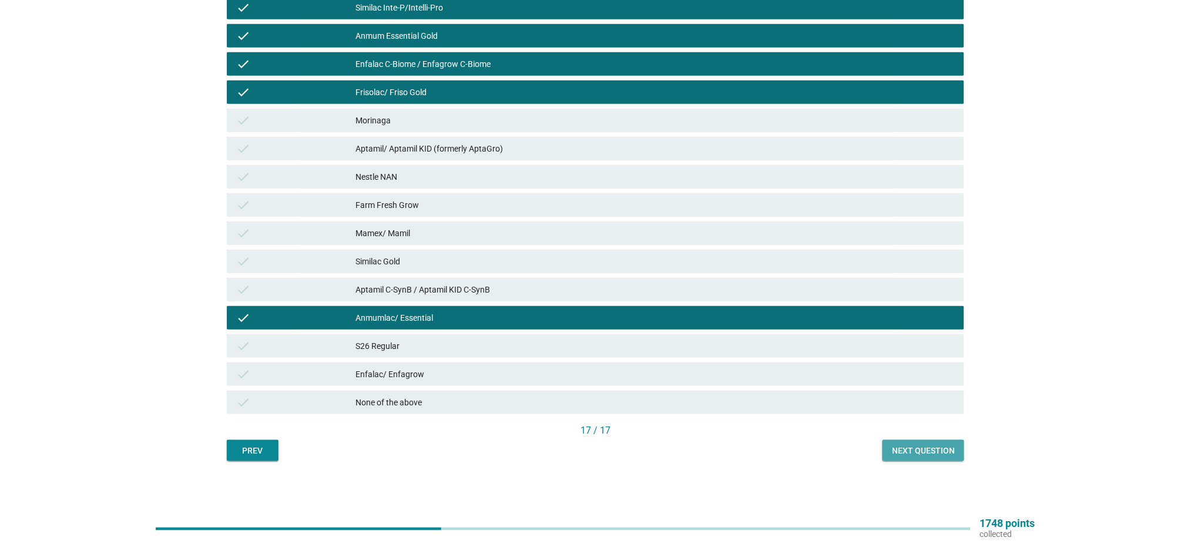
click at [939, 449] on div "Next question" at bounding box center [923, 451] width 63 height 12
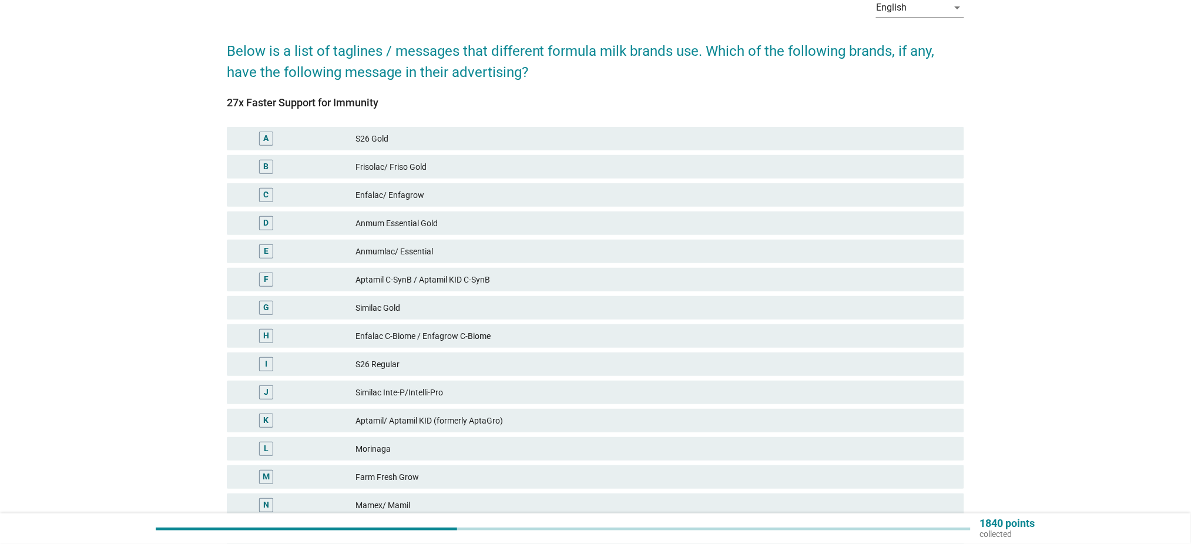
scroll to position [78, 0]
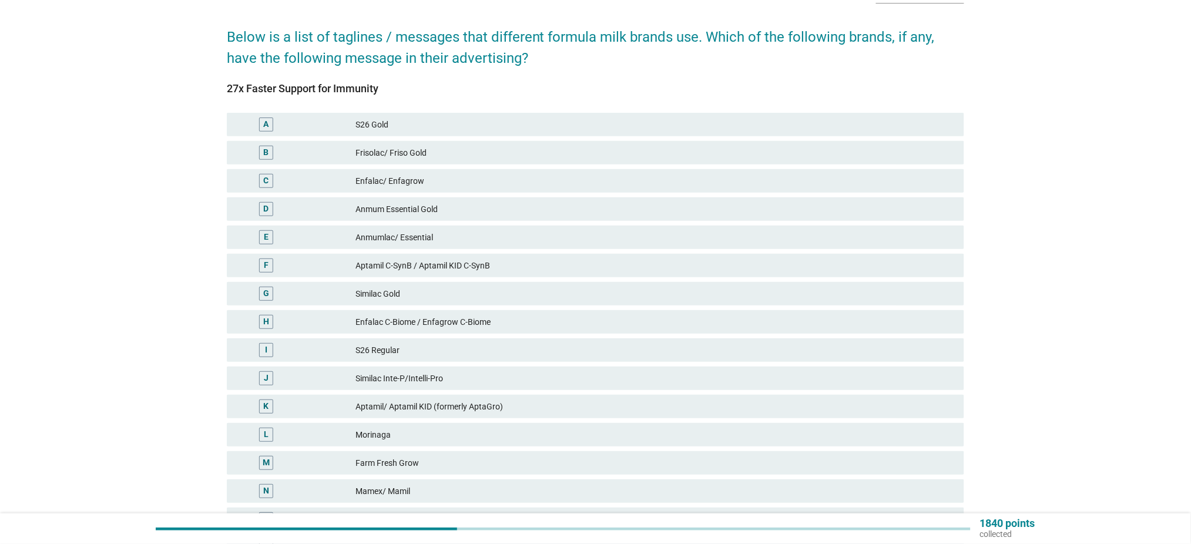
drag, startPoint x: 241, startPoint y: 34, endPoint x: 634, endPoint y: 70, distance: 394.2
click at [634, 70] on form "Below is a list of taglines / messages that different formula milk brands use. …" at bounding box center [596, 311] width 738 height 592
drag, startPoint x: 634, startPoint y: 70, endPoint x: 625, endPoint y: 74, distance: 9.2
click at [634, 71] on div "27x Faster Support for Immunity A S26 Gold B Frisolac/ Friso Gold C Enfalac/ En…" at bounding box center [596, 319] width 738 height 500
click at [448, 50] on h2 "Below is a list of taglines / messages that different formula milk brands use. …" at bounding box center [596, 42] width 738 height 54
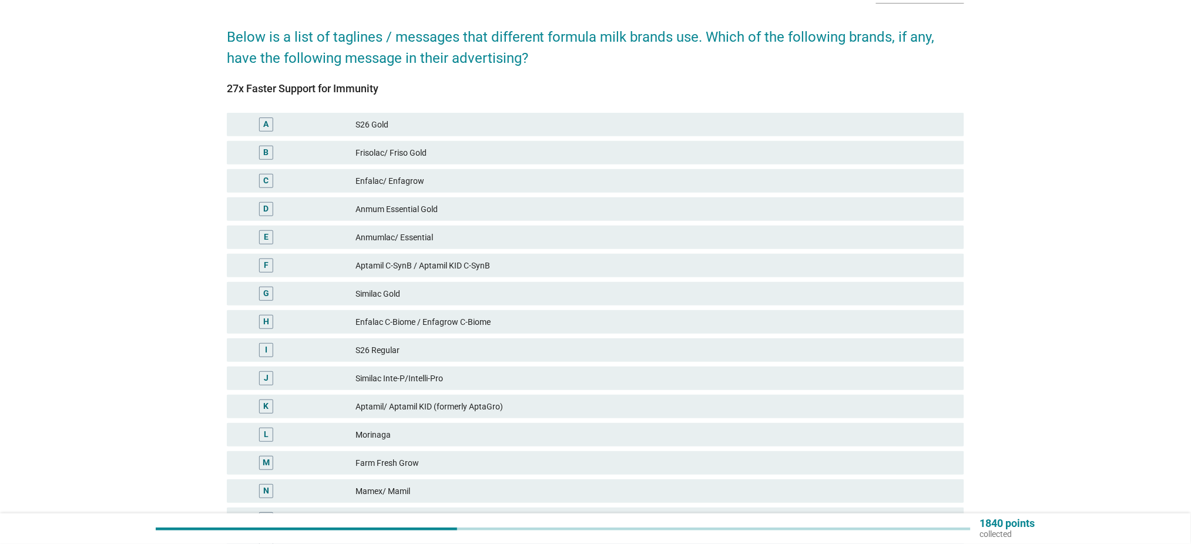
click at [440, 329] on div "H Enfalac C-Biome / Enfagrow C-Biome" at bounding box center [596, 322] width 738 height 24
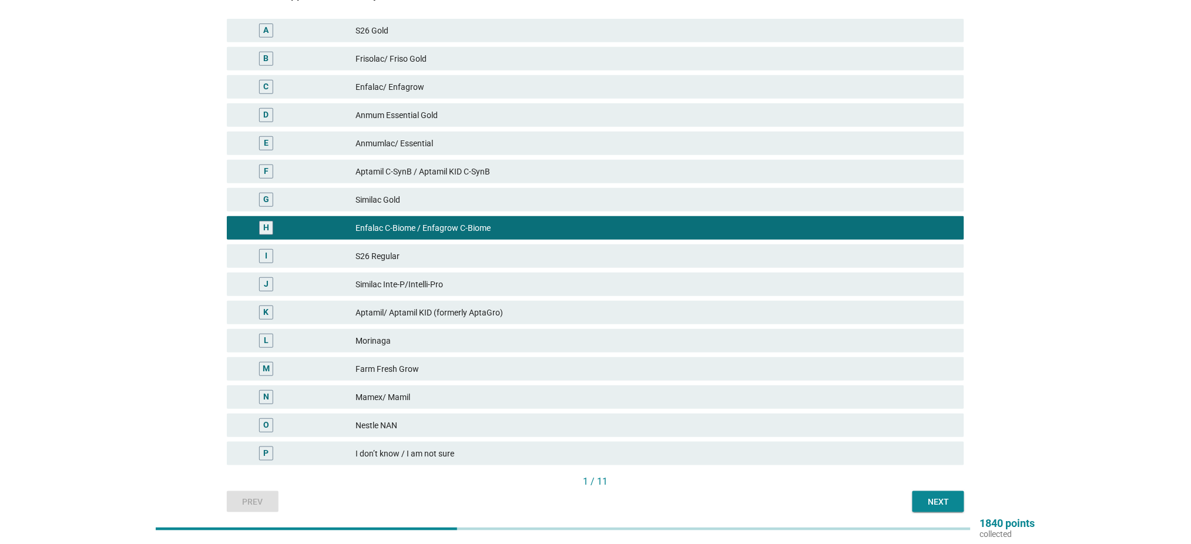
scroll to position [145, 0]
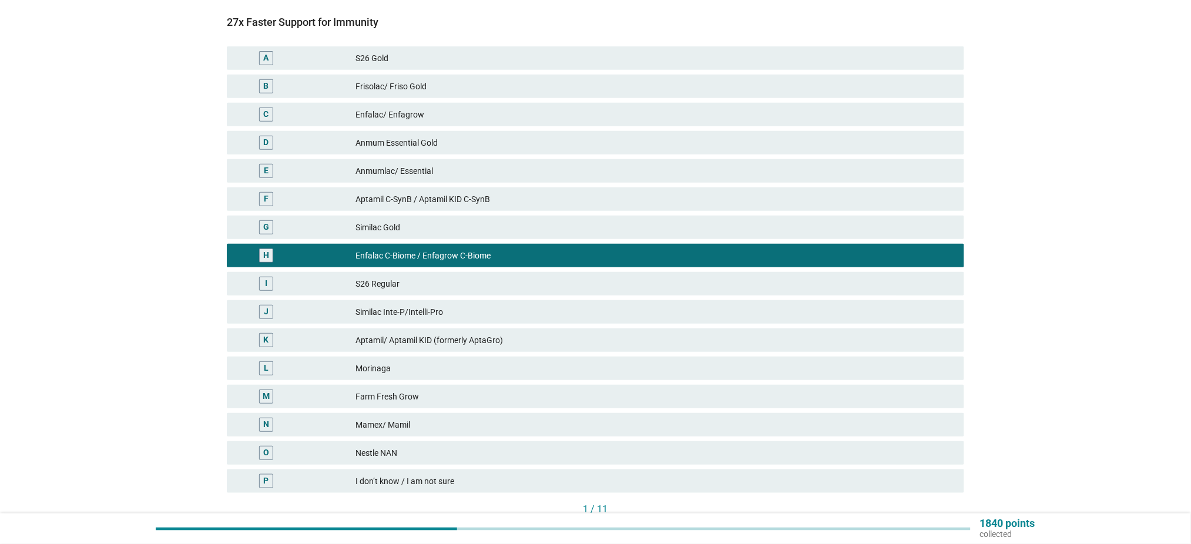
click at [510, 251] on div "Enfalac C-Biome / Enfagrow C-Biome" at bounding box center [655, 256] width 599 height 14
click at [497, 193] on div "Aptamil C-SynB / Aptamil KID C-SynB" at bounding box center [655, 199] width 599 height 14
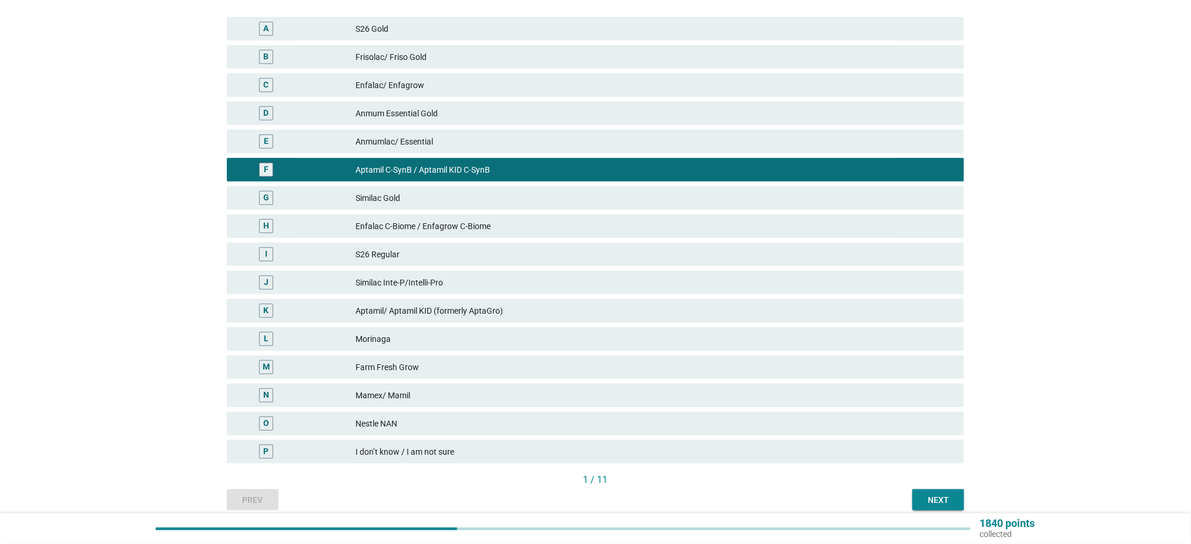
scroll to position [223, 0]
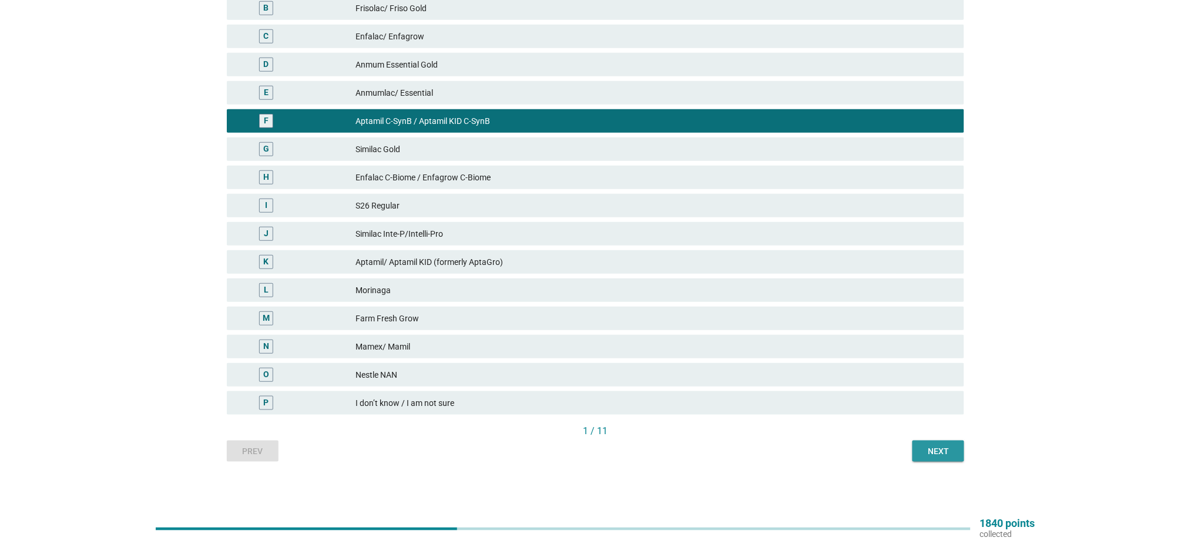
click at [936, 450] on div "Next" at bounding box center [938, 451] width 33 height 12
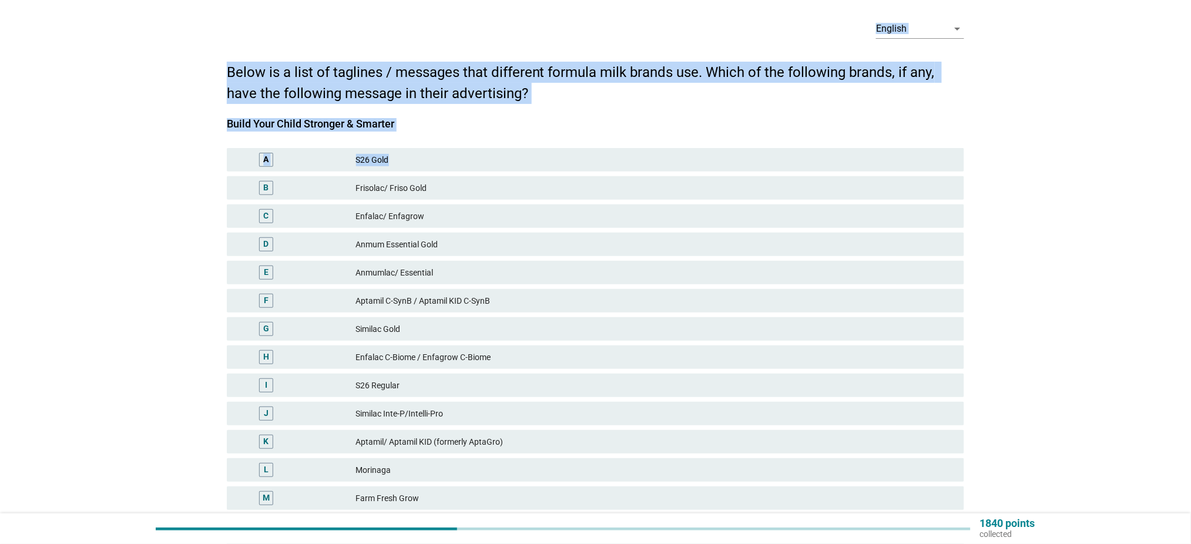
scroll to position [0, 0]
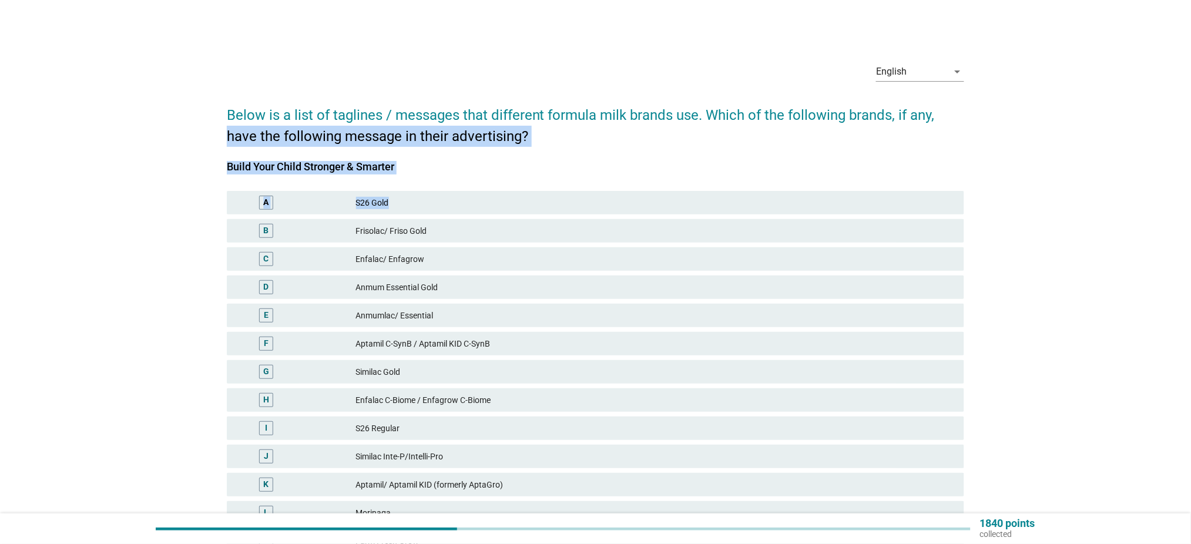
drag, startPoint x: 406, startPoint y: 19, endPoint x: 223, endPoint y: 159, distance: 230.2
click at [215, 145] on div "English arrow_drop_down Below is a list of taglines / messages that different f…" at bounding box center [595, 368] width 1135 height 651
click at [223, 162] on div "English arrow_drop_down Below is a list of taglines / messages that different f…" at bounding box center [595, 368] width 756 height 651
drag, startPoint x: 220, startPoint y: 158, endPoint x: 395, endPoint y: 163, distance: 174.6
click at [398, 159] on div "English arrow_drop_down Below is a list of taglines / messages that different f…" at bounding box center [595, 368] width 756 height 651
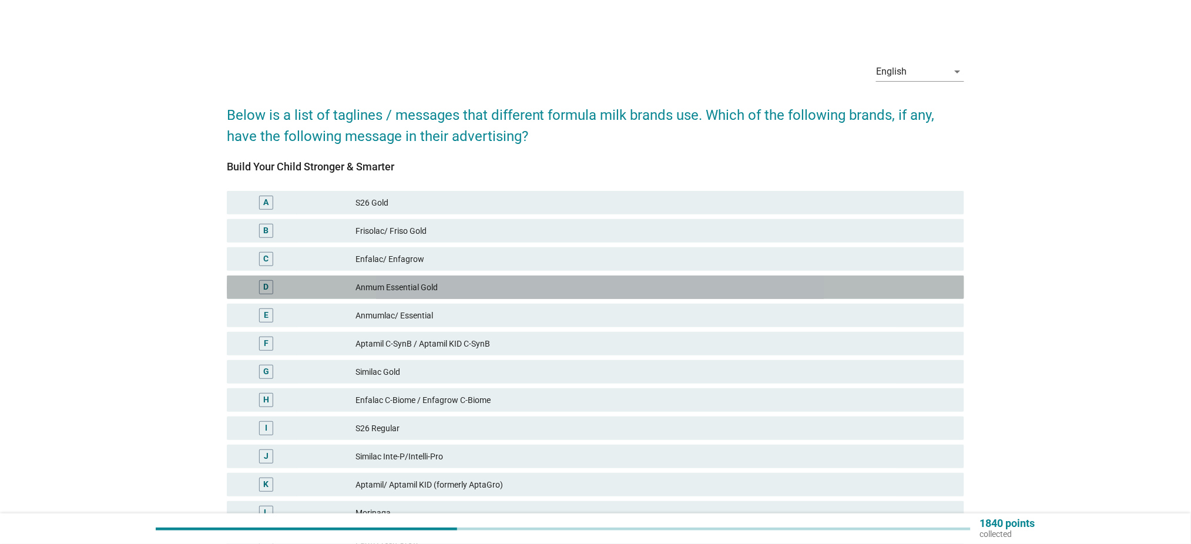
click at [484, 285] on div "Anmum Essential Gold" at bounding box center [655, 287] width 599 height 14
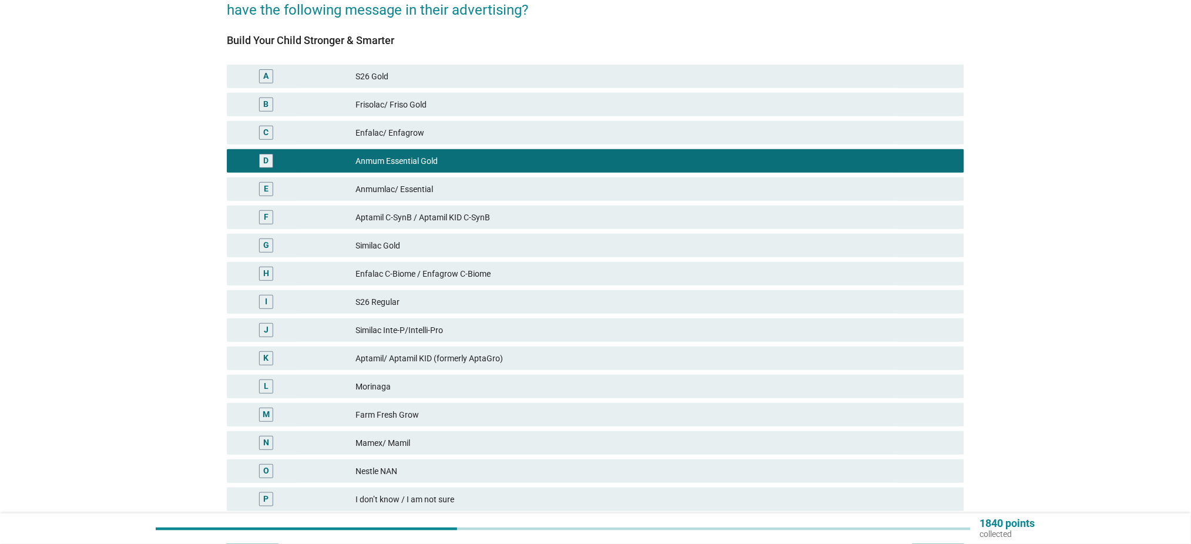
scroll to position [223, 0]
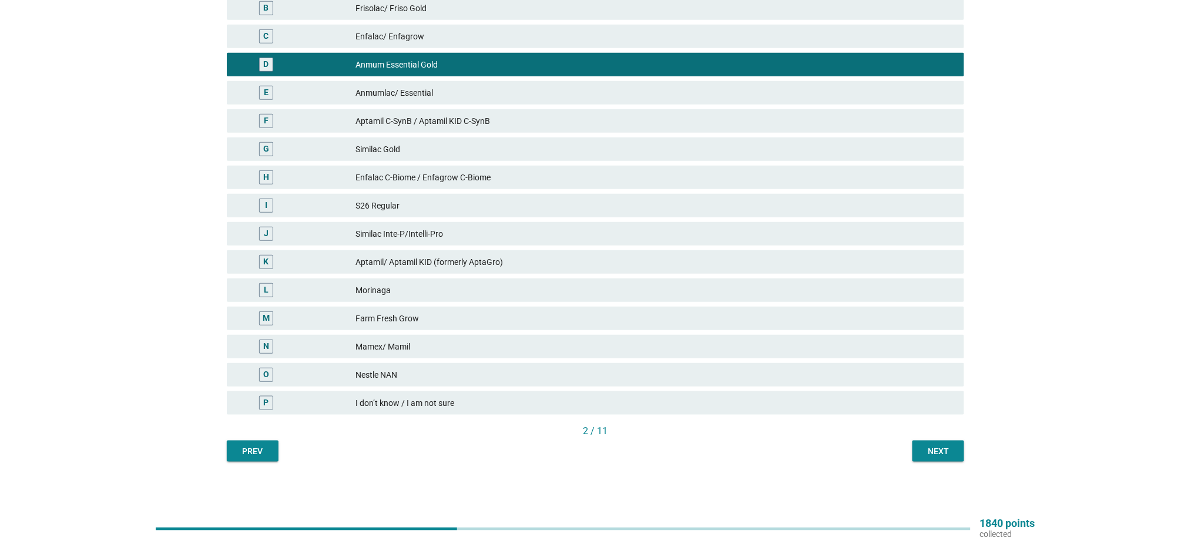
click at [943, 463] on div "English arrow_drop_down Below is a list of taglines / messages that different f…" at bounding box center [595, 146] width 756 height 651
click at [942, 458] on button "Next" at bounding box center [939, 451] width 52 height 21
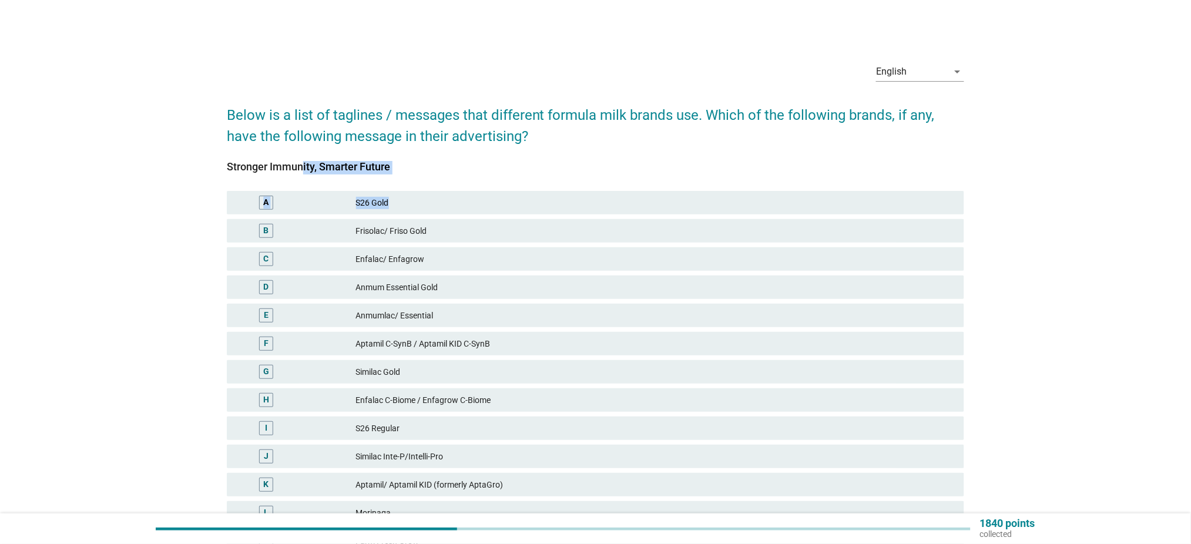
drag, startPoint x: 392, startPoint y: 176, endPoint x: 242, endPoint y: 154, distance: 151.5
click at [242, 154] on div "Stronger Immunity, Smarter Future A S26 Gold B Frisolac/ Friso Gold C Enfalac/ …" at bounding box center [596, 397] width 738 height 500
drag, startPoint x: 219, startPoint y: 163, endPoint x: 387, endPoint y: 172, distance: 168.9
click at [388, 172] on div "English arrow_drop_down Below is a list of taglines / messages that different f…" at bounding box center [595, 368] width 756 height 651
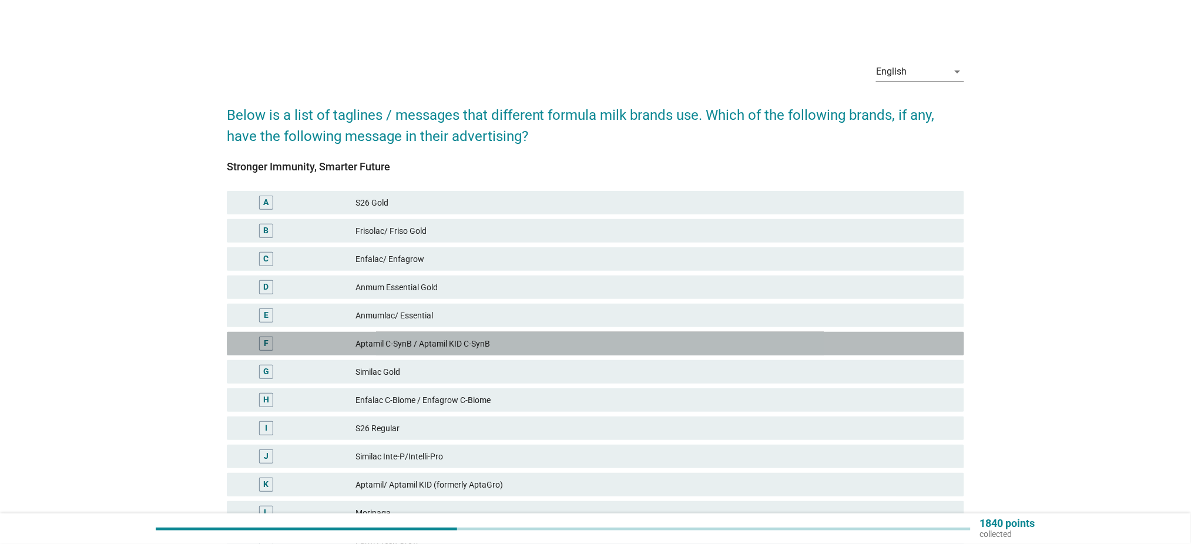
click at [433, 332] on div "F Aptamil C-SynB / Aptamil KID C-SynB" at bounding box center [596, 344] width 738 height 24
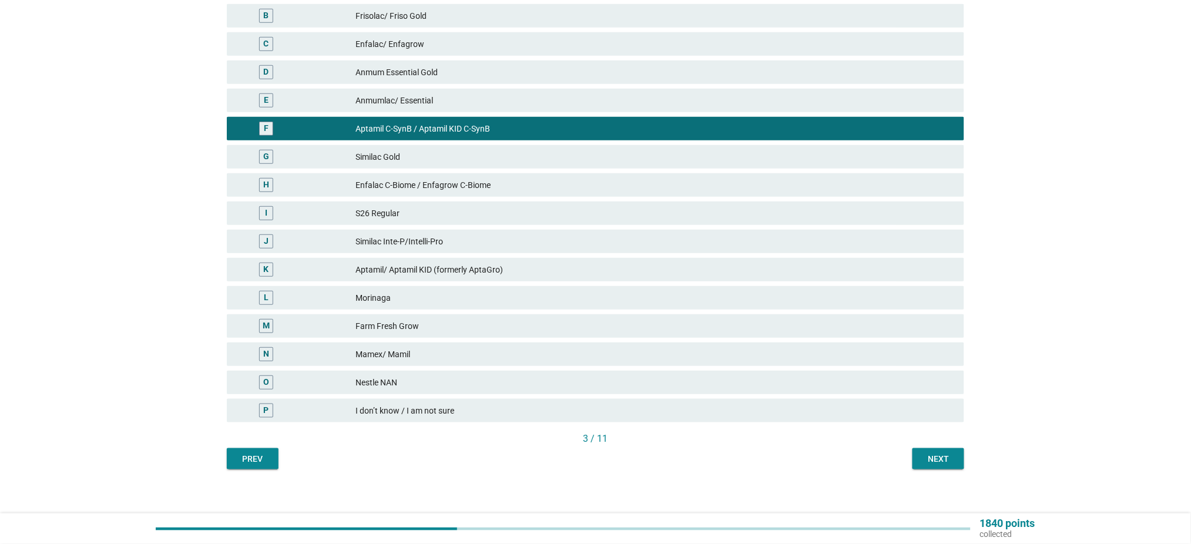
scroll to position [223, 0]
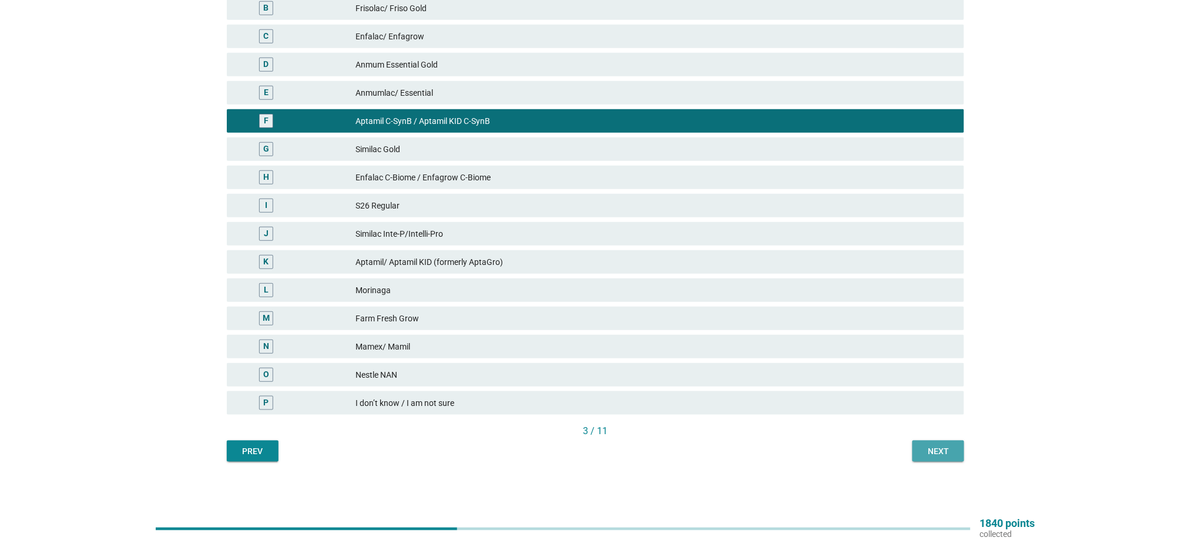
click at [944, 456] on div "Next" at bounding box center [938, 451] width 33 height 12
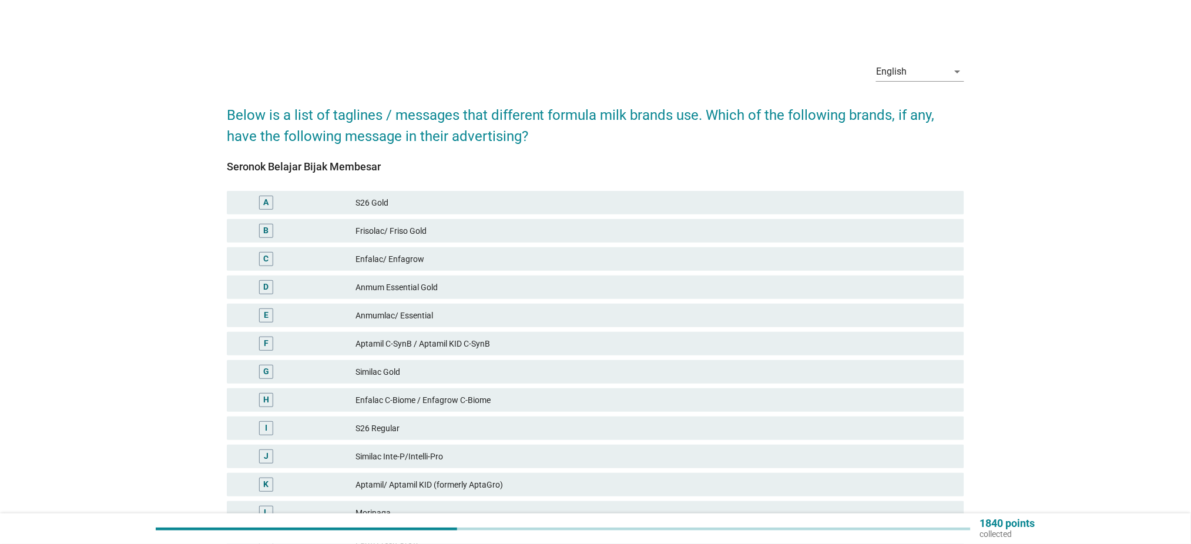
drag, startPoint x: 384, startPoint y: 169, endPoint x: 229, endPoint y: 170, distance: 155.2
click at [227, 170] on div "Seronok Belajar Bijak Membesar" at bounding box center [596, 167] width 738 height 16
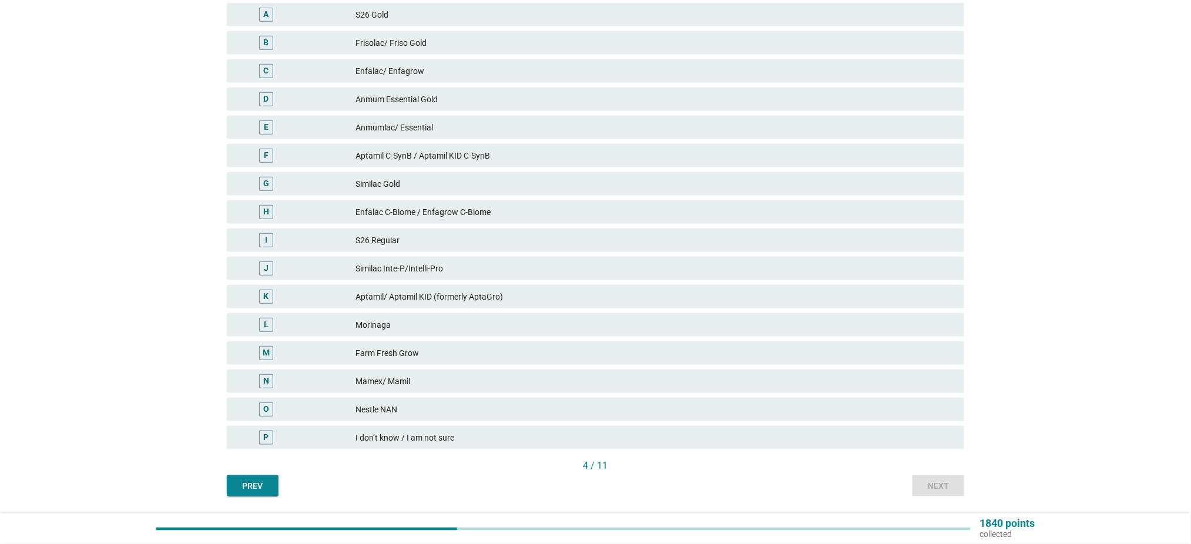
scroll to position [223, 0]
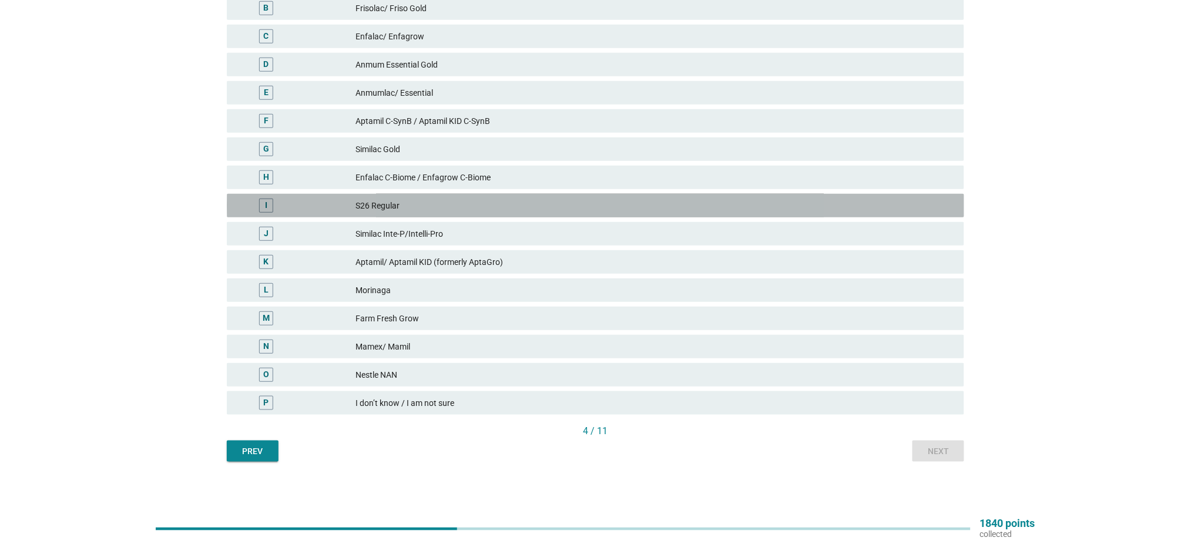
click at [473, 205] on div "S26 Regular" at bounding box center [655, 206] width 599 height 14
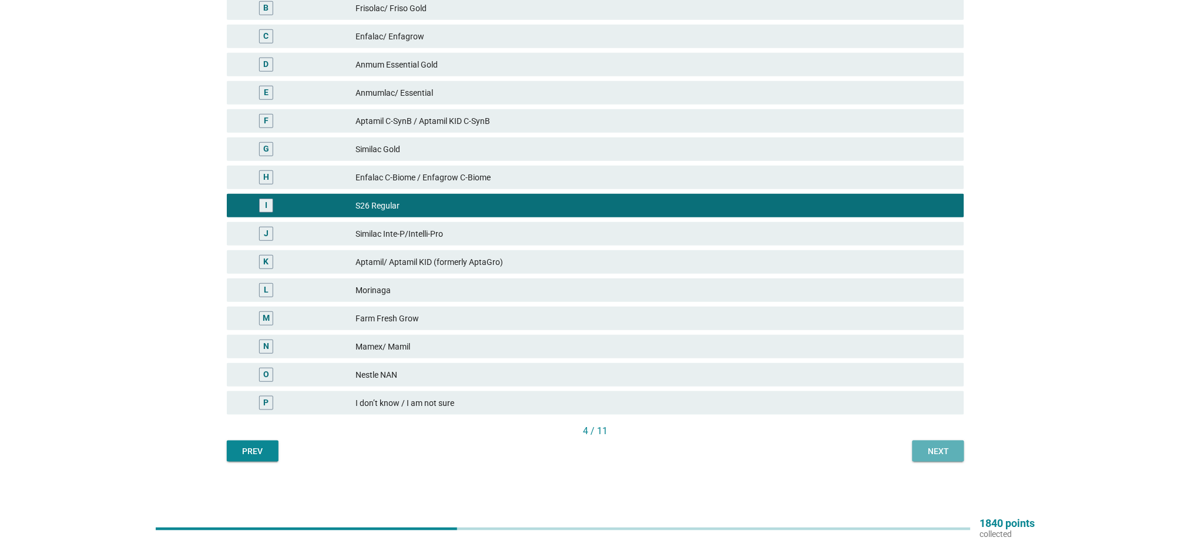
drag, startPoint x: 928, startPoint y: 455, endPoint x: 932, endPoint y: 439, distance: 16.8
click at [927, 455] on div "Next" at bounding box center [938, 451] width 33 height 12
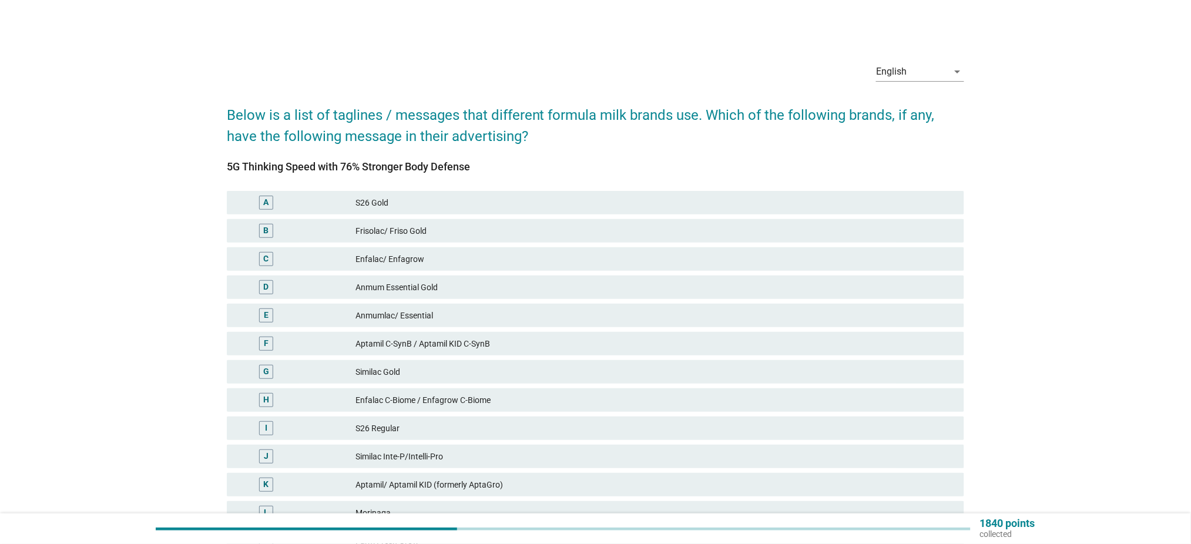
drag, startPoint x: 493, startPoint y: 159, endPoint x: 209, endPoint y: 150, distance: 284.0
click at [209, 150] on div "English arrow_drop_down Below is a list of taglines / messages that different f…" at bounding box center [595, 368] width 1135 height 651
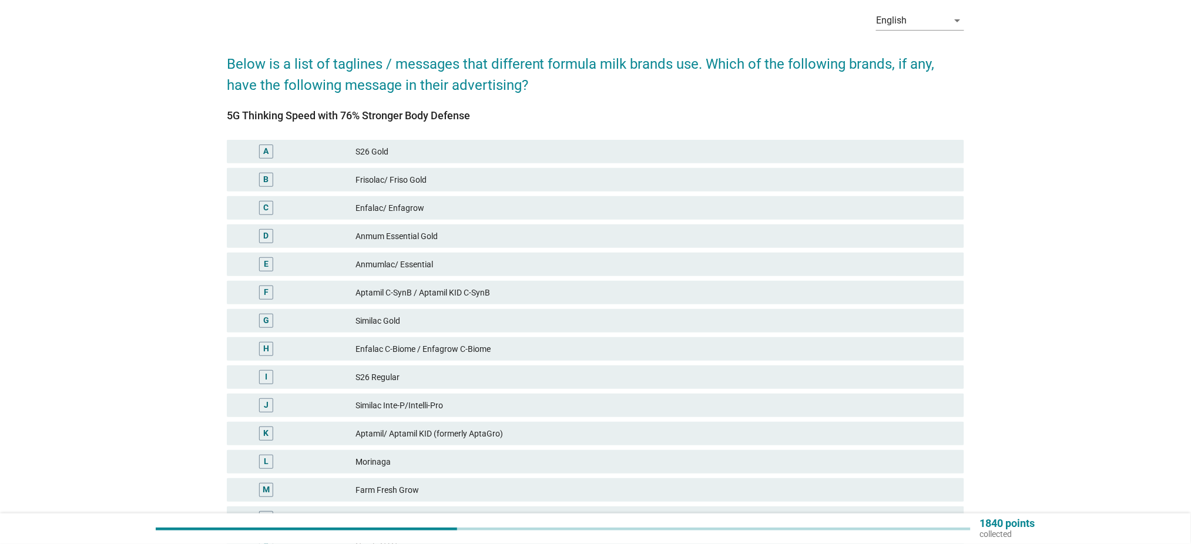
scroll to position [78, 0]
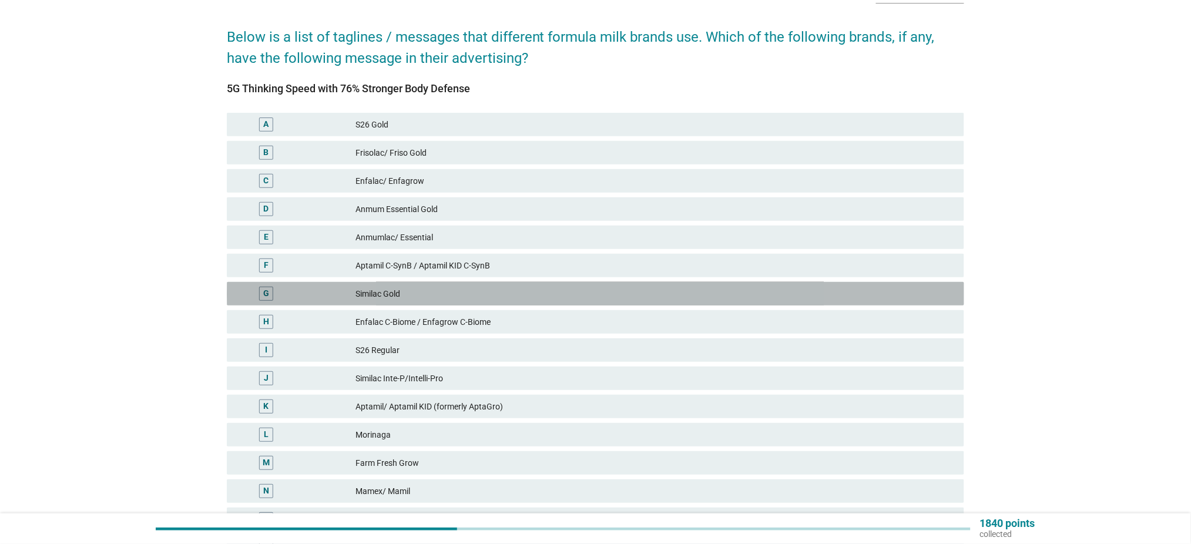
click at [458, 293] on div "Similac Gold" at bounding box center [655, 294] width 599 height 14
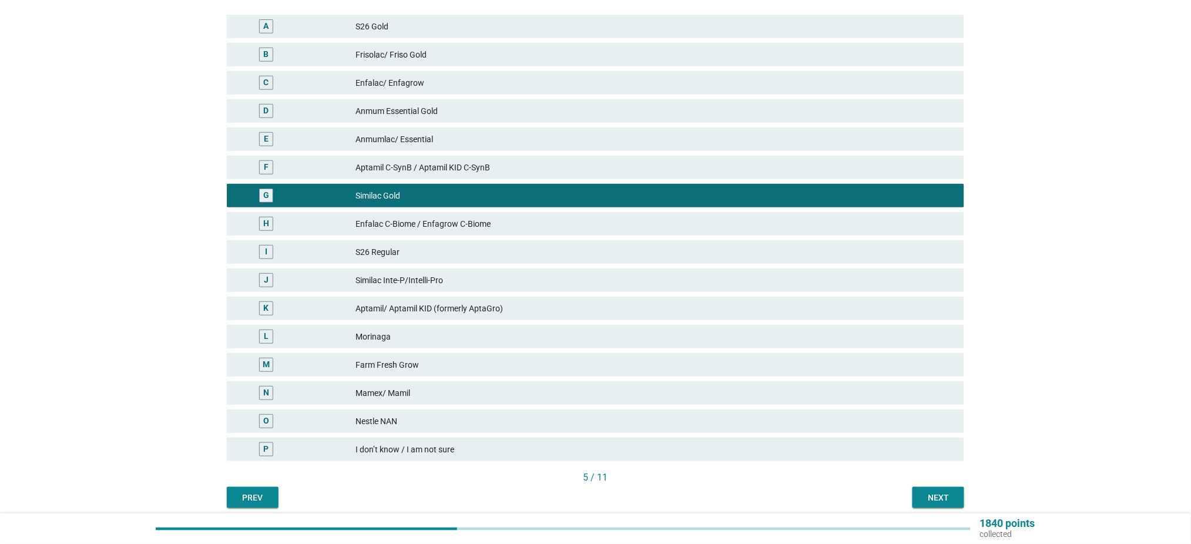
scroll to position [223, 0]
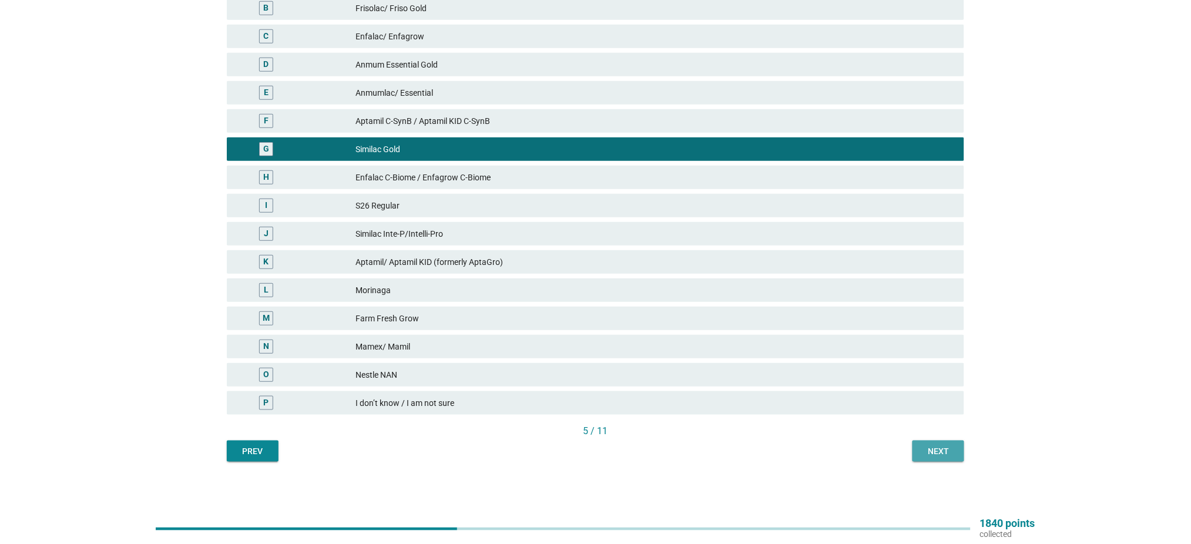
click at [947, 452] on div "Next" at bounding box center [938, 451] width 33 height 12
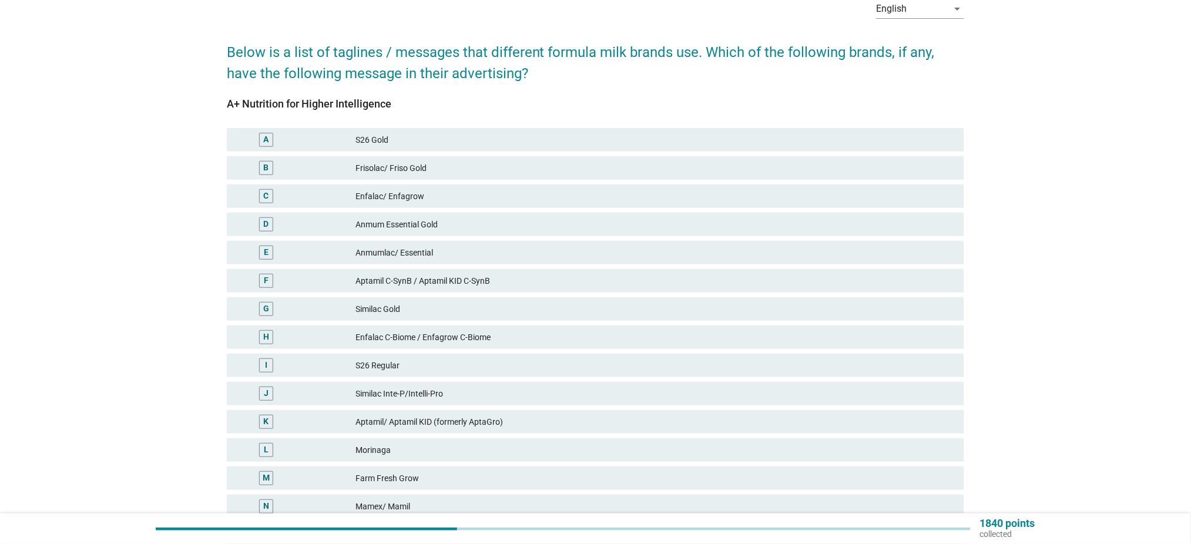
scroll to position [78, 0]
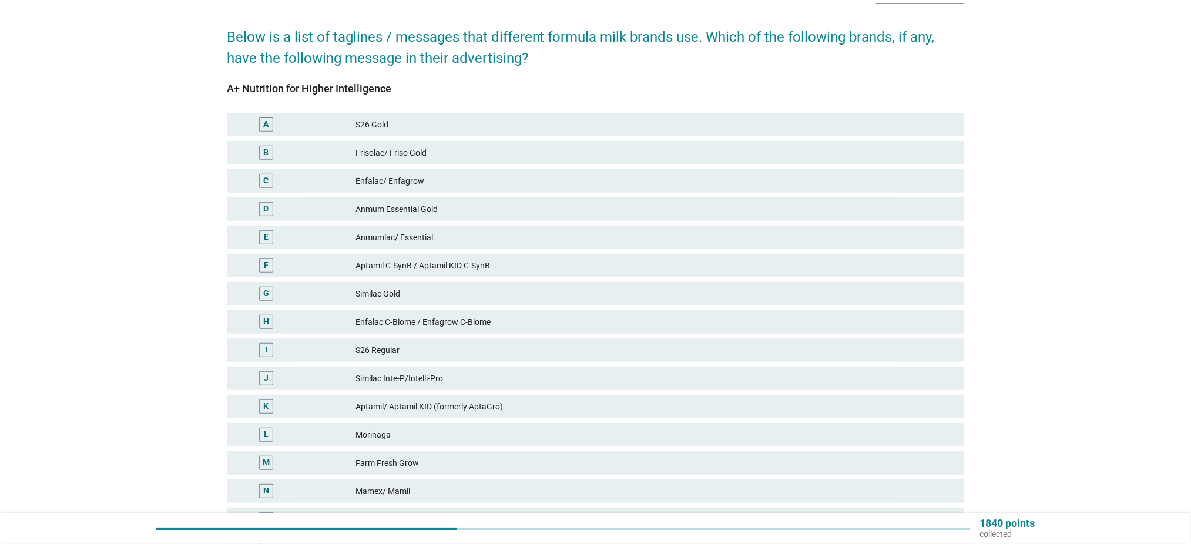
drag, startPoint x: 384, startPoint y: 82, endPoint x: 230, endPoint y: 84, distance: 154.0
click at [228, 83] on div "A+ Nutrition for Higher Intelligence" at bounding box center [596, 89] width 738 height 16
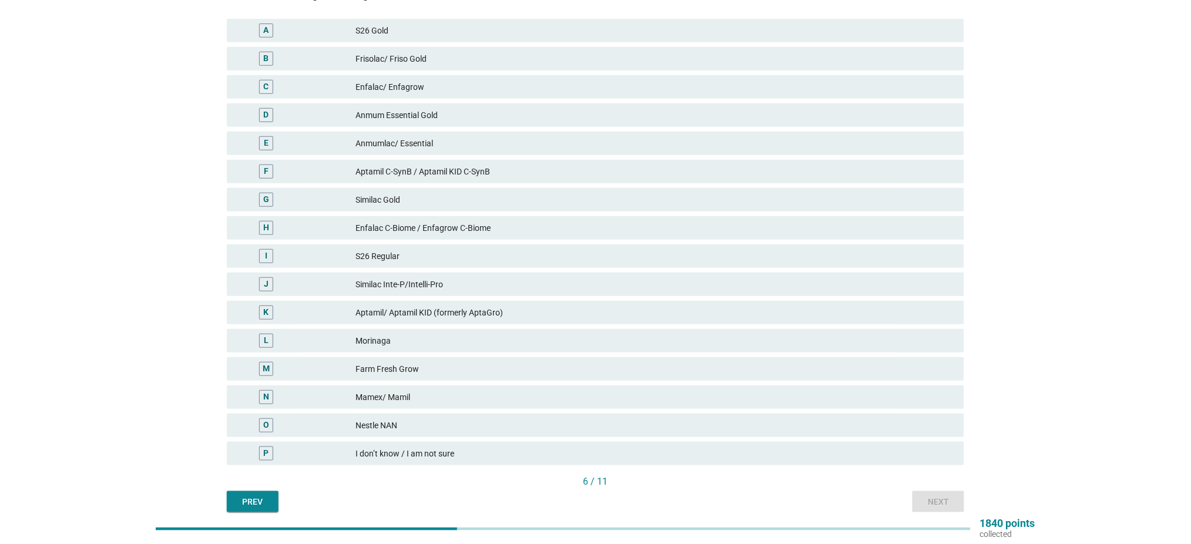
scroll to position [145, 0]
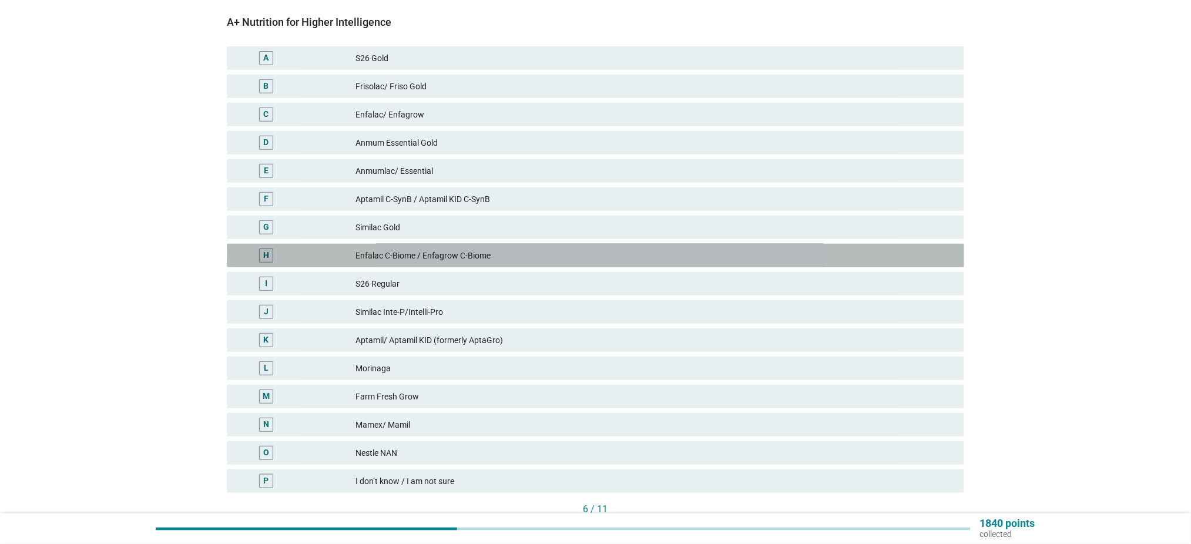
click at [484, 250] on div "Enfalac C-Biome / Enfagrow C-Biome" at bounding box center [655, 256] width 599 height 14
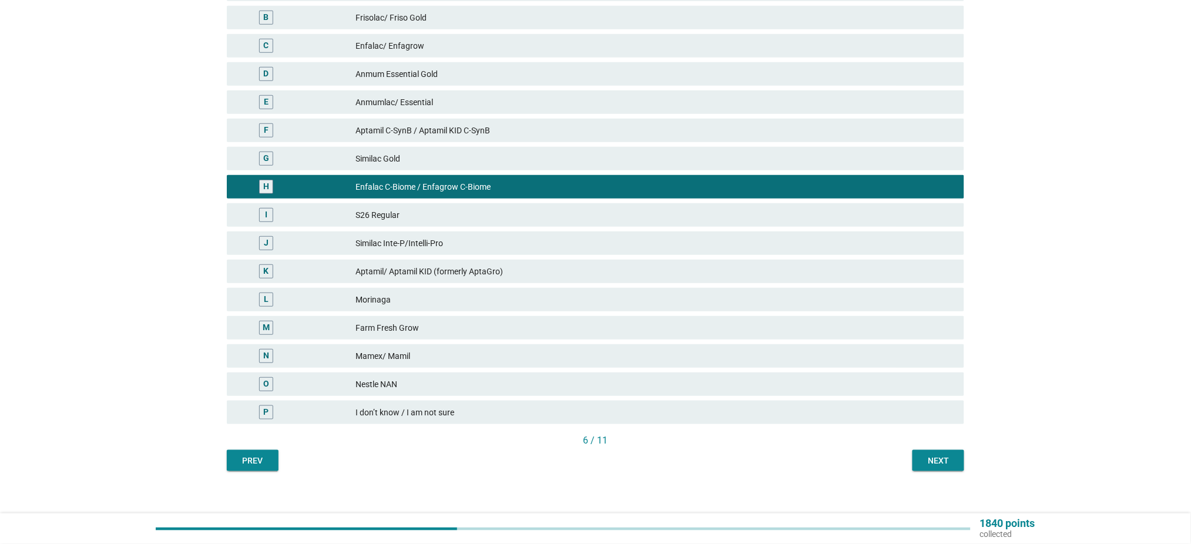
scroll to position [223, 0]
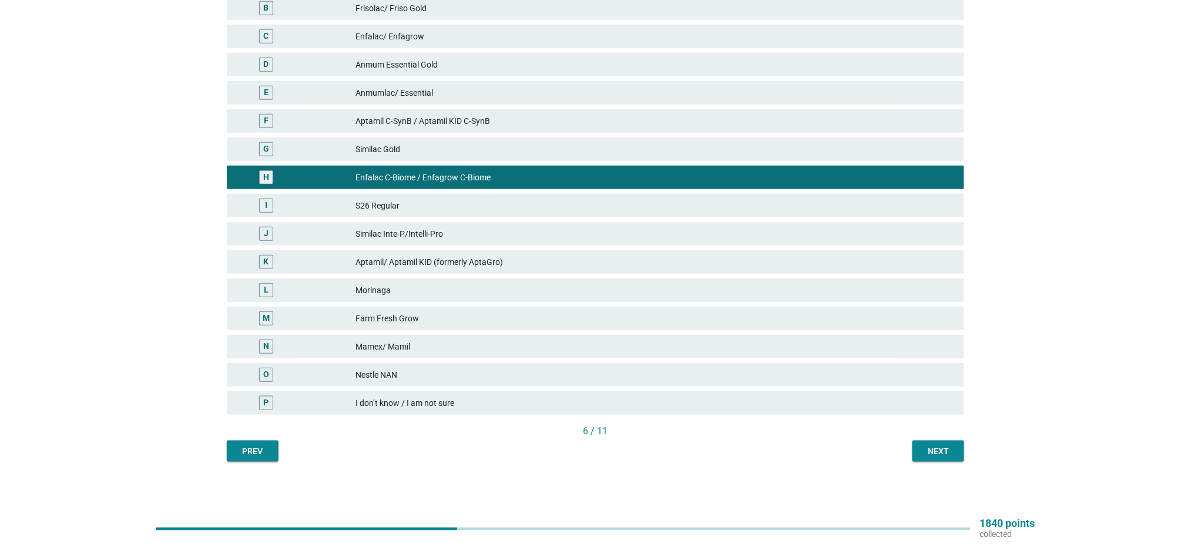
click at [520, 37] on div "Enfalac/ Enfagrow" at bounding box center [655, 36] width 599 height 14
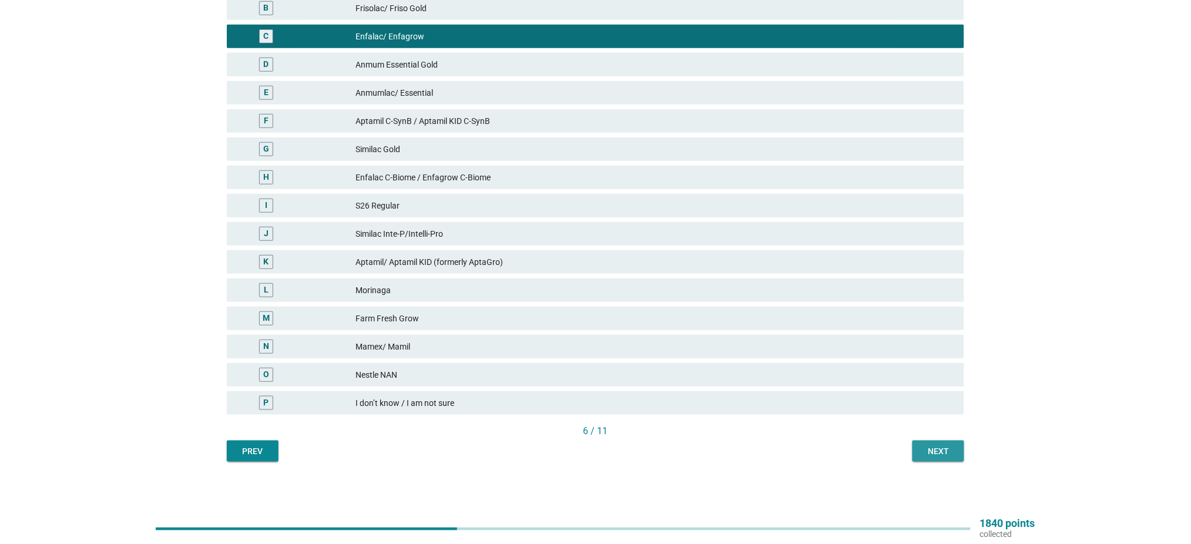
drag, startPoint x: 946, startPoint y: 457, endPoint x: 943, endPoint y: 451, distance: 6.3
click at [943, 454] on div "Next" at bounding box center [938, 451] width 33 height 12
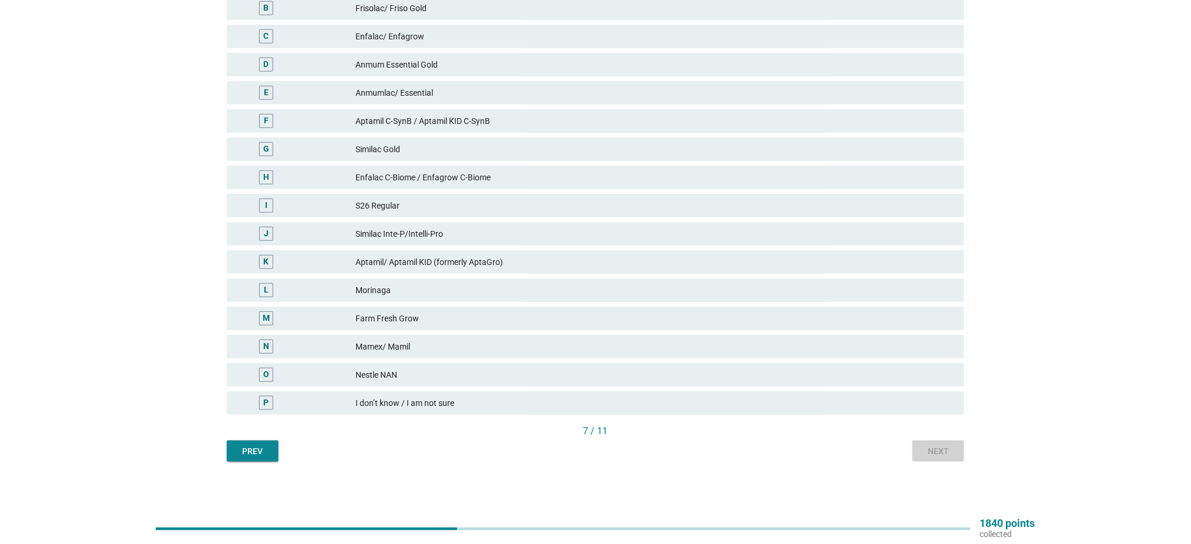
scroll to position [0, 0]
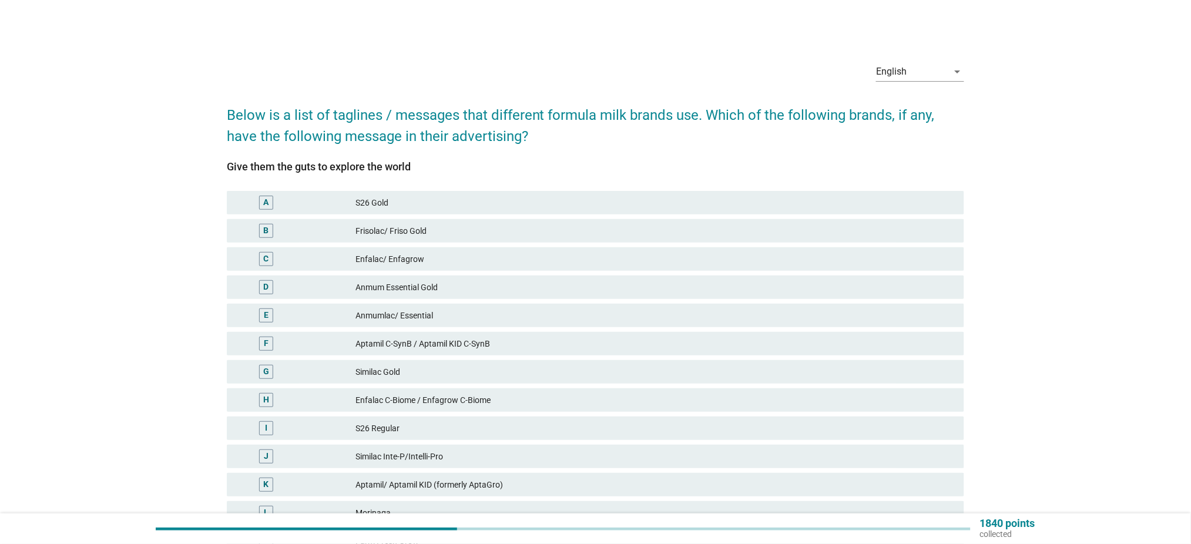
drag, startPoint x: 445, startPoint y: 159, endPoint x: 218, endPoint y: 163, distance: 227.5
click at [218, 163] on div "English arrow_drop_down Below is a list of taglines / messages that different f…" at bounding box center [595, 368] width 756 height 651
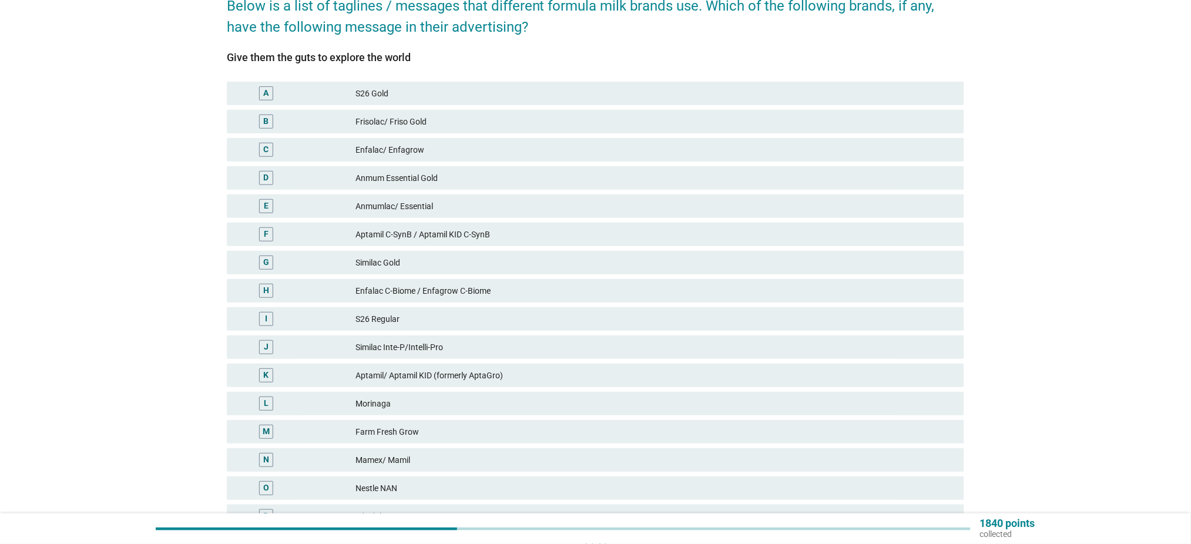
scroll to position [156, 0]
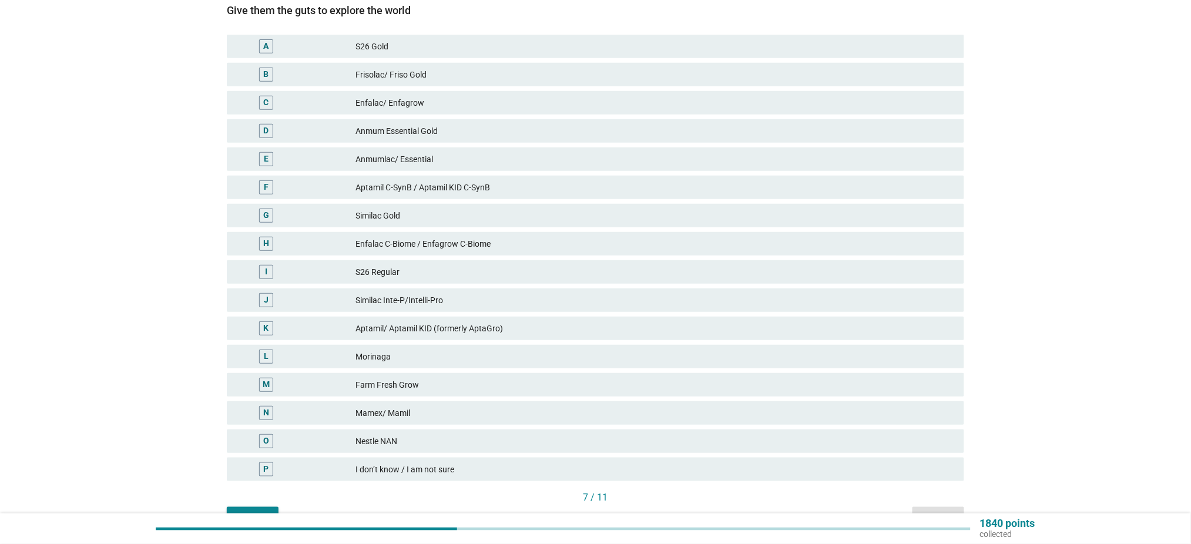
click at [486, 78] on div "Frisolac/ Friso Gold" at bounding box center [655, 75] width 599 height 14
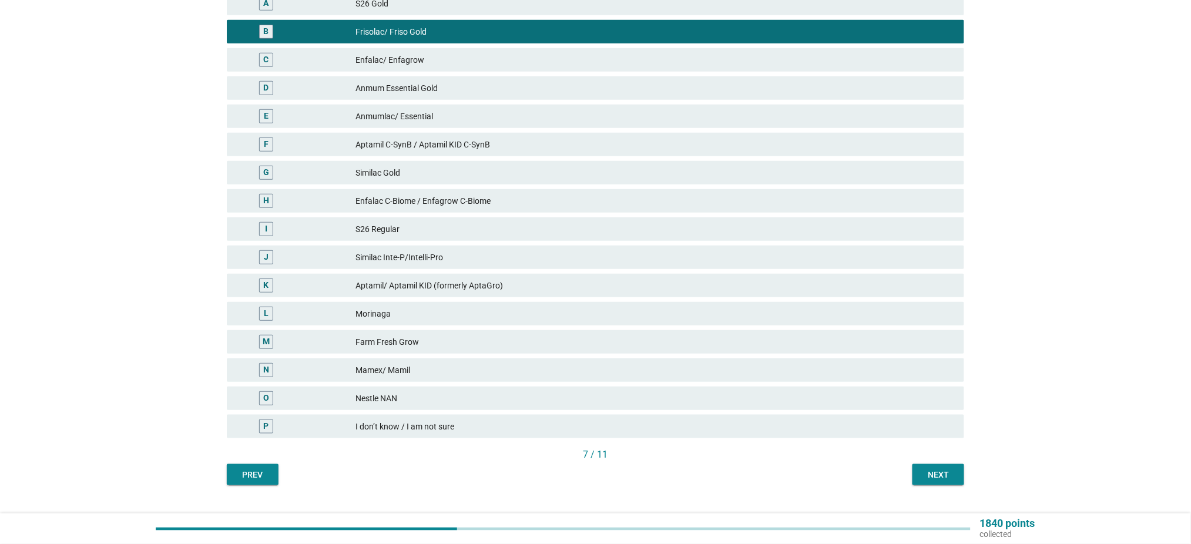
scroll to position [223, 0]
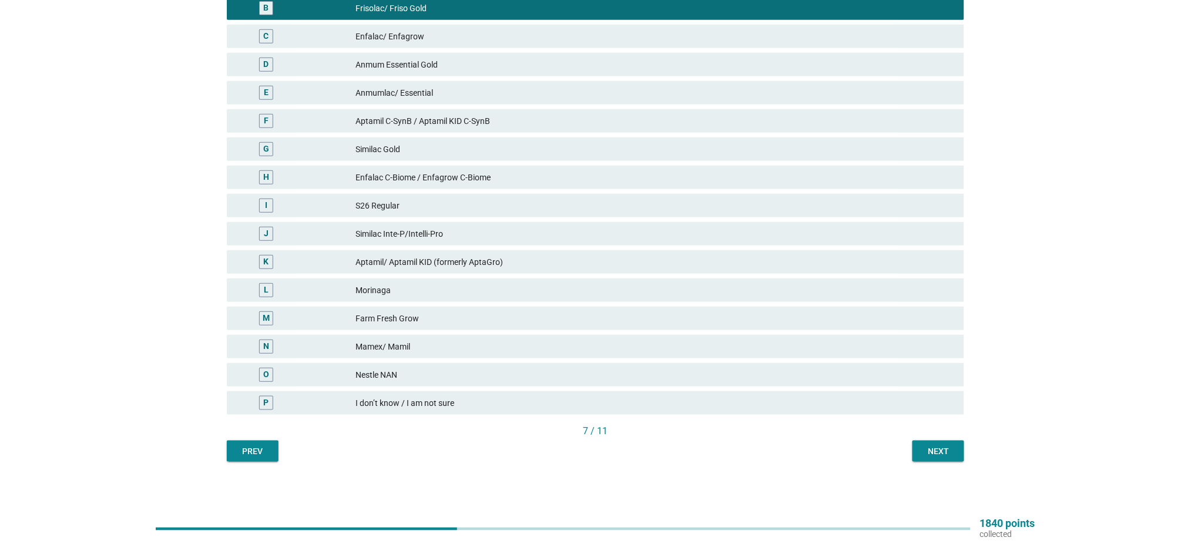
click at [939, 439] on div "7 / 11" at bounding box center [596, 432] width 738 height 16
click at [936, 454] on div "Next" at bounding box center [938, 451] width 33 height 12
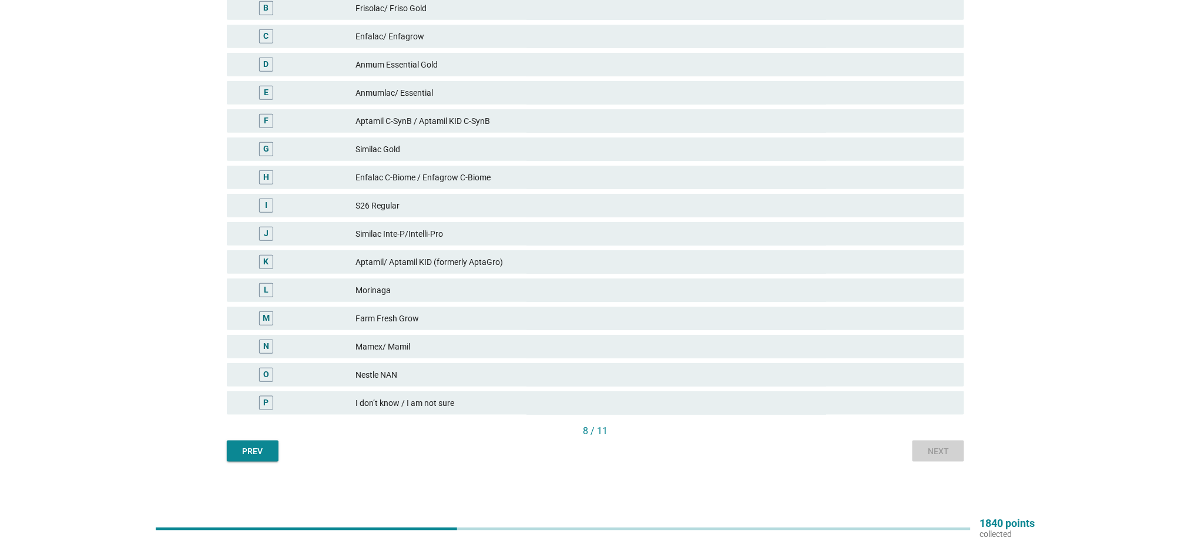
scroll to position [0, 0]
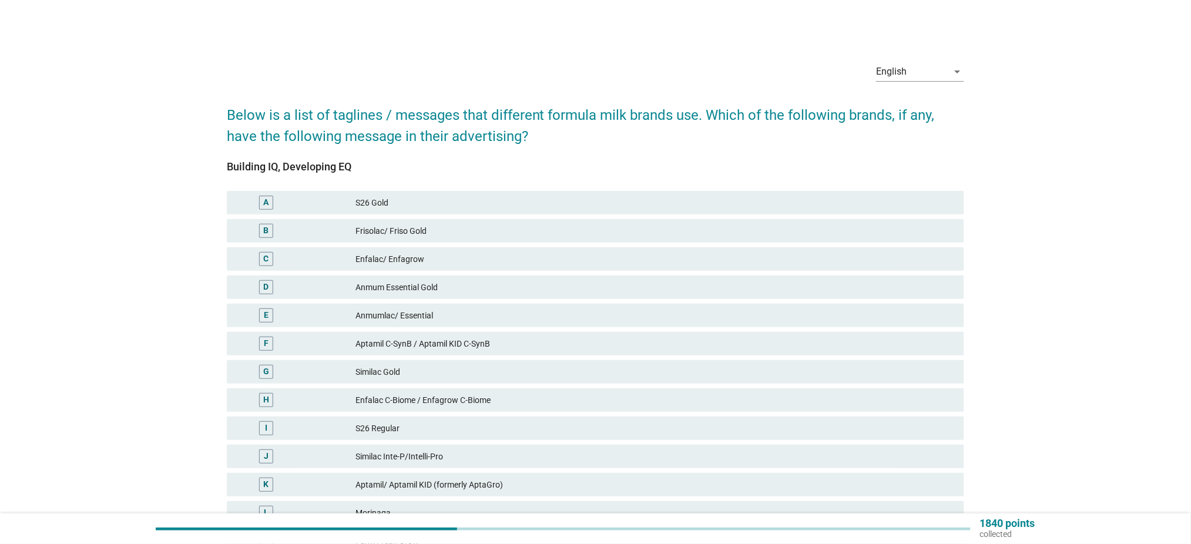
drag, startPoint x: 363, startPoint y: 172, endPoint x: 230, endPoint y: 164, distance: 133.7
click at [226, 149] on div "English arrow_drop_down Below is a list of taglines / messages that different f…" at bounding box center [595, 368] width 756 height 651
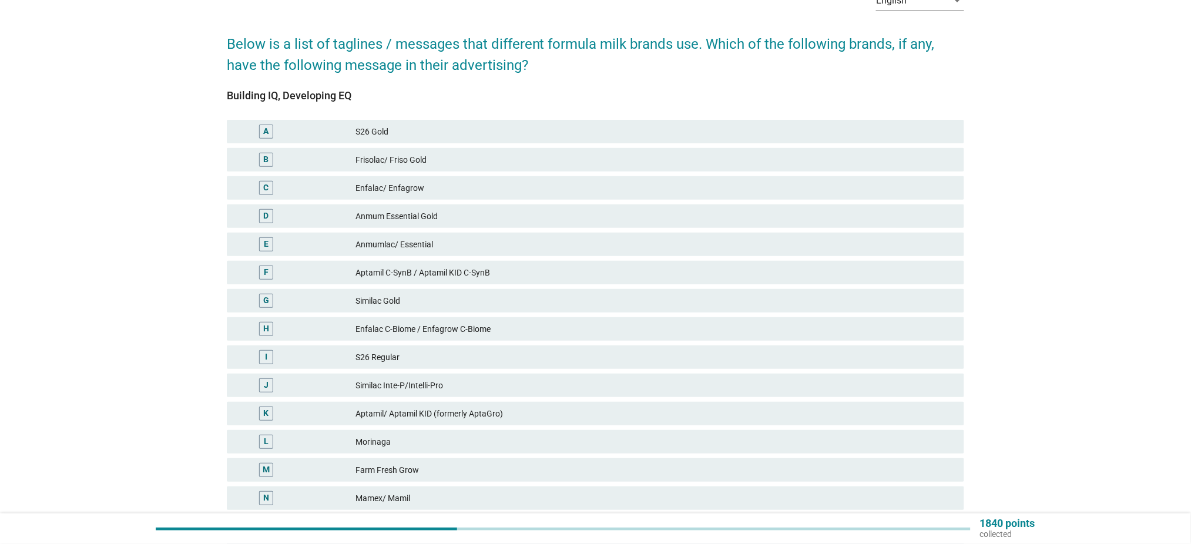
scroll to position [156, 0]
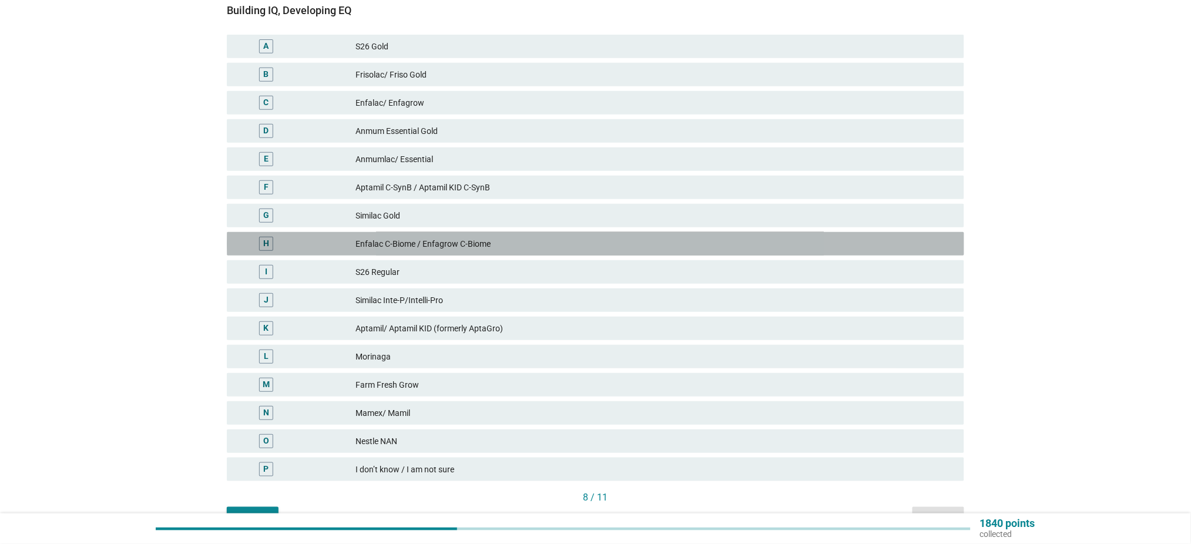
click at [468, 242] on div "Enfalac C-Biome / Enfagrow C-Biome" at bounding box center [655, 244] width 599 height 14
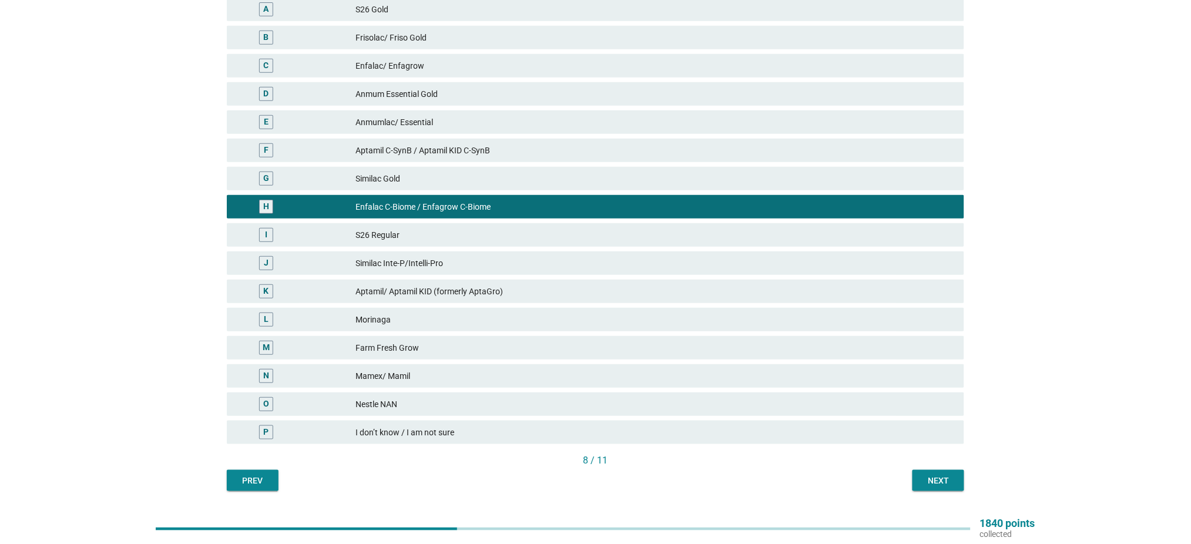
scroll to position [145, 0]
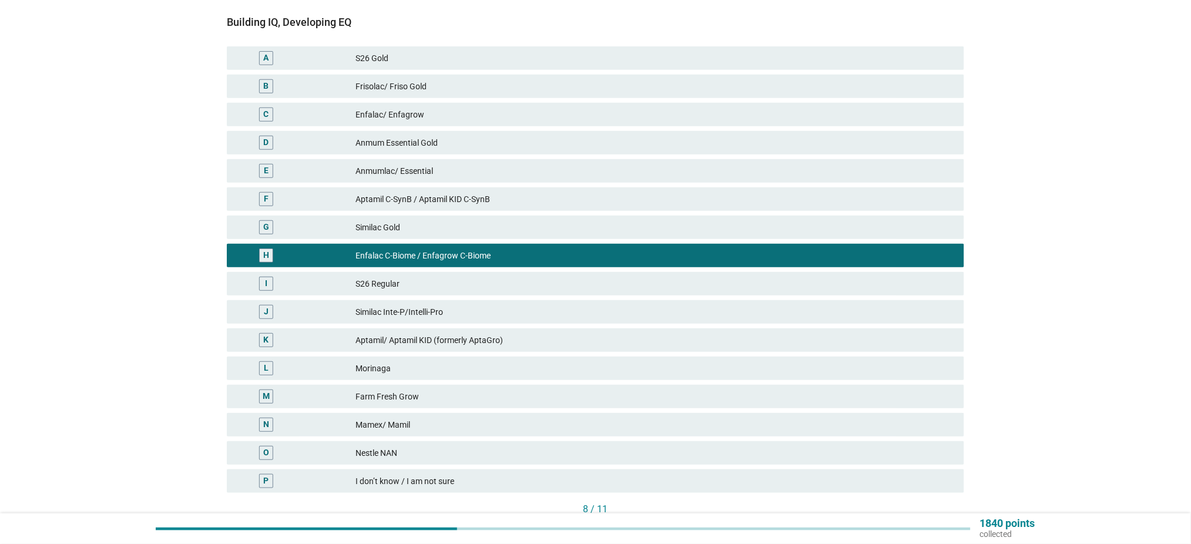
click at [529, 108] on div "Enfalac/ Enfagrow" at bounding box center [655, 115] width 599 height 14
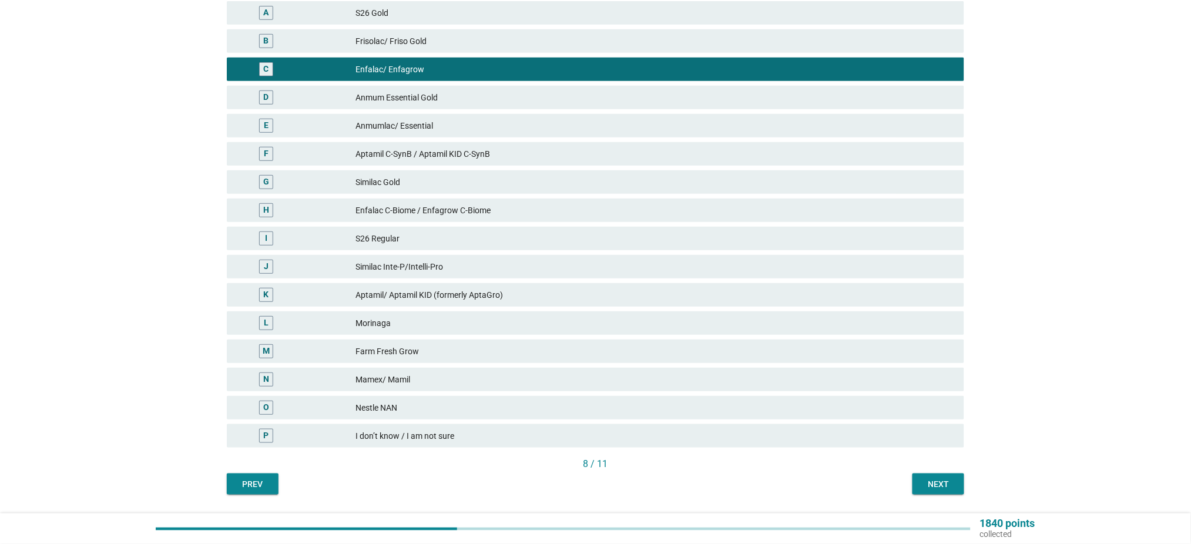
scroll to position [223, 0]
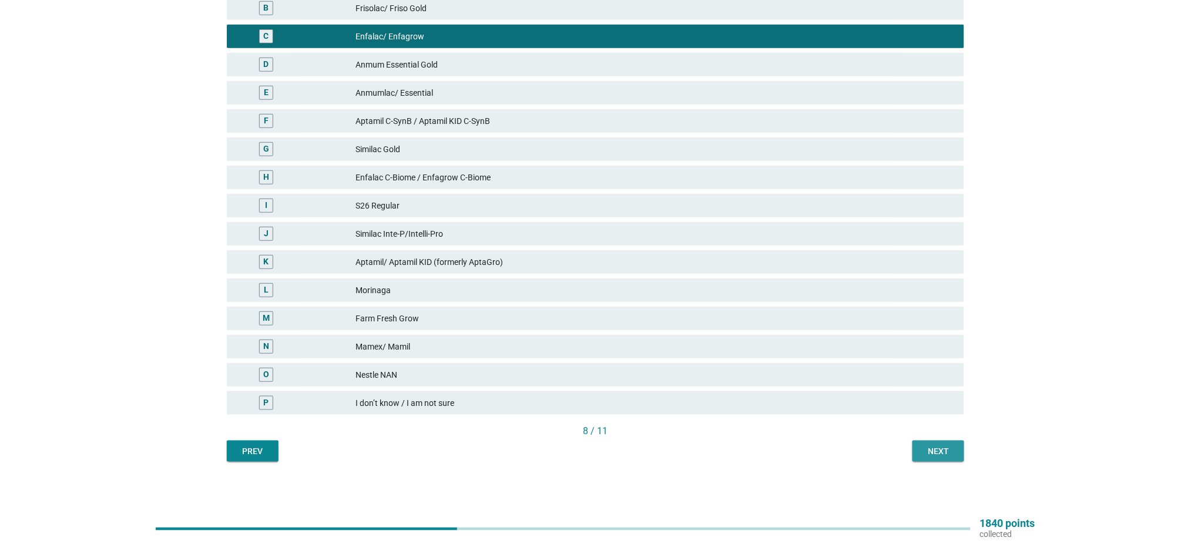
drag, startPoint x: 952, startPoint y: 451, endPoint x: 945, endPoint y: 445, distance: 8.7
click at [950, 449] on div "Next" at bounding box center [938, 451] width 33 height 12
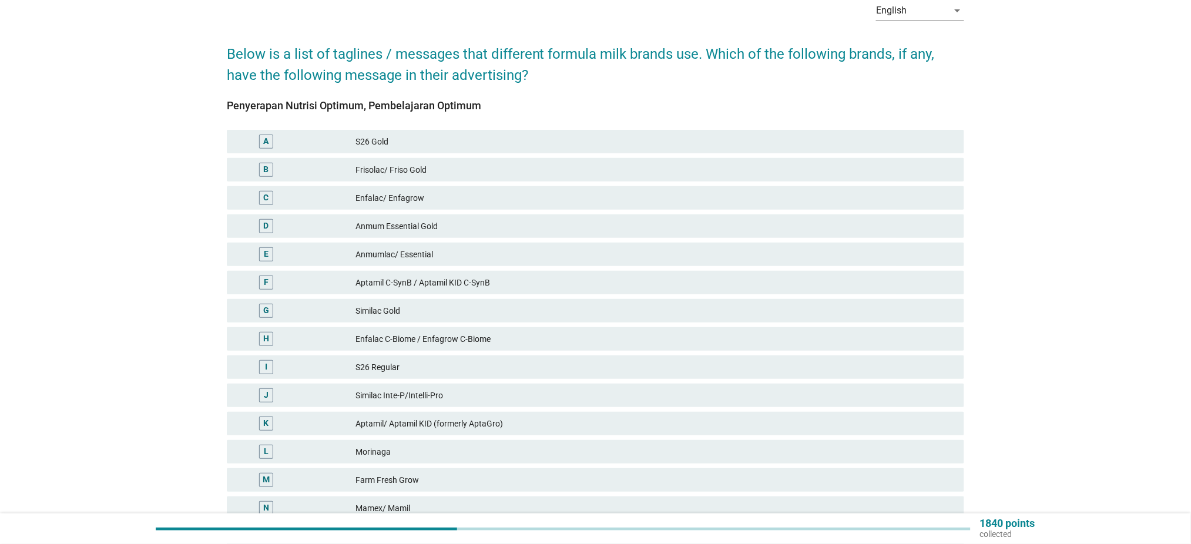
scroll to position [78, 0]
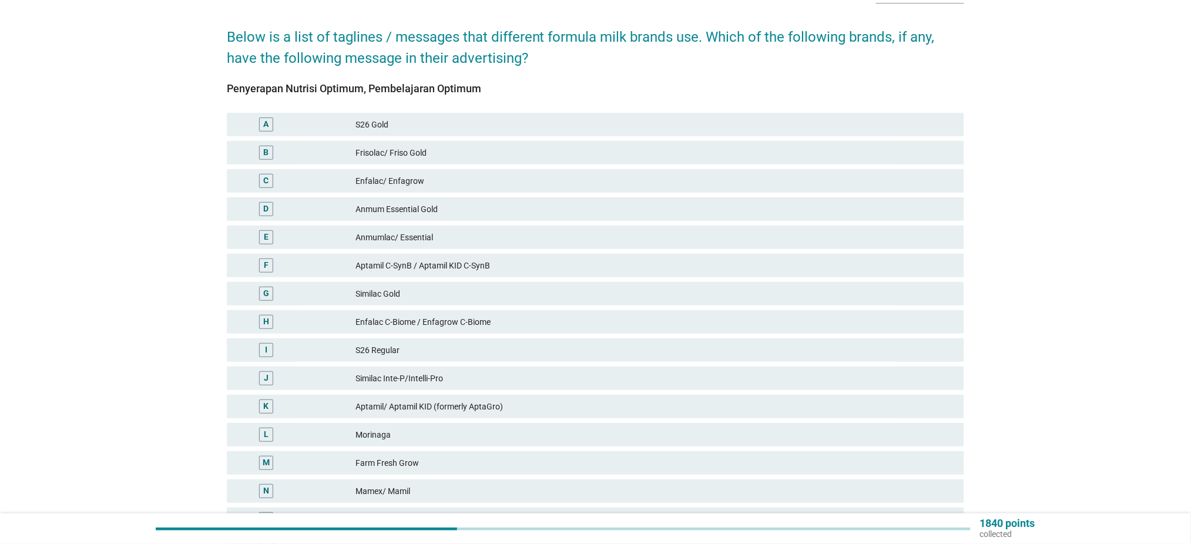
drag, startPoint x: 488, startPoint y: 91, endPoint x: 209, endPoint y: 88, distance: 278.6
click at [209, 88] on div "English arrow_drop_down Below is a list of taglines / messages that different f…" at bounding box center [595, 290] width 1135 height 651
drag, startPoint x: 465, startPoint y: 381, endPoint x: 472, endPoint y: 381, distance: 6.5
click at [464, 381] on div "Similac Inte-P/Intelli-Pro" at bounding box center [655, 378] width 599 height 14
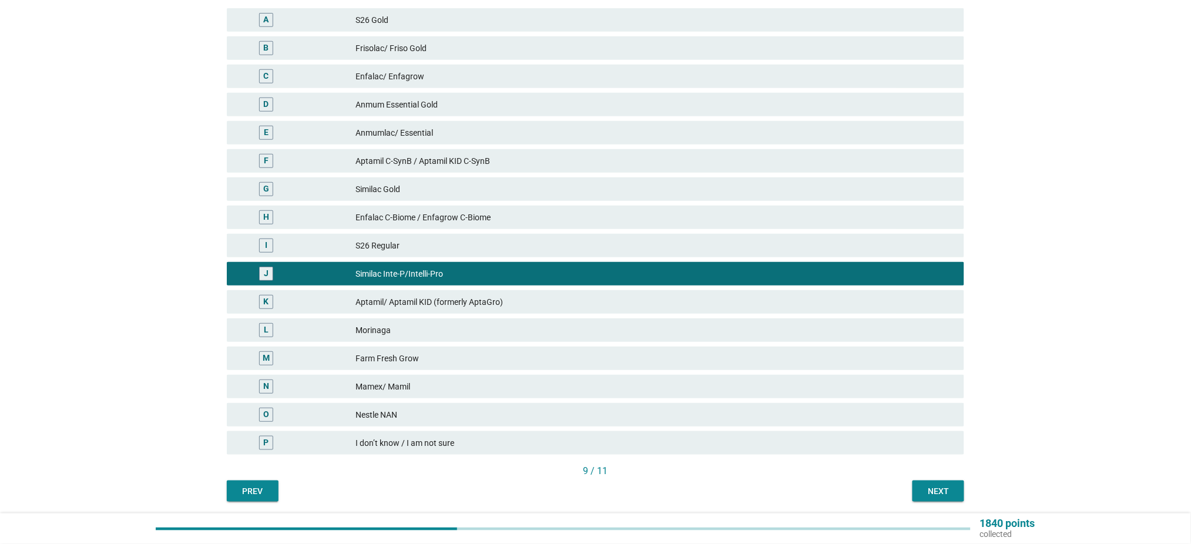
scroll to position [223, 0]
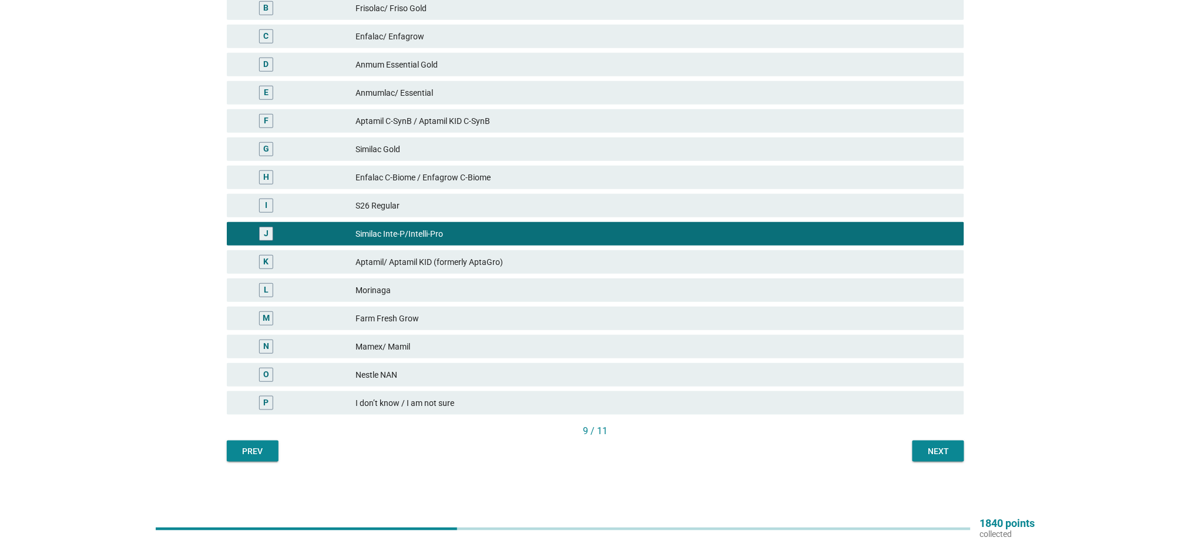
drag, startPoint x: 973, startPoint y: 444, endPoint x: 957, endPoint y: 448, distance: 16.4
click at [970, 446] on div "English arrow_drop_down Below is a list of taglines / messages that different f…" at bounding box center [595, 146] width 756 height 651
click at [956, 449] on button "Next" at bounding box center [939, 451] width 52 height 21
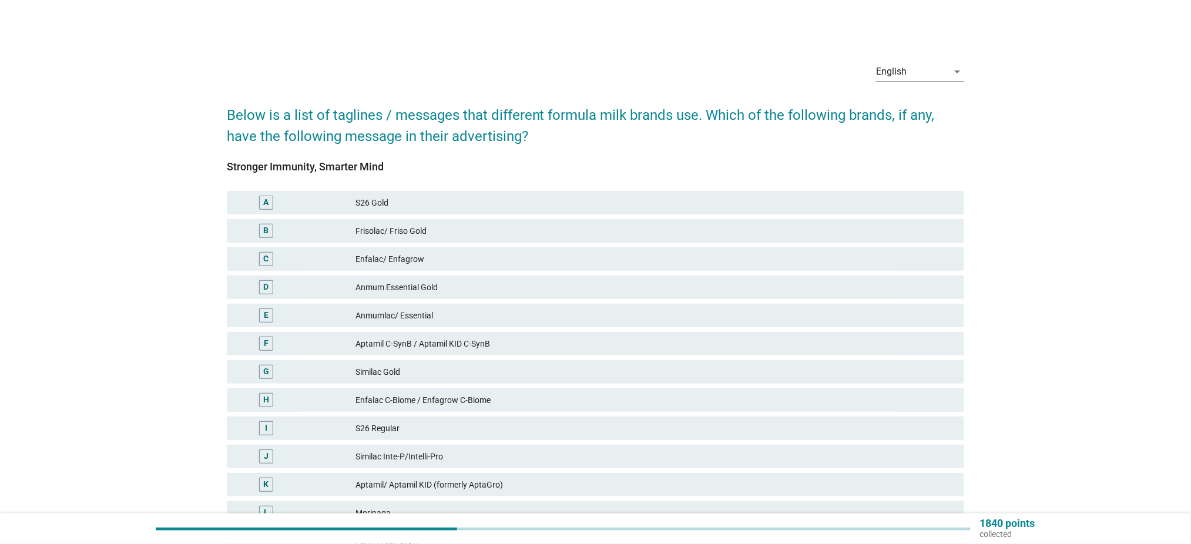
drag, startPoint x: 351, startPoint y: 169, endPoint x: 231, endPoint y: 163, distance: 120.7
click at [231, 163] on div "Stronger Immunity, Smarter Mind" at bounding box center [596, 167] width 738 height 16
drag, startPoint x: 225, startPoint y: 163, endPoint x: 403, endPoint y: 170, distance: 178.2
click at [403, 170] on div "English arrow_drop_down Below is a list of taglines / messages that different f…" at bounding box center [595, 368] width 756 height 651
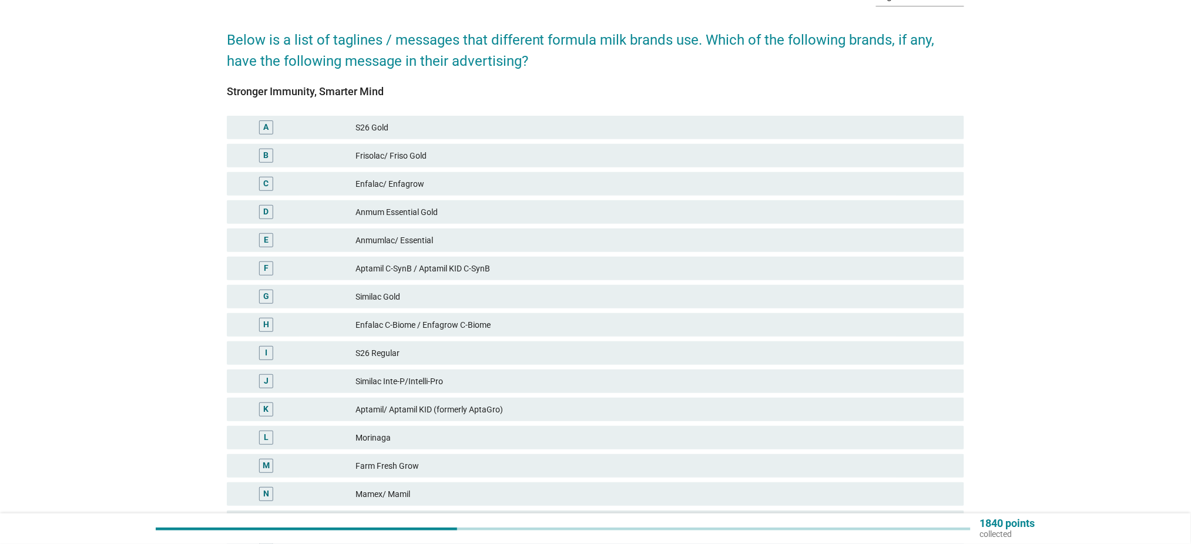
scroll to position [156, 0]
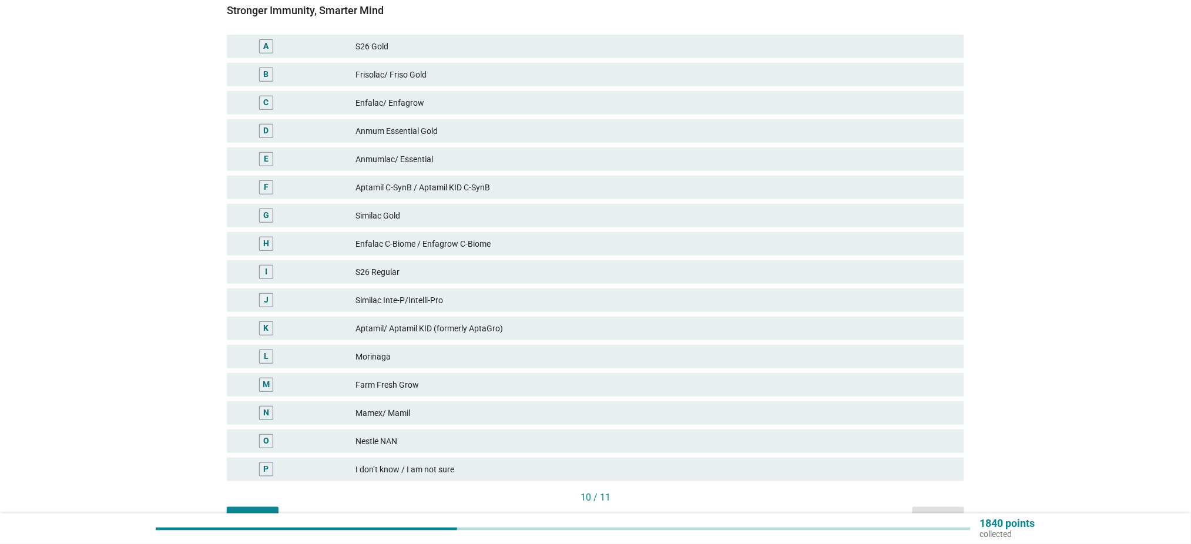
click at [474, 298] on div "Similac Inte-P/Intelli-Pro" at bounding box center [655, 300] width 599 height 14
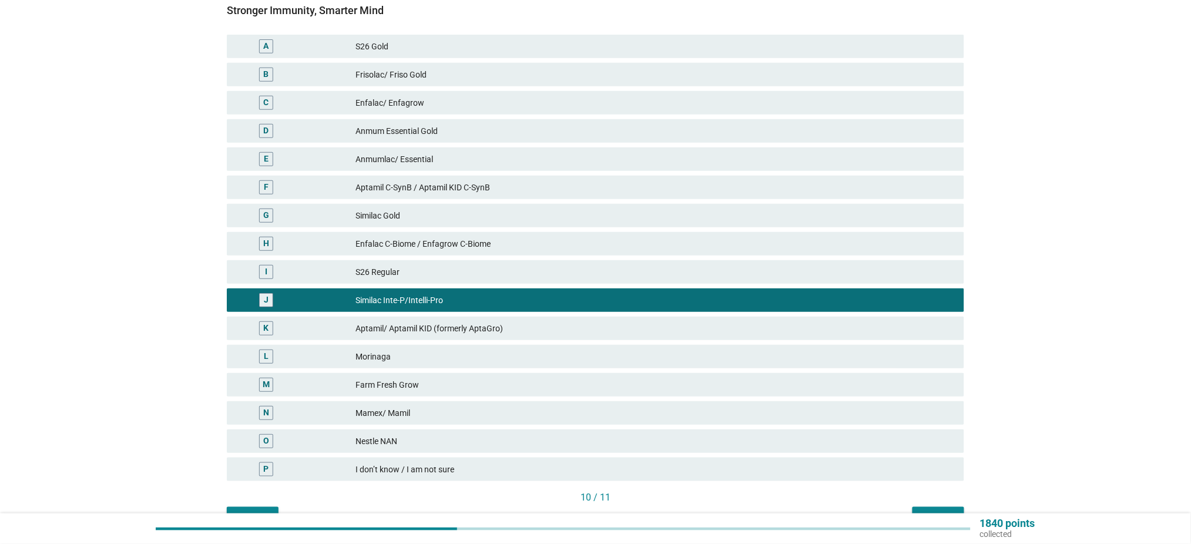
scroll to position [223, 0]
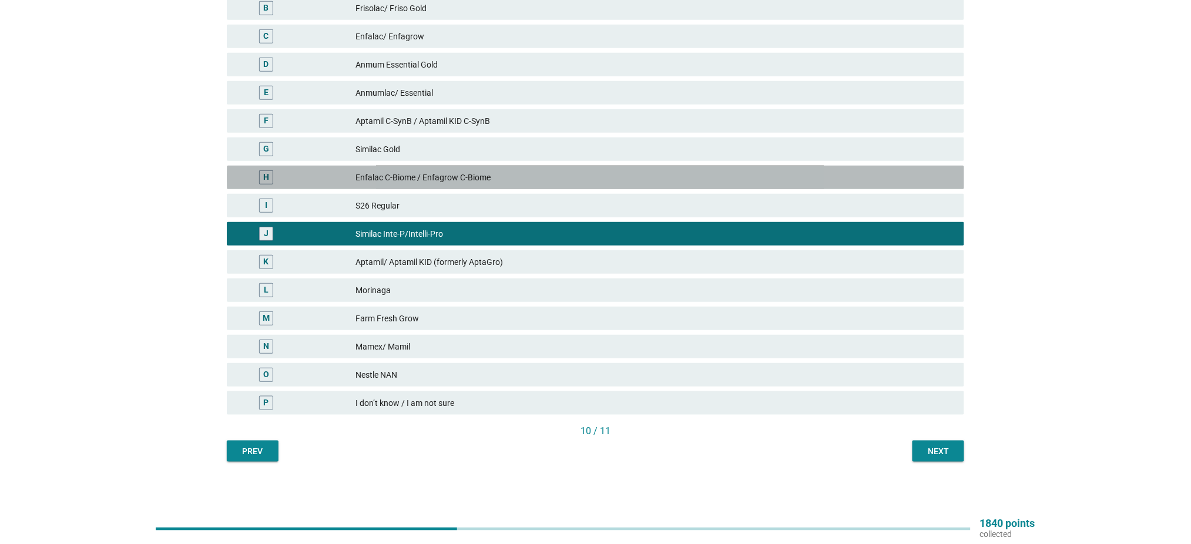
click at [469, 179] on div "Enfalac C-Biome / Enfagrow C-Biome" at bounding box center [655, 177] width 599 height 14
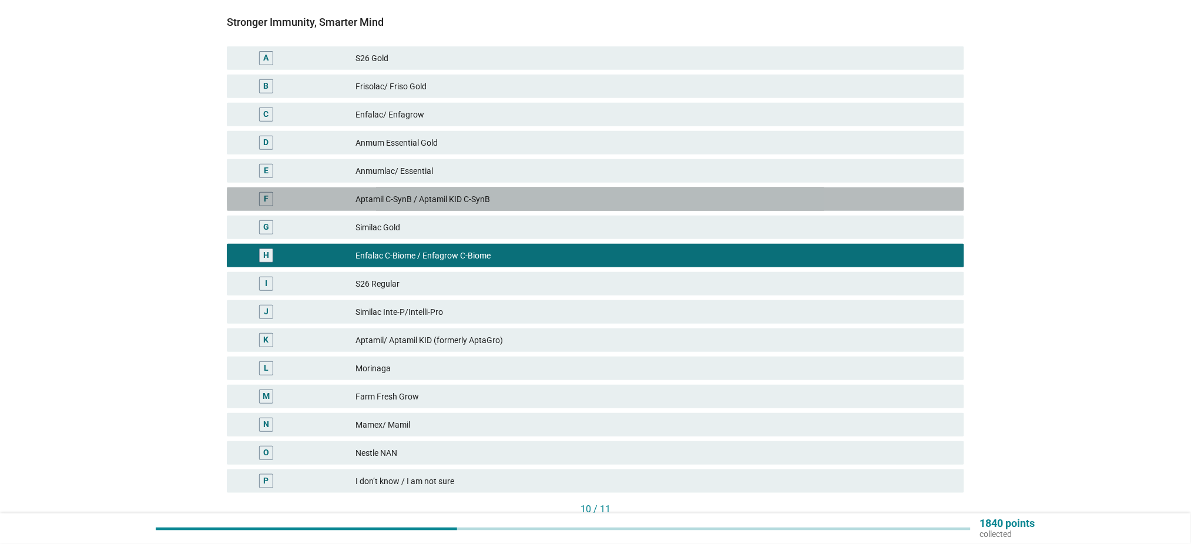
click at [492, 193] on div "Aptamil C-SynB / Aptamil KID C-SynB" at bounding box center [655, 199] width 599 height 14
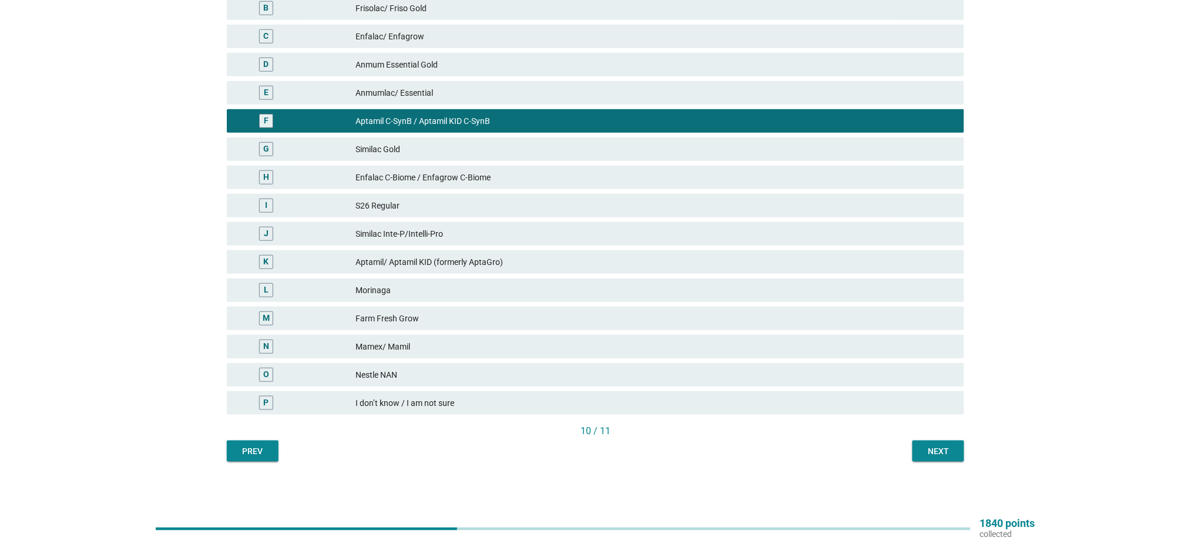
click at [944, 457] on button "Next" at bounding box center [939, 451] width 52 height 21
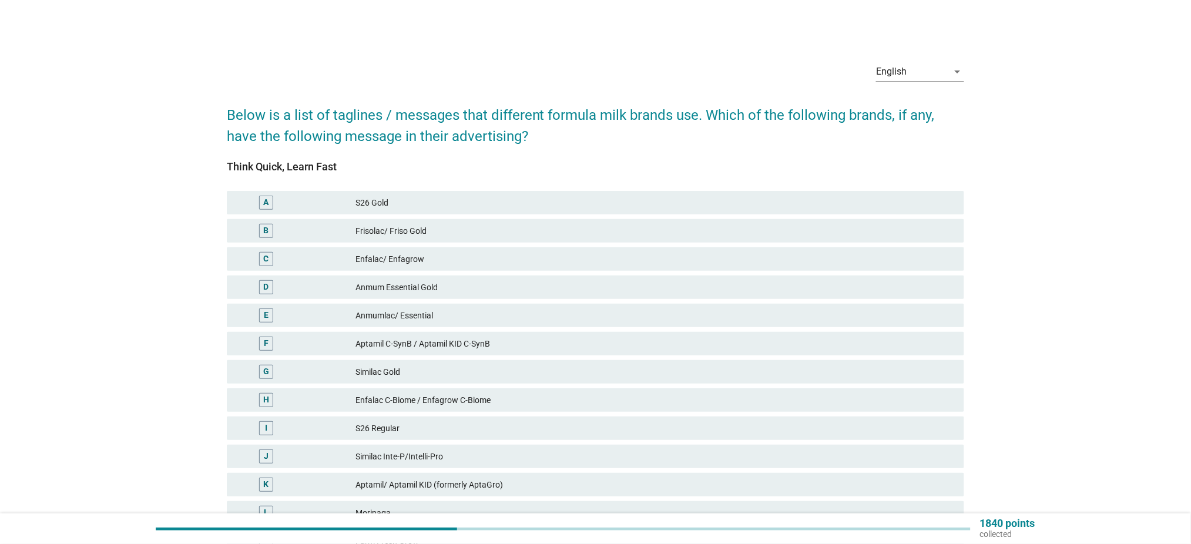
drag, startPoint x: 350, startPoint y: 159, endPoint x: 223, endPoint y: 164, distance: 127.1
click at [227, 158] on div "Think Quick, Learn Fast A S26 Gold B Frisolac/ Friso Gold C Enfalac/ Enfagrow D…" at bounding box center [596, 397] width 738 height 500
click at [450, 198] on div "S26 Gold" at bounding box center [655, 203] width 599 height 14
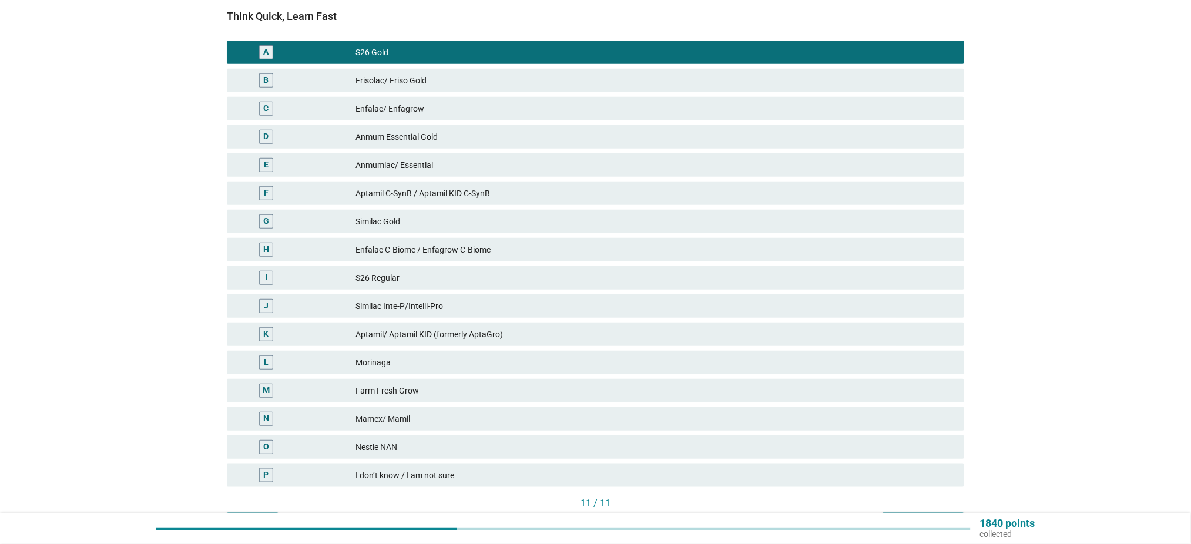
scroll to position [223, 0]
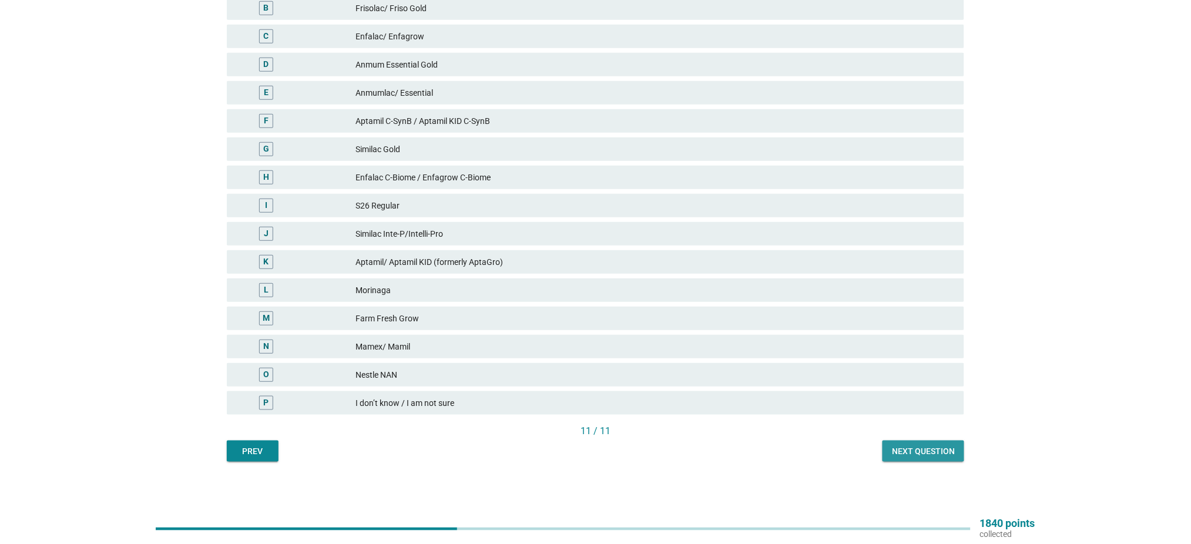
drag, startPoint x: 917, startPoint y: 457, endPoint x: 958, endPoint y: 415, distance: 58.2
click at [919, 451] on div "Next question" at bounding box center [923, 451] width 63 height 12
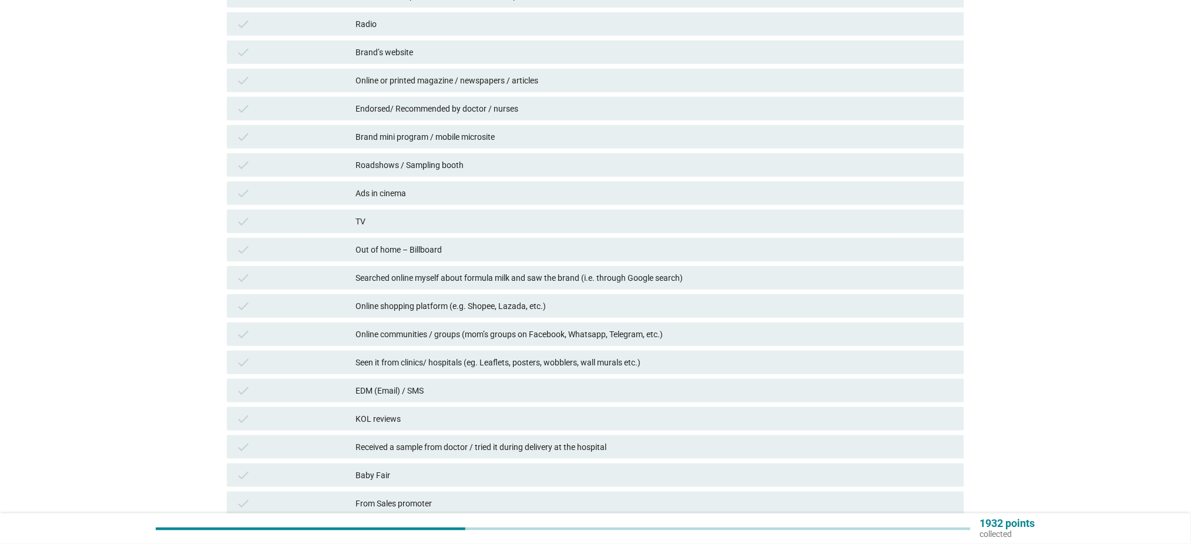
scroll to position [78, 0]
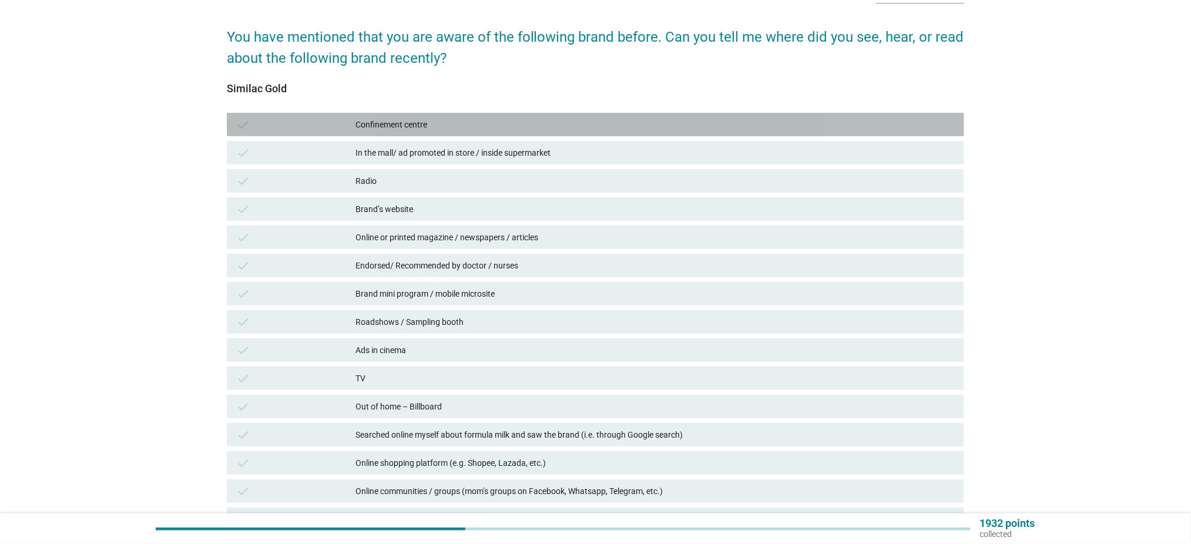
click at [472, 131] on div "check Confinement centre" at bounding box center [596, 125] width 738 height 24
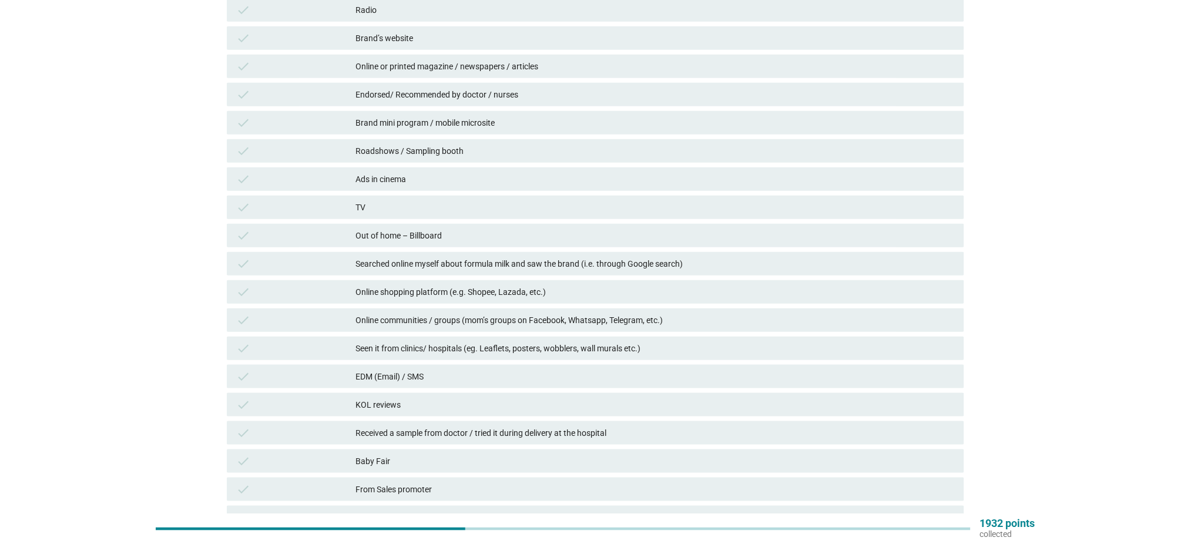
scroll to position [235, 0]
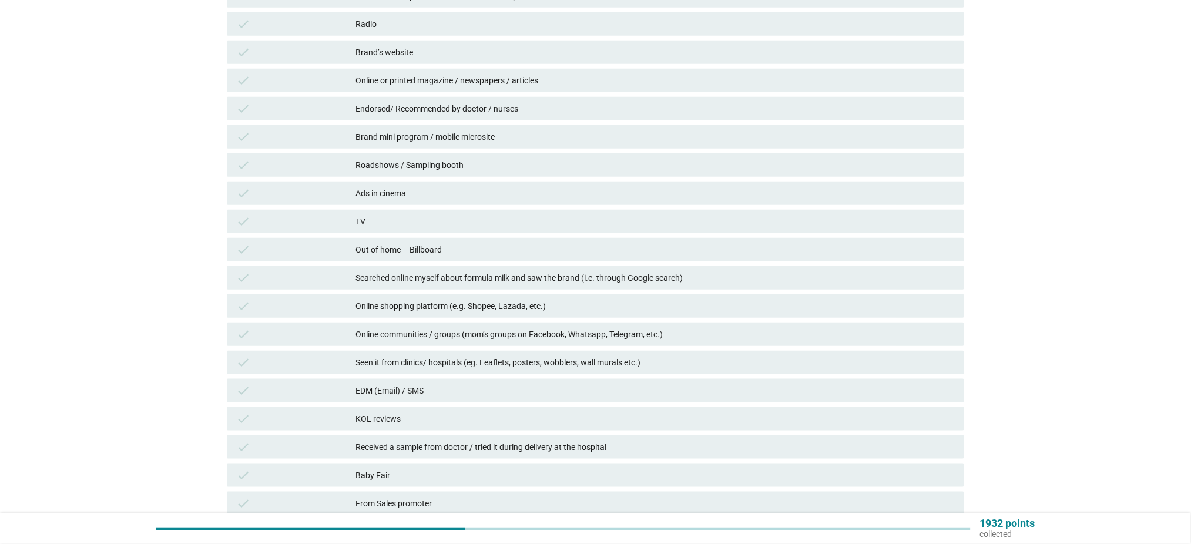
click at [577, 270] on div "check Searched online myself about formula milk and saw the brand (i.e. through…" at bounding box center [596, 278] width 738 height 24
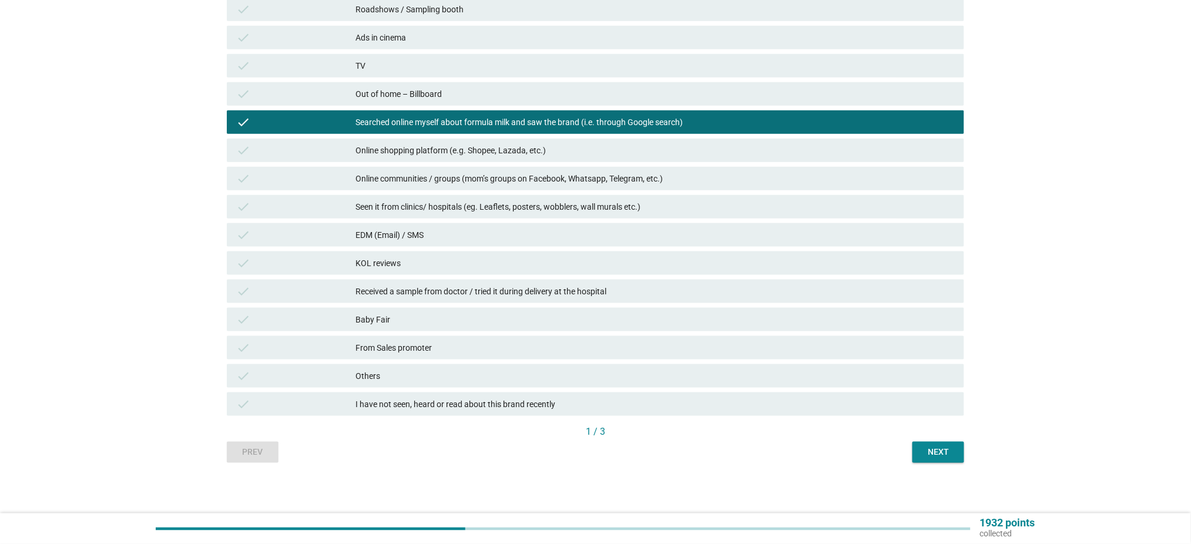
scroll to position [391, 0]
drag, startPoint x: 927, startPoint y: 431, endPoint x: 923, endPoint y: 450, distance: 19.1
click at [923, 443] on div "Similac Gold check Confinement centre check In the mall/ ad promoted in store /…" at bounding box center [596, 109] width 738 height 707
click at [923, 452] on div "Next" at bounding box center [938, 452] width 33 height 12
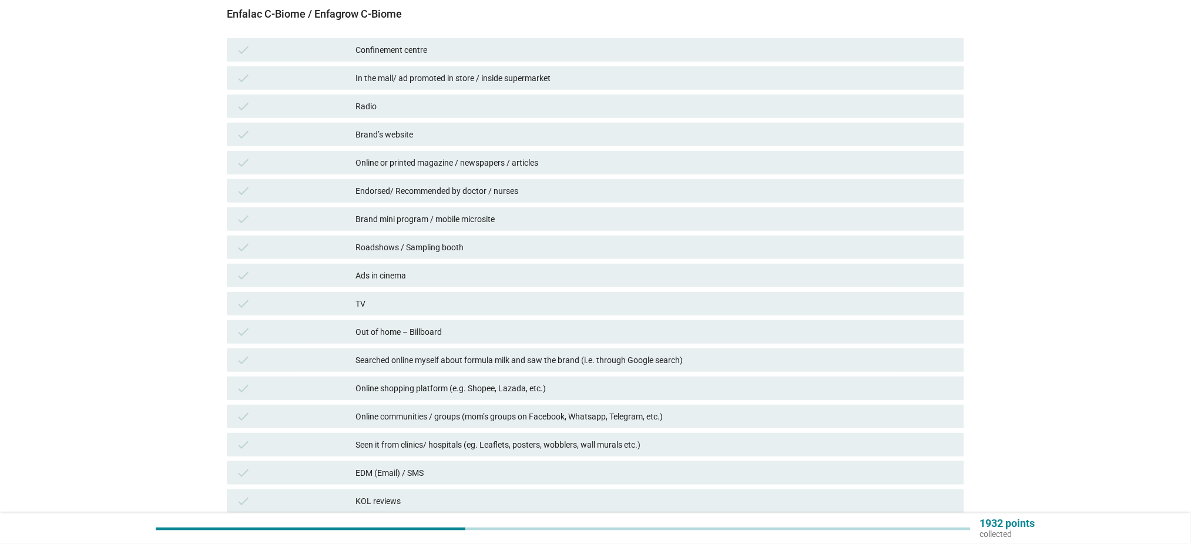
scroll to position [156, 0]
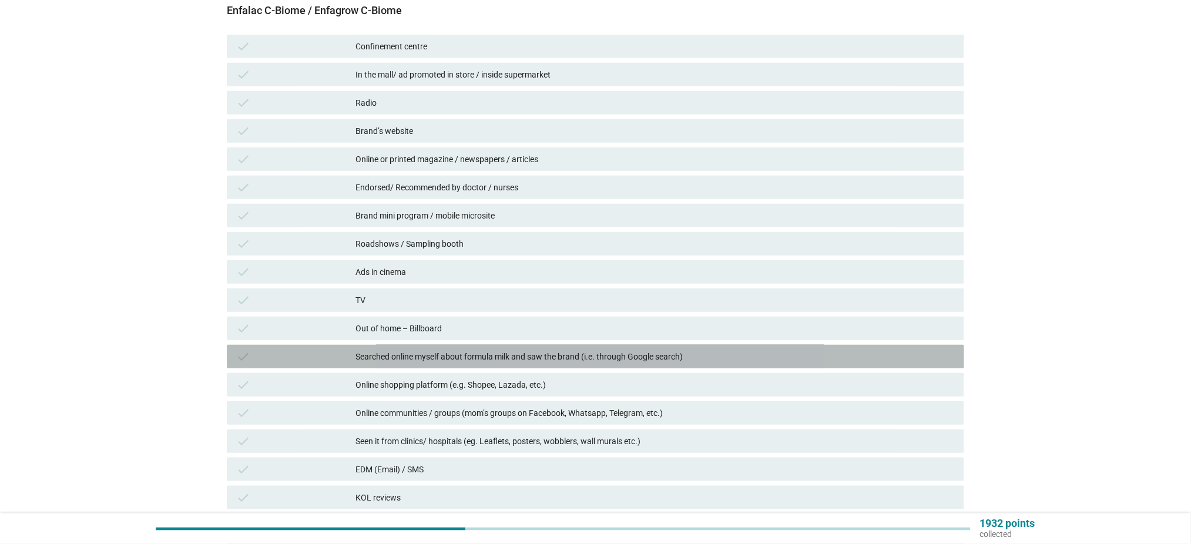
click at [491, 363] on div "Searched online myself about formula milk and saw the brand (i.e. through Googl…" at bounding box center [655, 357] width 599 height 14
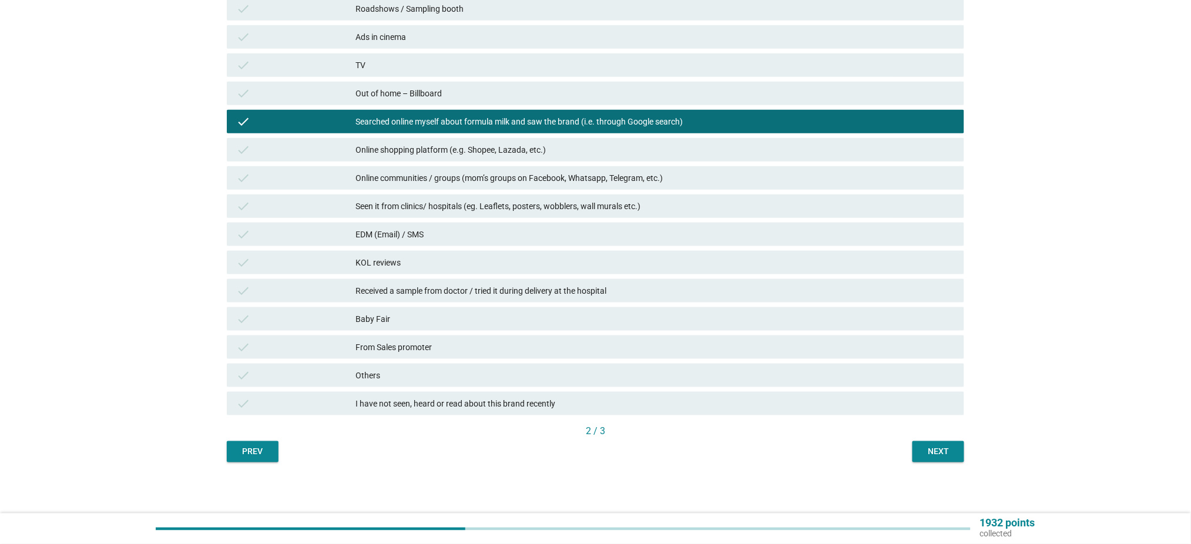
scroll to position [392, 0]
drag, startPoint x: 931, startPoint y: 454, endPoint x: 919, endPoint y: 459, distance: 13.2
click at [928, 455] on div "Next" at bounding box center [938, 451] width 33 height 12
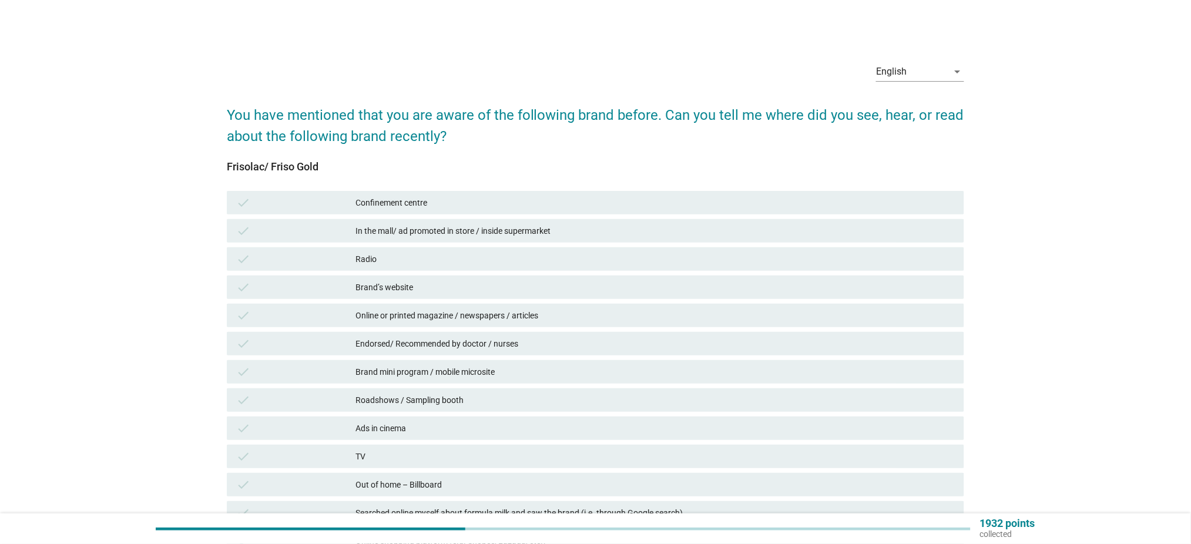
click at [460, 189] on div "check Confinement centre" at bounding box center [596, 203] width 742 height 28
click at [457, 206] on div "Confinement centre" at bounding box center [655, 203] width 599 height 14
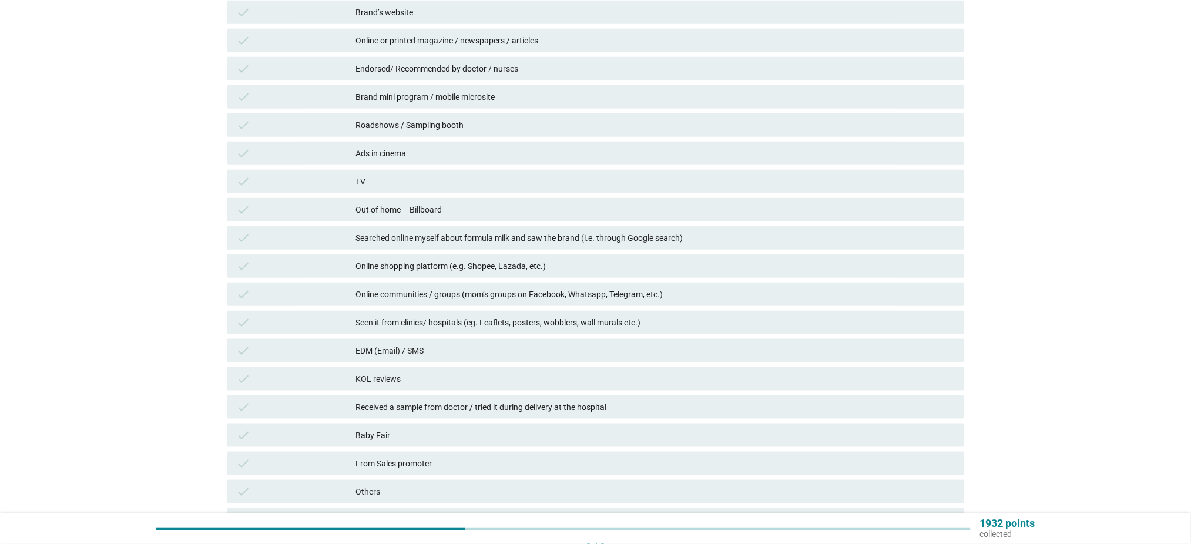
scroll to position [313, 0]
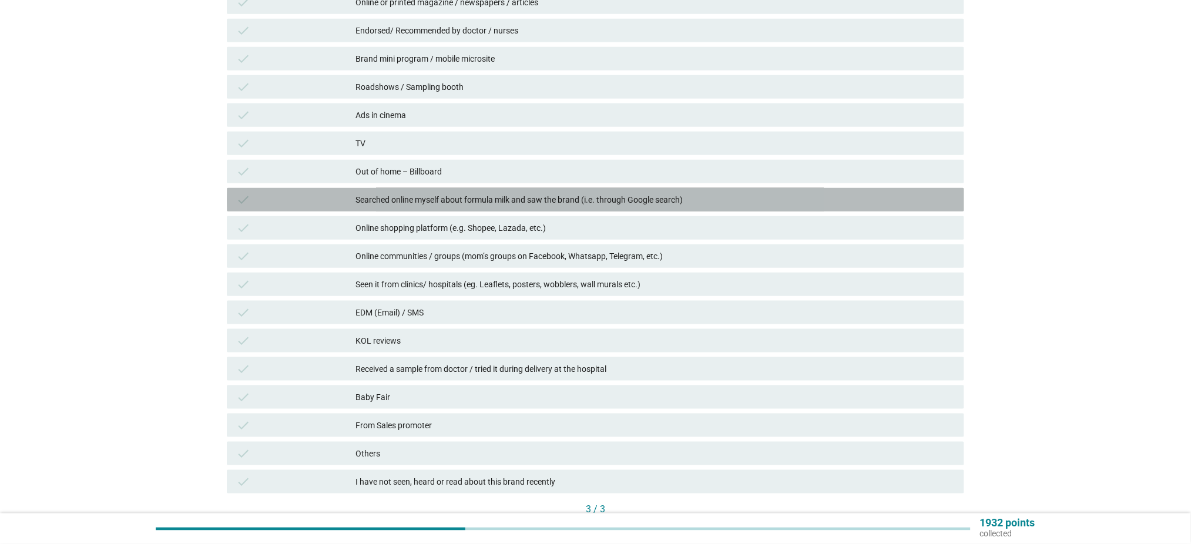
click at [580, 201] on div "Searched online myself about formula milk and saw the brand (i.e. through Googl…" at bounding box center [655, 200] width 599 height 14
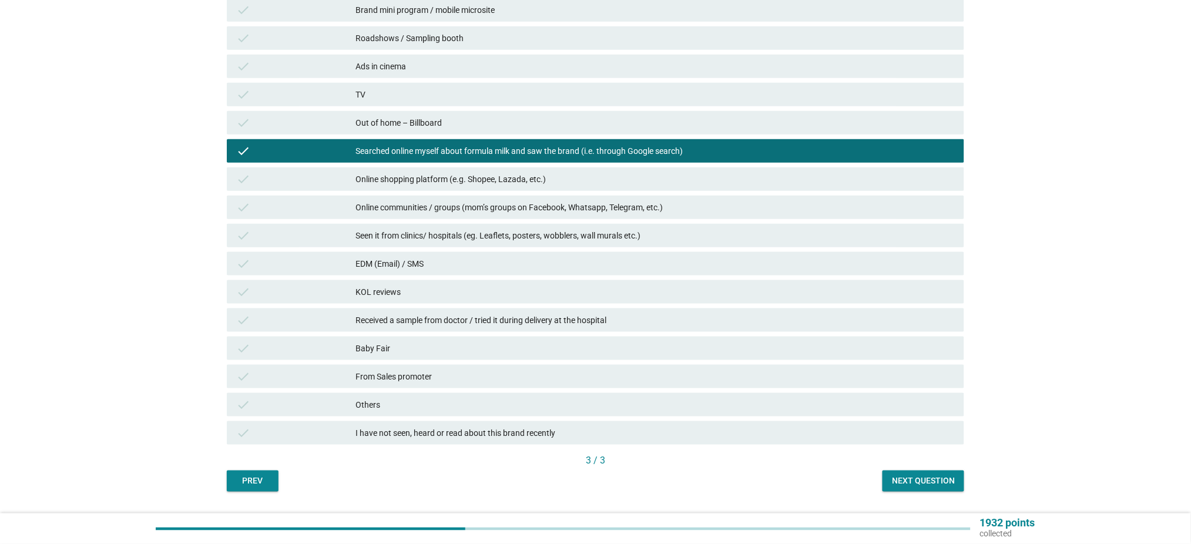
scroll to position [392, 0]
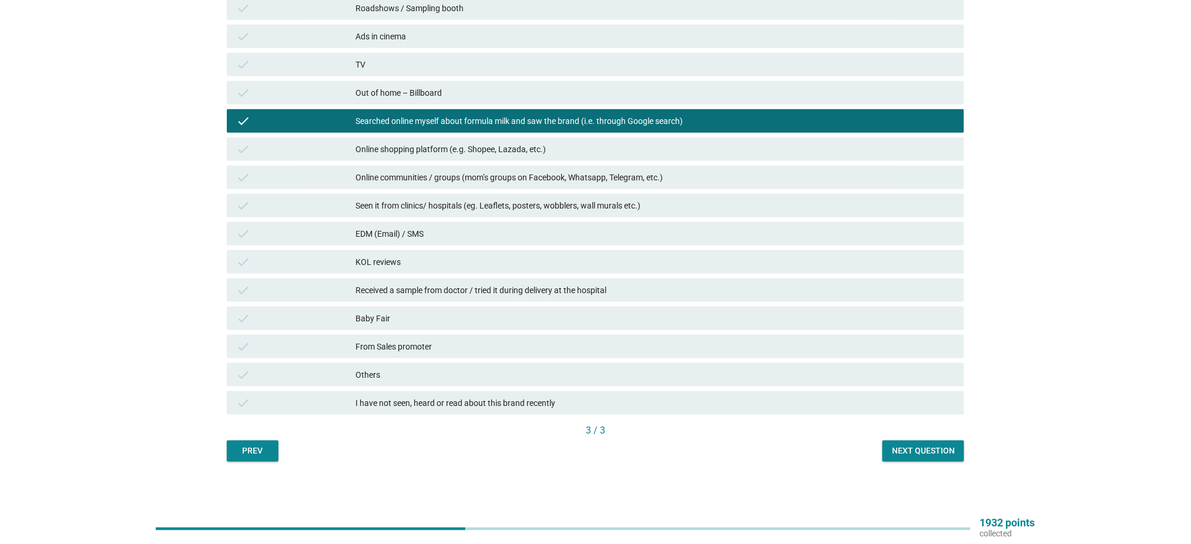
click at [928, 442] on button "Next question" at bounding box center [924, 451] width 82 height 21
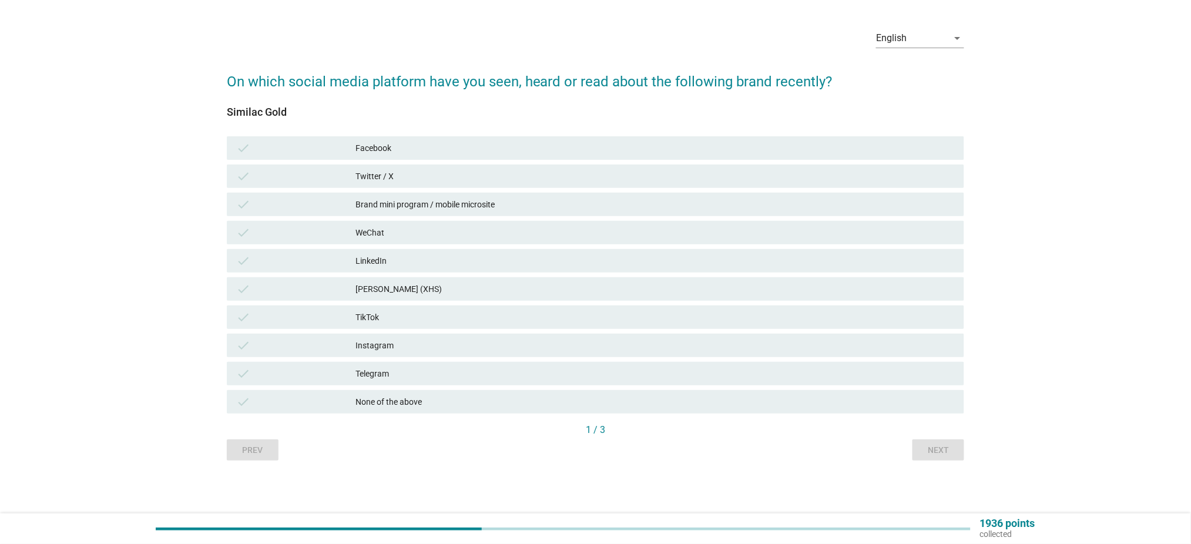
scroll to position [0, 0]
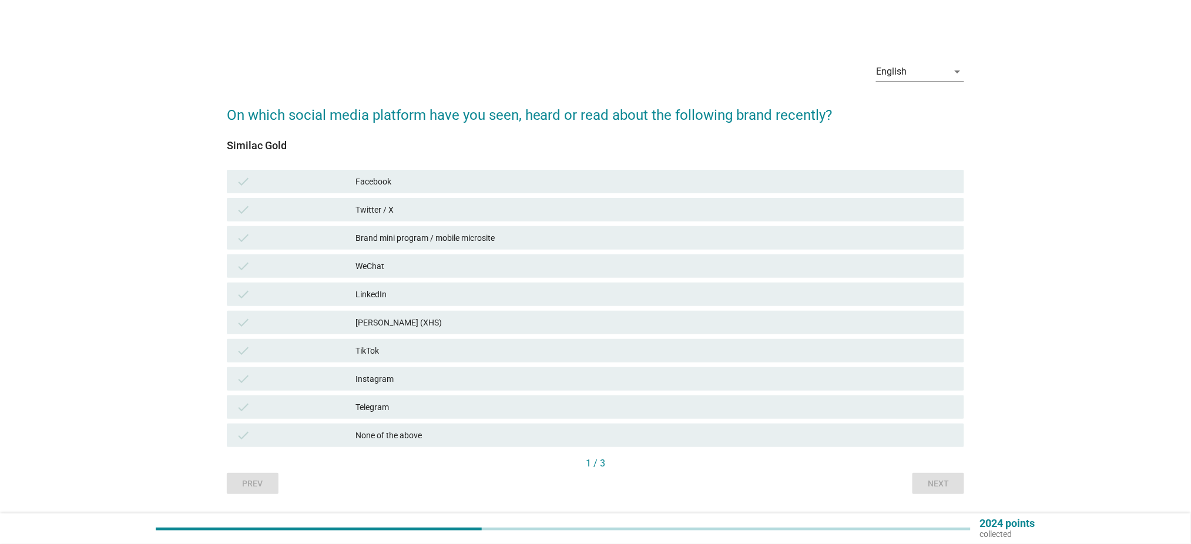
click at [422, 186] on div "Facebook" at bounding box center [655, 182] width 599 height 14
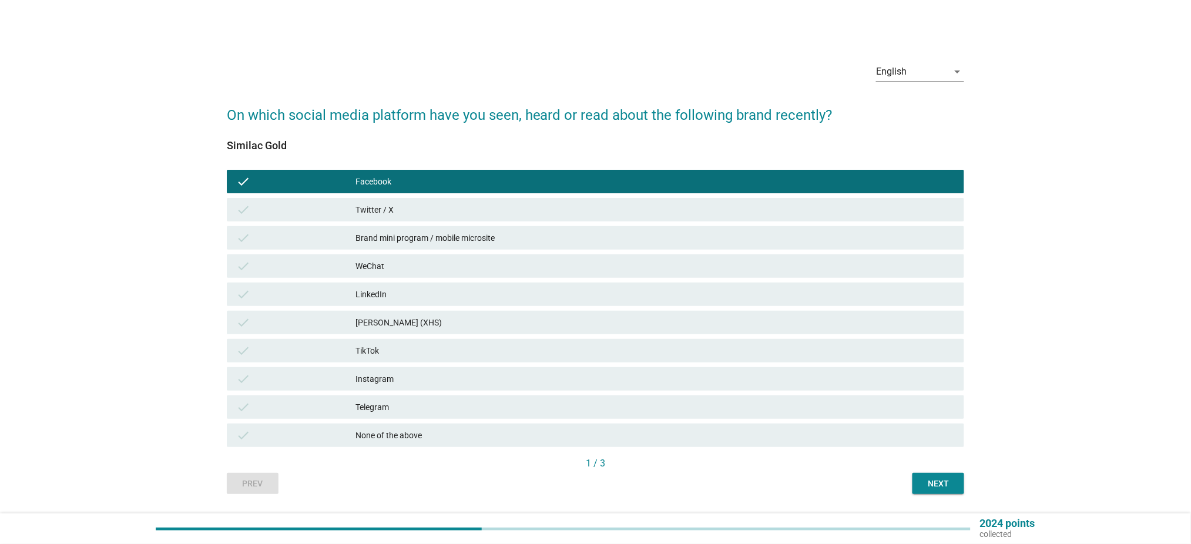
click at [422, 185] on div "Facebook" at bounding box center [655, 182] width 599 height 14
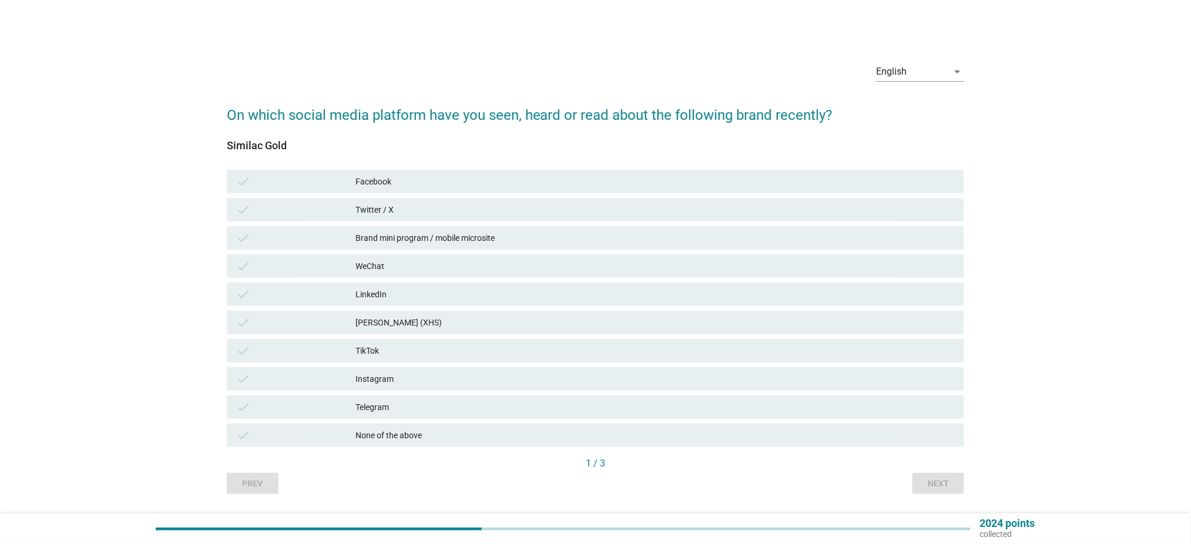
click at [444, 431] on div "None of the above" at bounding box center [655, 435] width 599 height 14
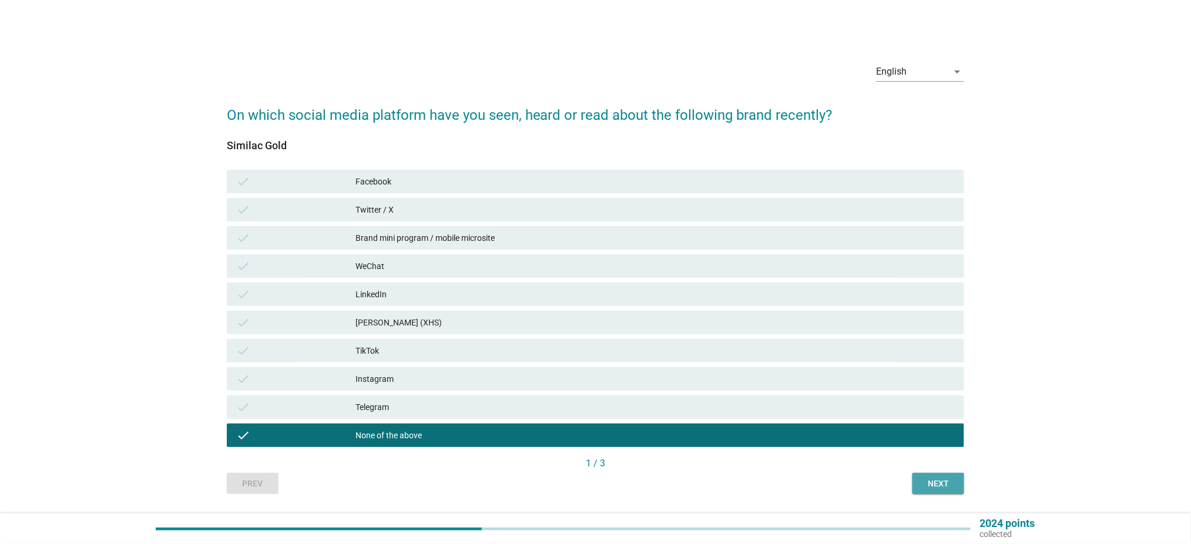
click at [946, 484] on div "Next" at bounding box center [938, 484] width 33 height 12
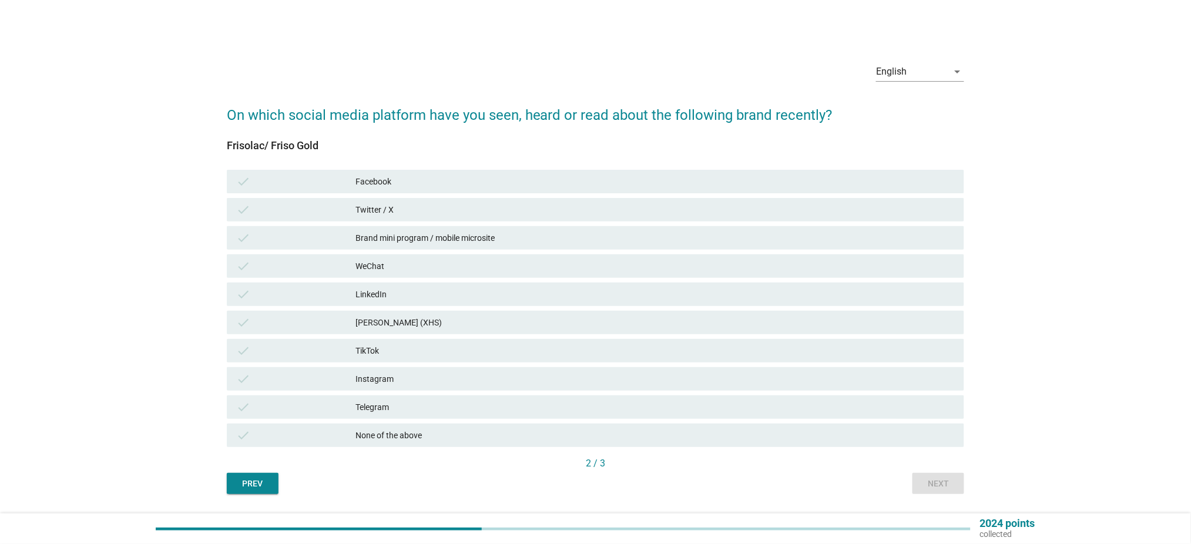
click at [410, 381] on div "Instagram" at bounding box center [655, 379] width 599 height 14
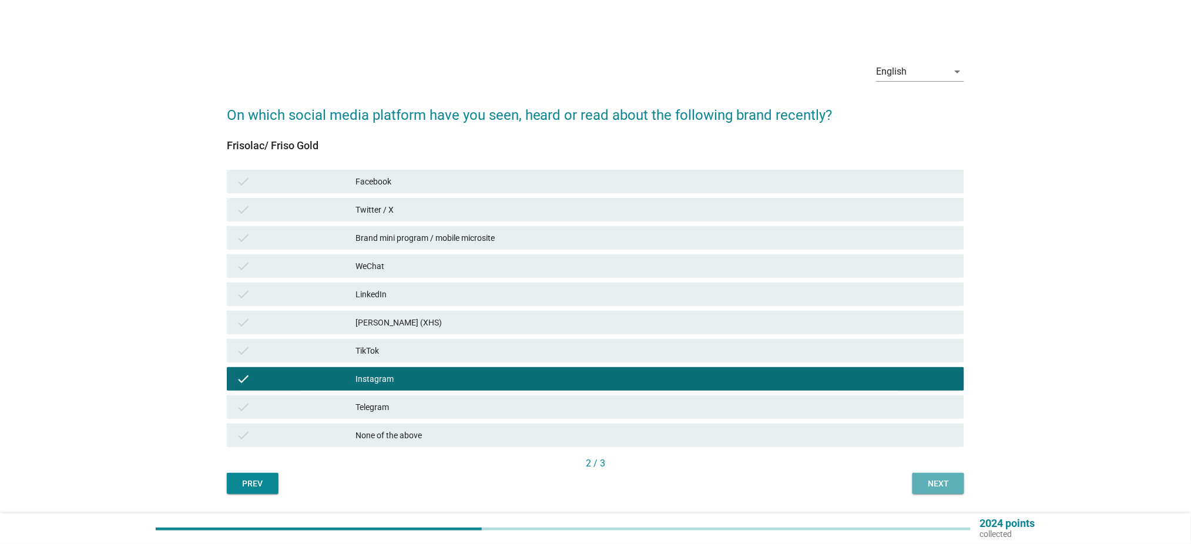
drag, startPoint x: 931, startPoint y: 484, endPoint x: 923, endPoint y: 485, distance: 8.2
click at [932, 484] on div "Next" at bounding box center [938, 484] width 33 height 12
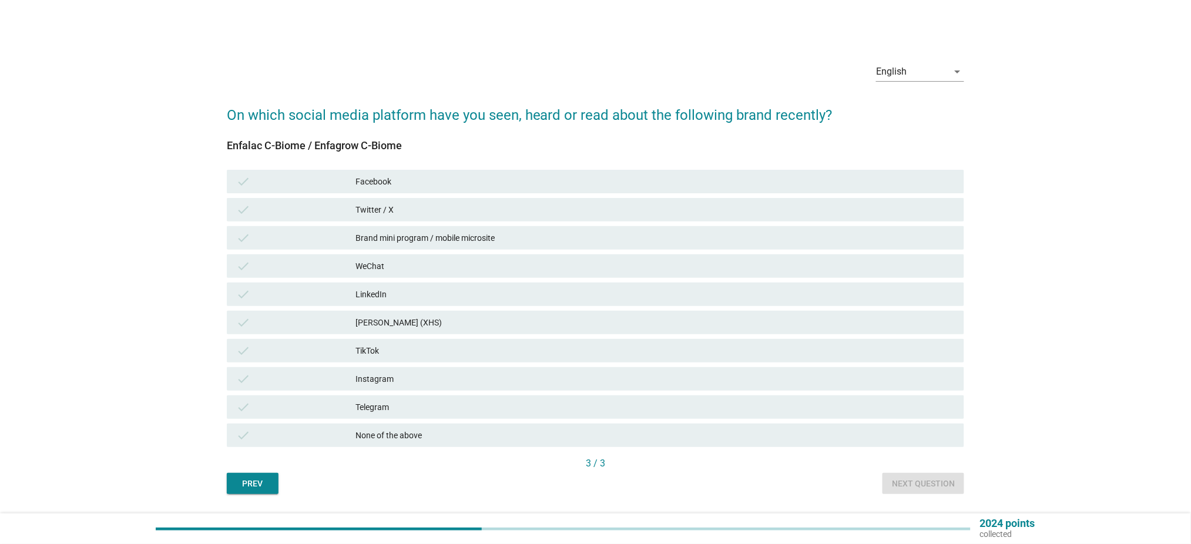
click at [396, 427] on div "check None of the above" at bounding box center [596, 436] width 738 height 24
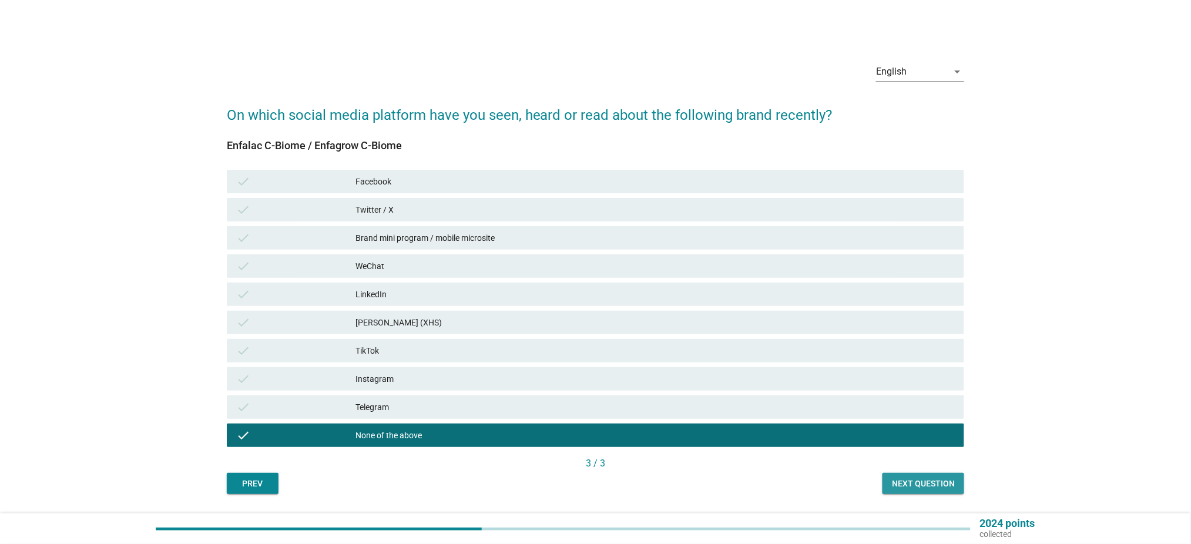
drag, startPoint x: 933, startPoint y: 486, endPoint x: 927, endPoint y: 488, distance: 6.3
click at [932, 486] on div "Next question" at bounding box center [923, 484] width 63 height 12
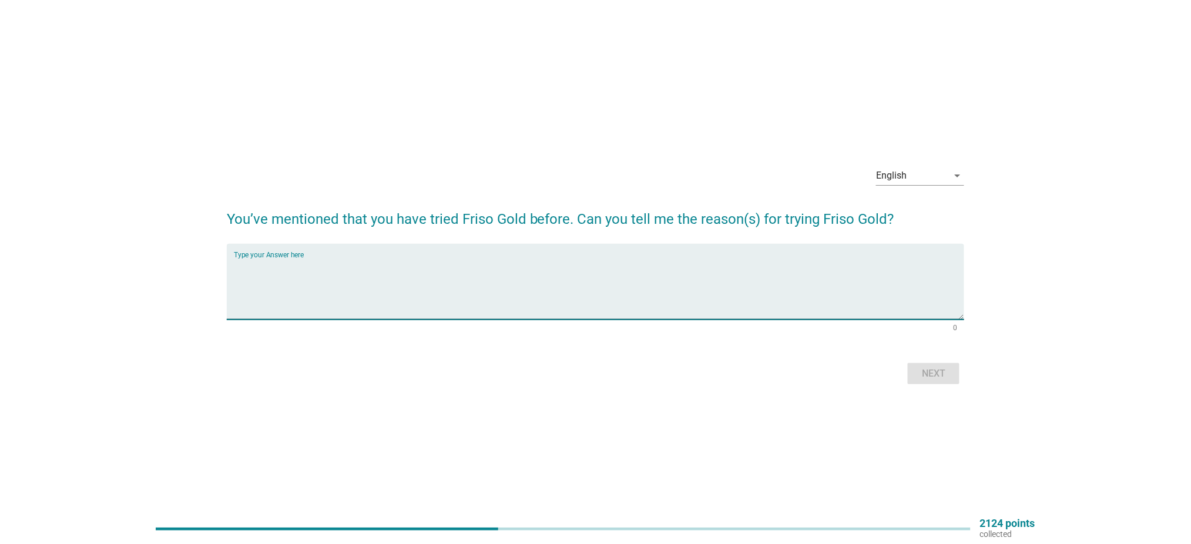
click at [657, 264] on textarea "Type your Answer here" at bounding box center [599, 289] width 731 height 62
drag, startPoint x: 307, startPoint y: 268, endPoint x: 314, endPoint y: 268, distance: 6.5
click at [314, 268] on textarea "confinement centre recommend" at bounding box center [599, 289] width 731 height 62
type textarea "confinement center recommend"
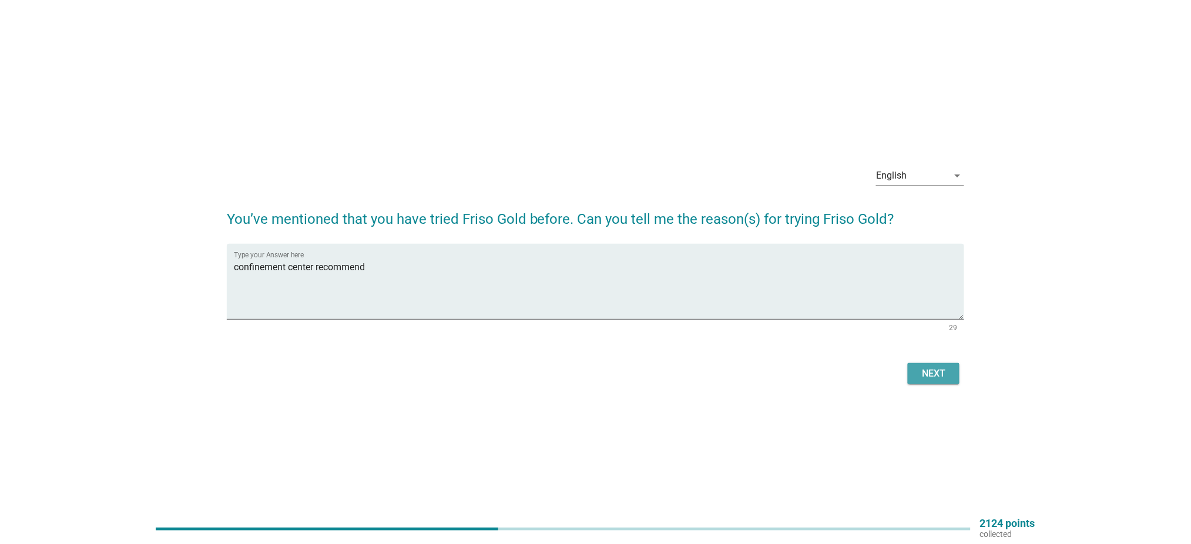
click at [934, 377] on div "Next" at bounding box center [933, 374] width 33 height 14
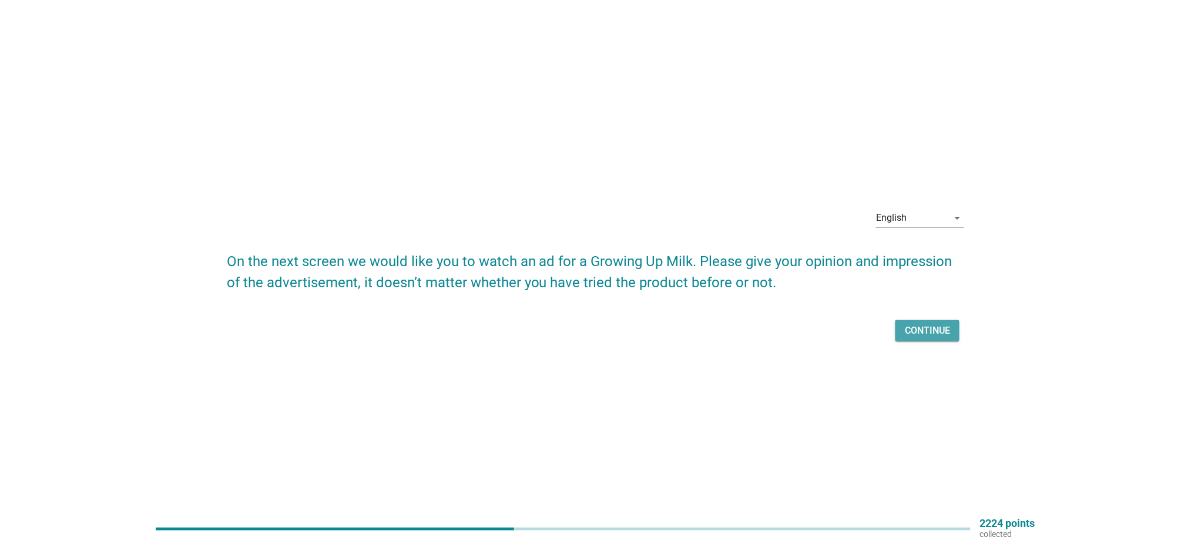
click at [918, 333] on div "Continue" at bounding box center [927, 331] width 45 height 14
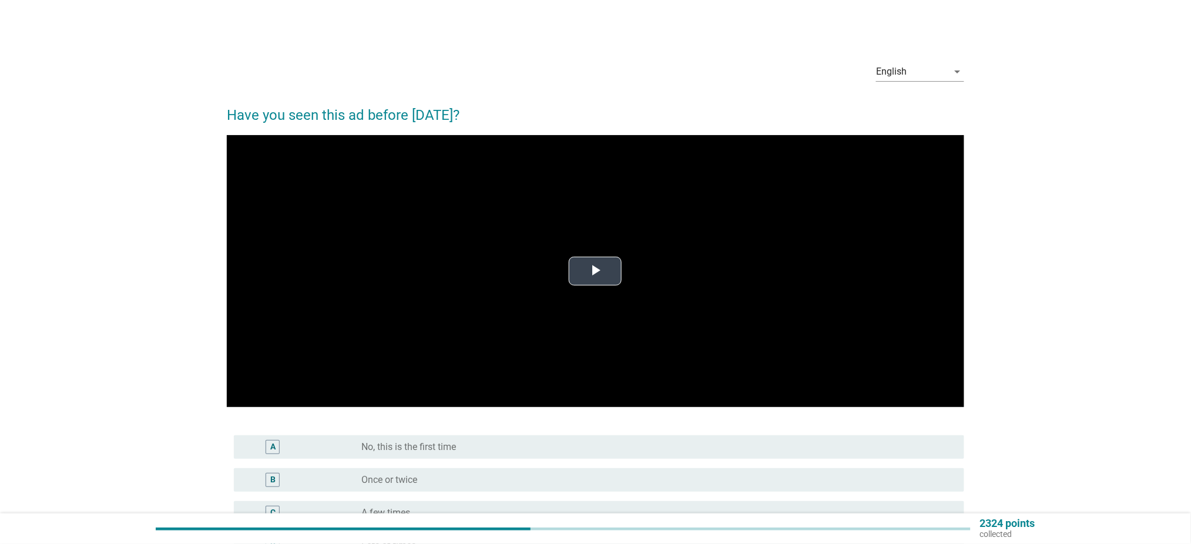
click at [595, 272] on span "Video Player" at bounding box center [595, 272] width 0 height 0
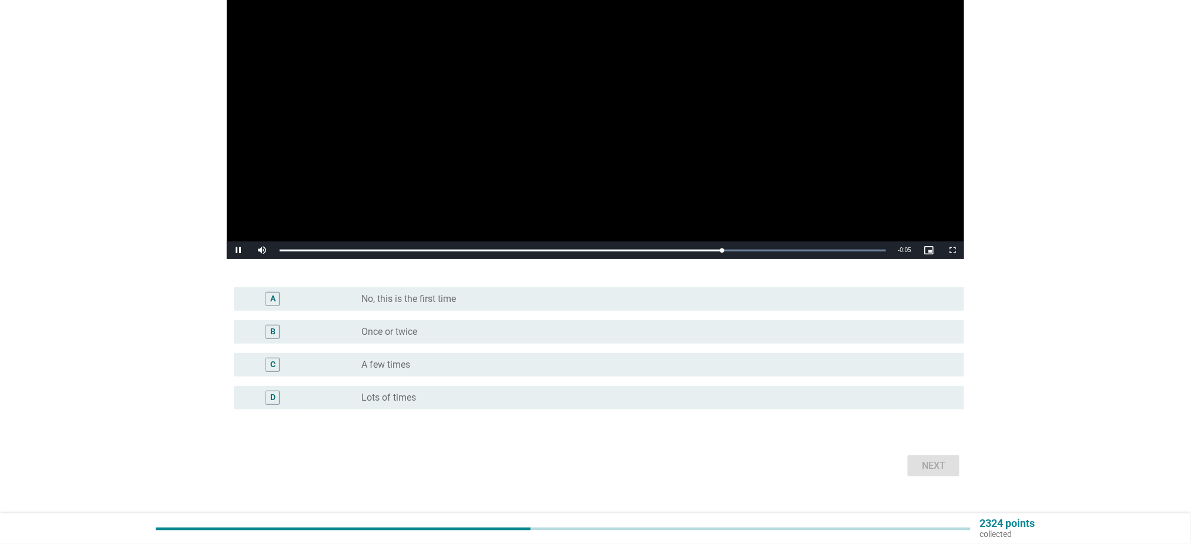
scroll to position [156, 0]
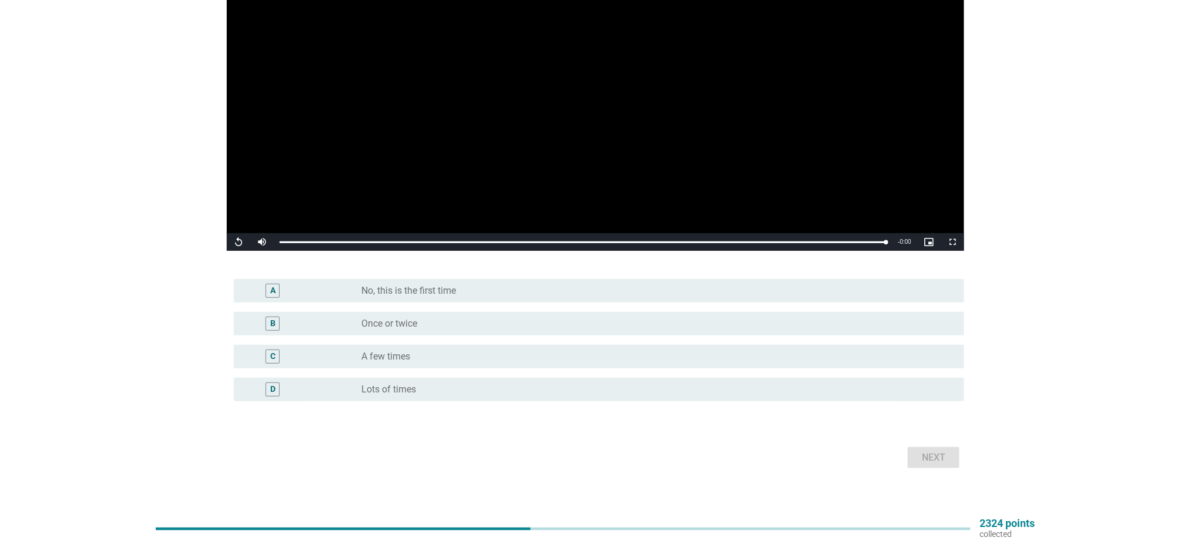
drag, startPoint x: 502, startPoint y: 296, endPoint x: 512, endPoint y: 300, distance: 10.3
click at [502, 296] on div "radio_button_unchecked No, this is the first time" at bounding box center [654, 291] width 584 height 12
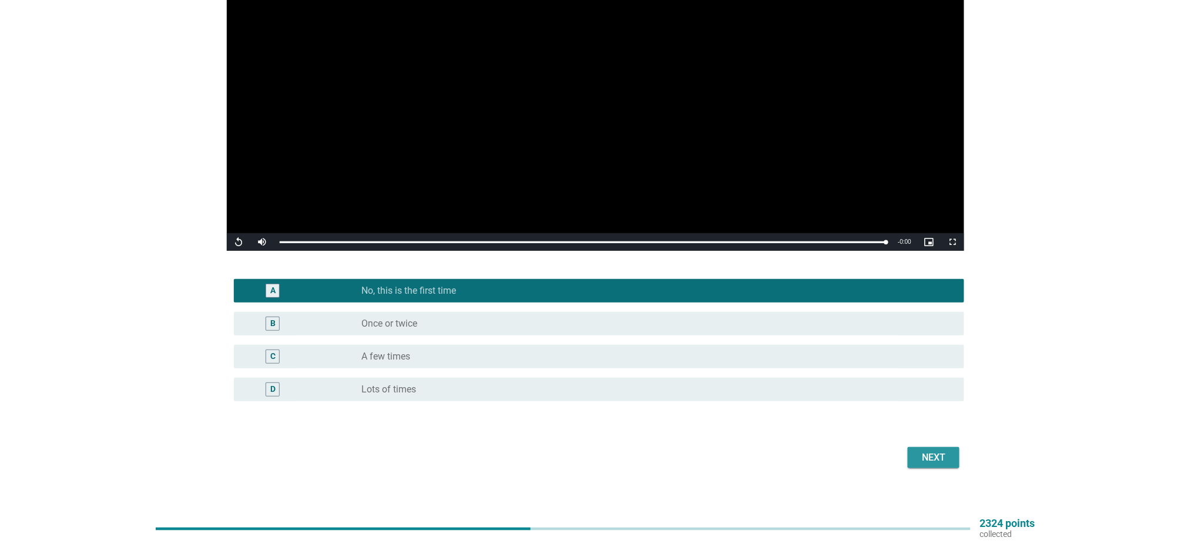
drag, startPoint x: 926, startPoint y: 459, endPoint x: 917, endPoint y: 461, distance: 9.6
click at [925, 459] on div "Next" at bounding box center [933, 458] width 33 height 14
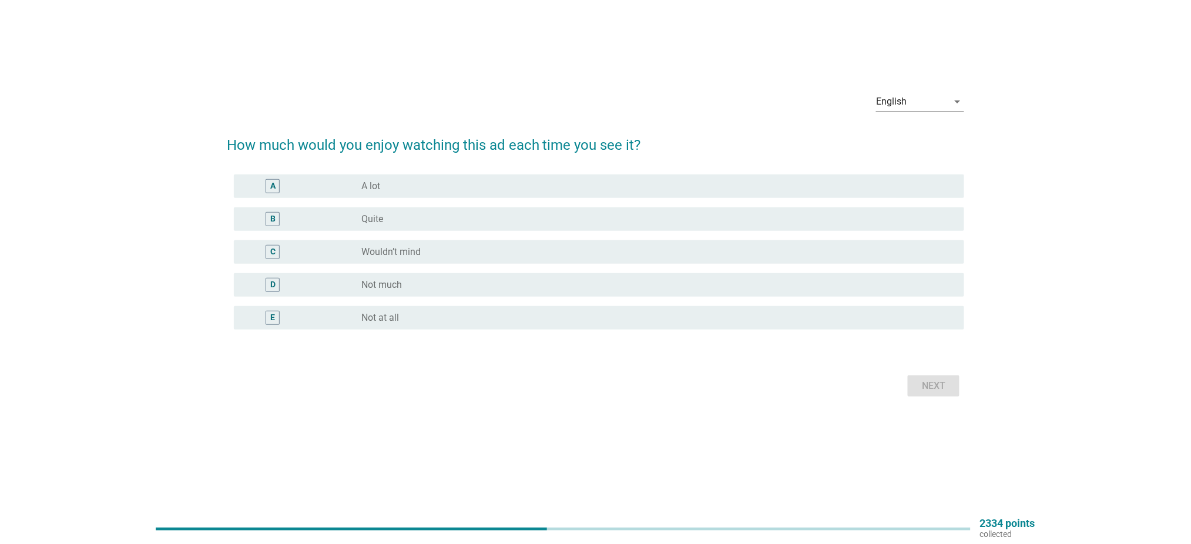
scroll to position [0, 0]
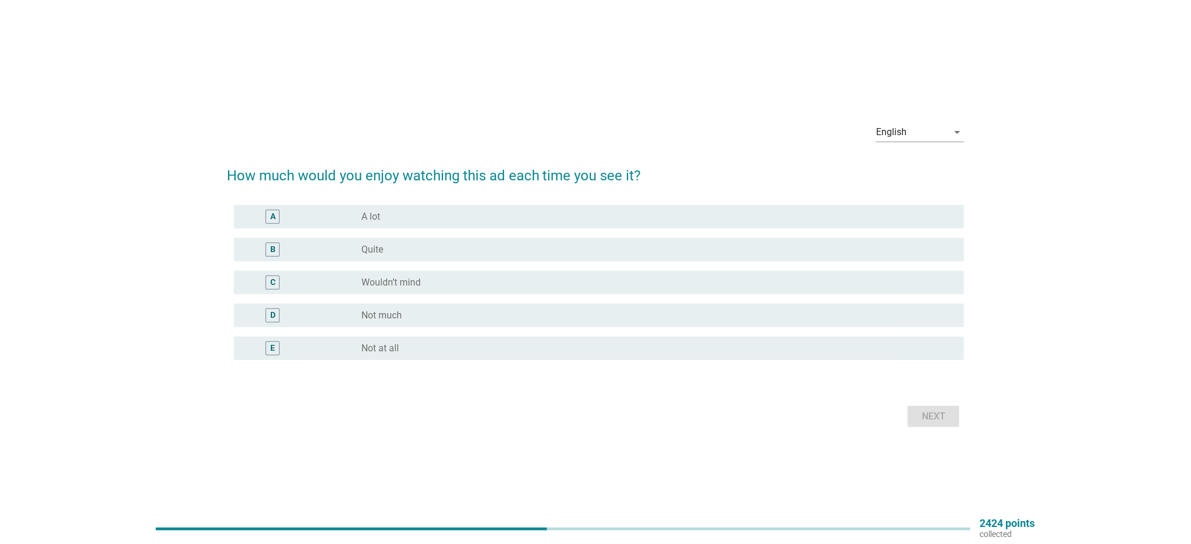
click at [485, 253] on div "radio_button_unchecked Quite" at bounding box center [654, 250] width 584 height 12
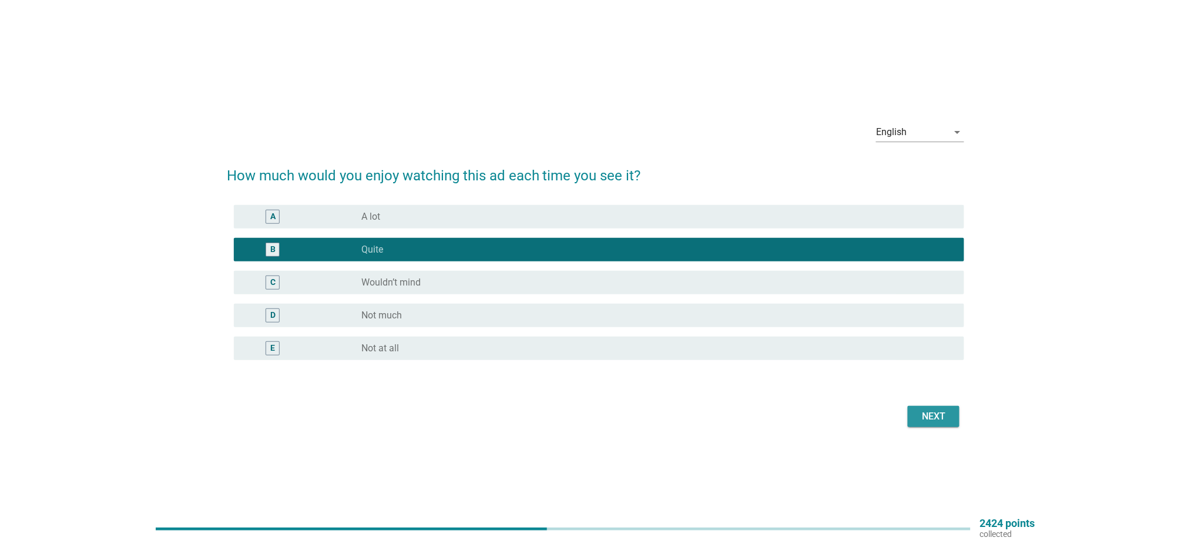
click at [931, 411] on div "Next" at bounding box center [933, 417] width 33 height 14
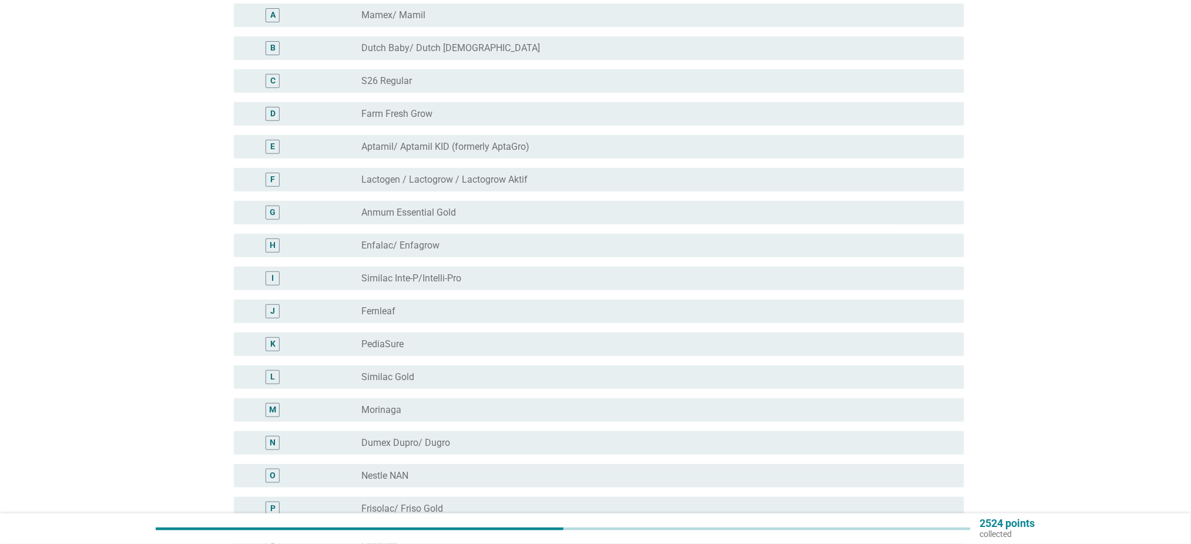
scroll to position [156, 0]
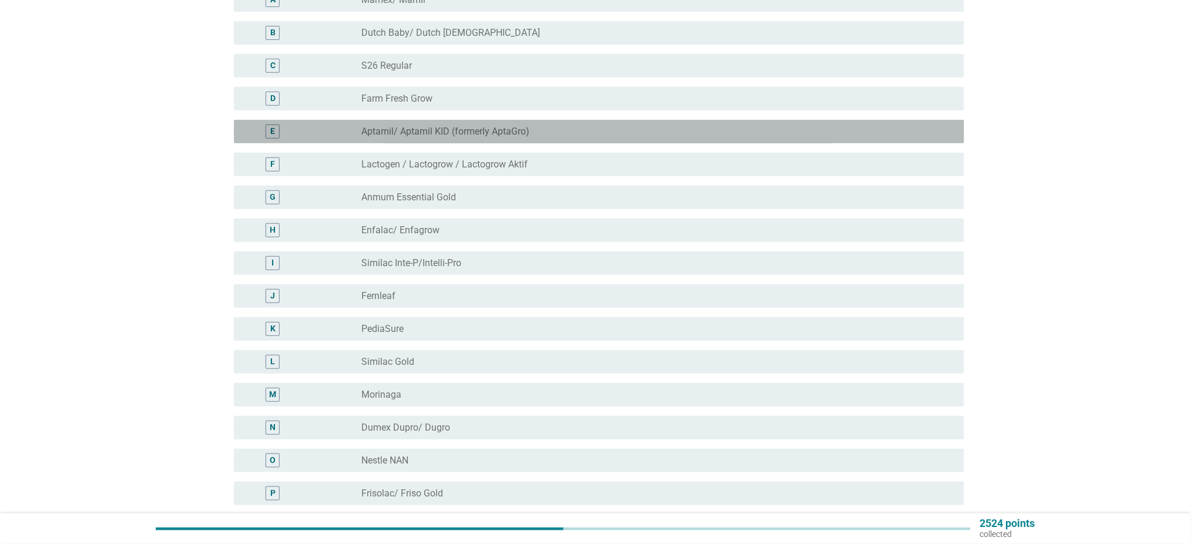
click at [457, 130] on label "Aptamil/ Aptamil KID (formerly AptaGro)" at bounding box center [446, 132] width 168 height 12
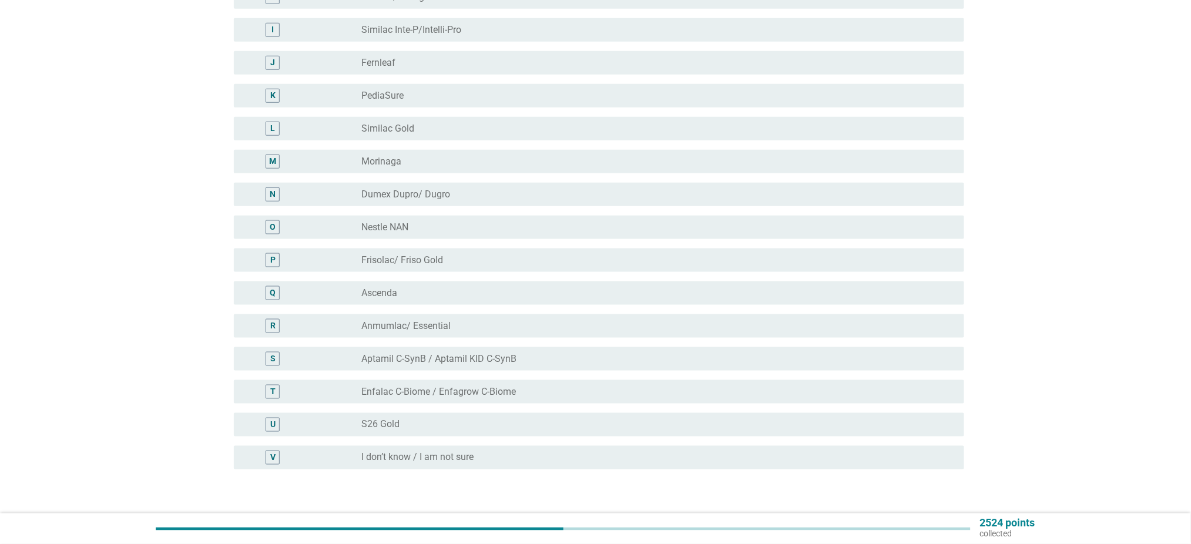
scroll to position [468, 0]
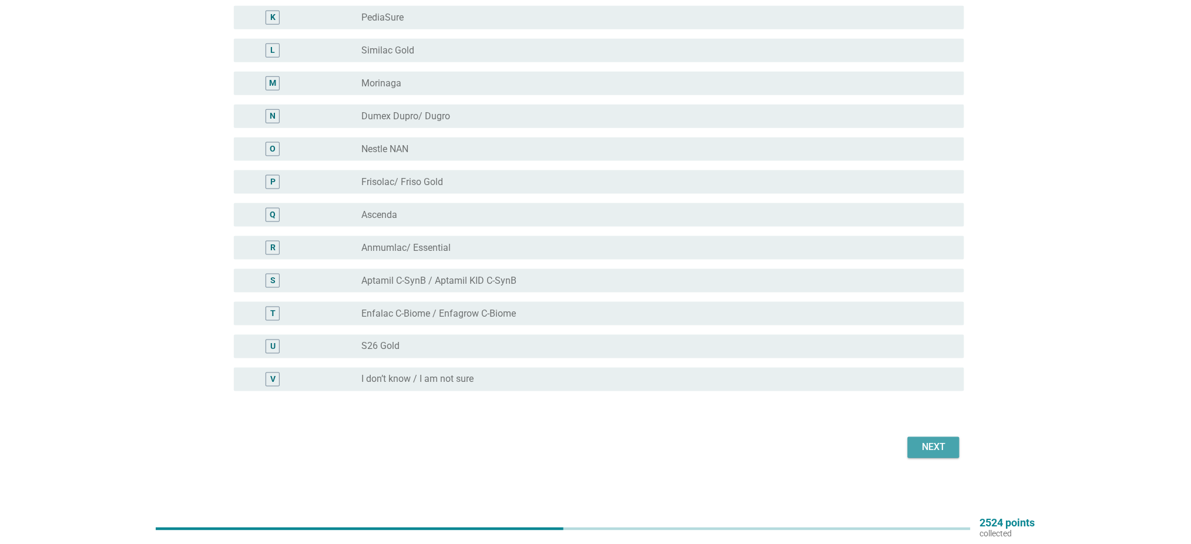
click at [934, 445] on div "Next" at bounding box center [933, 448] width 33 height 14
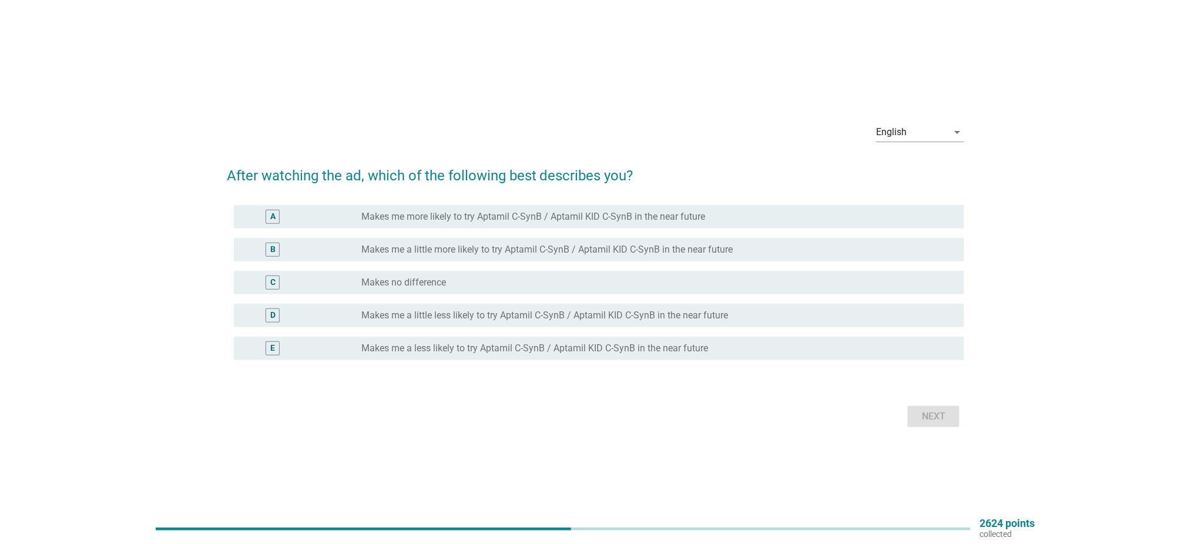
click at [518, 225] on div "A radio_button_unchecked Makes me more likely to try Aptamil C-SynB / Aptamil K…" at bounding box center [599, 217] width 731 height 24
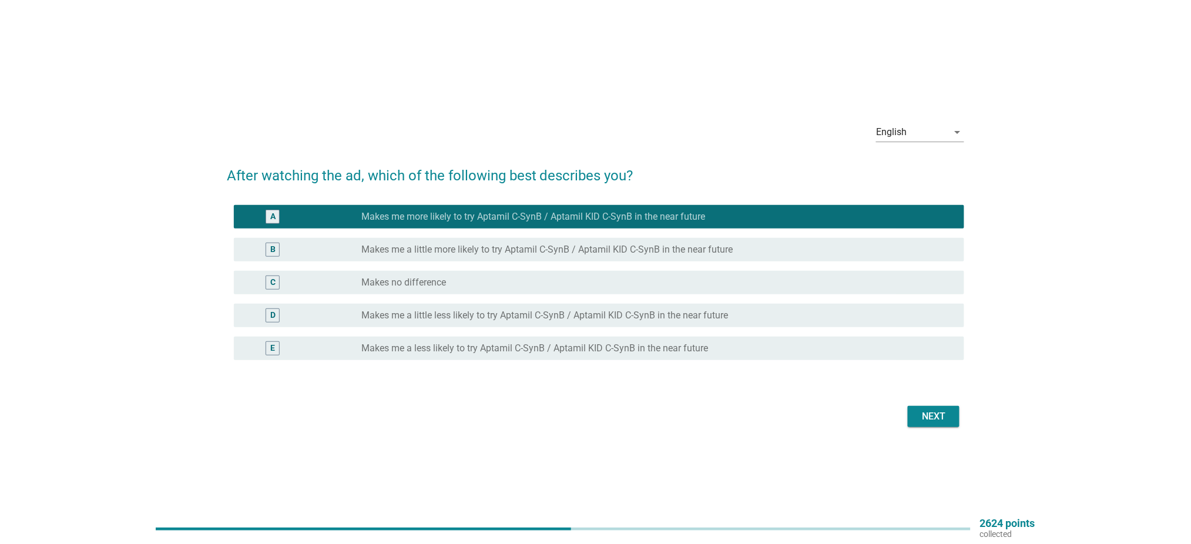
click at [796, 241] on div "B radio_button_unchecked Makes me a little more likely to try Aptamil C-SynB / …" at bounding box center [599, 250] width 731 height 24
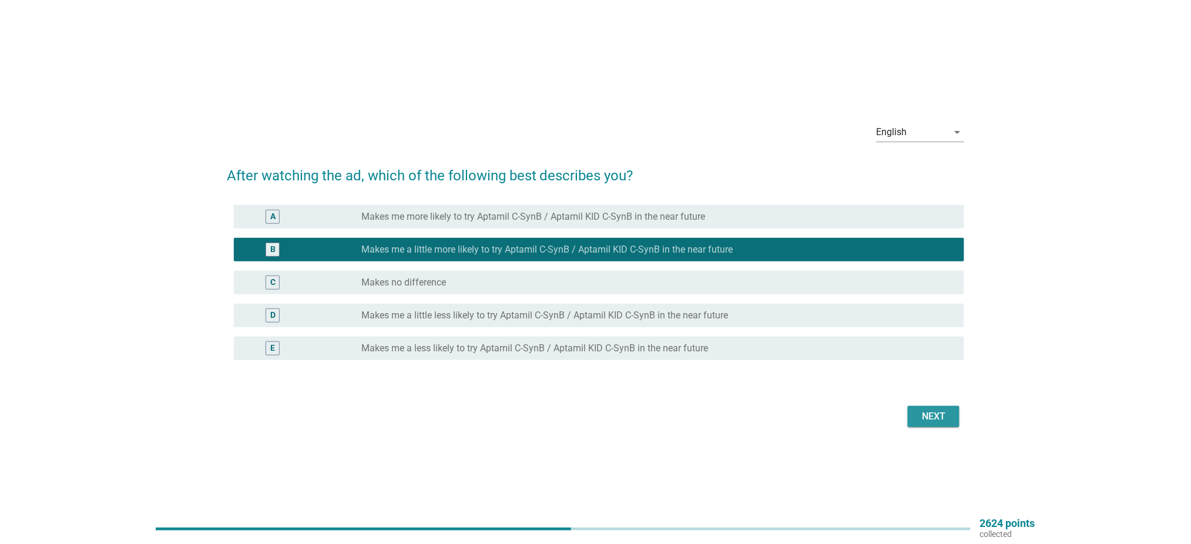
drag, startPoint x: 957, startPoint y: 421, endPoint x: 950, endPoint y: 418, distance: 7.6
click at [950, 418] on button "Next" at bounding box center [934, 416] width 52 height 21
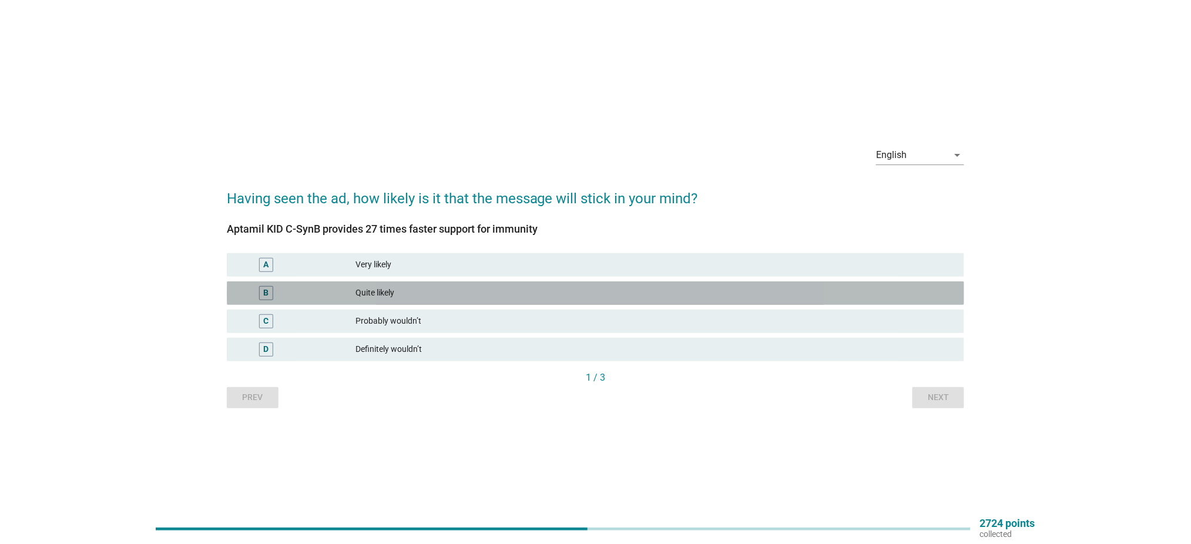
click at [443, 293] on div "Quite likely" at bounding box center [655, 293] width 599 height 14
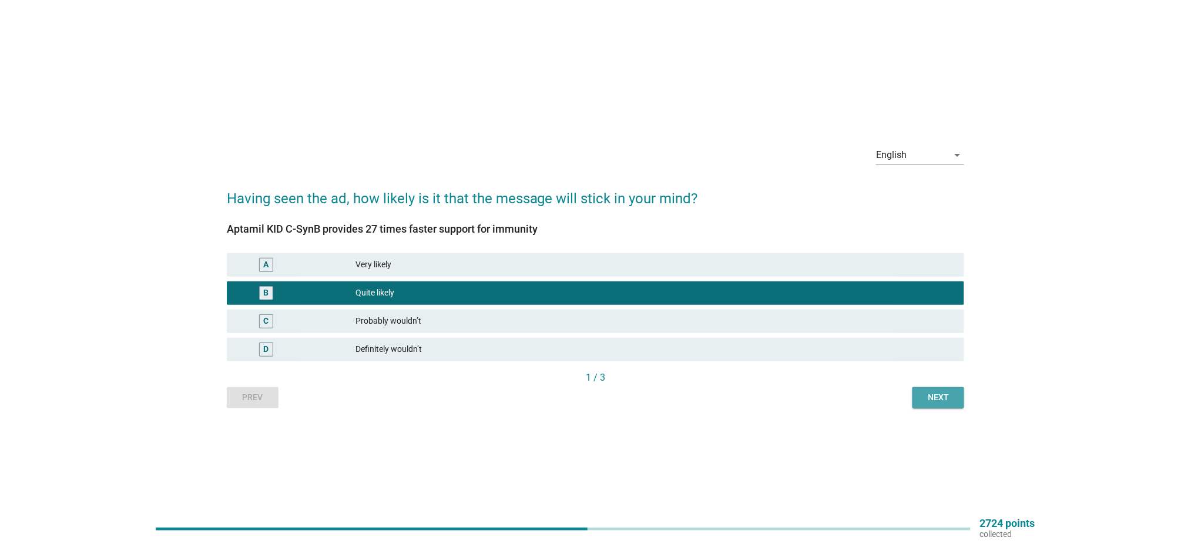
drag, startPoint x: 949, startPoint y: 389, endPoint x: 926, endPoint y: 396, distance: 23.8
click at [948, 389] on button "Next" at bounding box center [939, 397] width 52 height 21
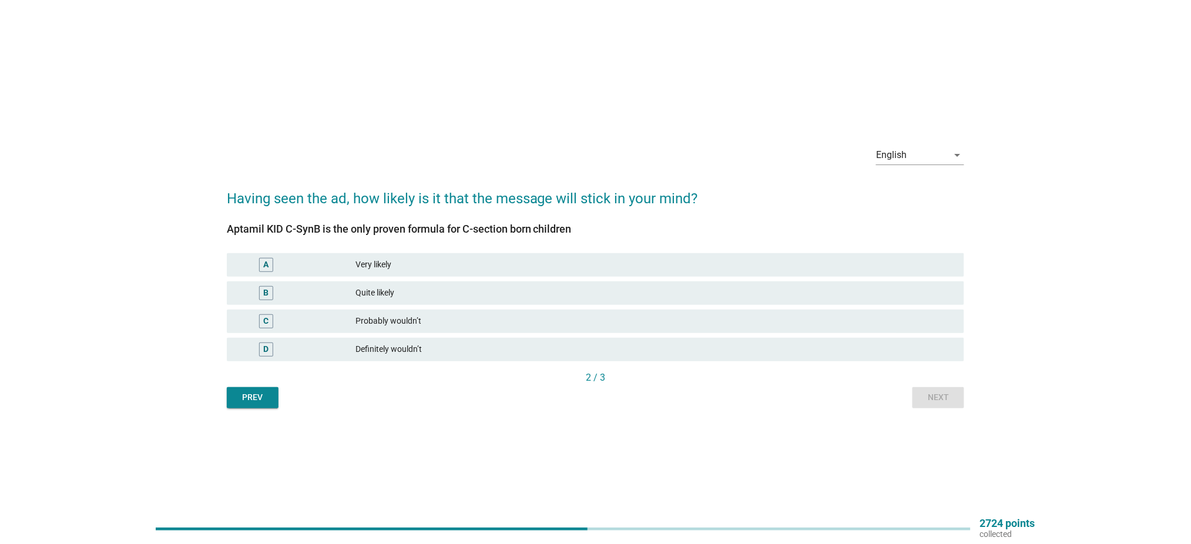
click at [491, 264] on div "Very likely" at bounding box center [655, 265] width 599 height 14
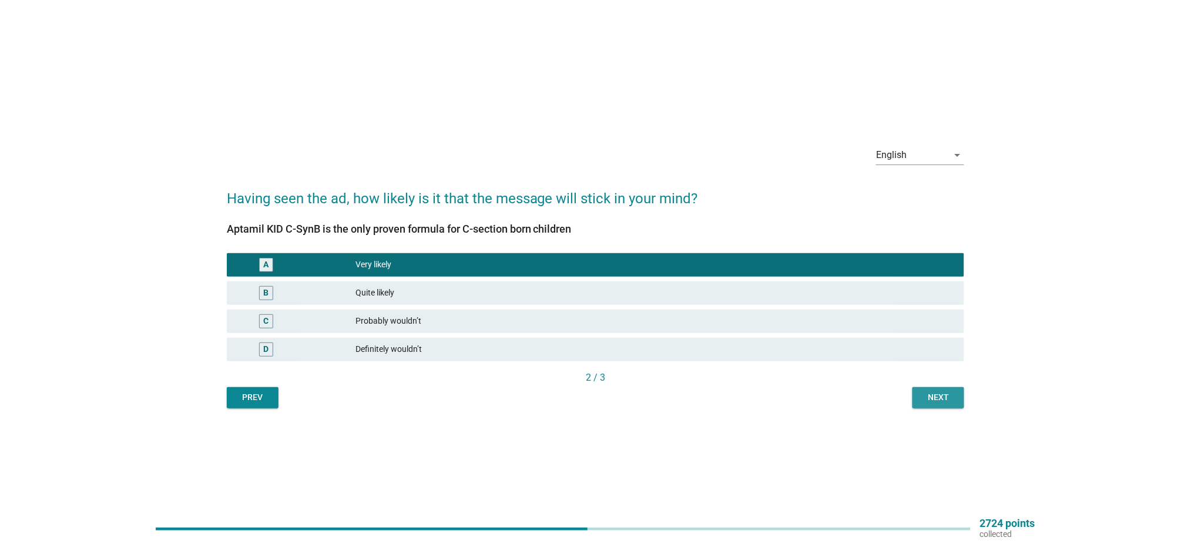
drag, startPoint x: 931, startPoint y: 401, endPoint x: 939, endPoint y: 398, distance: 8.2
click at [934, 404] on button "Next" at bounding box center [939, 397] width 52 height 21
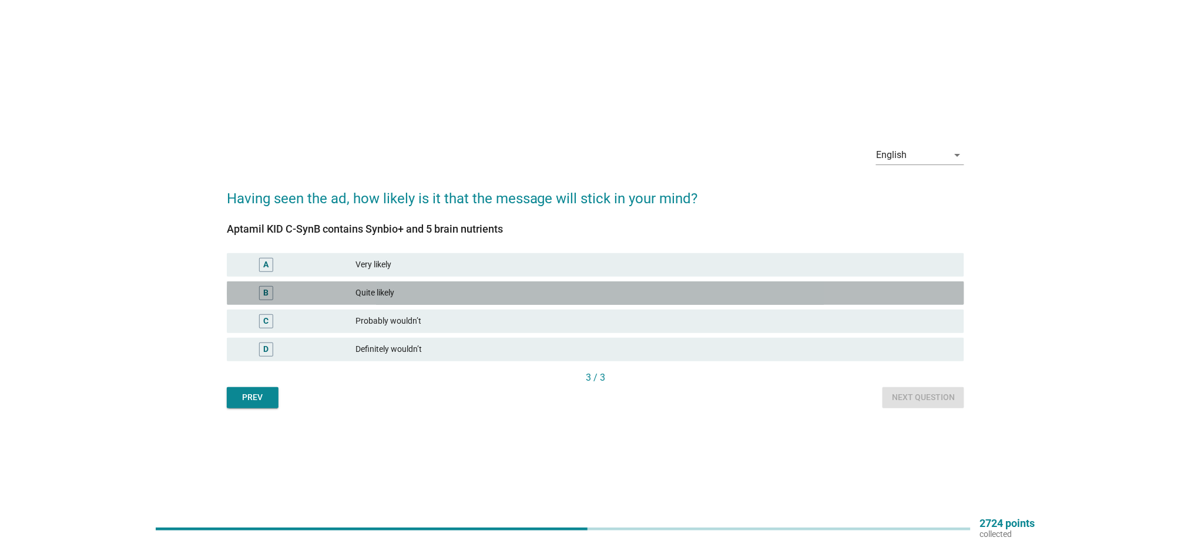
drag, startPoint x: 437, startPoint y: 299, endPoint x: 749, endPoint y: 387, distance: 324.1
click at [435, 297] on div "Quite likely" at bounding box center [655, 293] width 599 height 14
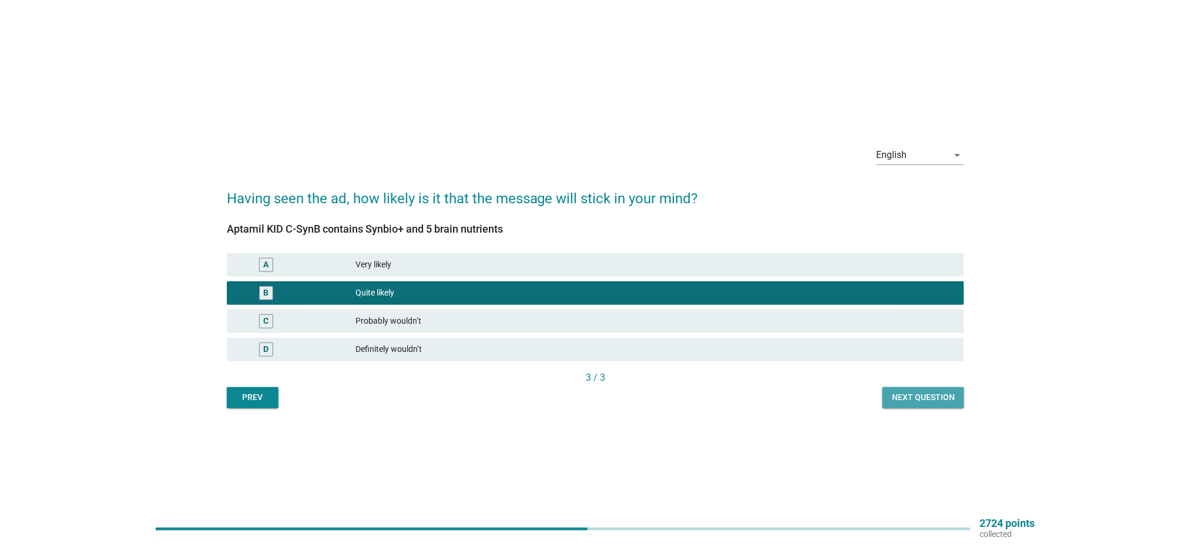
click at [937, 395] on div "Next question" at bounding box center [923, 397] width 63 height 12
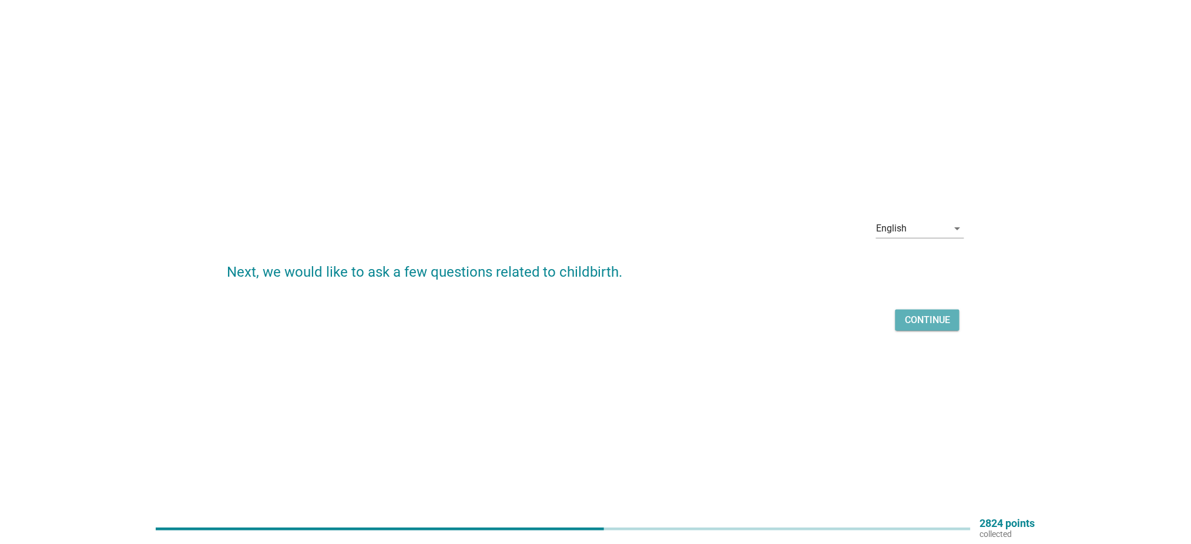
drag, startPoint x: 938, startPoint y: 315, endPoint x: 930, endPoint y: 316, distance: 8.2
click at [935, 314] on div "Continue" at bounding box center [927, 320] width 45 height 14
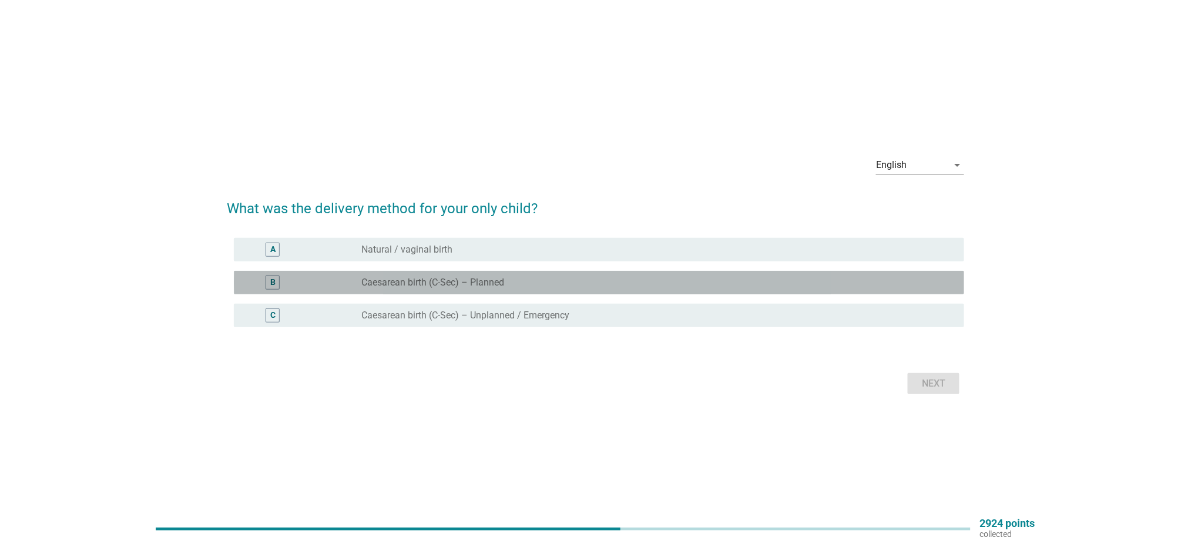
click at [406, 283] on label "Caesarean birth (C-Sec) – Planned" at bounding box center [433, 283] width 143 height 12
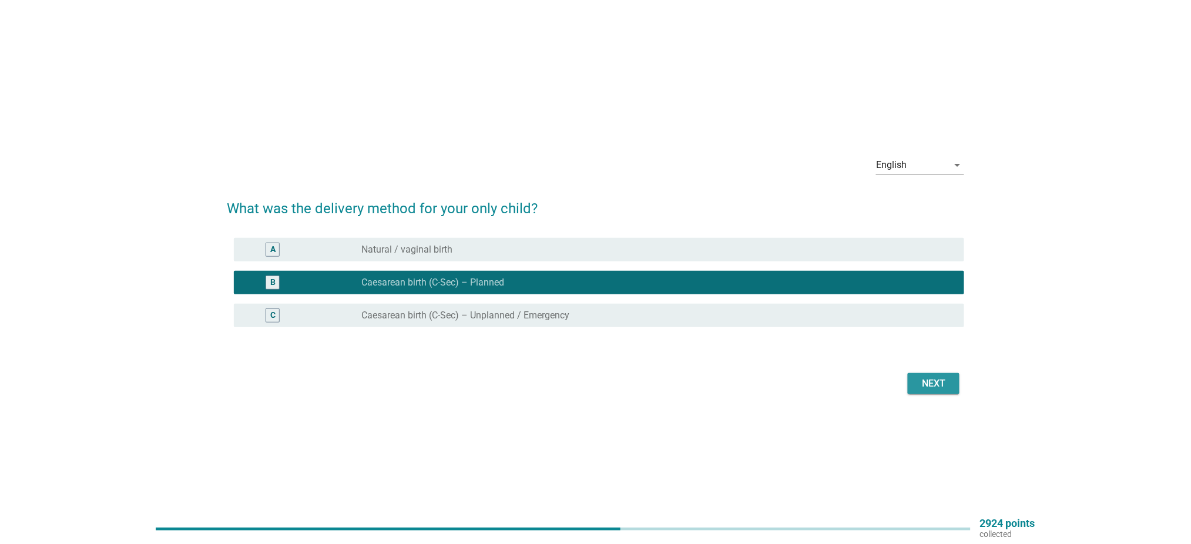
drag, startPoint x: 934, startPoint y: 383, endPoint x: 919, endPoint y: 373, distance: 18.8
click at [934, 382] on div "Next" at bounding box center [933, 384] width 33 height 14
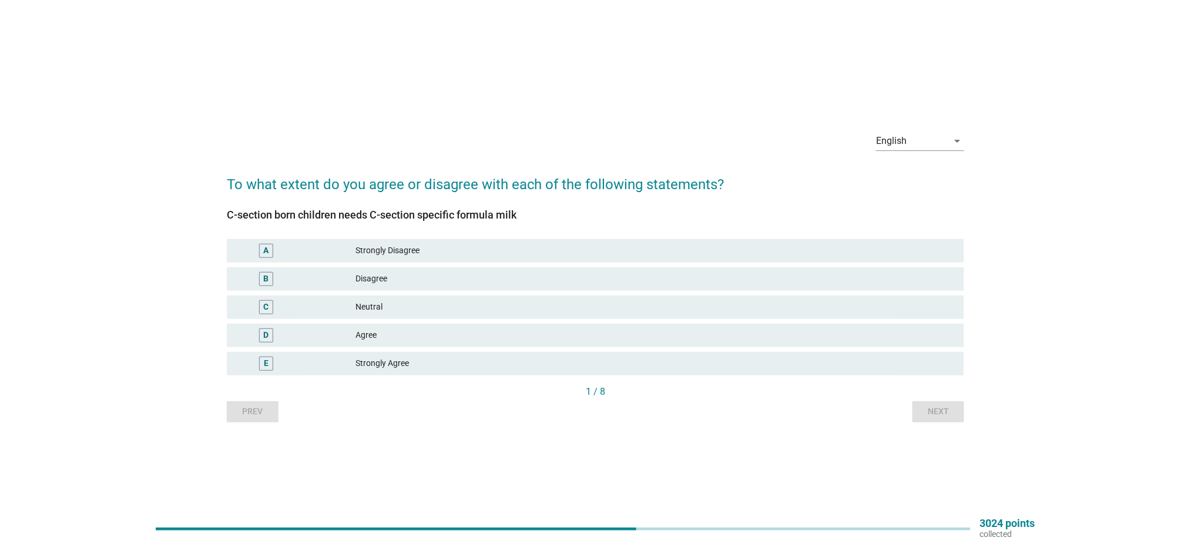
drag, startPoint x: 400, startPoint y: 303, endPoint x: 636, endPoint y: 310, distance: 236.3
click at [399, 304] on div "Neutral" at bounding box center [655, 307] width 599 height 14
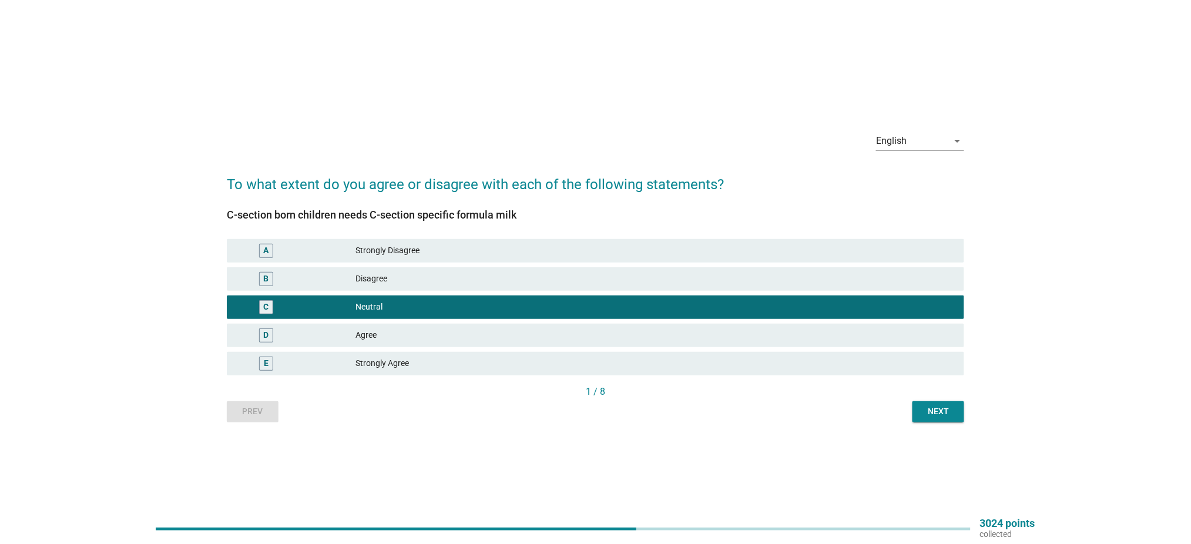
click at [934, 413] on div "Next" at bounding box center [938, 412] width 33 height 12
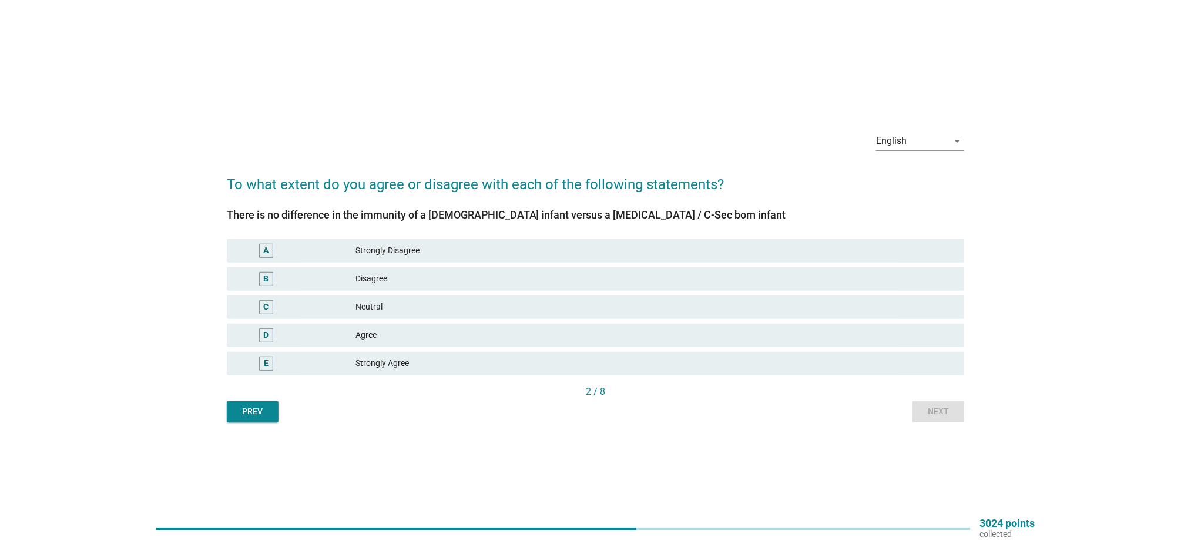
click at [416, 309] on div "Neutral" at bounding box center [655, 307] width 599 height 14
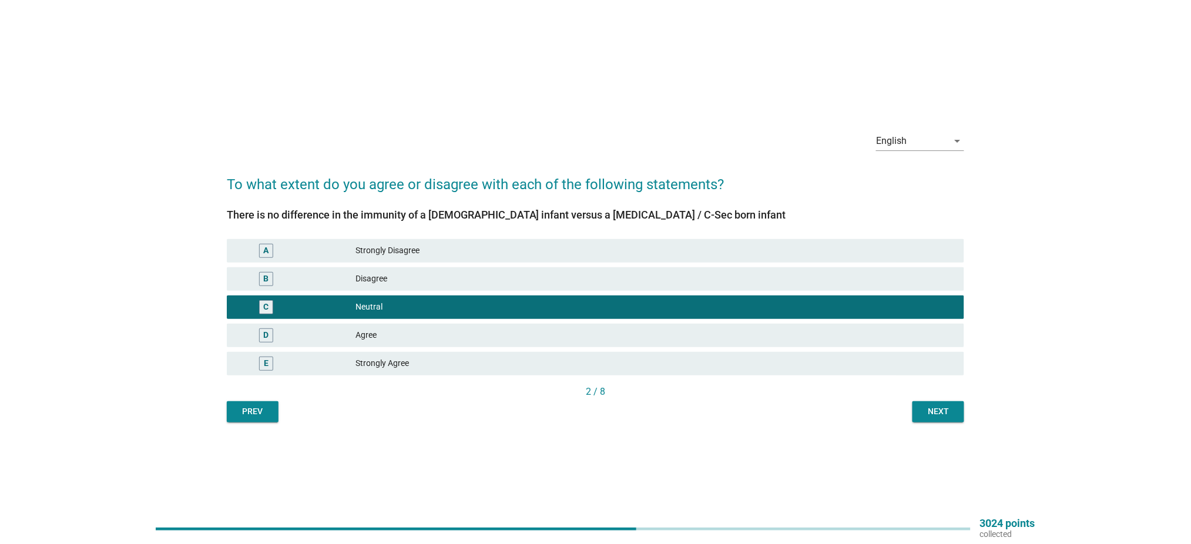
click at [933, 420] on button "Next" at bounding box center [939, 411] width 52 height 21
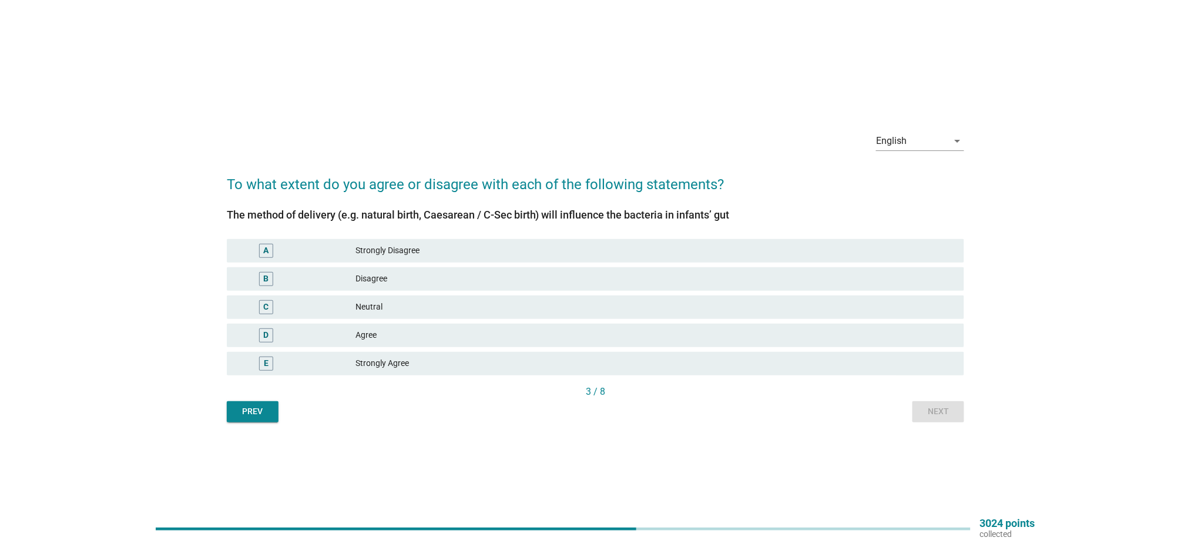
click at [502, 304] on div "Neutral" at bounding box center [655, 307] width 599 height 14
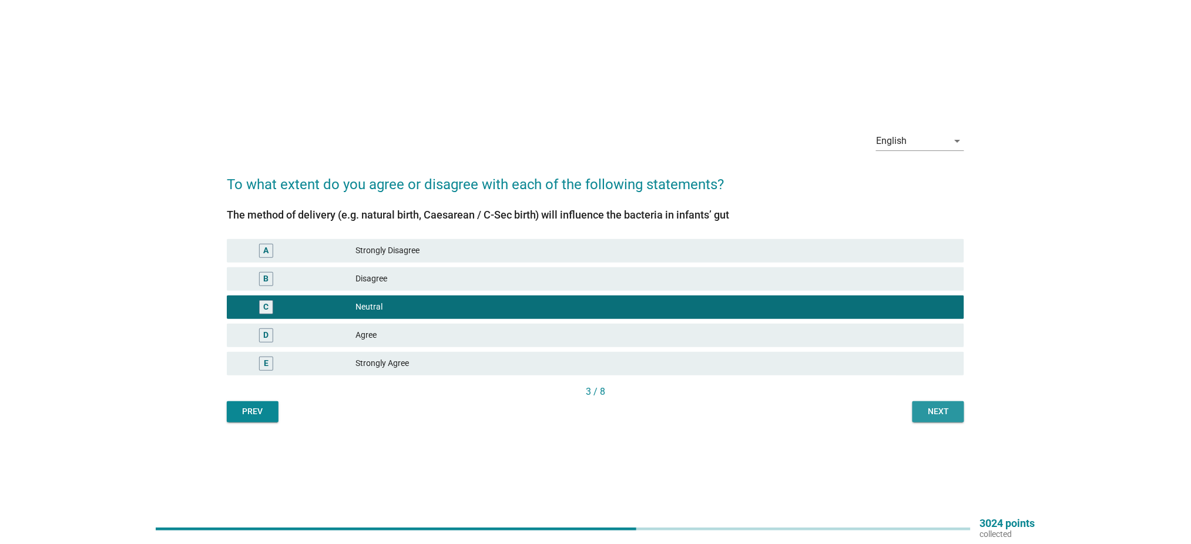
click at [927, 417] on div "Next" at bounding box center [938, 412] width 33 height 12
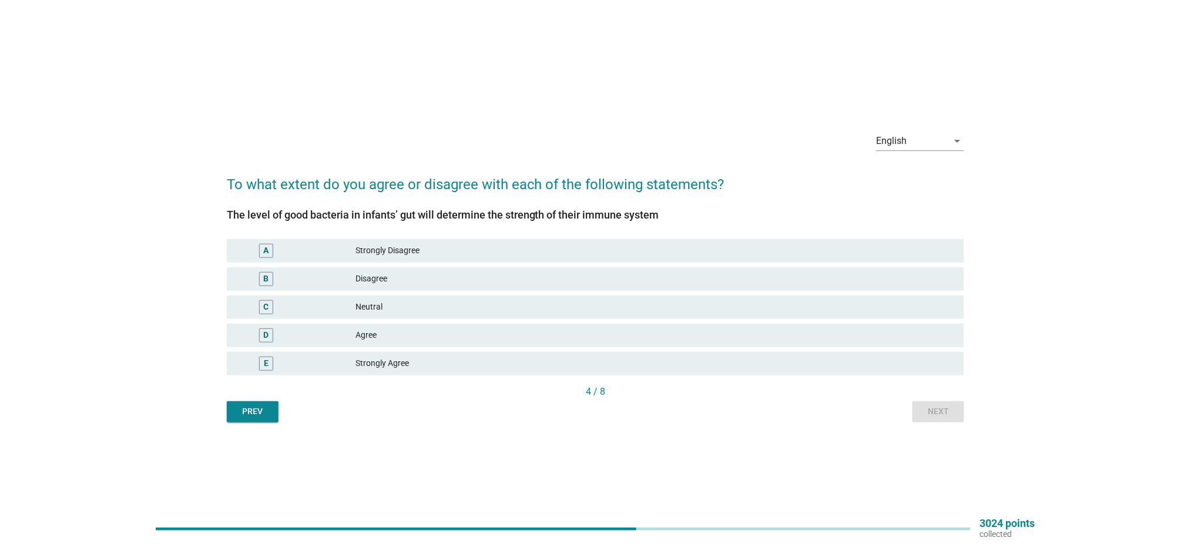
click at [467, 334] on div "Agree" at bounding box center [655, 336] width 599 height 14
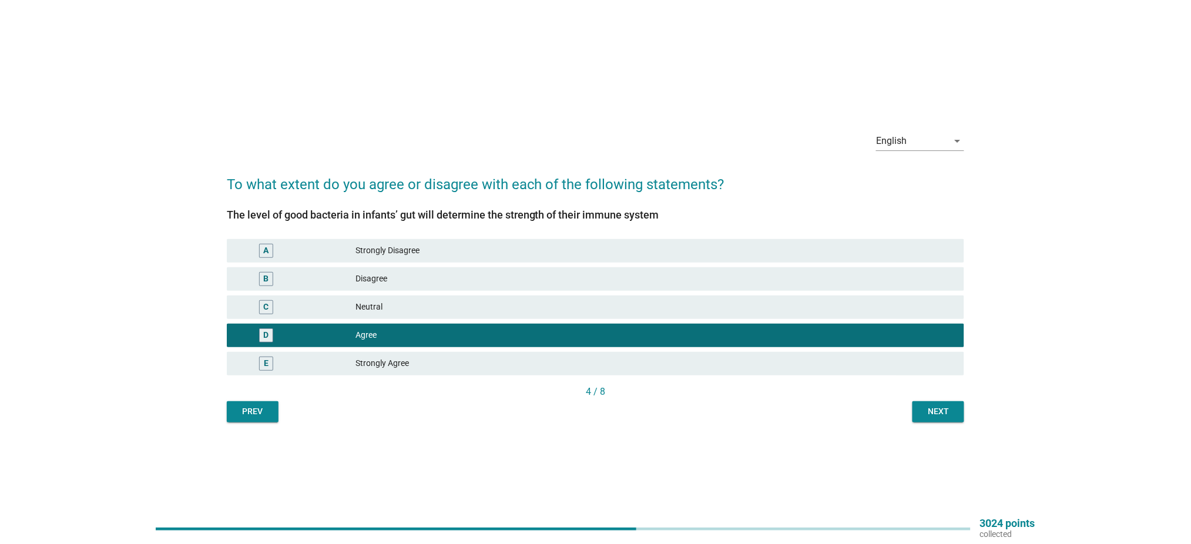
click at [933, 410] on div "Next" at bounding box center [938, 412] width 33 height 12
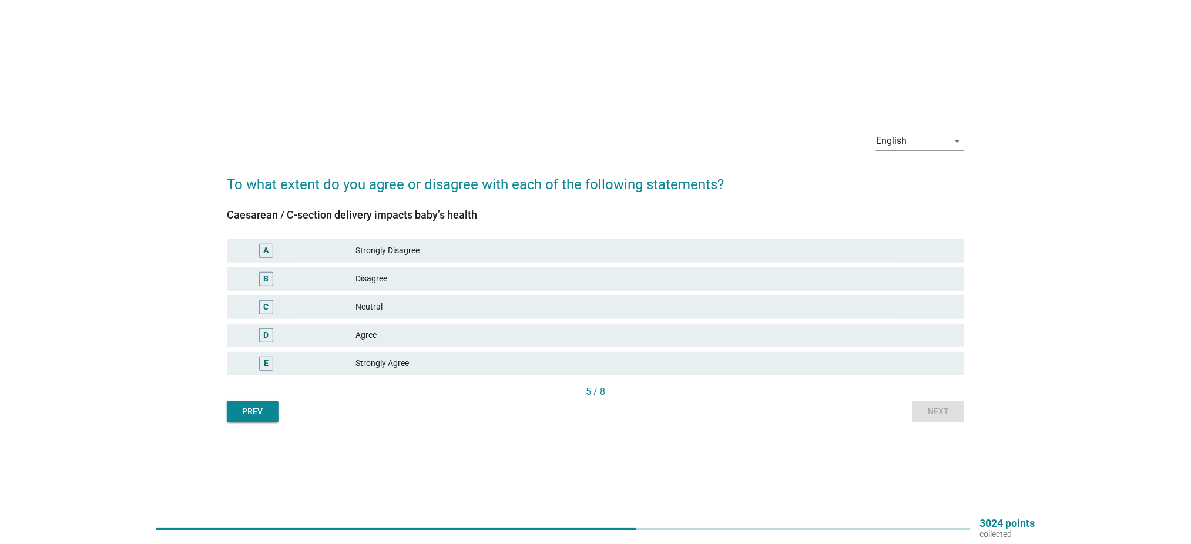
click at [428, 285] on div "Disagree" at bounding box center [655, 279] width 599 height 14
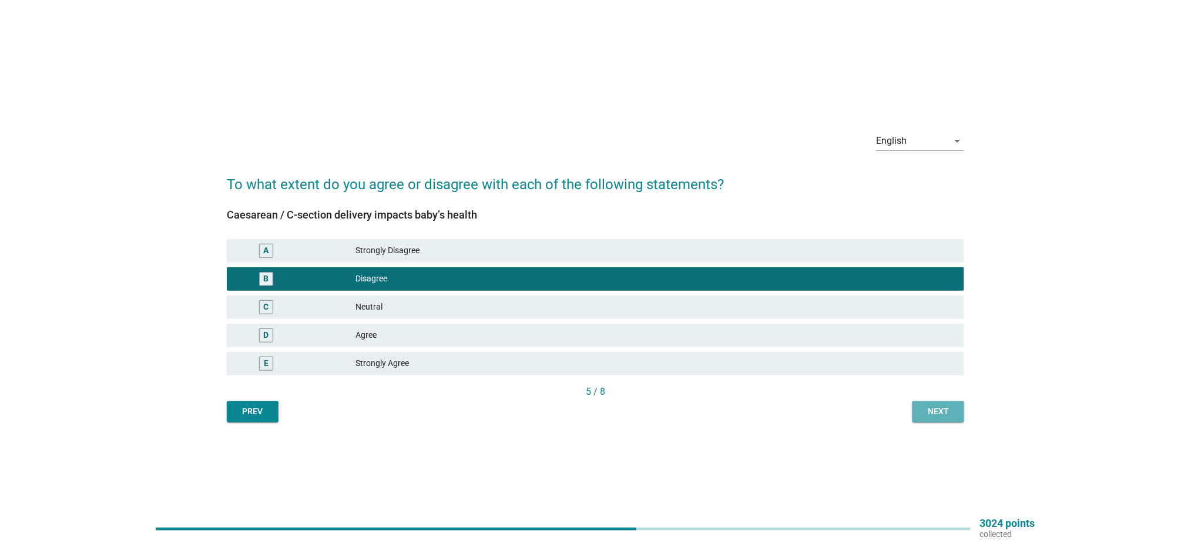
click at [950, 410] on div "Next" at bounding box center [938, 412] width 33 height 12
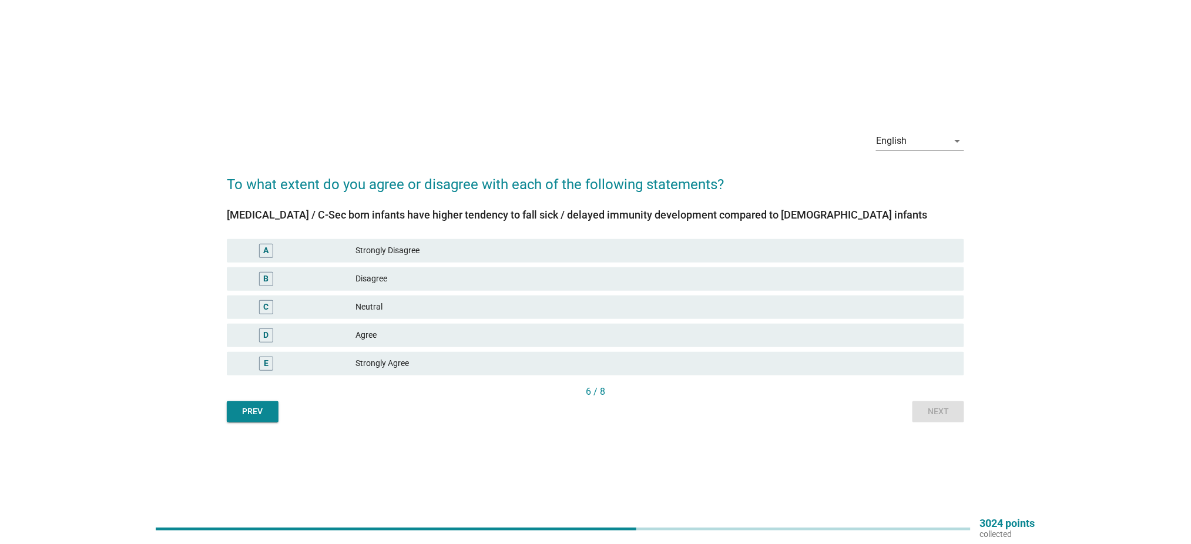
click at [405, 285] on div "Disagree" at bounding box center [655, 279] width 599 height 14
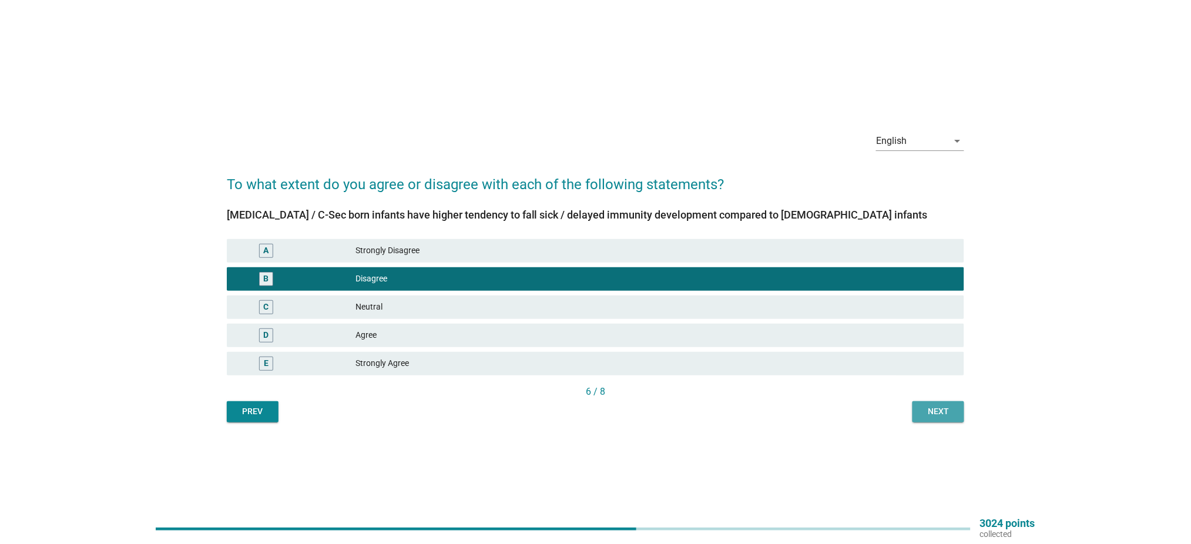
click at [932, 419] on button "Next" at bounding box center [939, 411] width 52 height 21
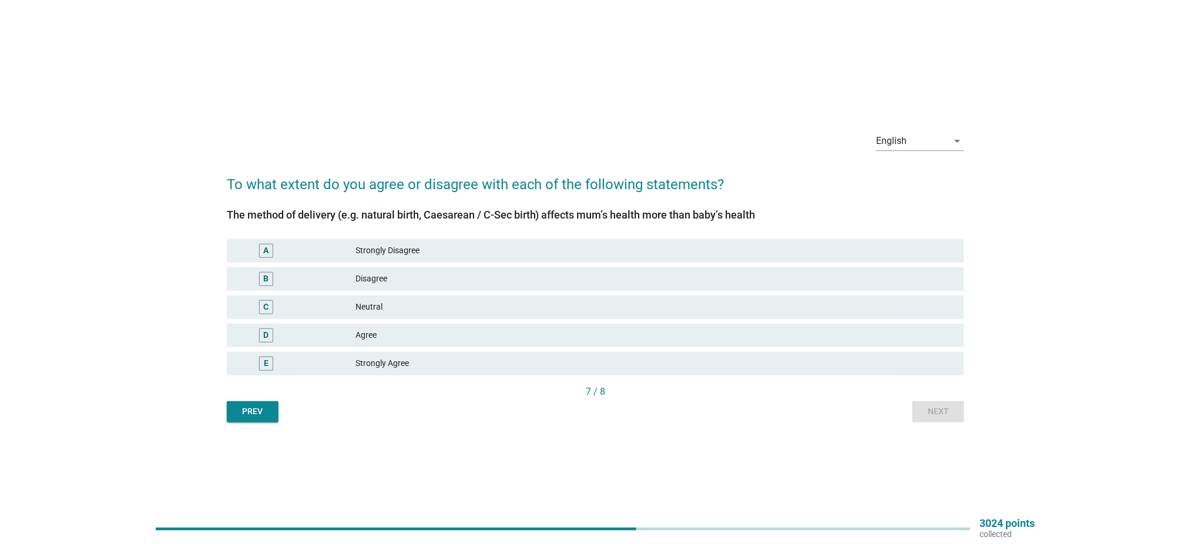
click at [420, 335] on div "Agree" at bounding box center [655, 336] width 599 height 14
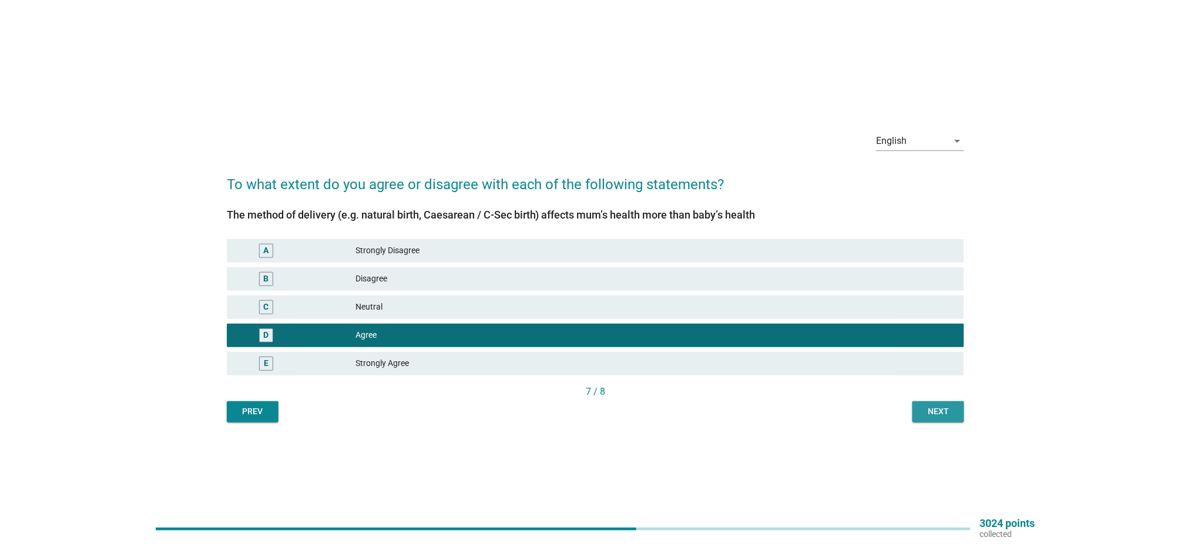
drag, startPoint x: 940, startPoint y: 418, endPoint x: 926, endPoint y: 423, distance: 14.9
click at [939, 419] on button "Next" at bounding box center [939, 411] width 52 height 21
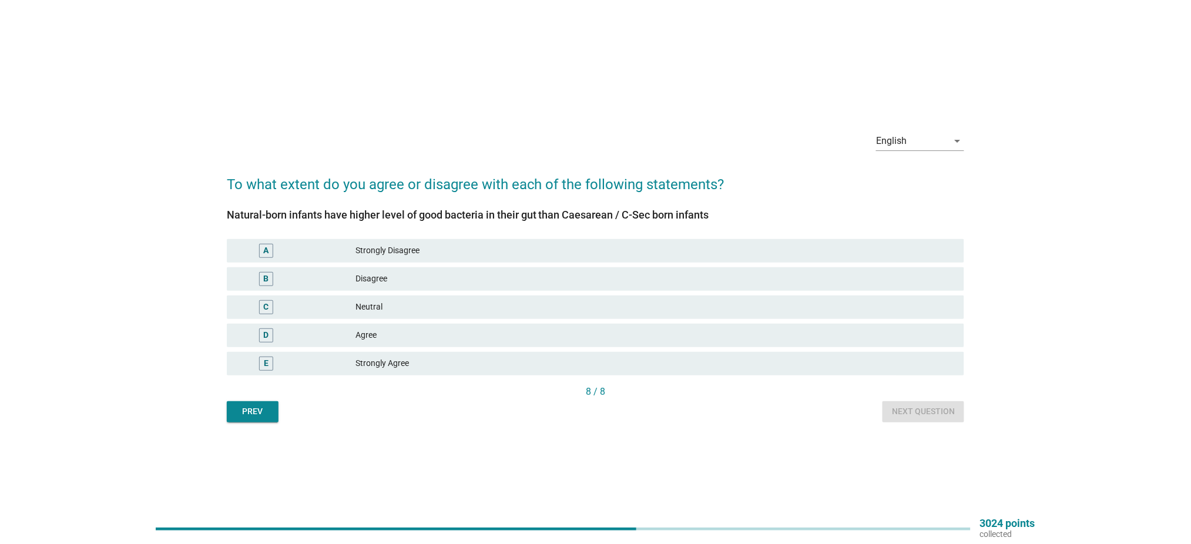
click at [410, 310] on div "Neutral" at bounding box center [655, 307] width 599 height 14
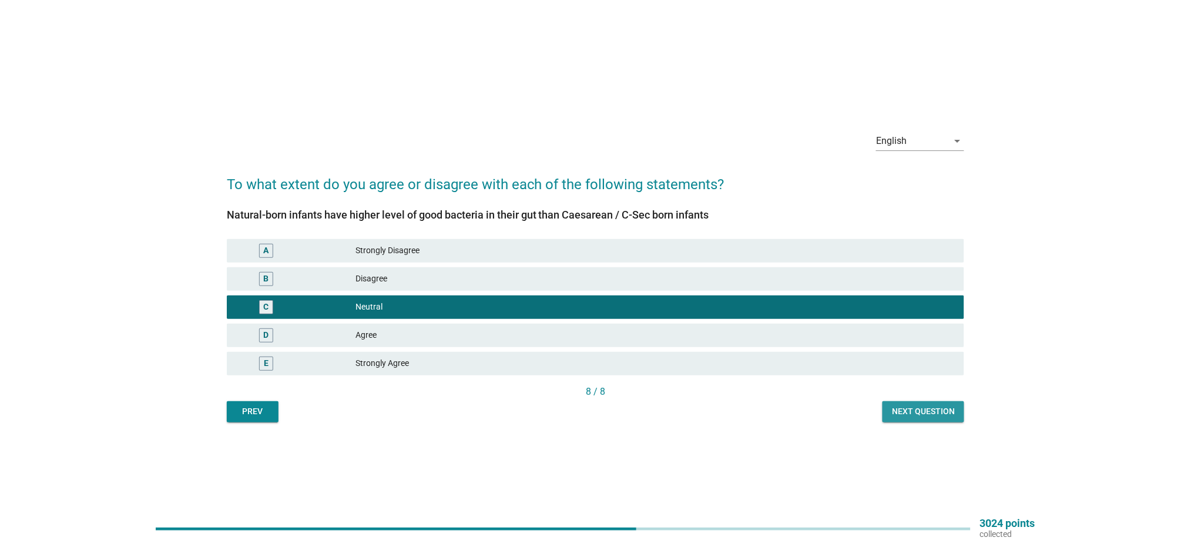
drag, startPoint x: 916, startPoint y: 412, endPoint x: 910, endPoint y: 418, distance: 8.3
click at [916, 411] on div "Next question" at bounding box center [923, 412] width 63 height 12
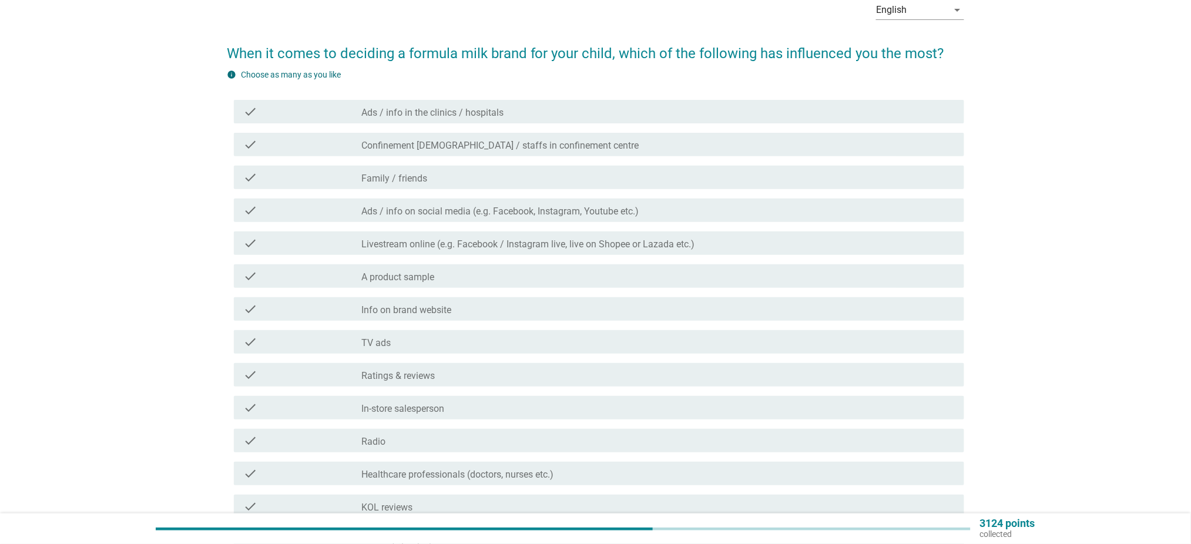
scroll to position [78, 0]
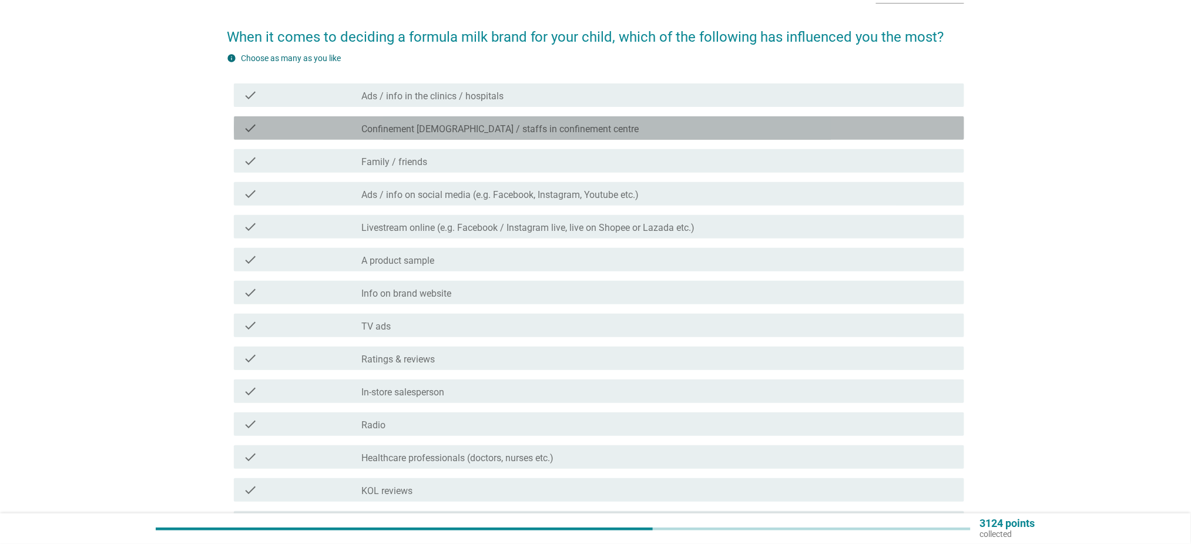
click at [425, 128] on label "Confinement [DEMOGRAPHIC_DATA] / staffs in confinement centre" at bounding box center [500, 129] width 277 height 12
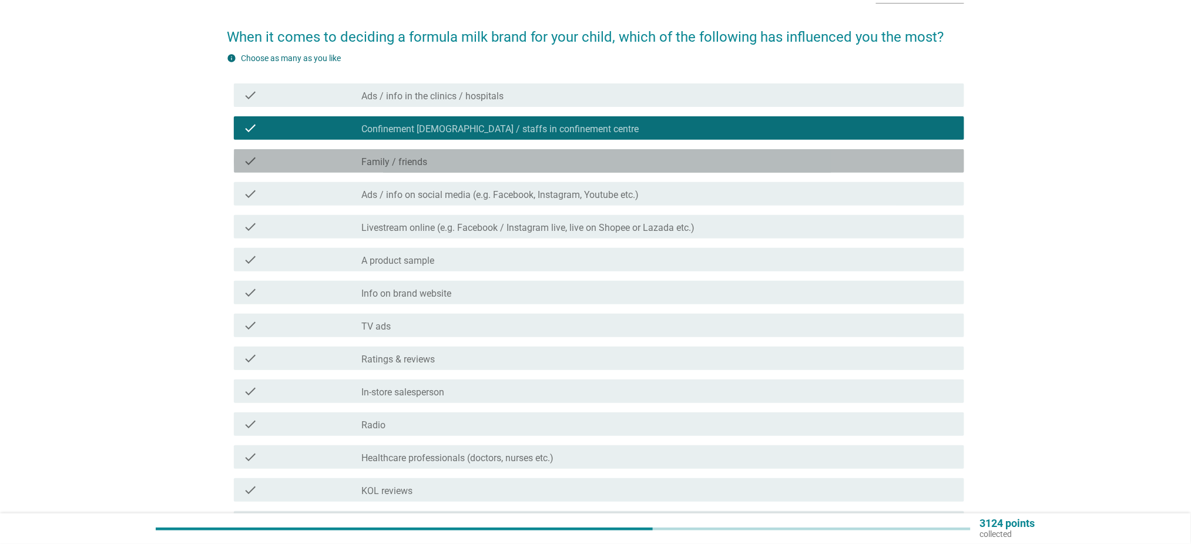
drag, startPoint x: 465, startPoint y: 163, endPoint x: 454, endPoint y: 187, distance: 26.9
click at [464, 163] on div "check_box_outline_blank Family / friends" at bounding box center [658, 161] width 593 height 14
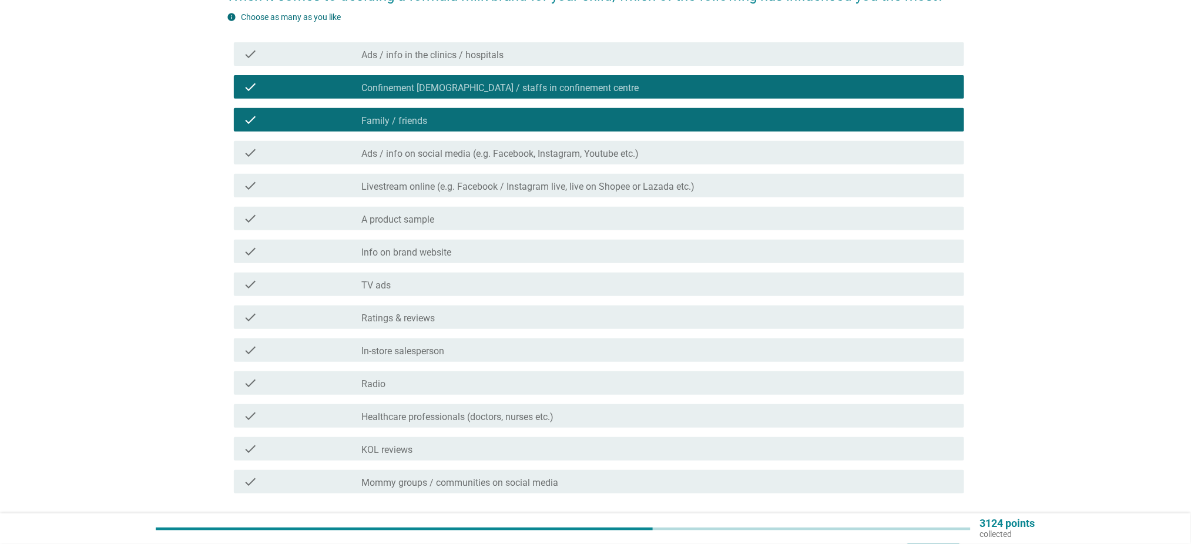
scroll to position [156, 0]
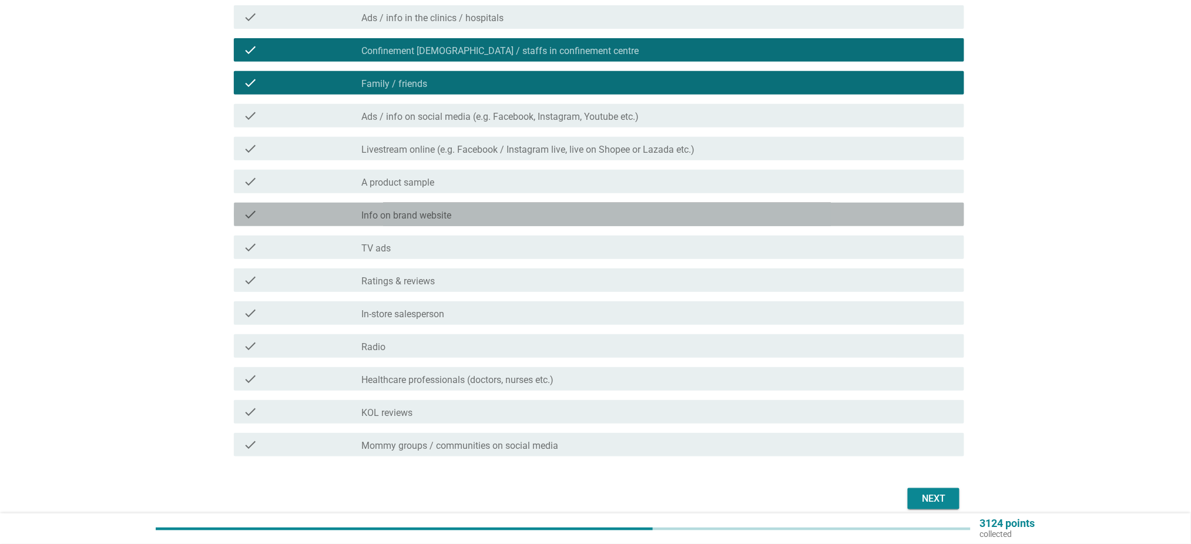
click at [515, 212] on div "check_box_outline_blank Info on brand website" at bounding box center [658, 214] width 593 height 14
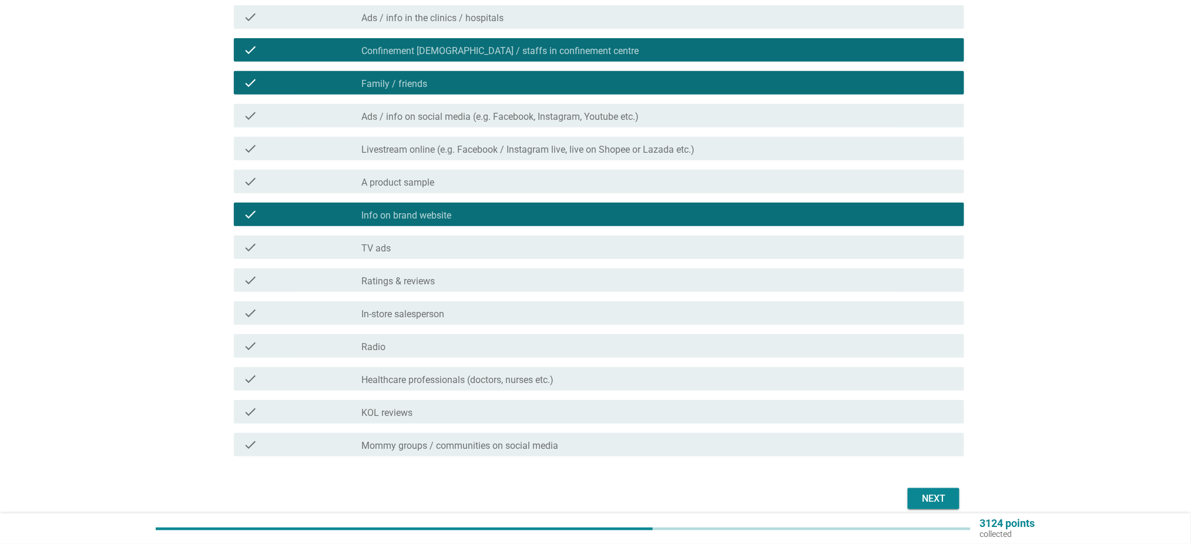
drag, startPoint x: 914, startPoint y: 493, endPoint x: 904, endPoint y: 493, distance: 10.6
click at [914, 493] on button "Next" at bounding box center [934, 498] width 52 height 21
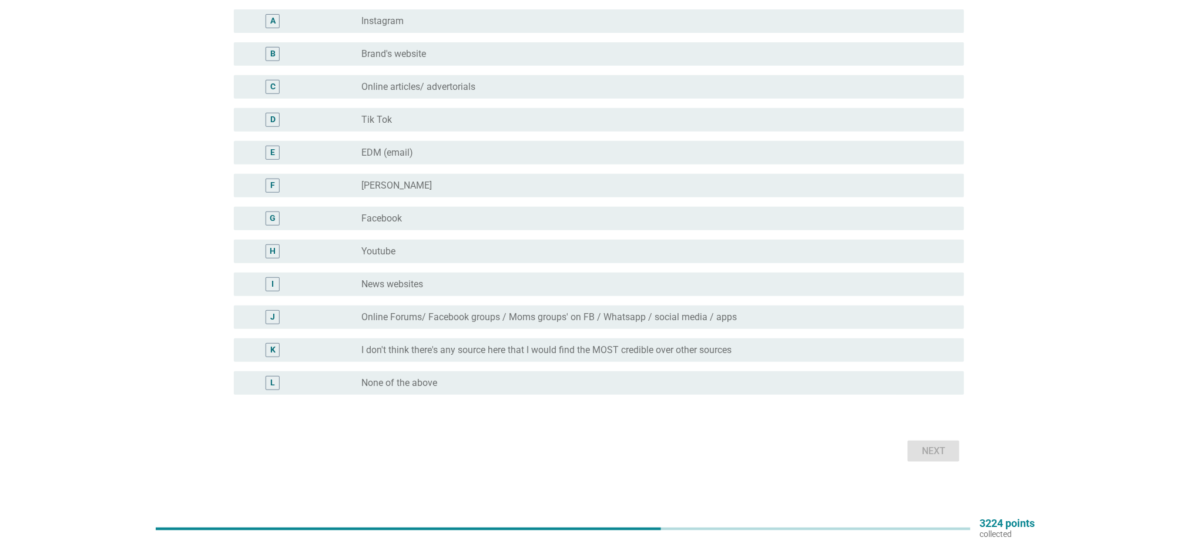
scroll to position [78, 0]
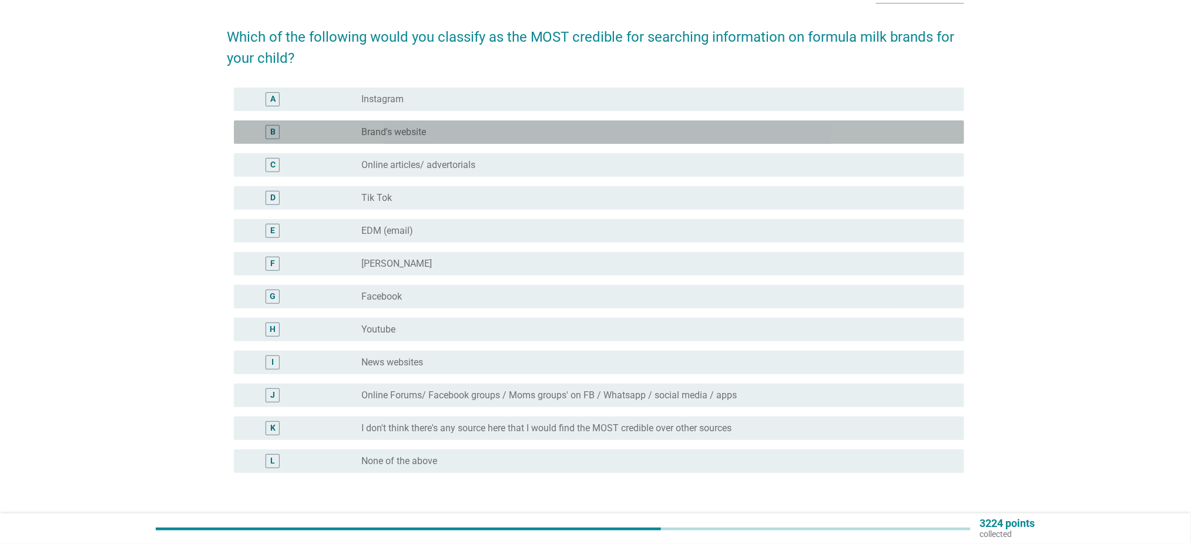
click at [430, 134] on div "radio_button_unchecked Brand's website" at bounding box center [654, 132] width 584 height 12
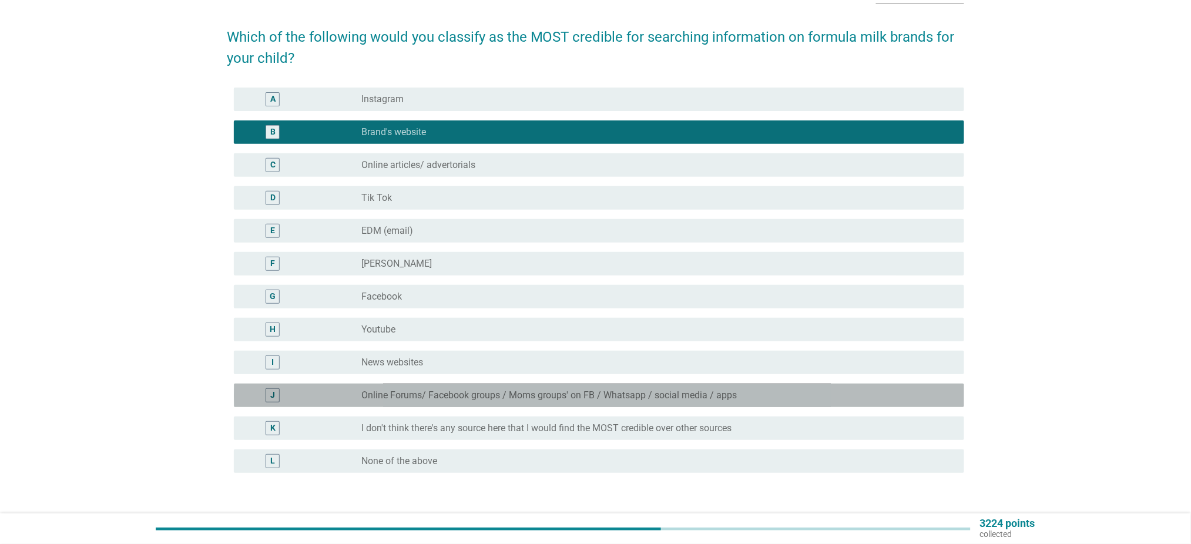
drag, startPoint x: 524, startPoint y: 393, endPoint x: 530, endPoint y: 396, distance: 6.6
click at [530, 396] on label "Online Forums/ Facebook groups / Moms groups' on FB / Whatsapp / social media /…" at bounding box center [550, 396] width 376 height 12
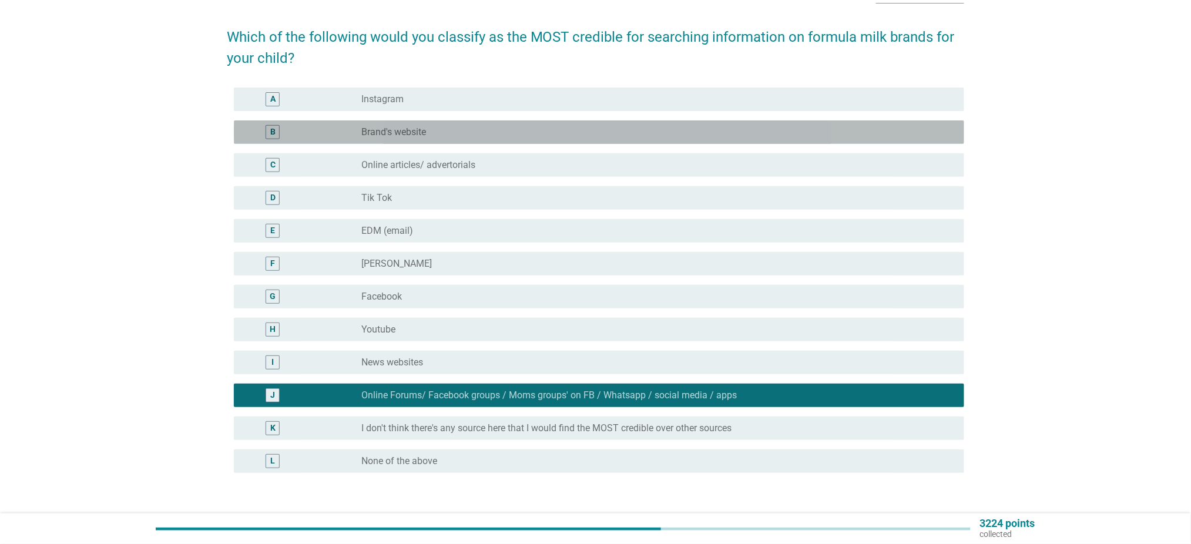
click at [486, 137] on div "radio_button_unchecked Brand's website" at bounding box center [654, 132] width 584 height 12
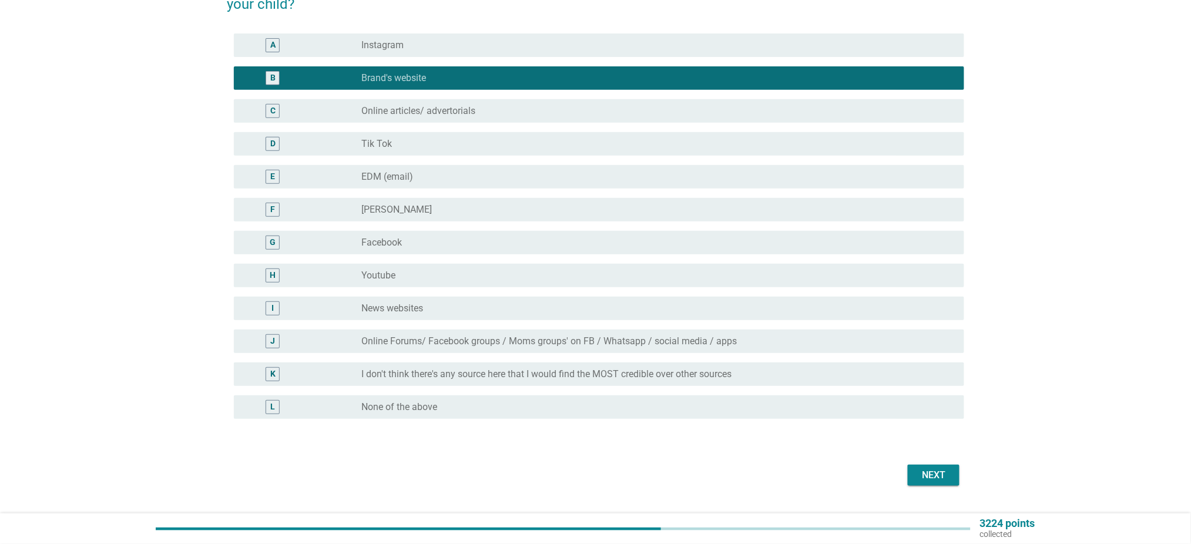
scroll to position [160, 0]
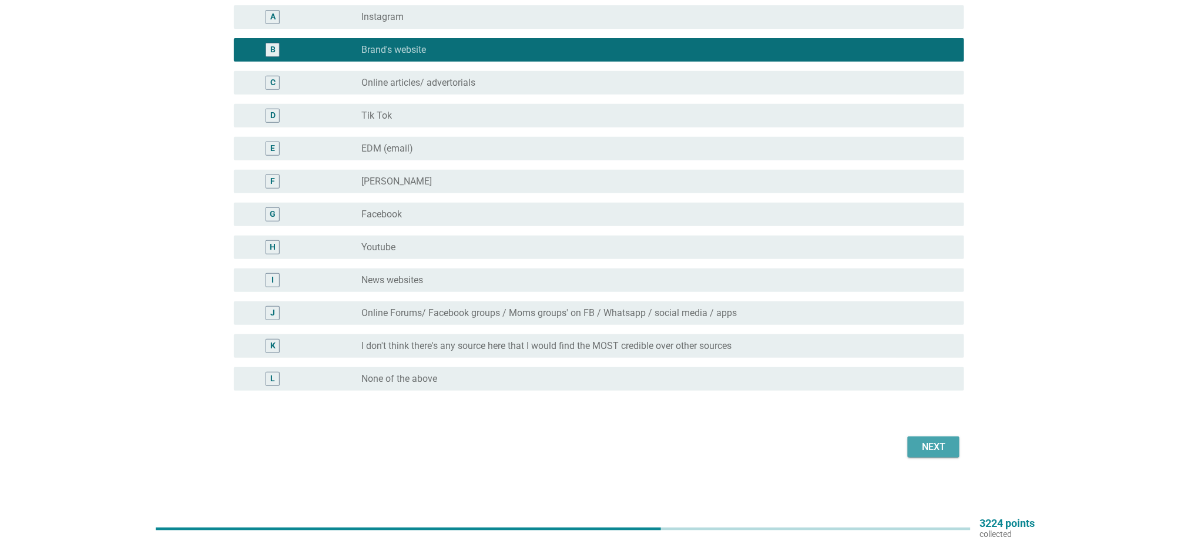
click at [937, 444] on div "Next" at bounding box center [933, 447] width 33 height 14
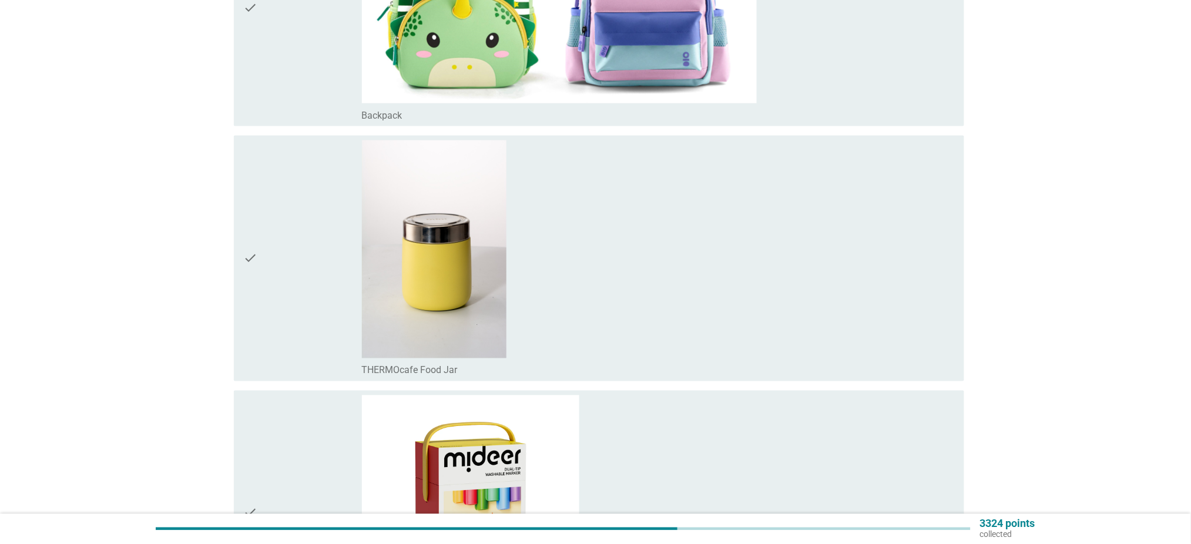
scroll to position [862, 0]
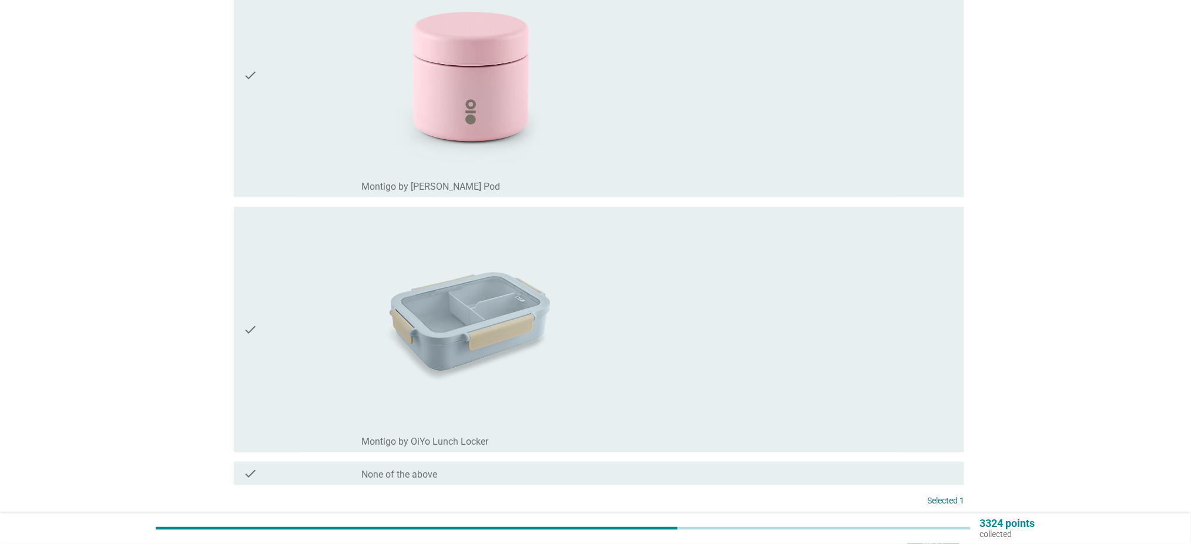
scroll to position [1724, 0]
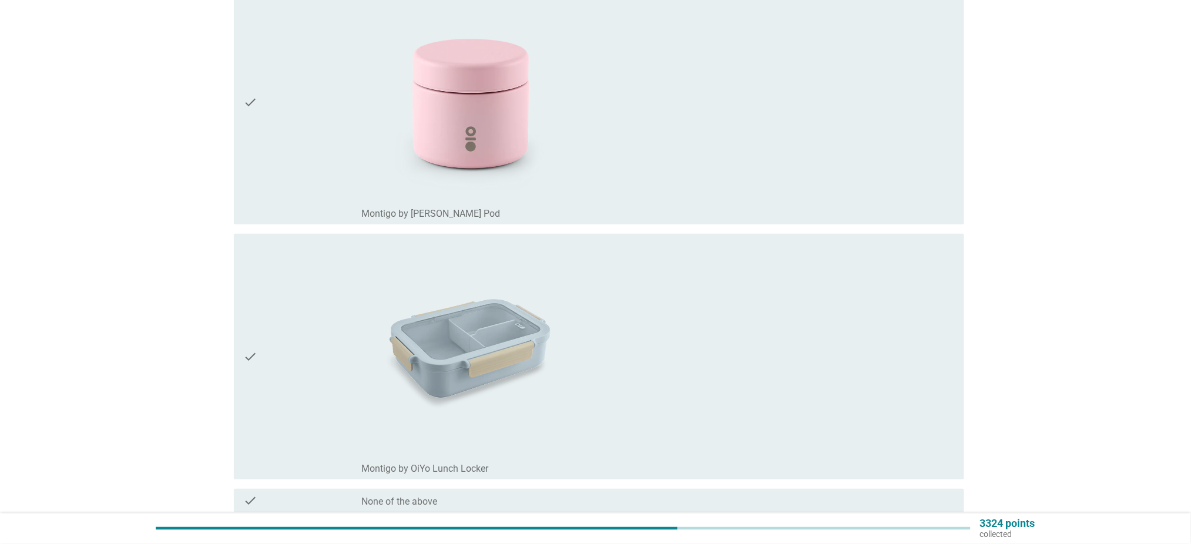
click at [602, 176] on div "check_box_outline_blank Montigo by OiYo Snack Pod" at bounding box center [658, 102] width 593 height 236
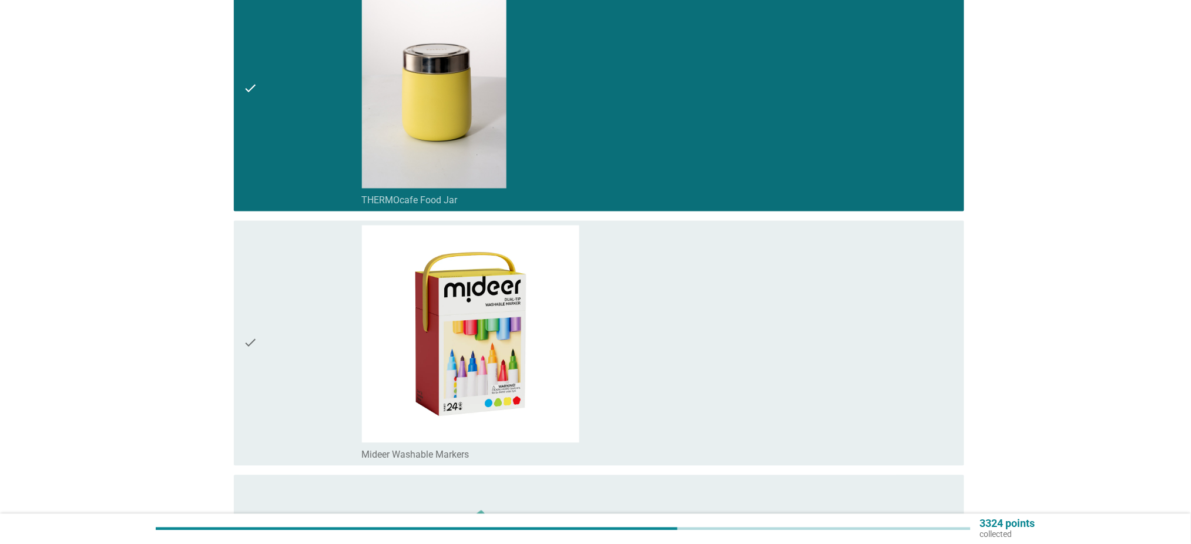
scroll to position [313, 0]
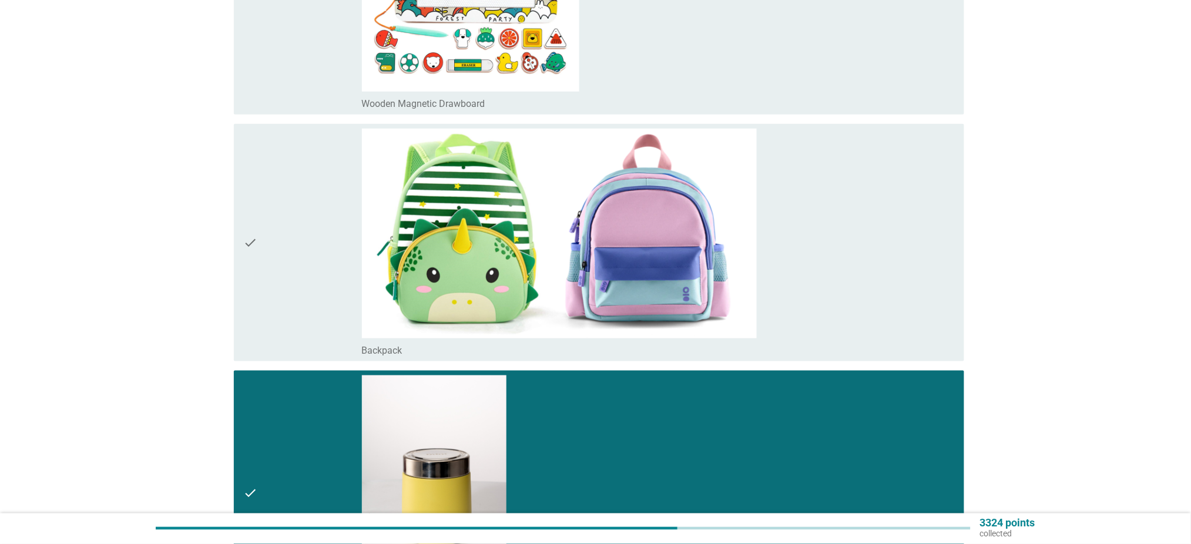
click at [795, 209] on div "check_box_outline_blank Backpack" at bounding box center [658, 243] width 593 height 228
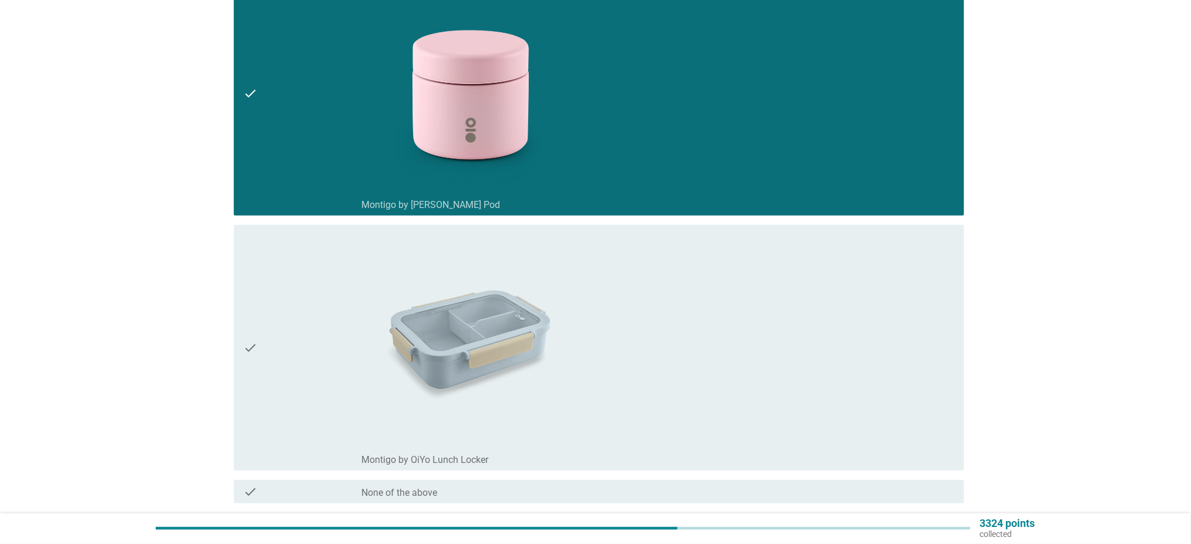
scroll to position [1849, 0]
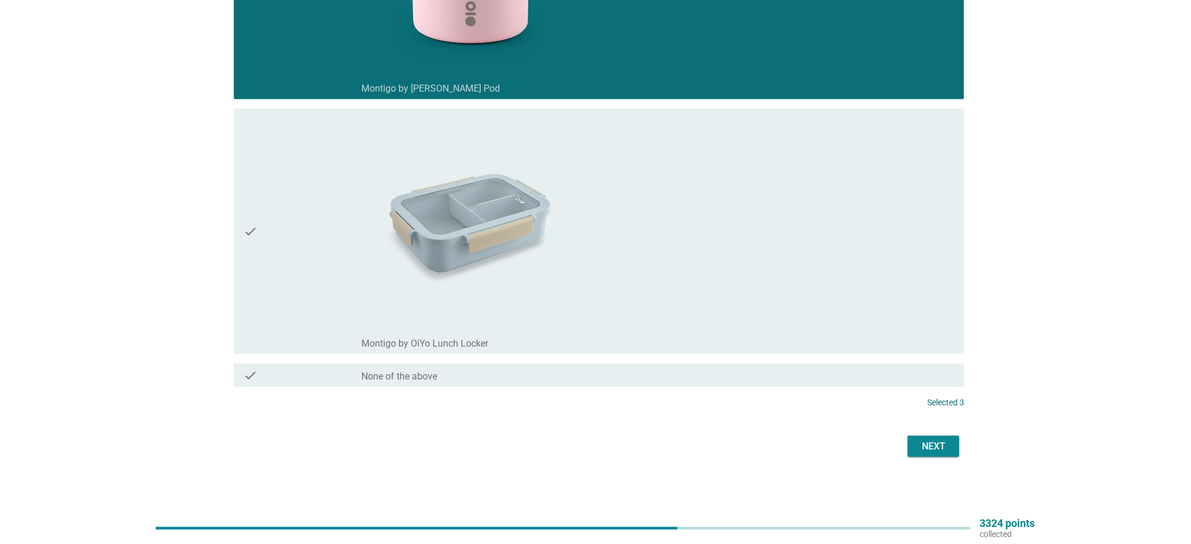
click at [946, 451] on div "Next" at bounding box center [933, 447] width 33 height 14
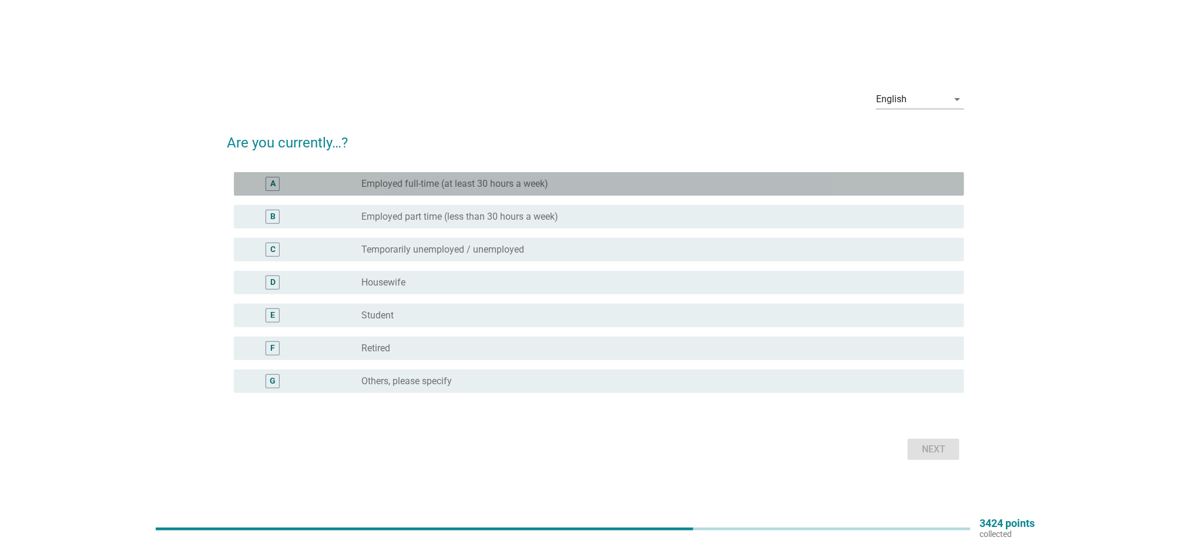
click at [407, 192] on div "A radio_button_unchecked Employed full-time (at least 30 hours a week)" at bounding box center [599, 184] width 731 height 24
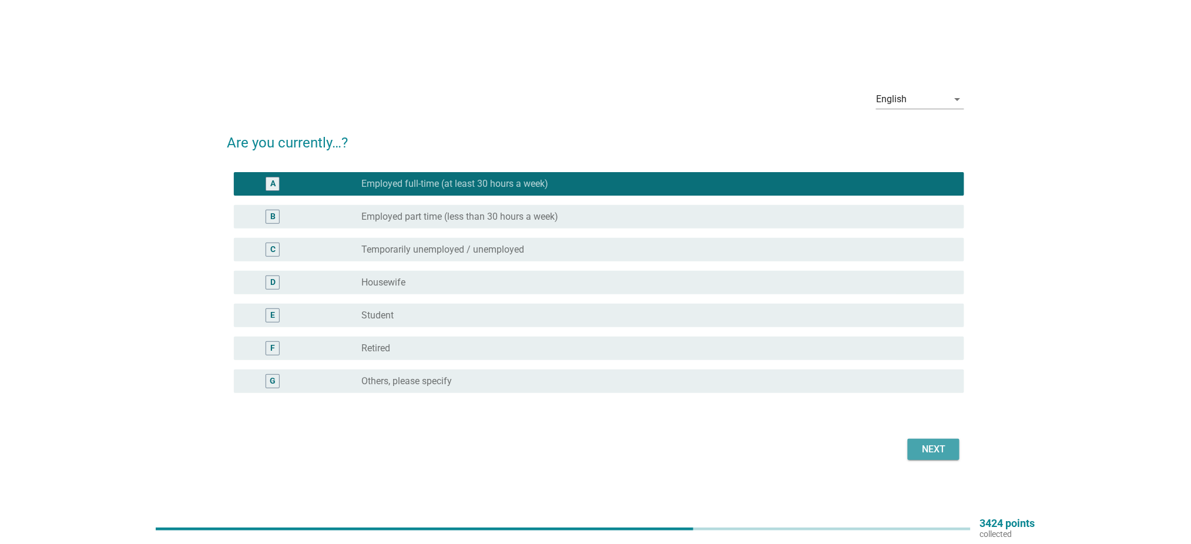
click at [933, 450] on div "Next" at bounding box center [933, 450] width 33 height 14
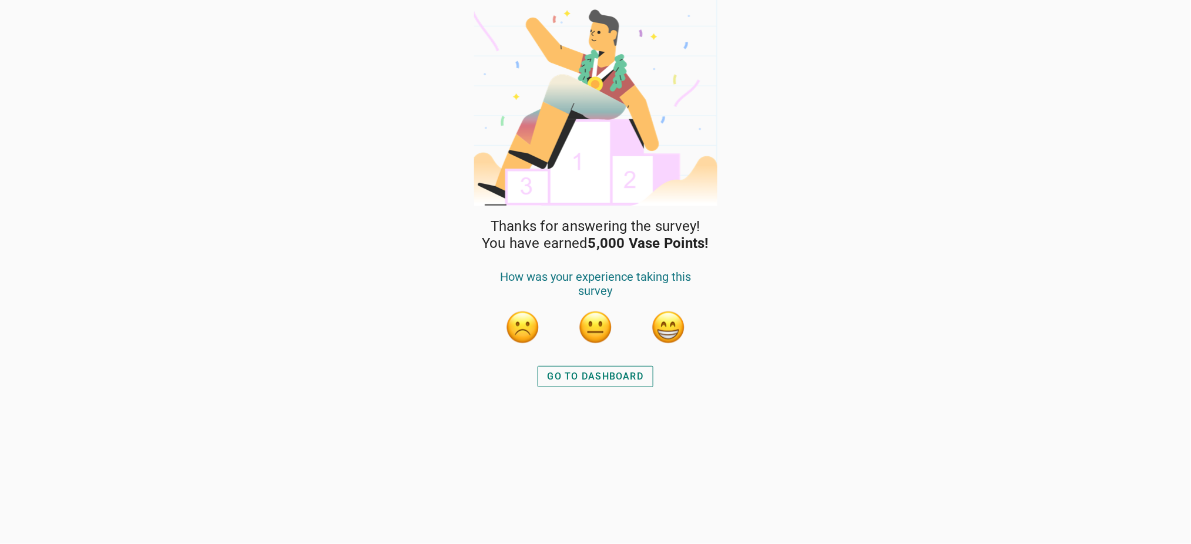
click at [636, 376] on div "GO TO DASHBOARD" at bounding box center [596, 377] width 96 height 14
